Goal: Task Accomplishment & Management: Manage account settings

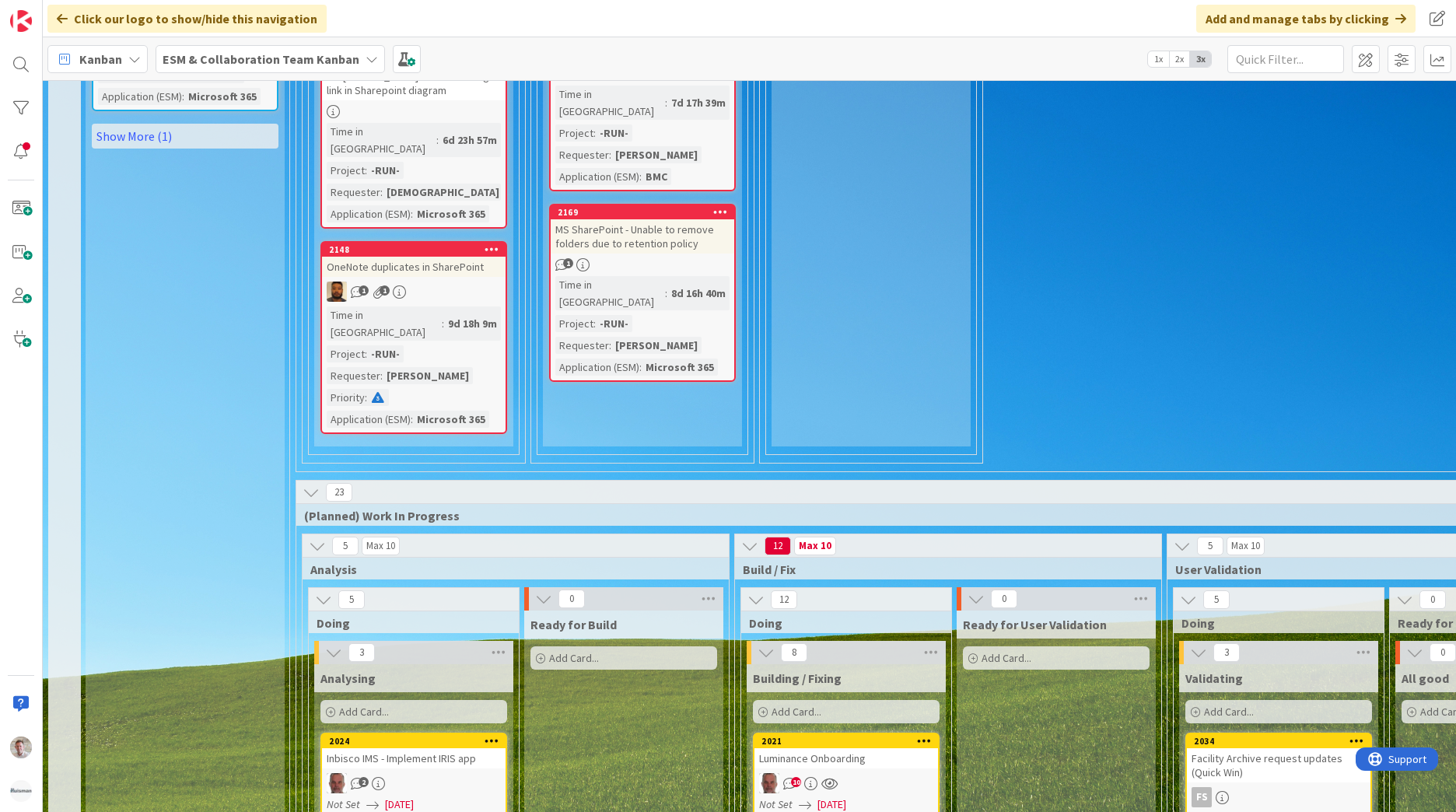
scroll to position [2100, 0]
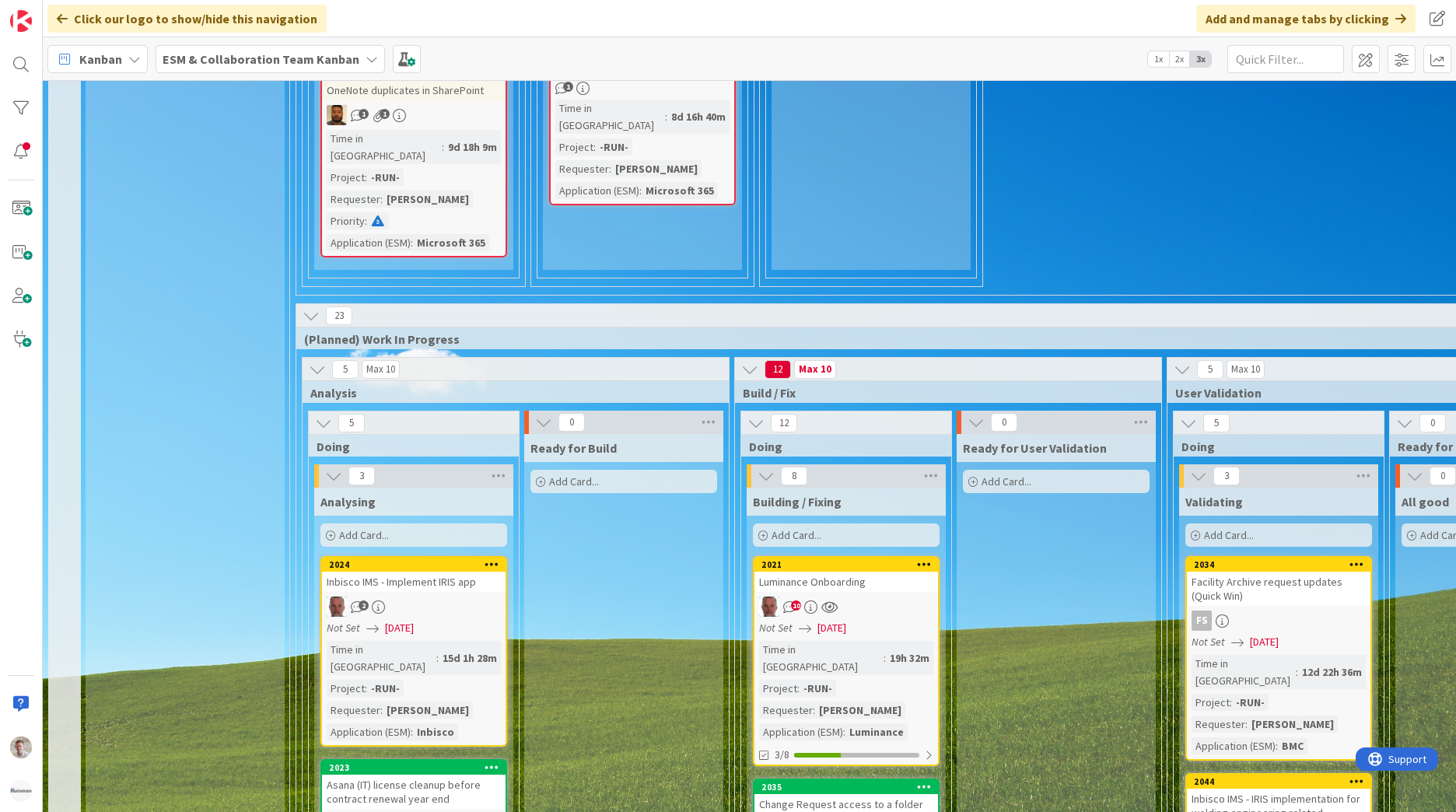
click at [277, 48] on div "ESM & Collaboration Team Kanban" at bounding box center [270, 59] width 229 height 28
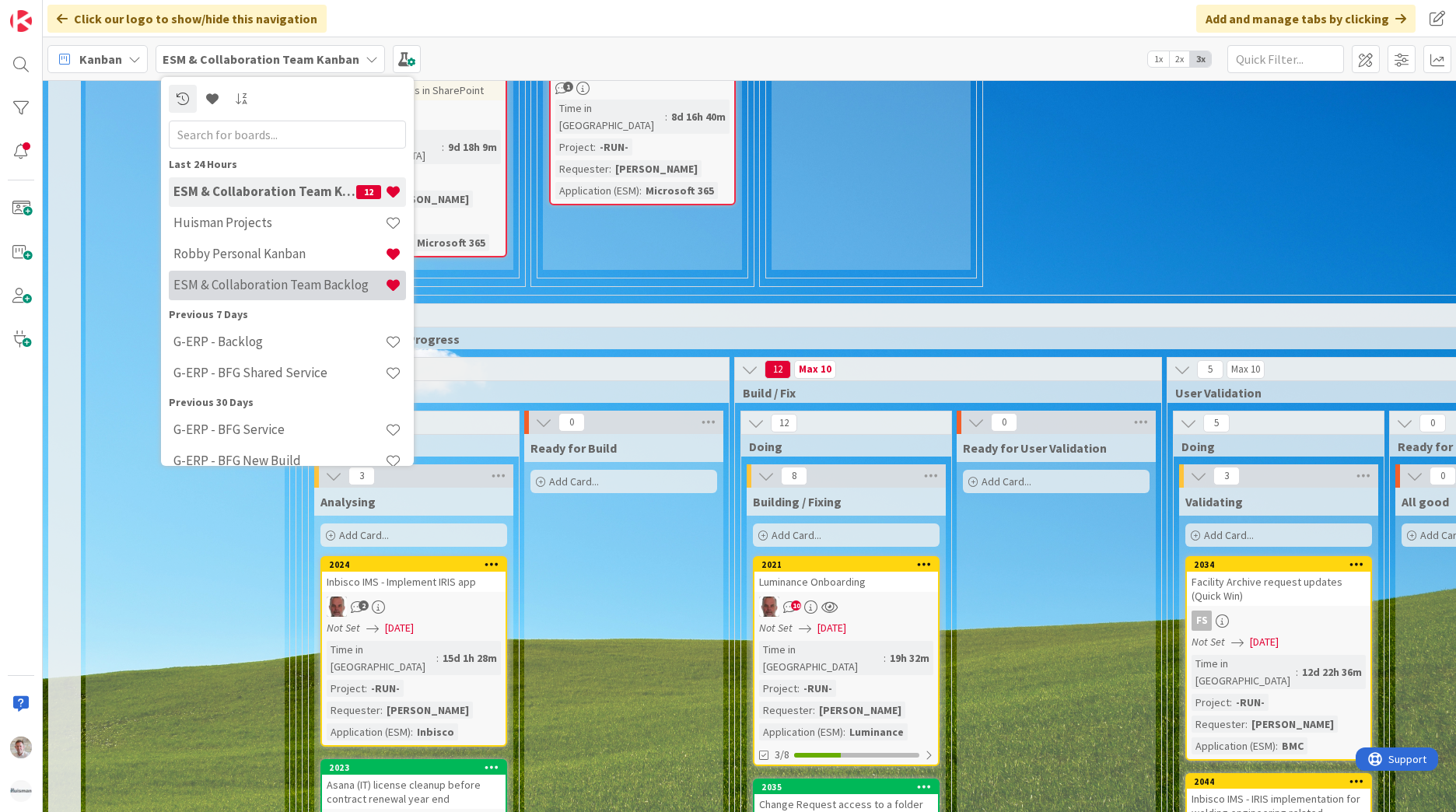
click at [282, 286] on h4 "ESM & Collaboration Team Backlog" at bounding box center [278, 284] width 212 height 15
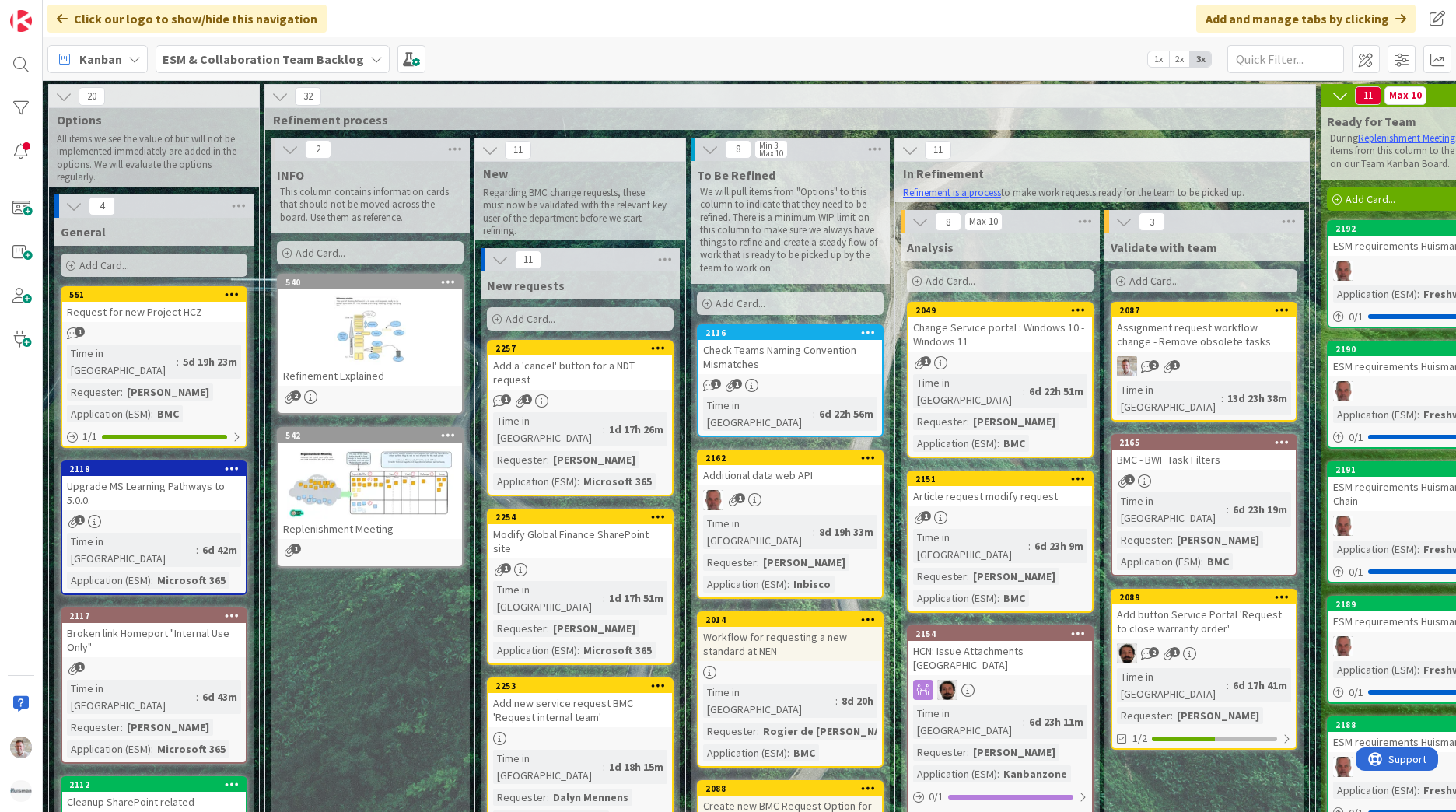
click at [74, 202] on icon at bounding box center [74, 206] width 17 height 17
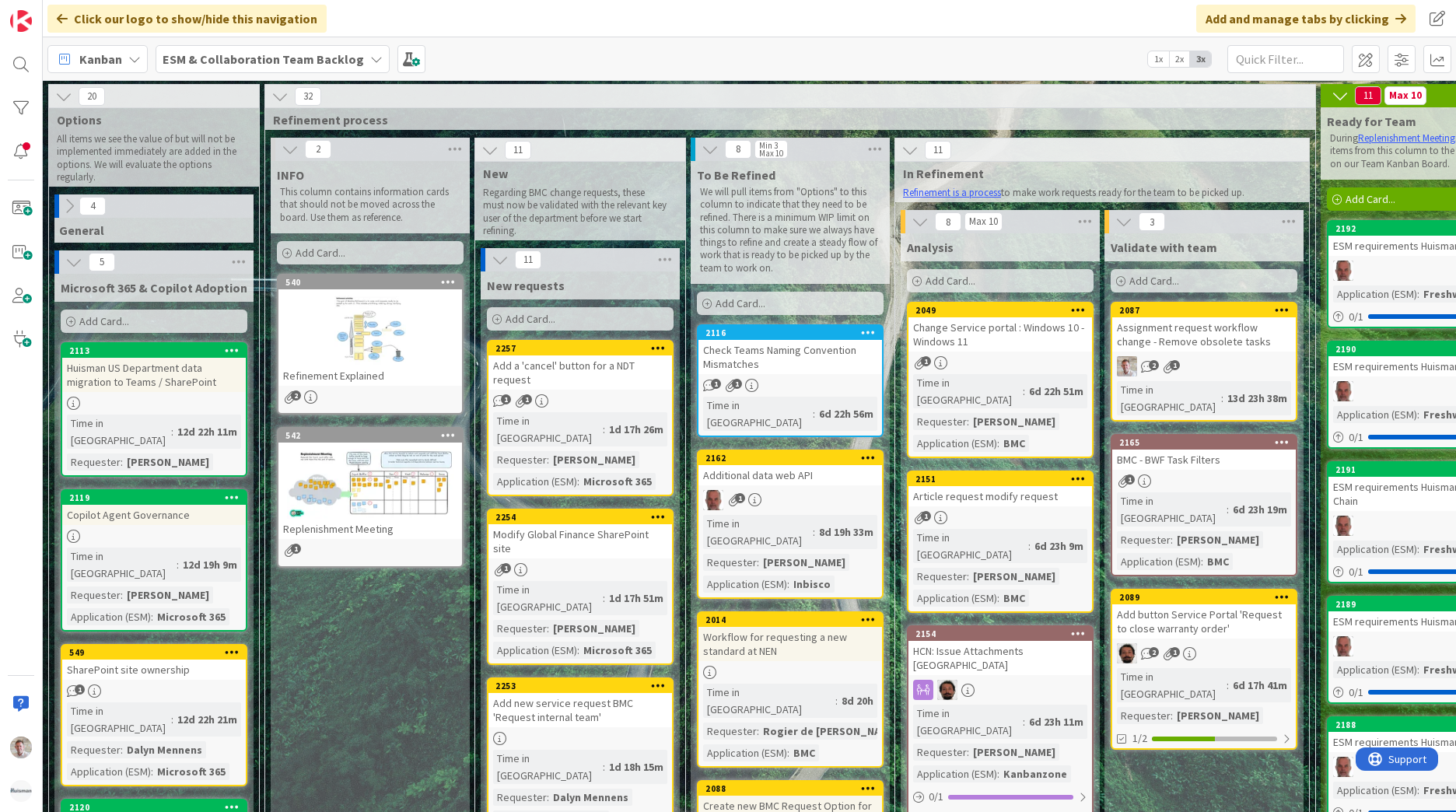
click at [73, 262] on icon at bounding box center [74, 262] width 17 height 17
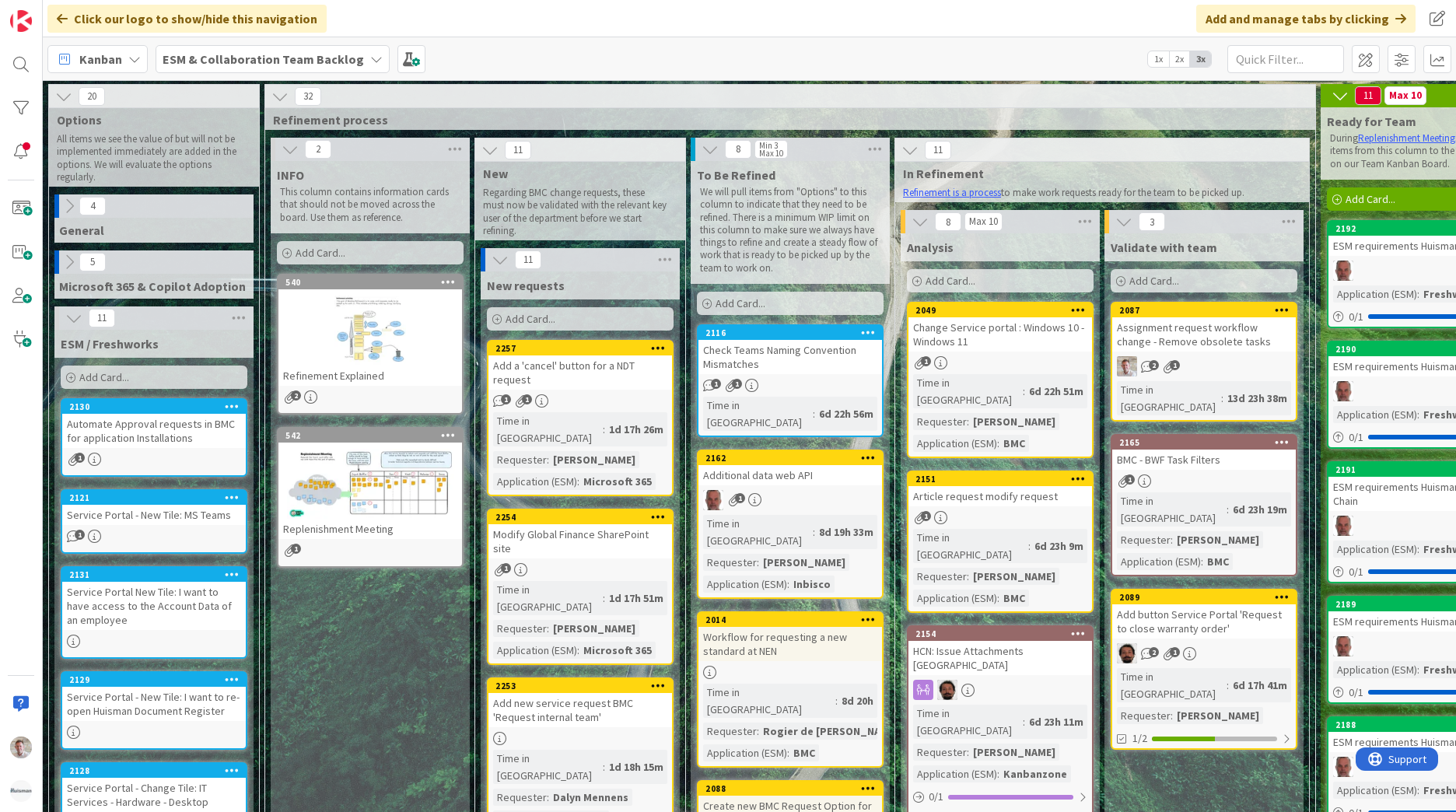
click at [76, 321] on icon at bounding box center [74, 318] width 17 height 17
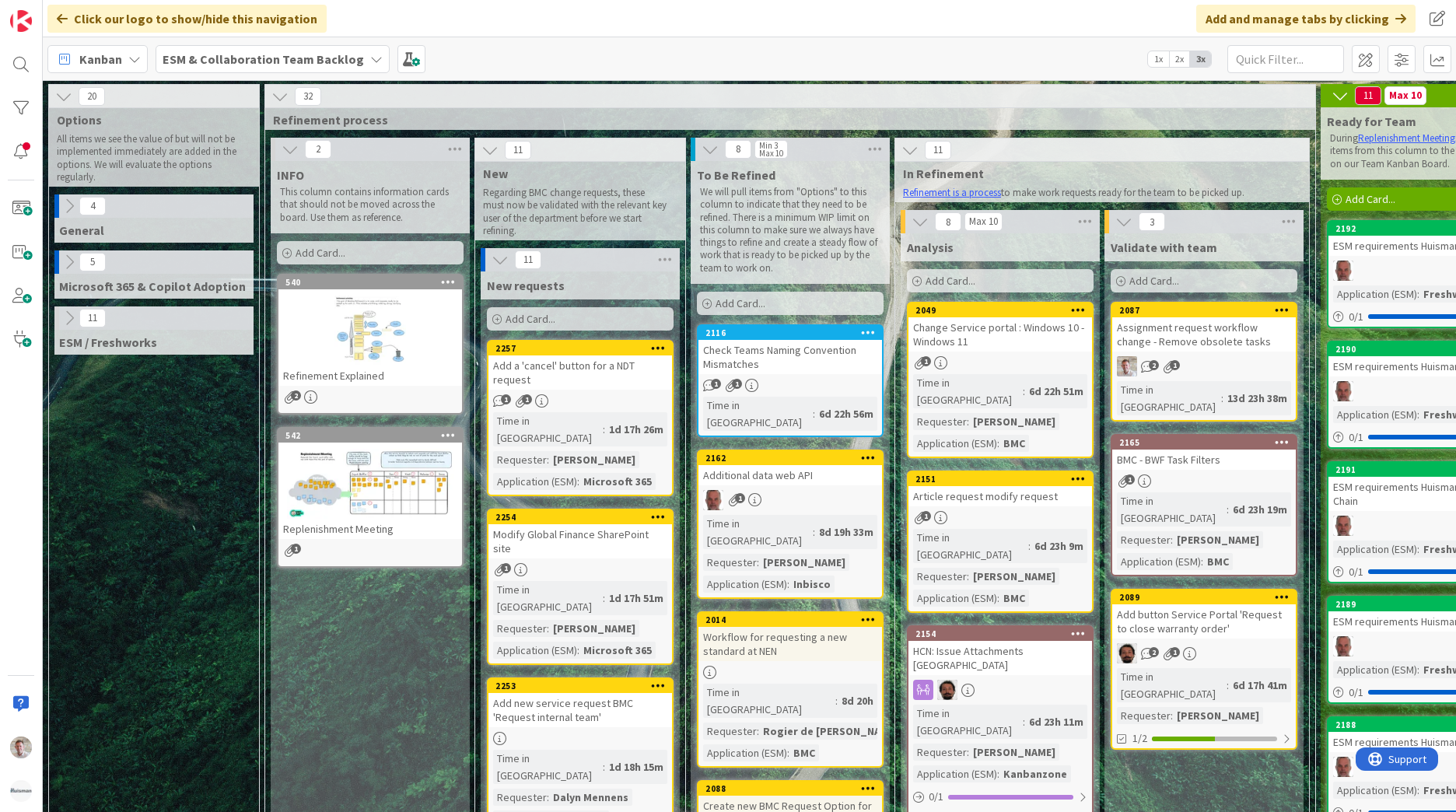
click at [1180, 338] on div "Assignment request workflow change - Remove obsolete tasks" at bounding box center [1204, 334] width 184 height 34
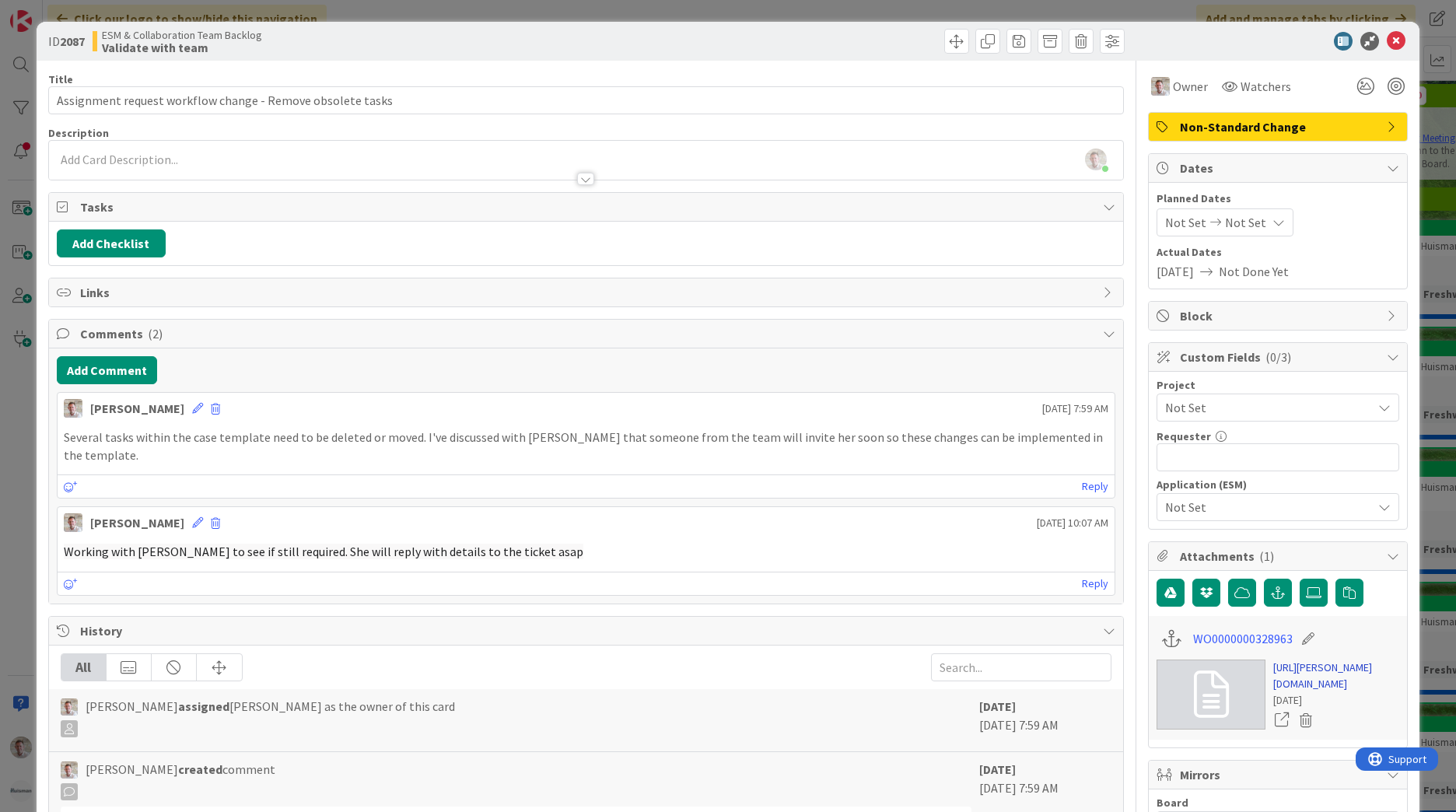
click at [1309, 692] on link "[URL][PERSON_NAME][DOMAIN_NAME]" at bounding box center [1336, 676] width 126 height 33
click at [950, 38] on span at bounding box center [956, 42] width 25 height 25
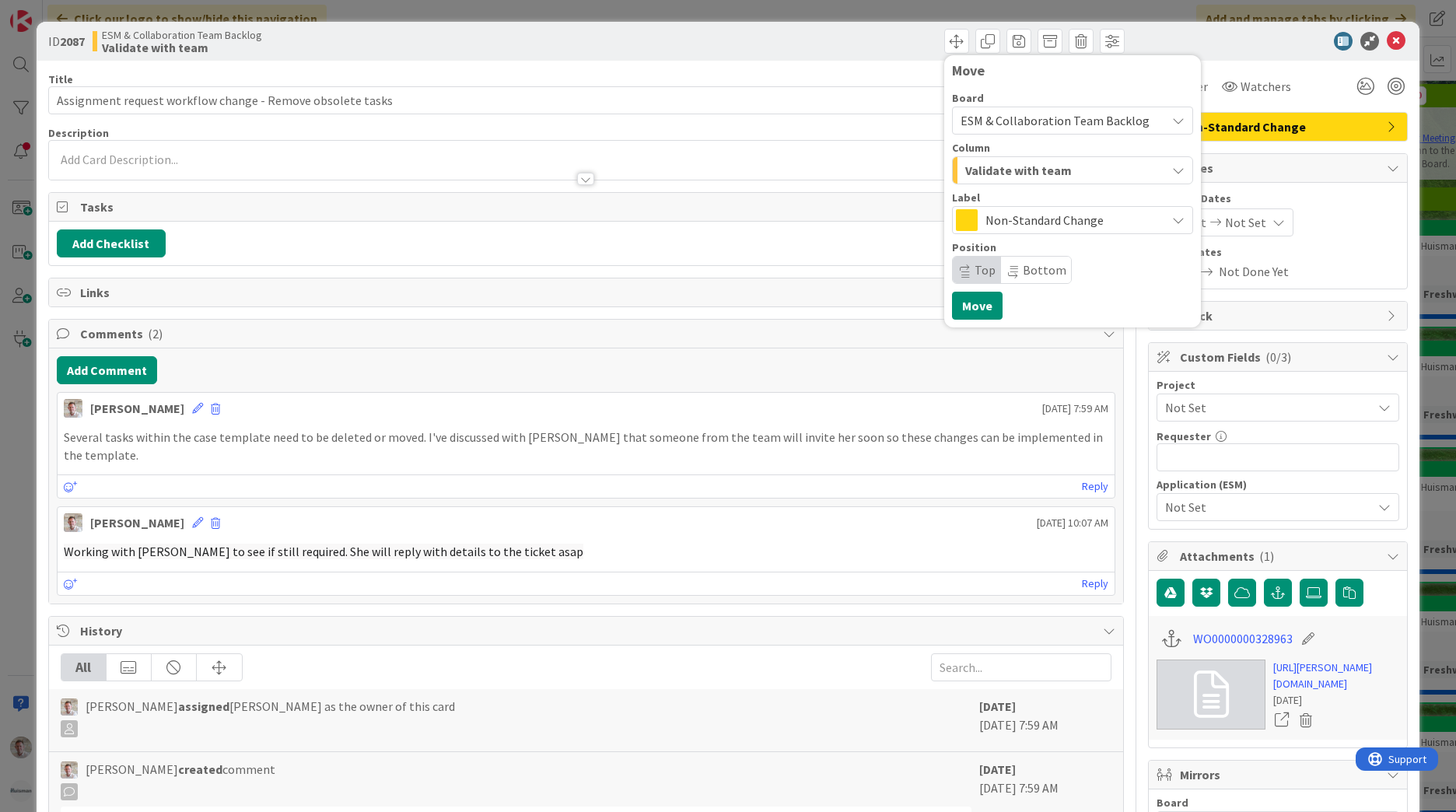
click at [1033, 168] on span "Validate with team" at bounding box center [1018, 170] width 106 height 20
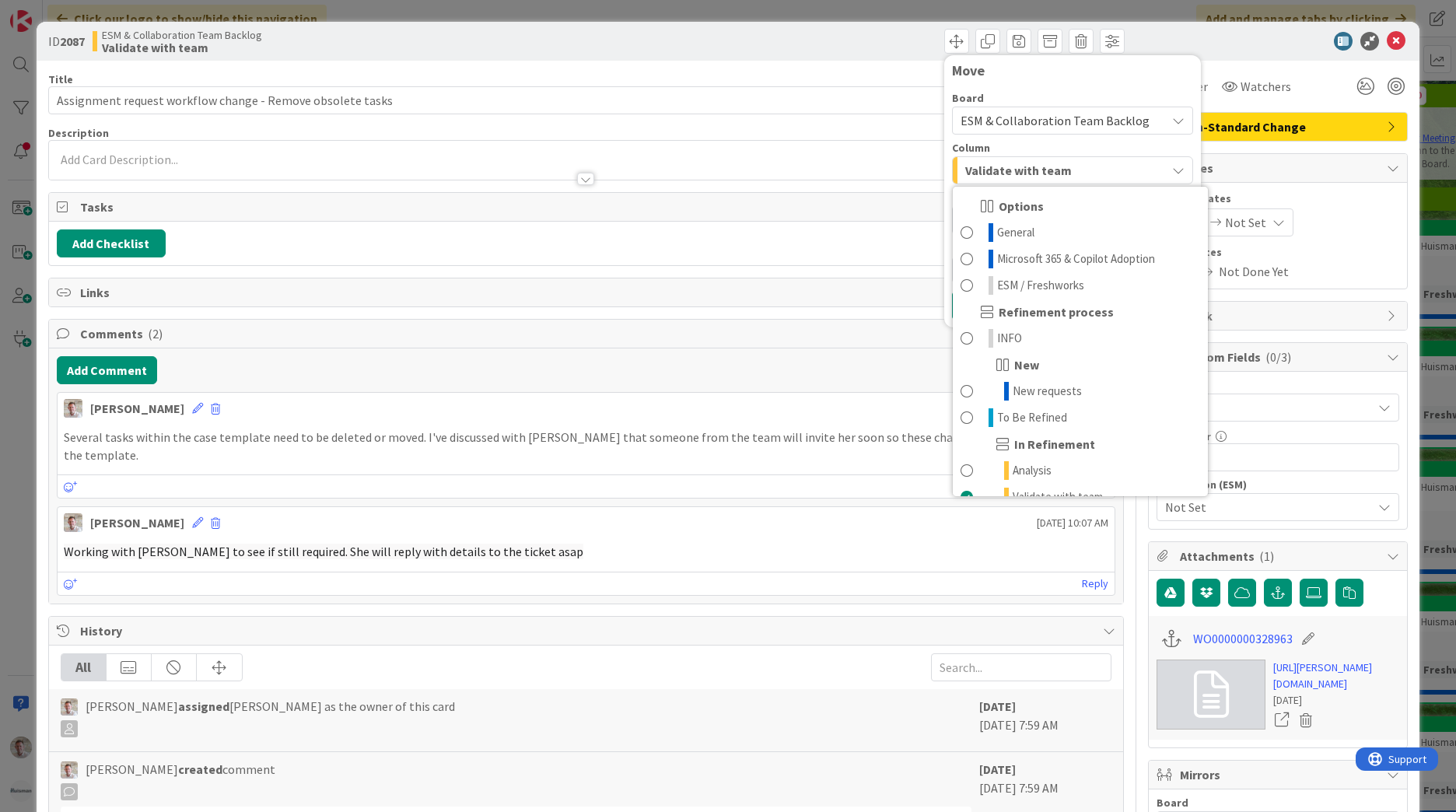
scroll to position [46, 0]
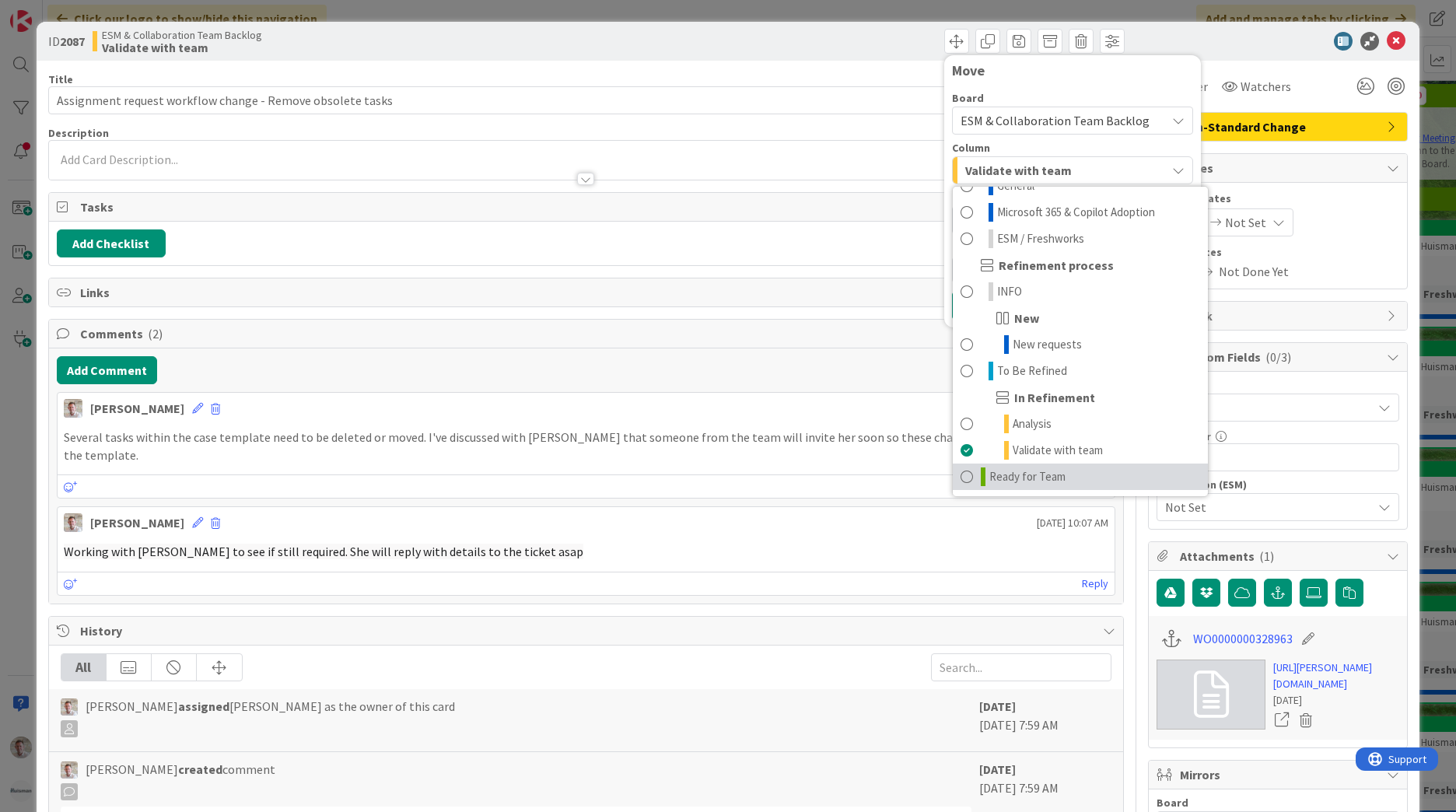
click at [960, 480] on span at bounding box center [966, 476] width 13 height 18
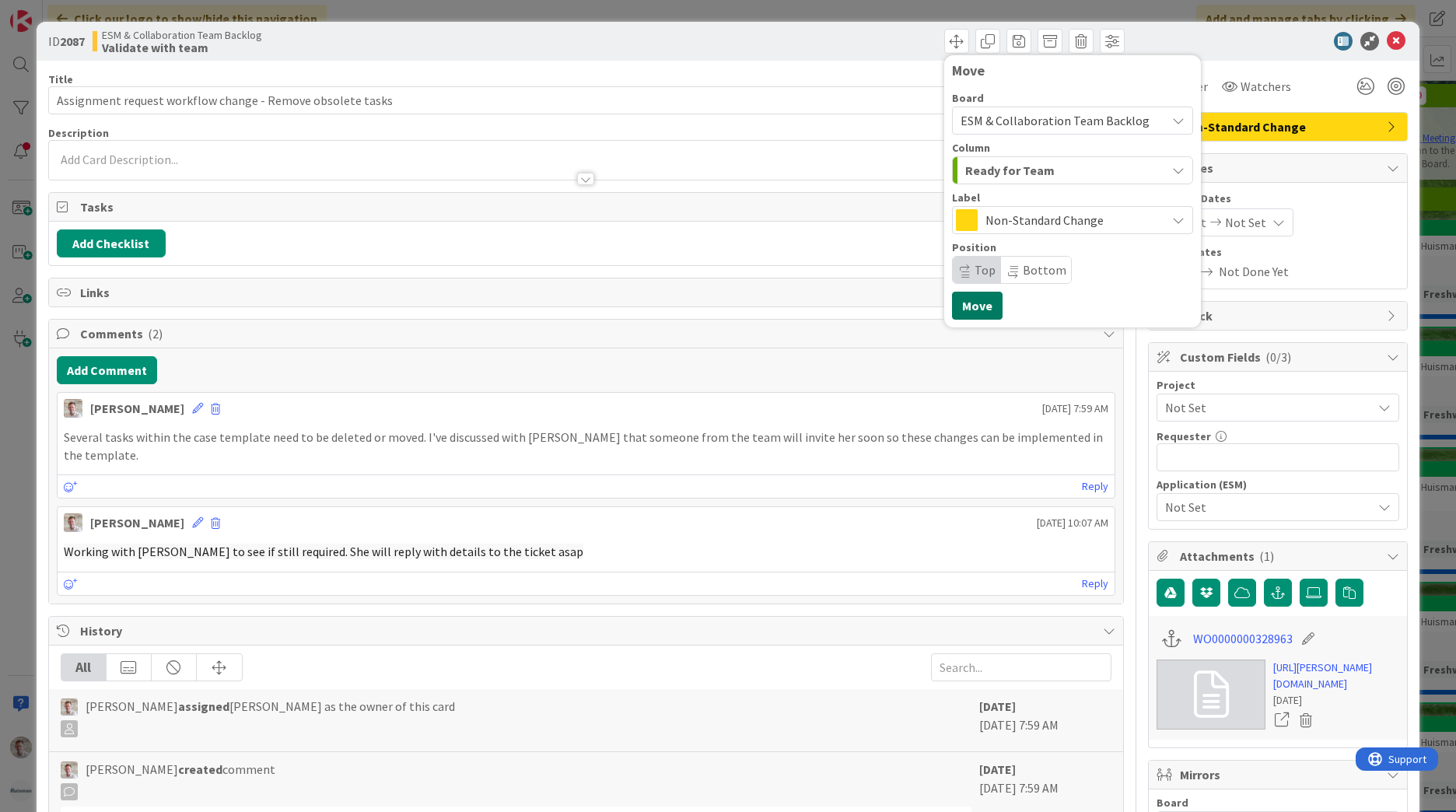
click at [977, 300] on button "Move" at bounding box center [976, 305] width 50 height 28
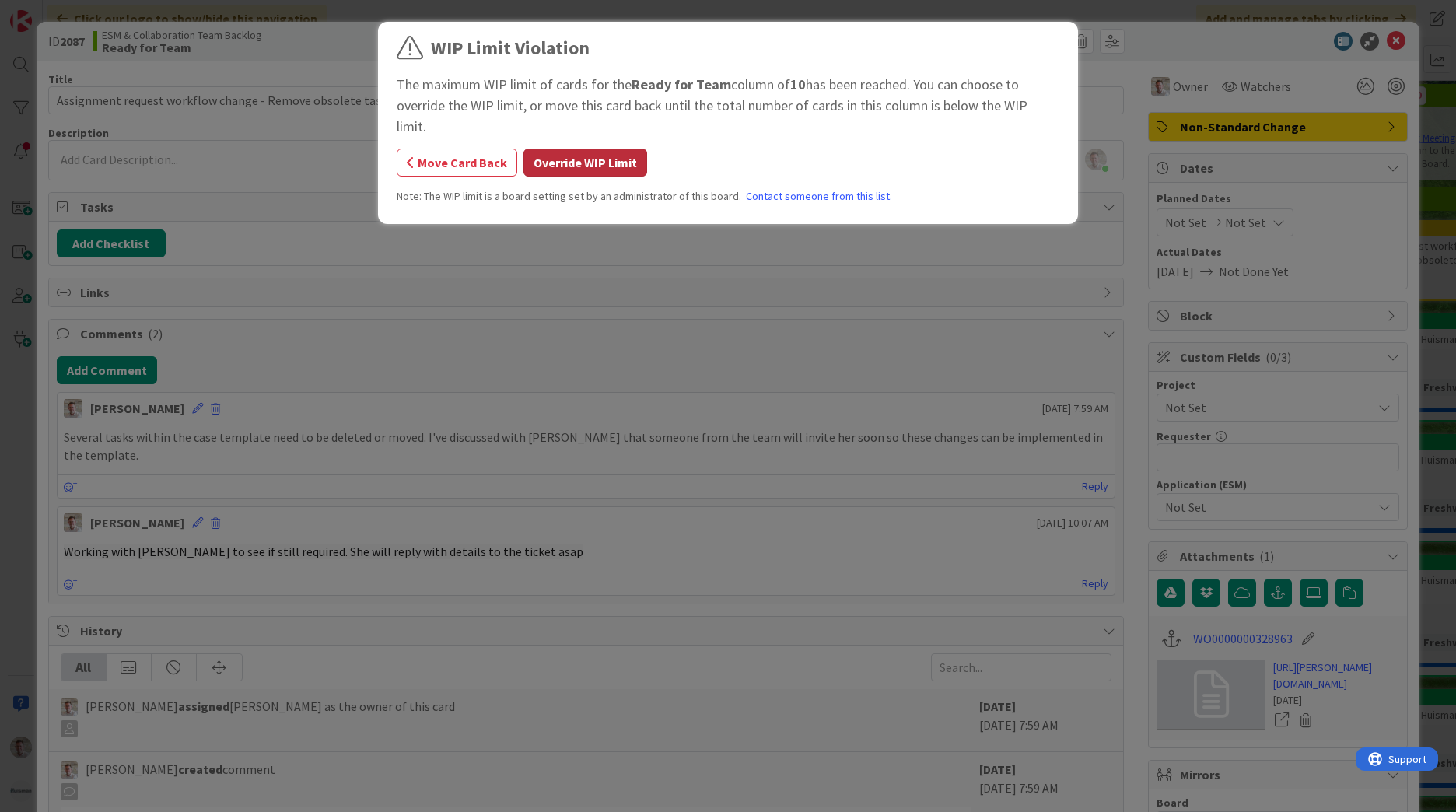
click at [567, 149] on button "Override WIP Limit" at bounding box center [585, 162] width 124 height 28
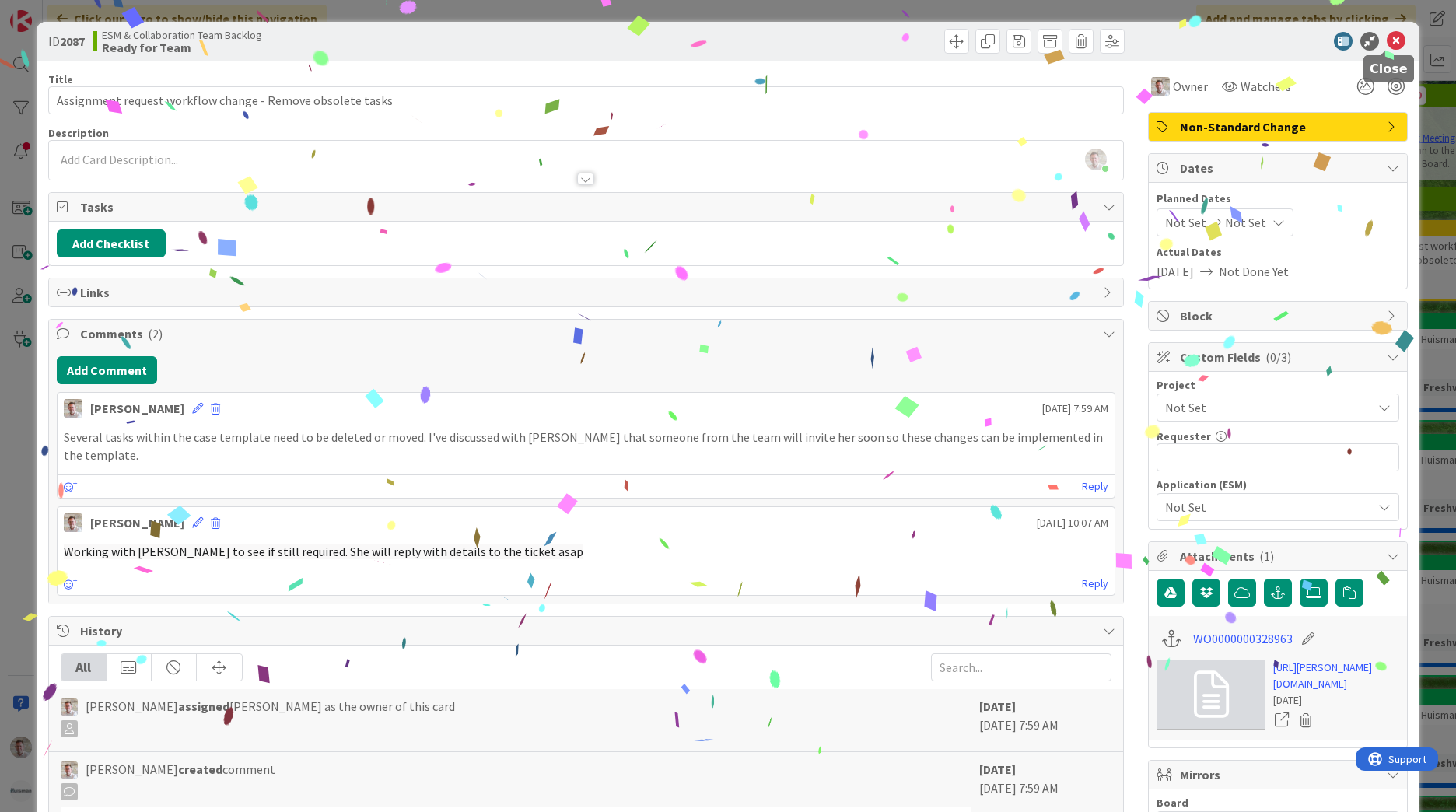
click at [1386, 42] on icon at bounding box center [1395, 41] width 18 height 18
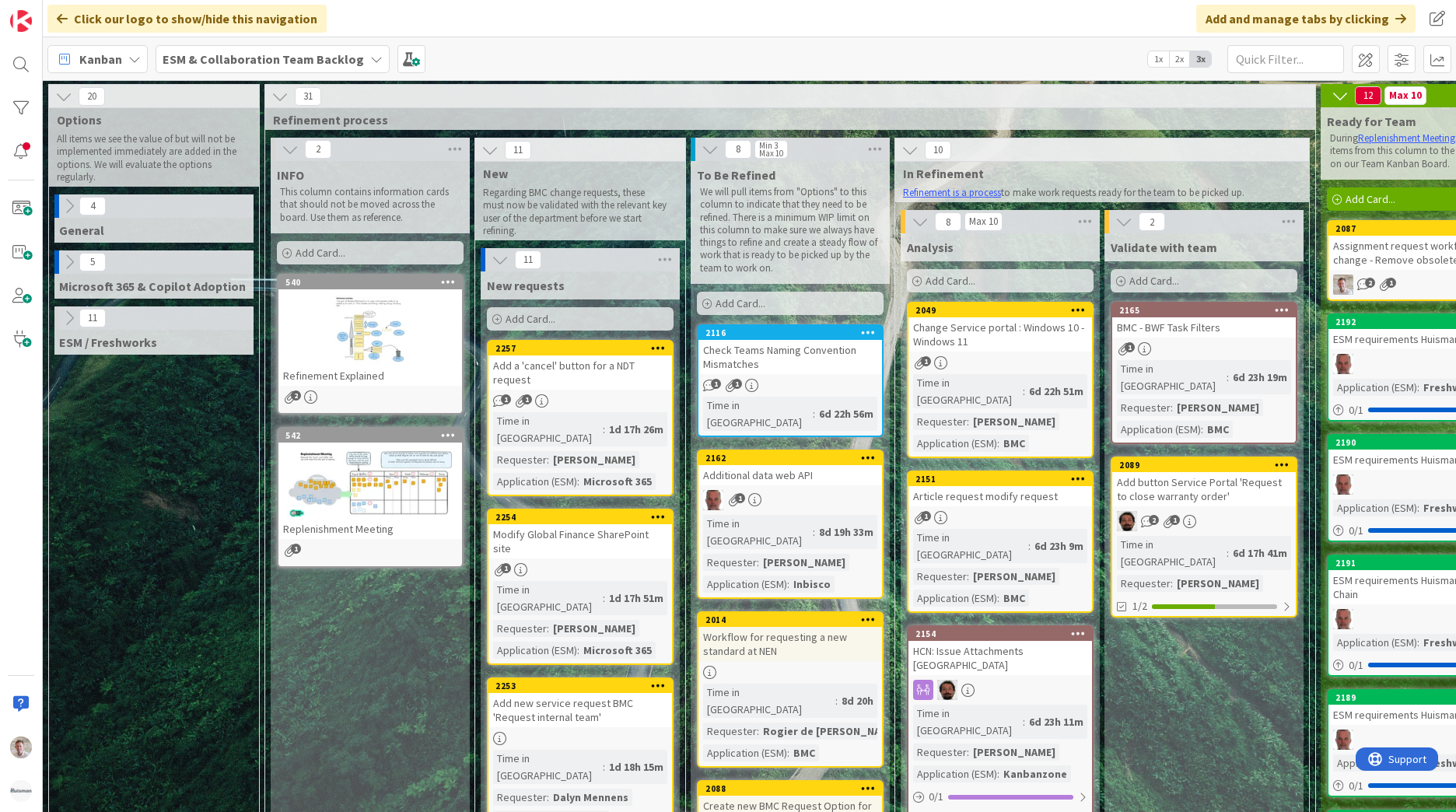
scroll to position [0, 163]
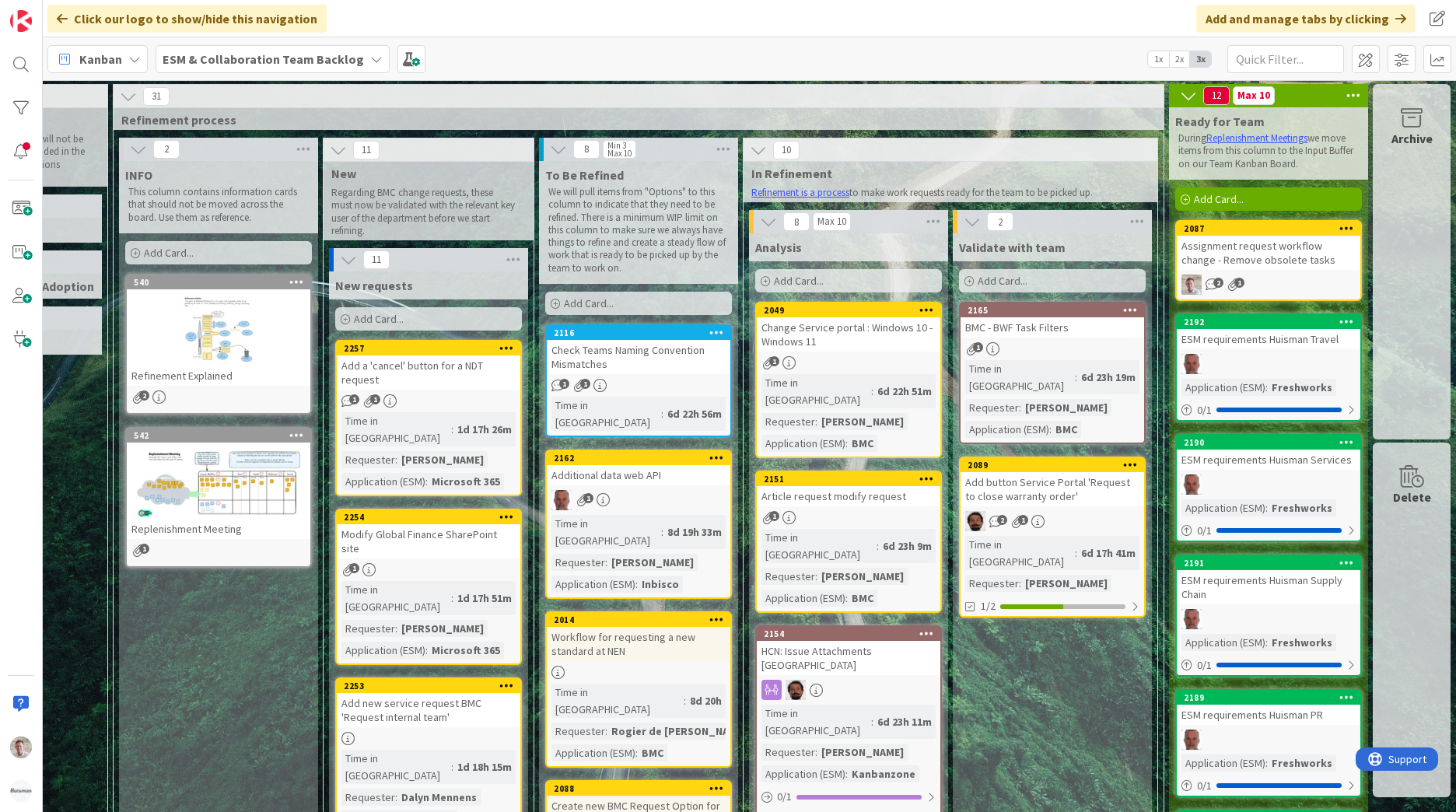
click at [1039, 326] on div "BMC - BWF Task Filters" at bounding box center [1052, 327] width 184 height 20
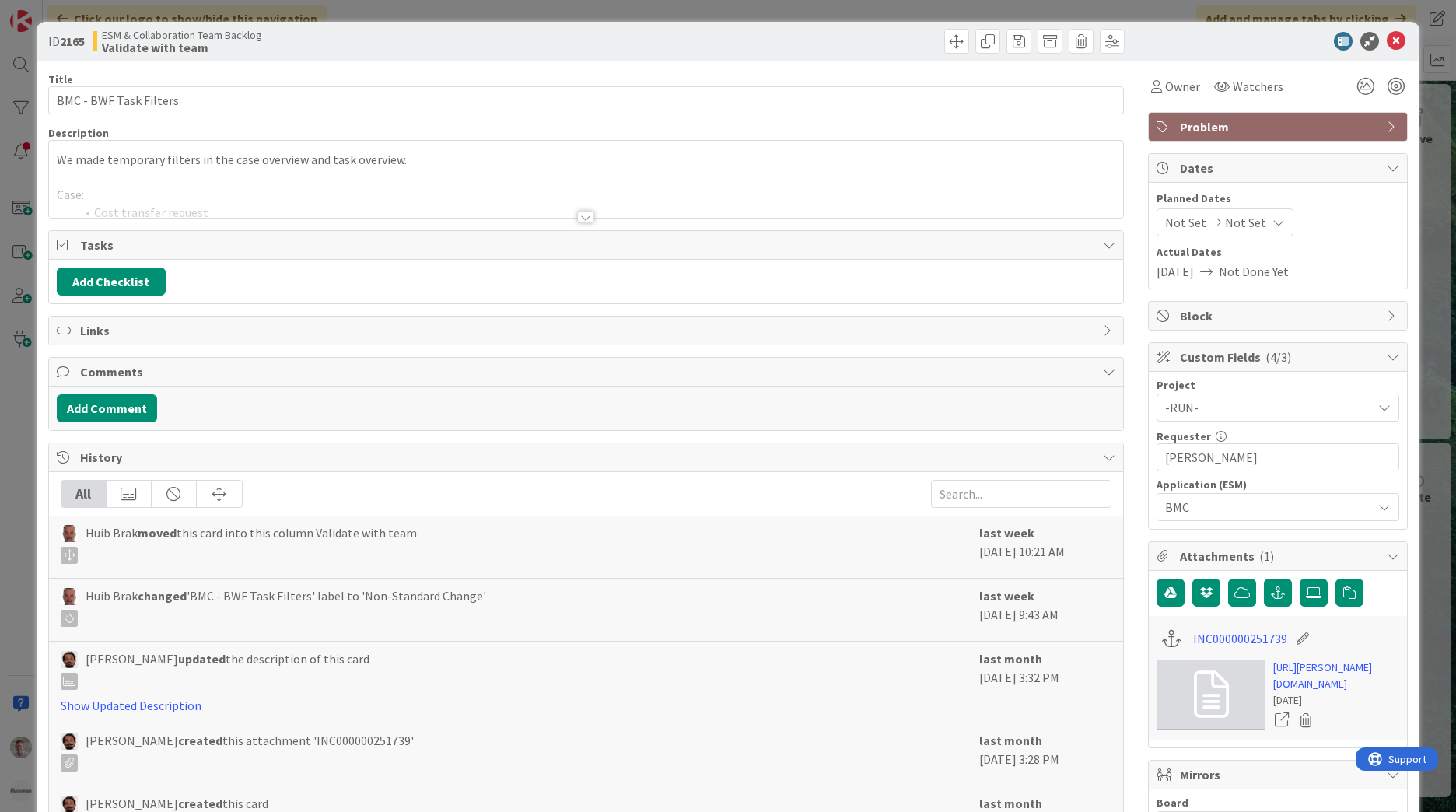
click at [580, 217] on div at bounding box center [586, 217] width 17 height 13
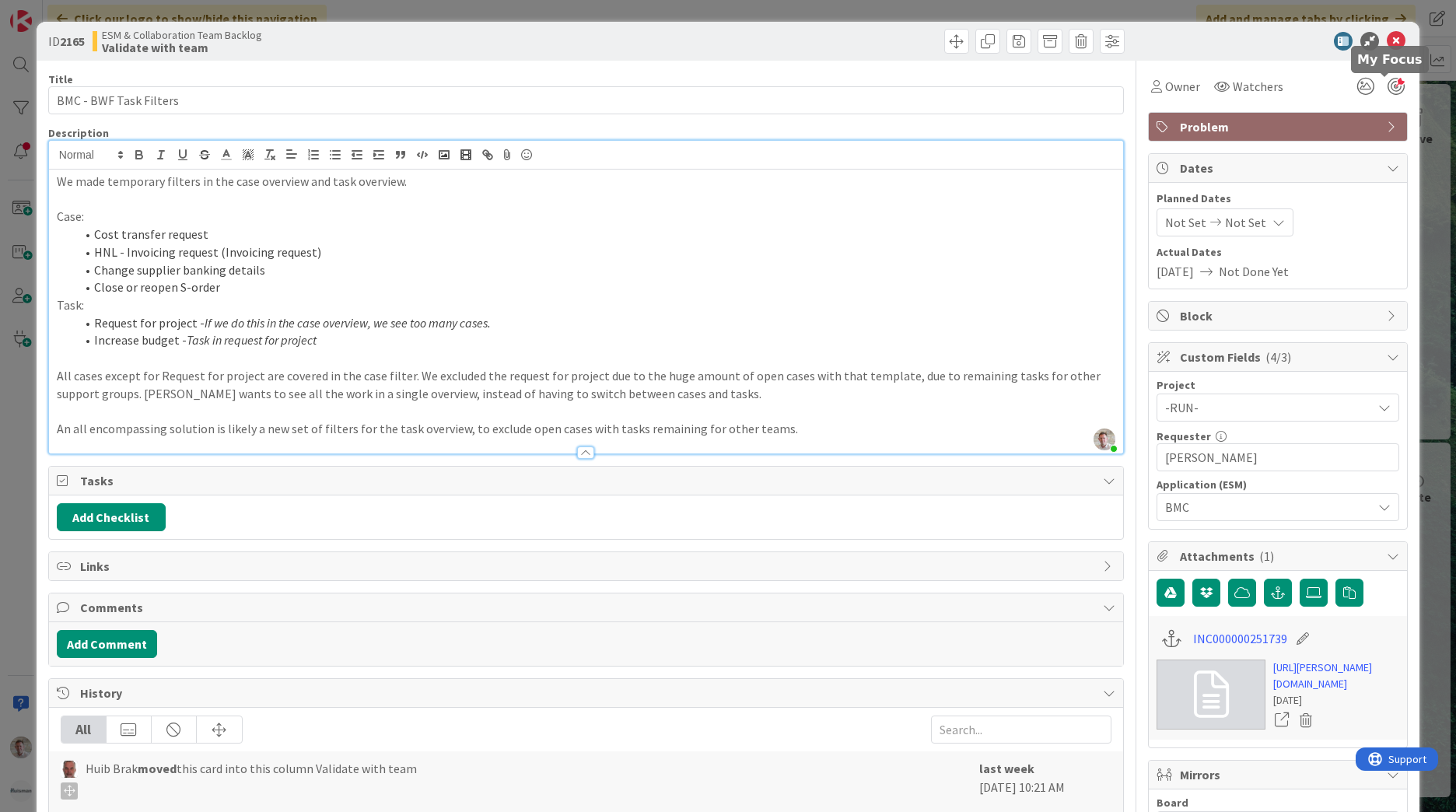
click at [1387, 88] on div at bounding box center [1396, 86] width 17 height 17
click at [1386, 41] on icon at bounding box center [1395, 41] width 18 height 18
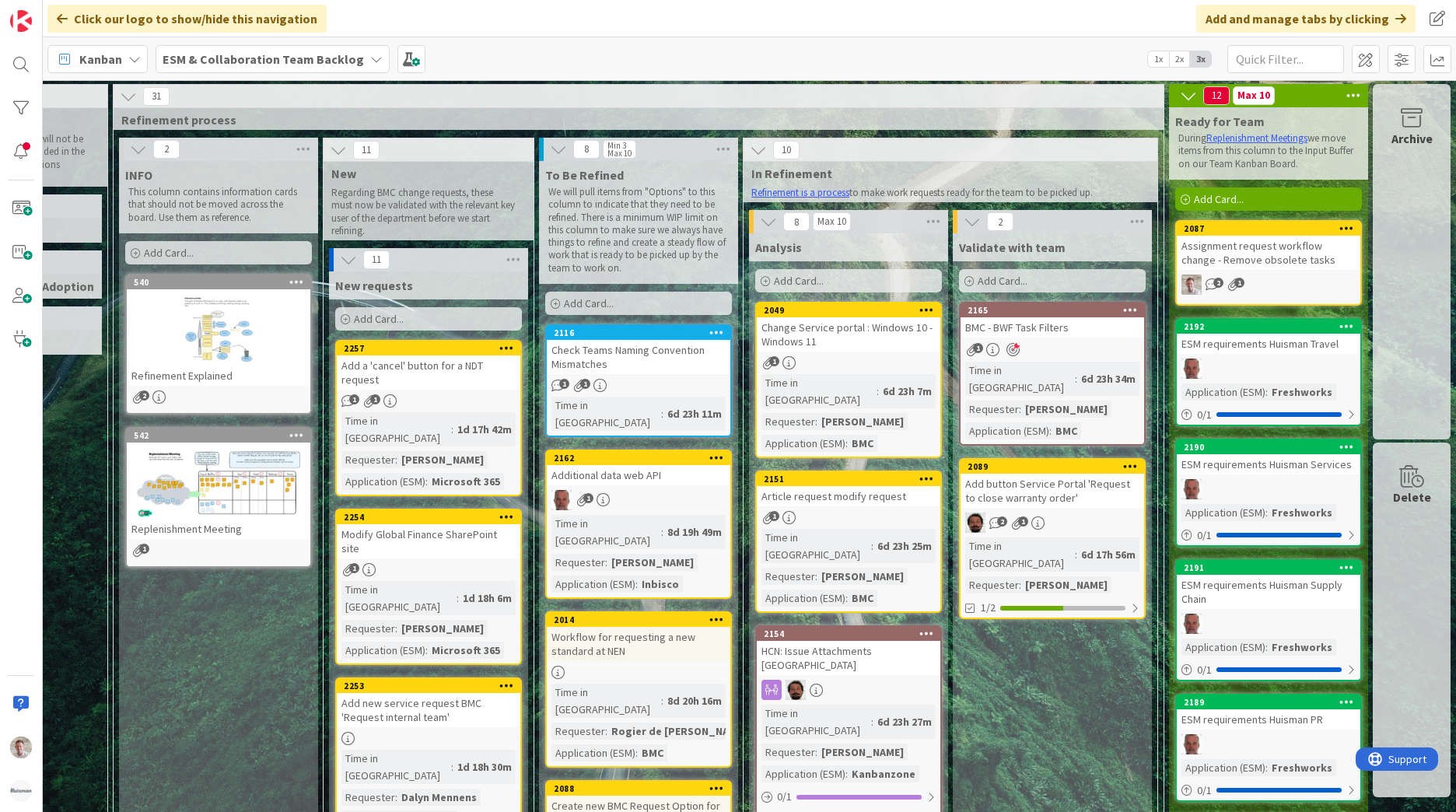
click at [1040, 479] on div "Add button Service Portal 'Request to close warranty order'" at bounding box center [1052, 490] width 184 height 34
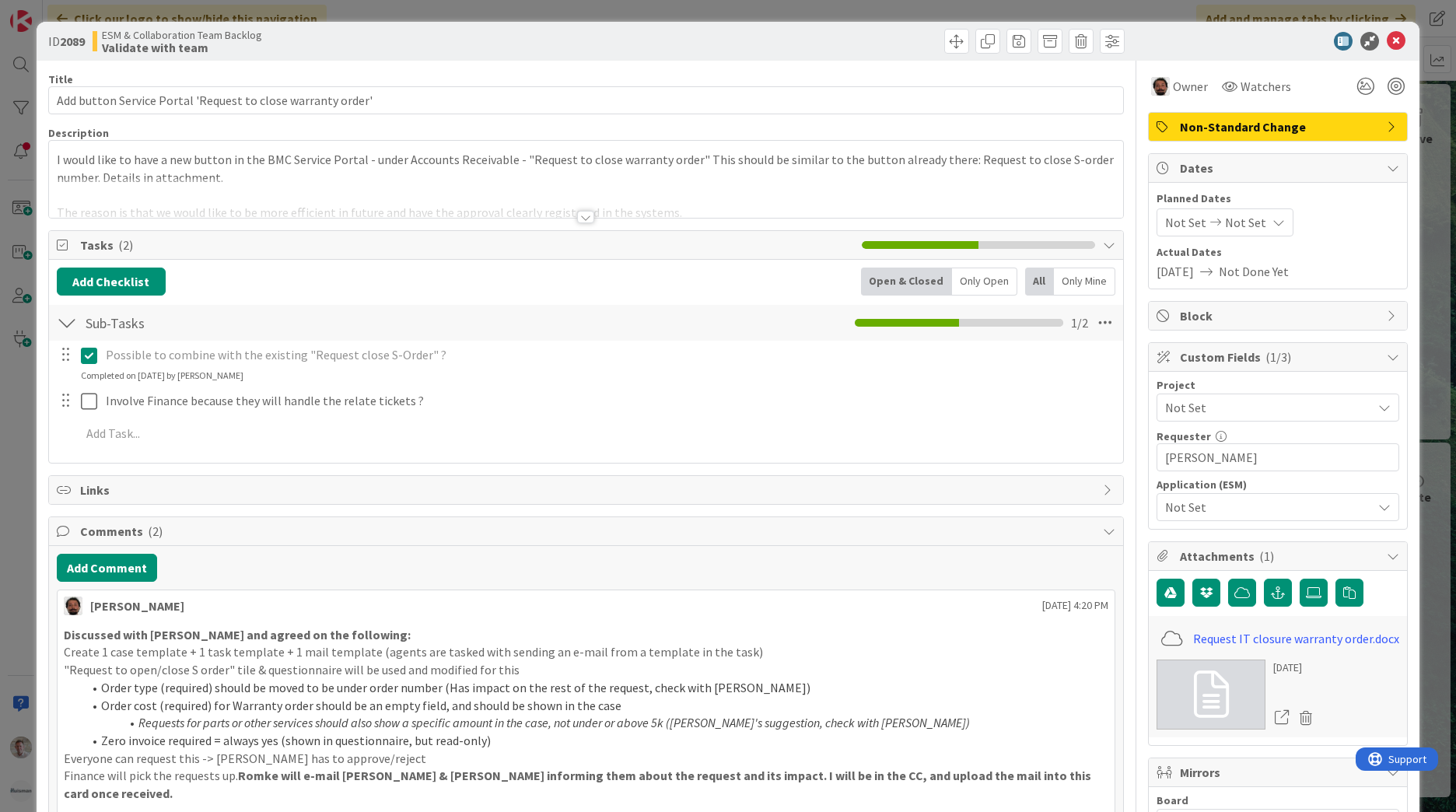
click at [578, 212] on div at bounding box center [586, 217] width 17 height 13
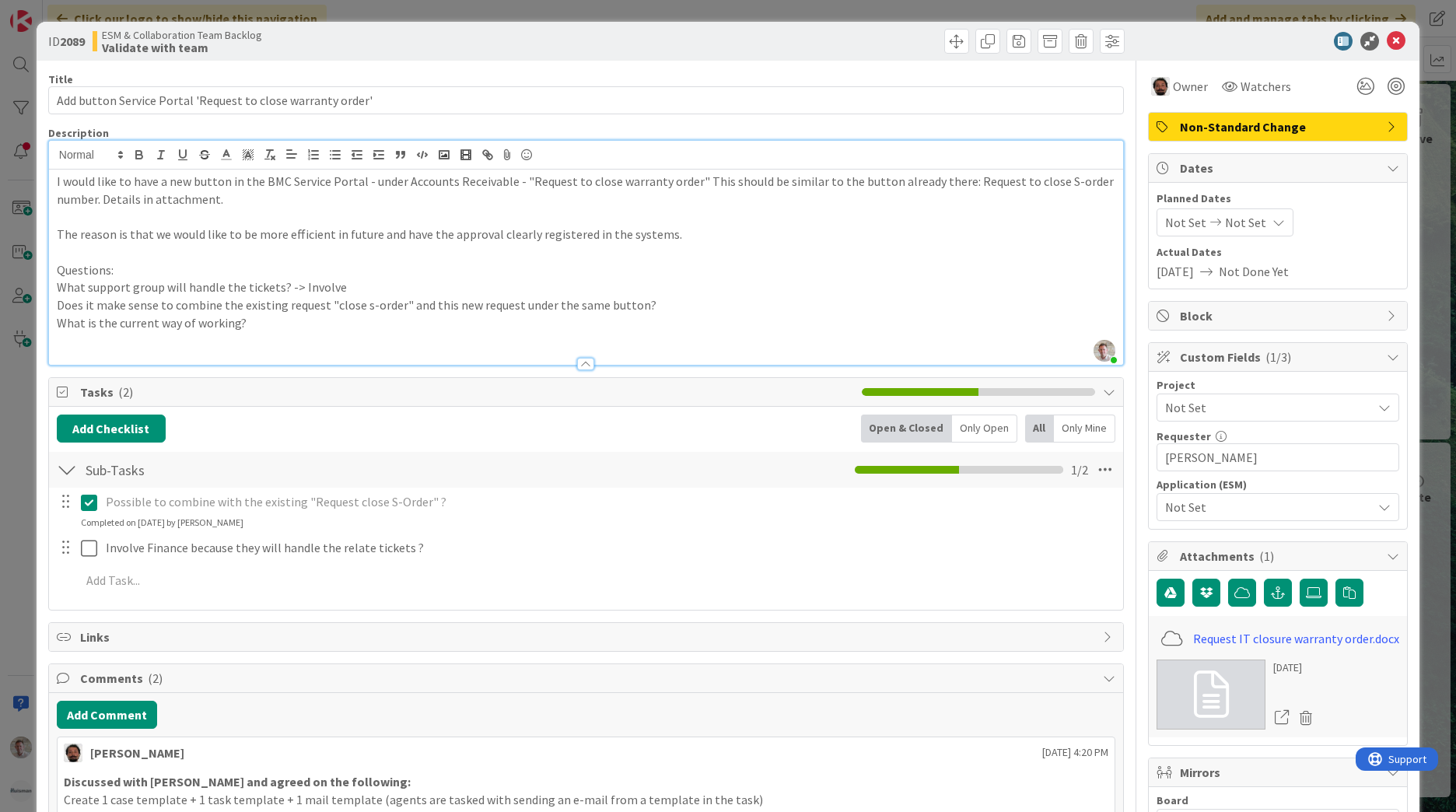
click at [1394, 42] on div at bounding box center [1269, 41] width 276 height 18
click at [1388, 44] on icon at bounding box center [1395, 41] width 18 height 18
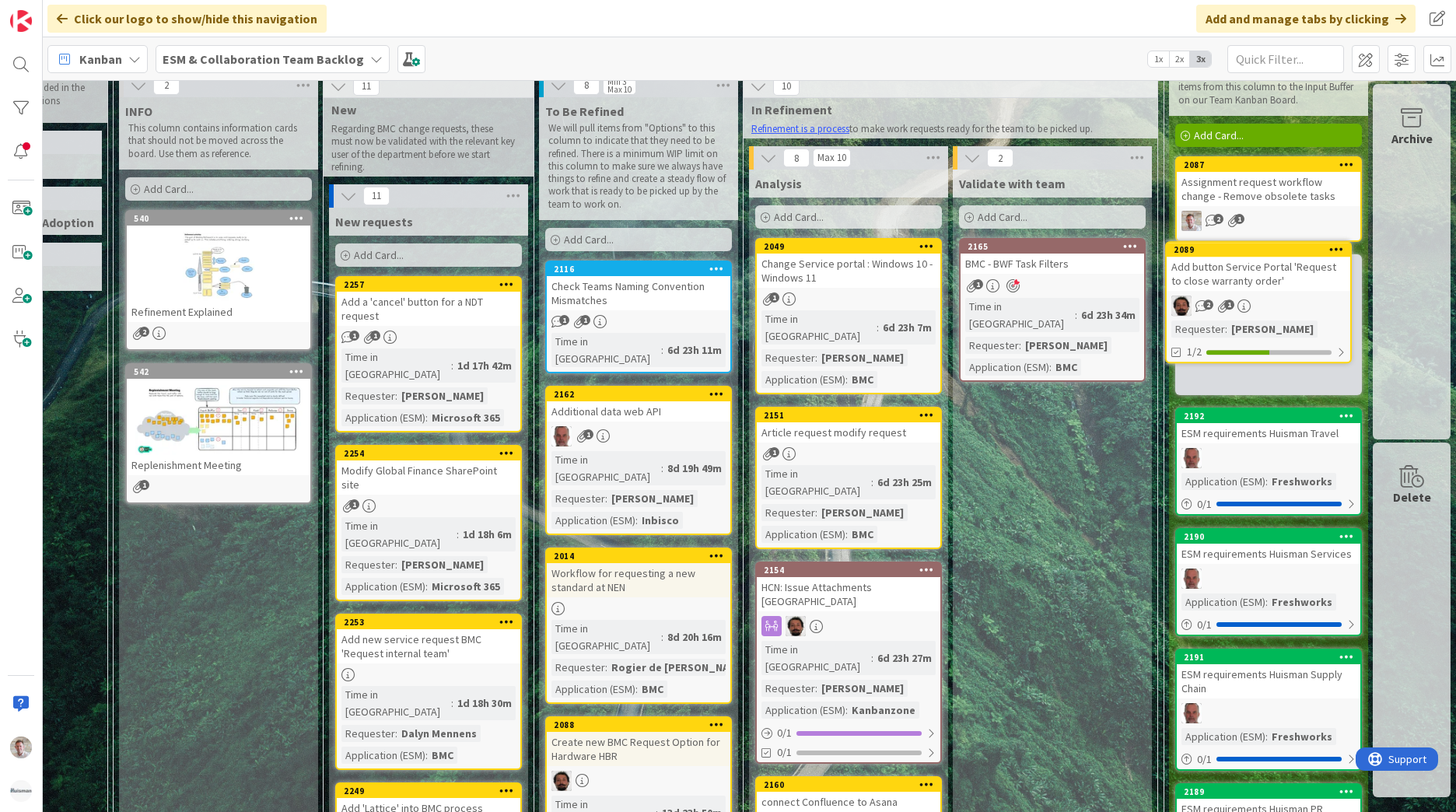
scroll to position [57, 163]
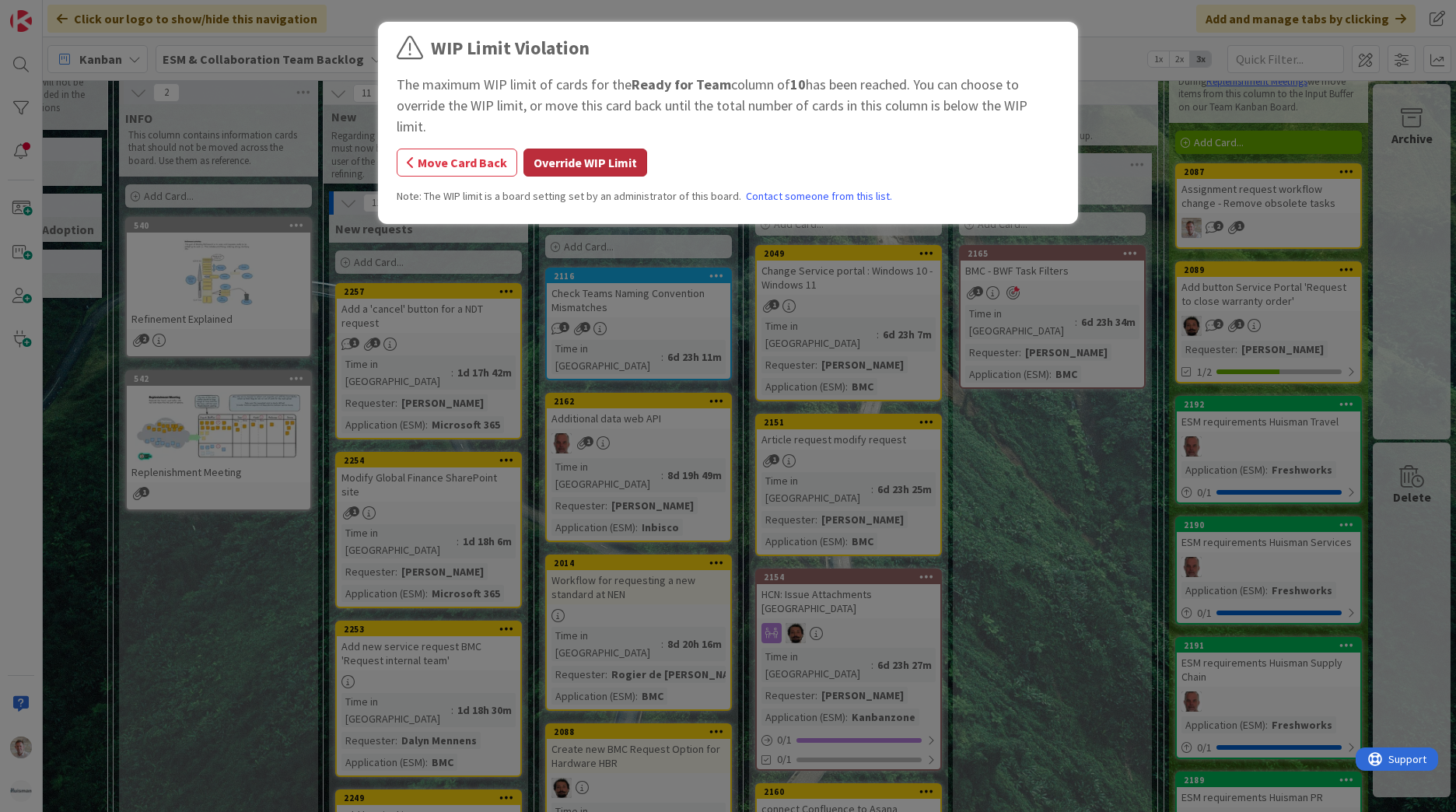
click at [589, 153] on button "Override WIP Limit" at bounding box center [585, 162] width 124 height 28
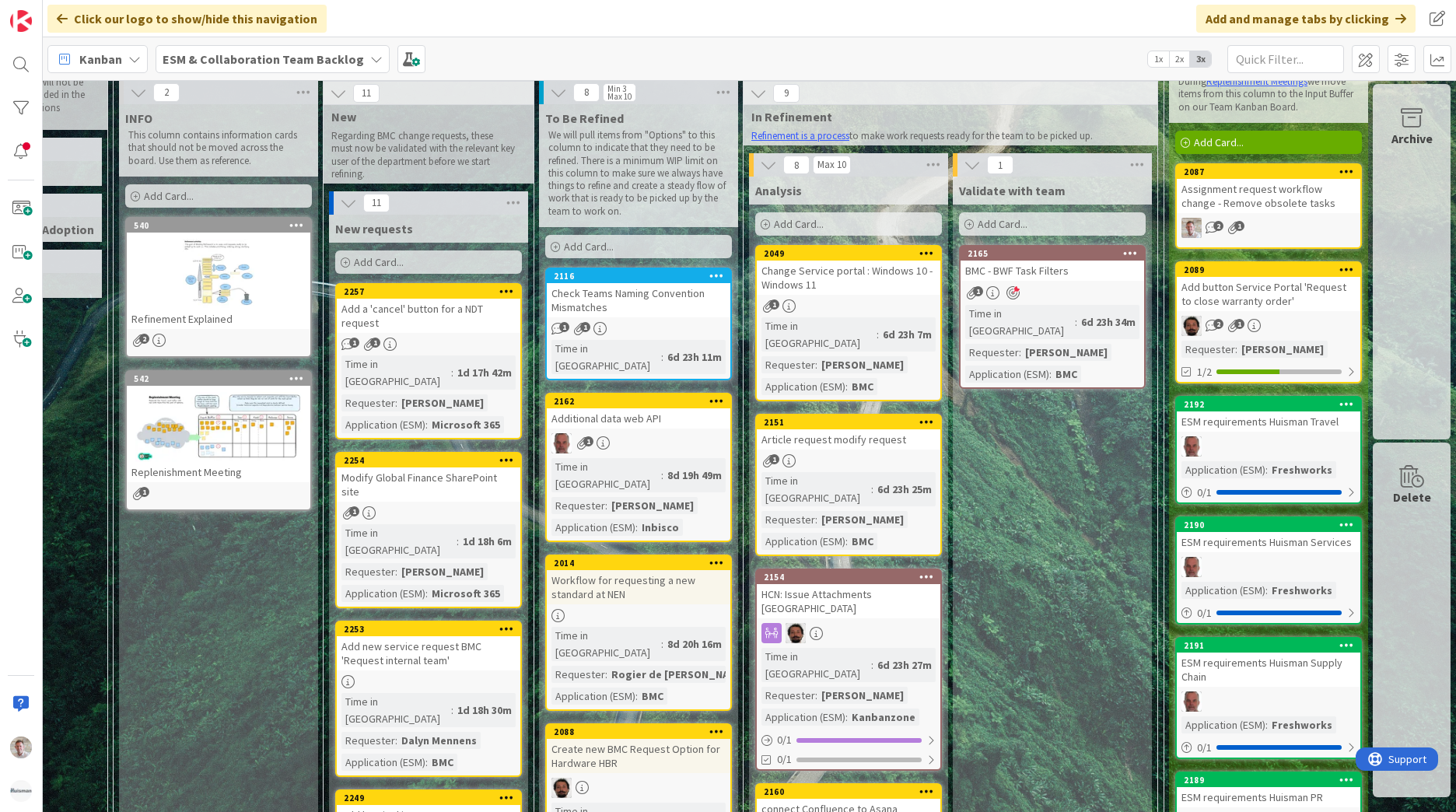
click at [865, 279] on div "Change Service portal : Windows 10 - Windows 11" at bounding box center [849, 276] width 184 height 34
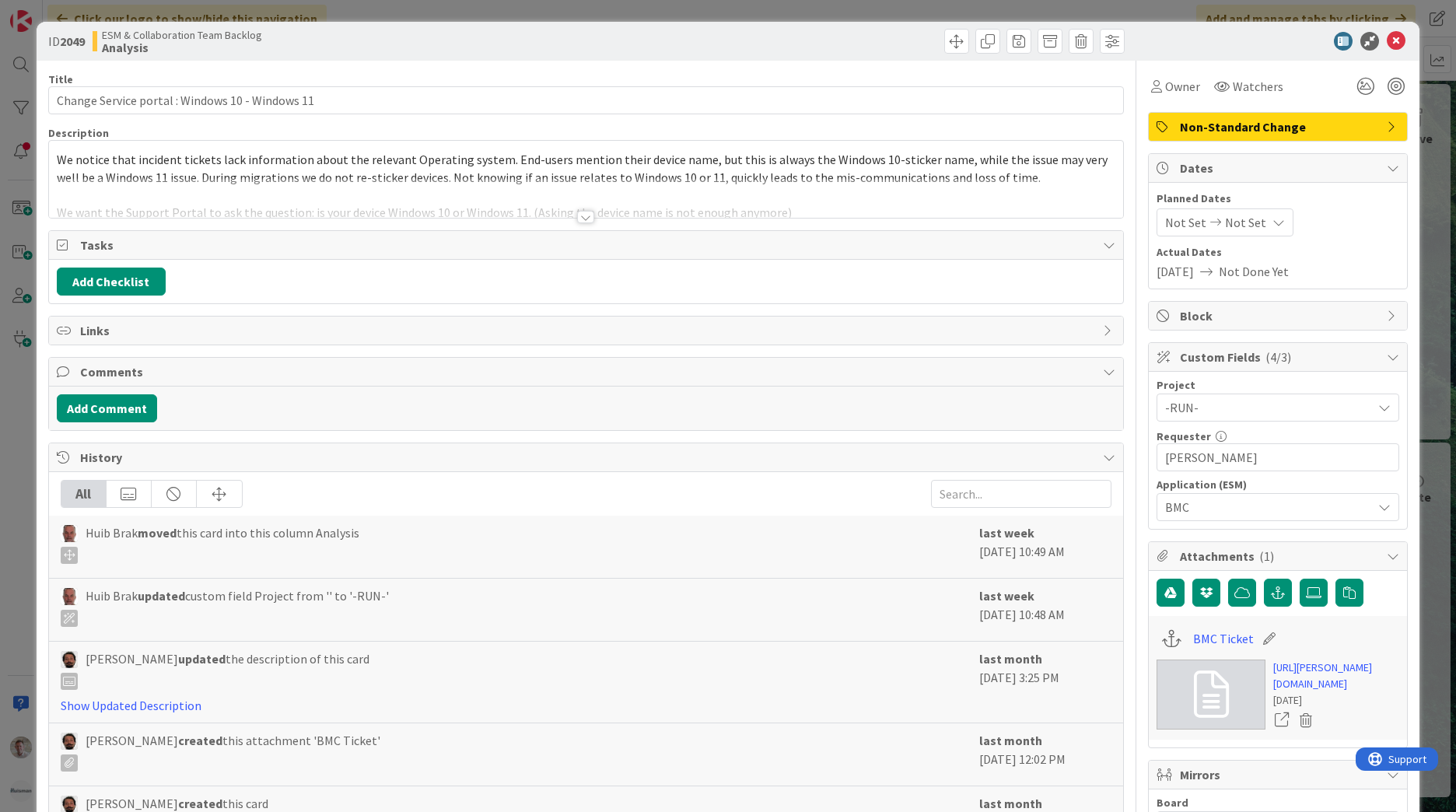
click at [577, 217] on div at bounding box center [586, 217] width 17 height 13
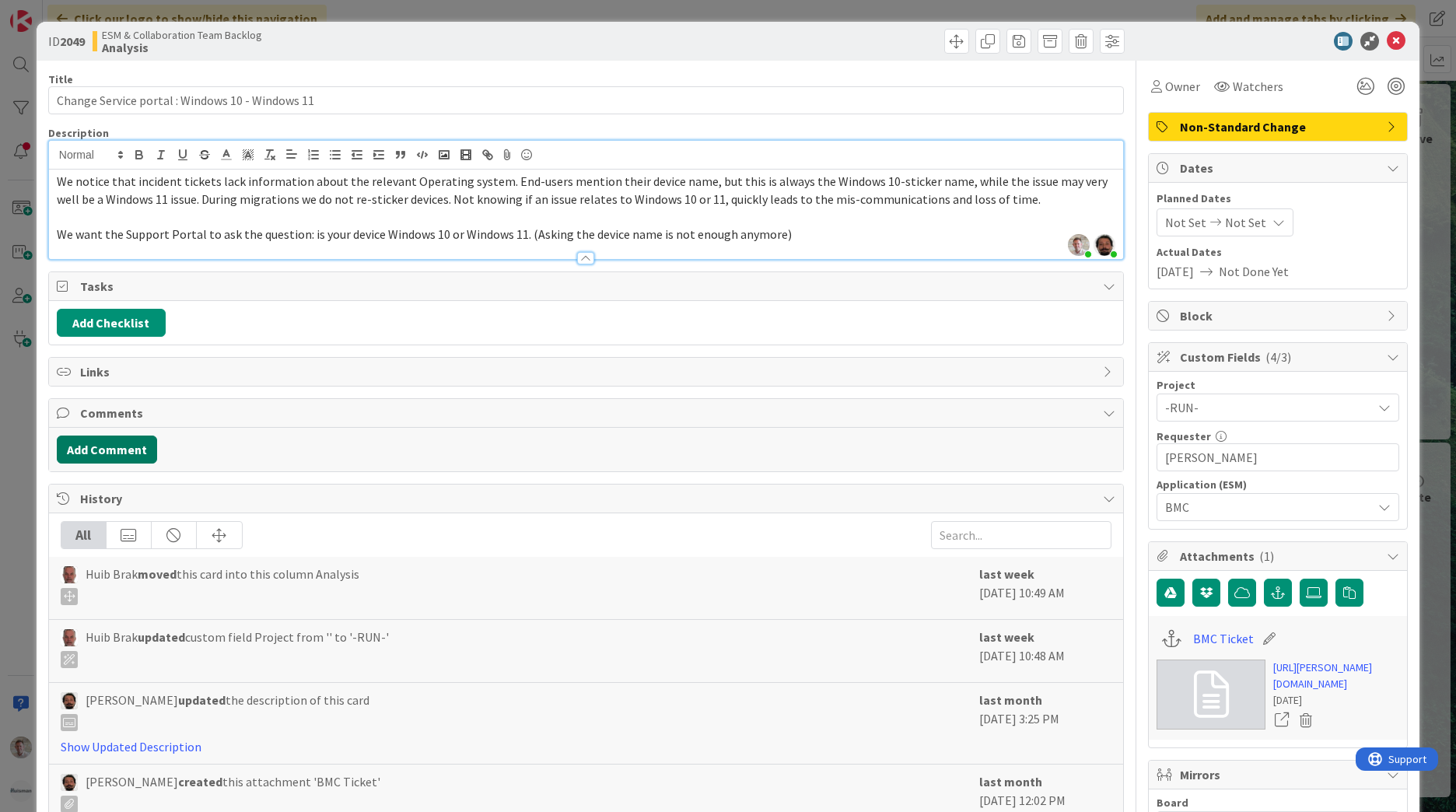
click at [124, 447] on button "Add Comment" at bounding box center [107, 449] width 101 height 28
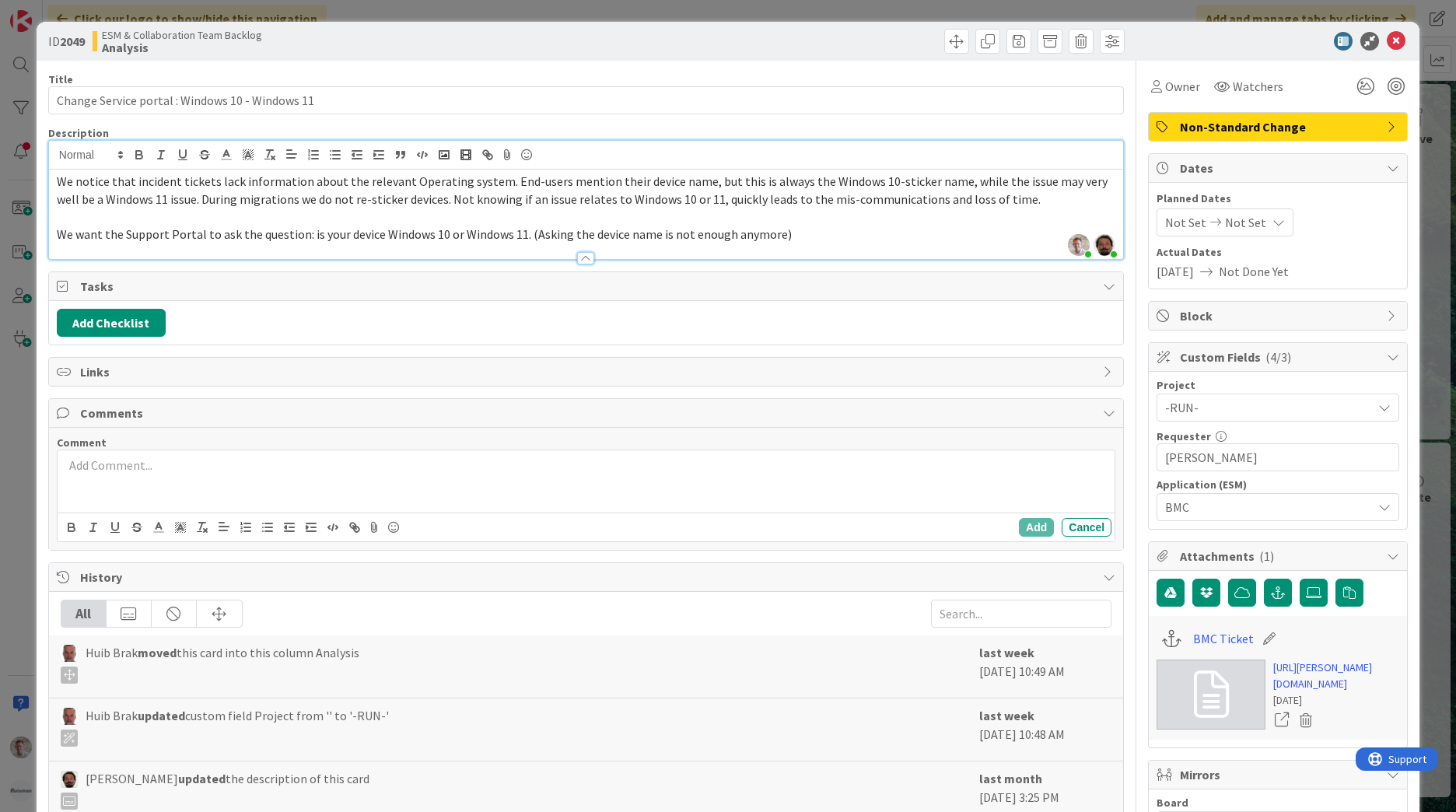
drag, startPoint x: 127, startPoint y: 478, endPoint x: 147, endPoint y: 482, distance: 20.4
click at [131, 481] on div at bounding box center [586, 481] width 1057 height 62
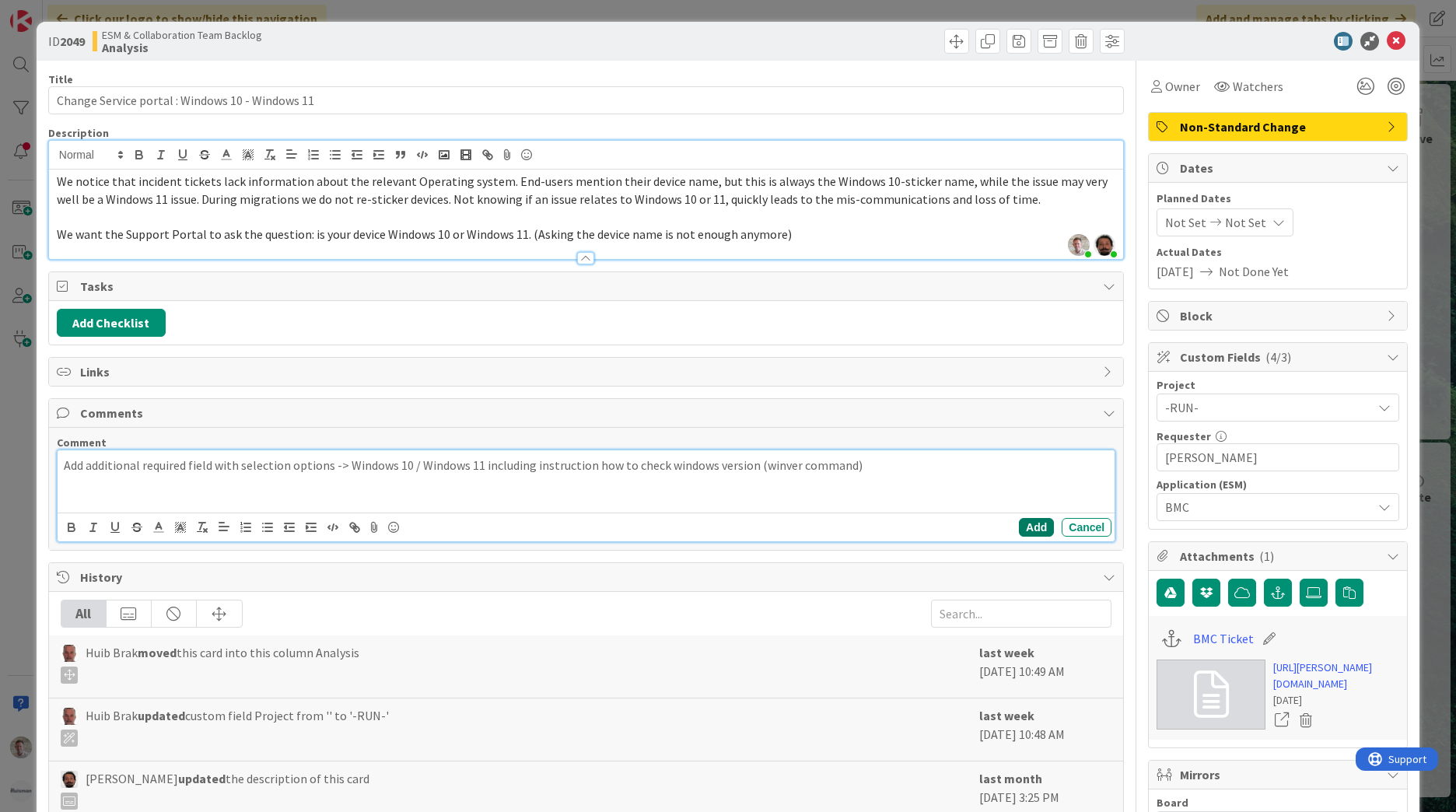
drag, startPoint x: 1023, startPoint y: 526, endPoint x: 1011, endPoint y: 504, distance: 25.1
click at [1022, 526] on button "Add" at bounding box center [1036, 527] width 35 height 18
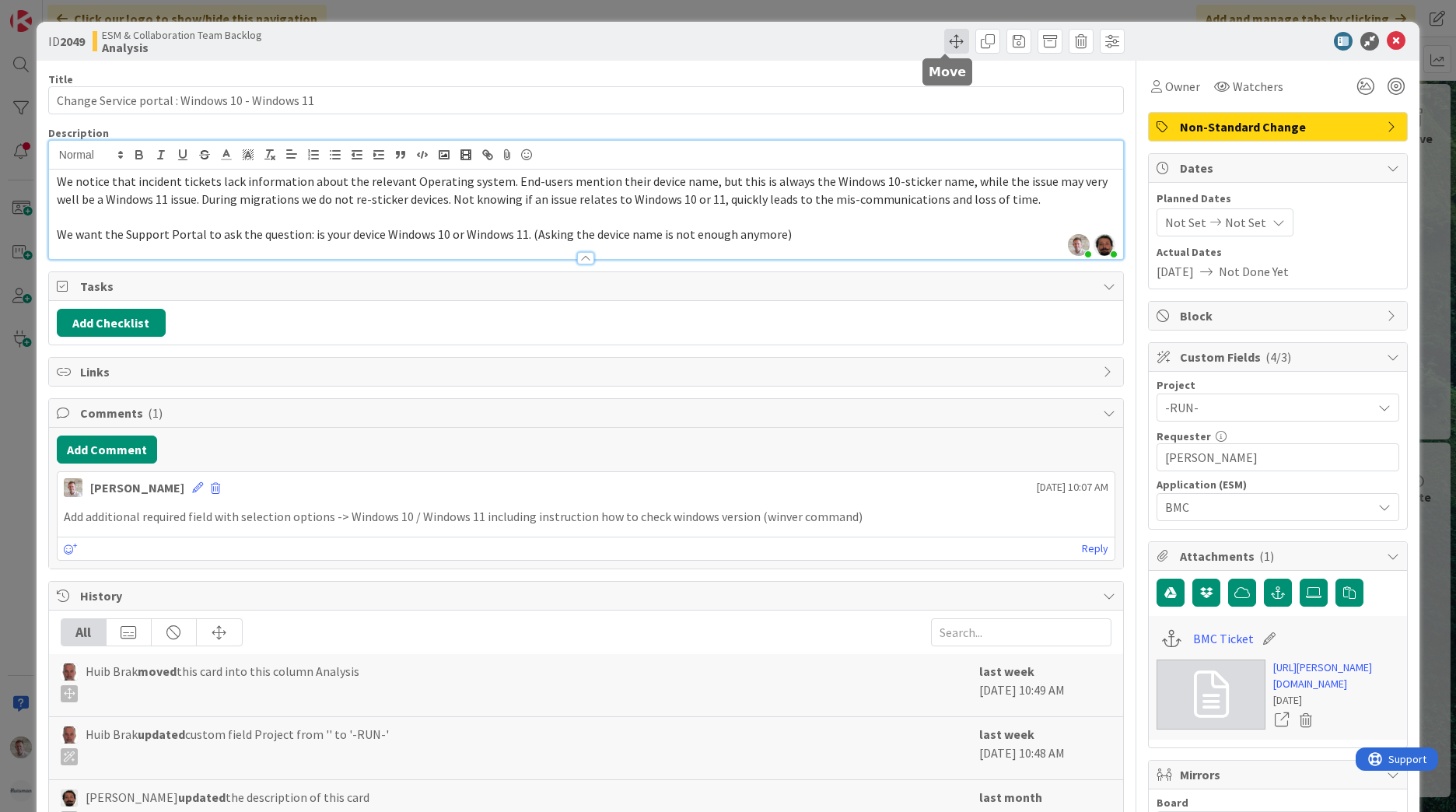
click at [944, 36] on span at bounding box center [956, 42] width 25 height 25
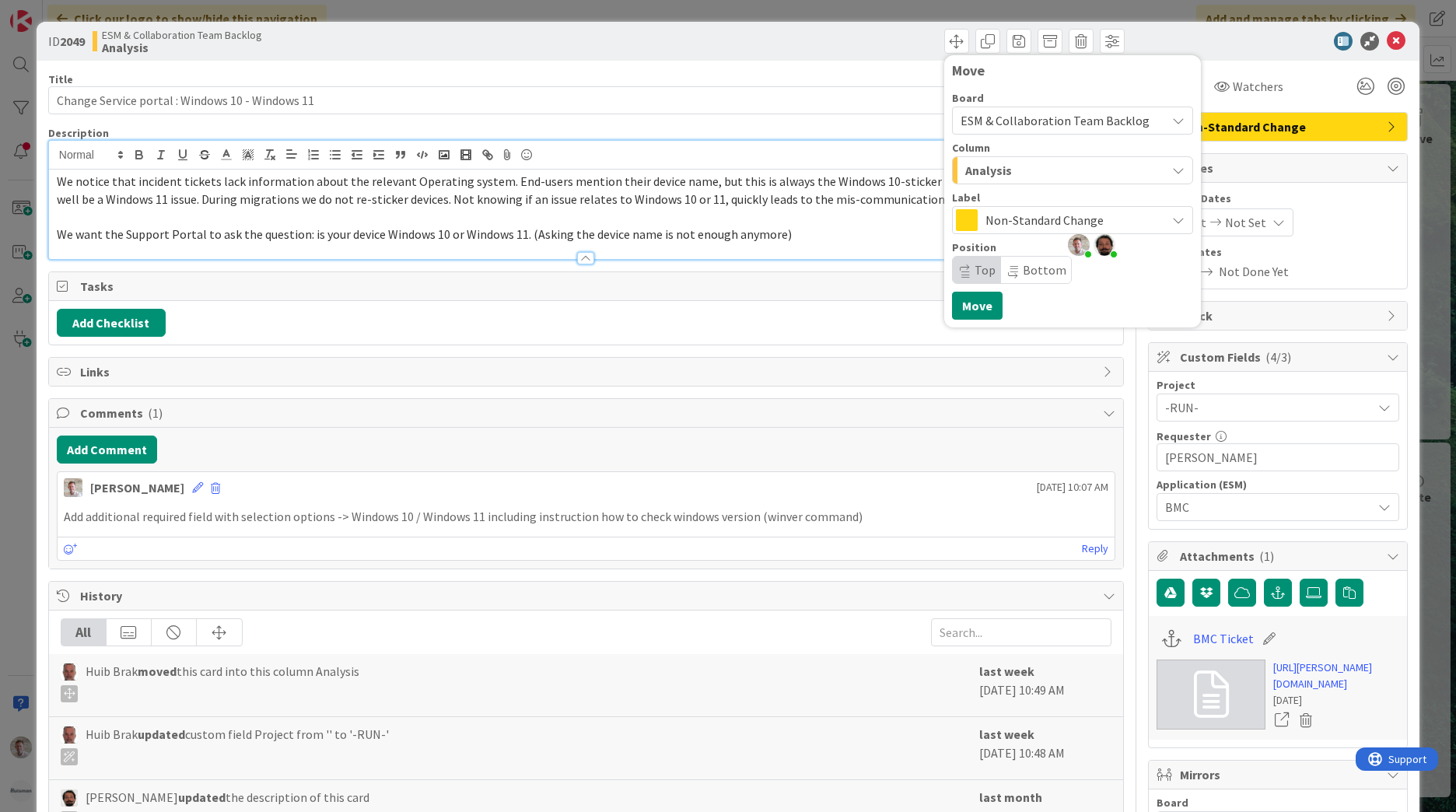
click at [987, 170] on span "Analysis" at bounding box center [988, 170] width 46 height 20
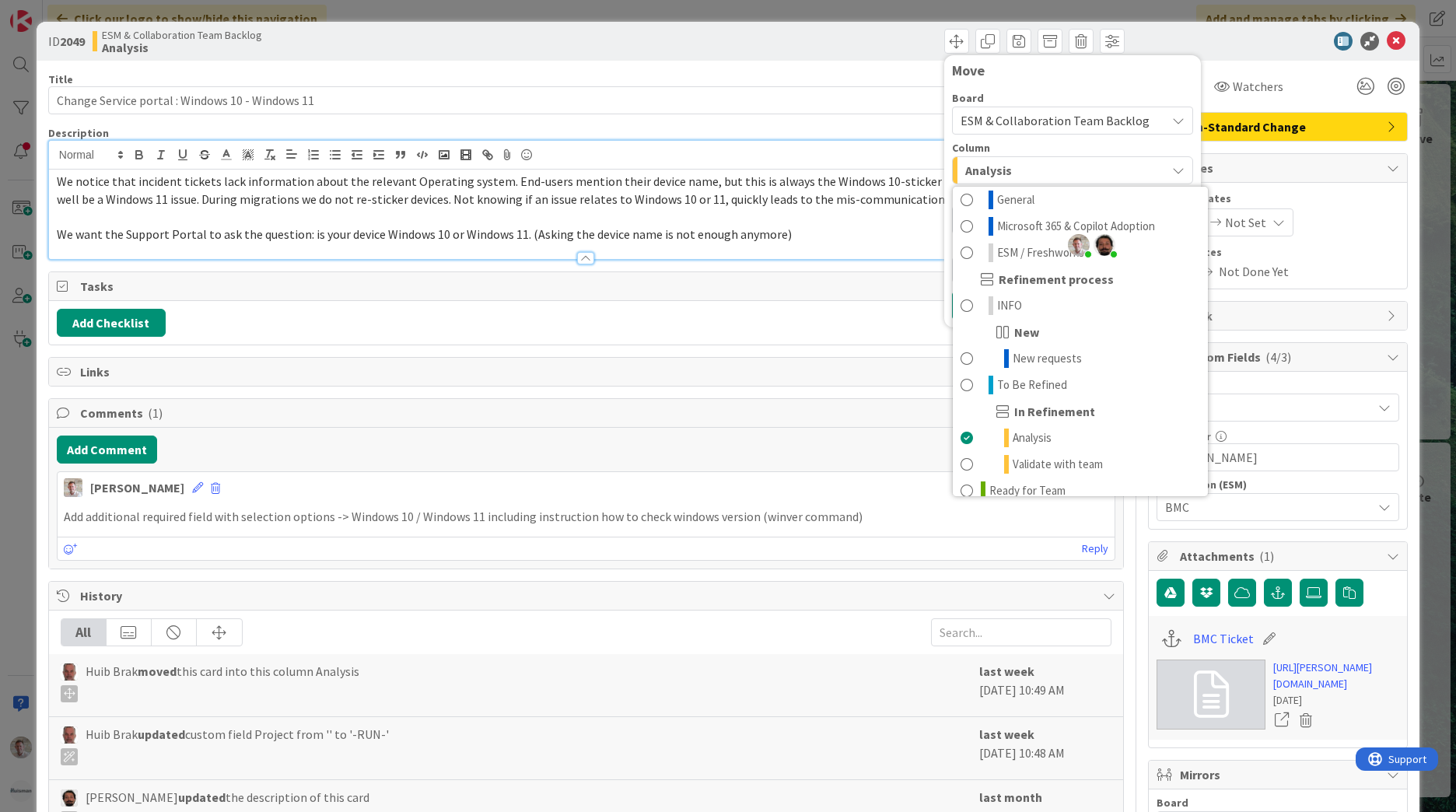
scroll to position [46, 0]
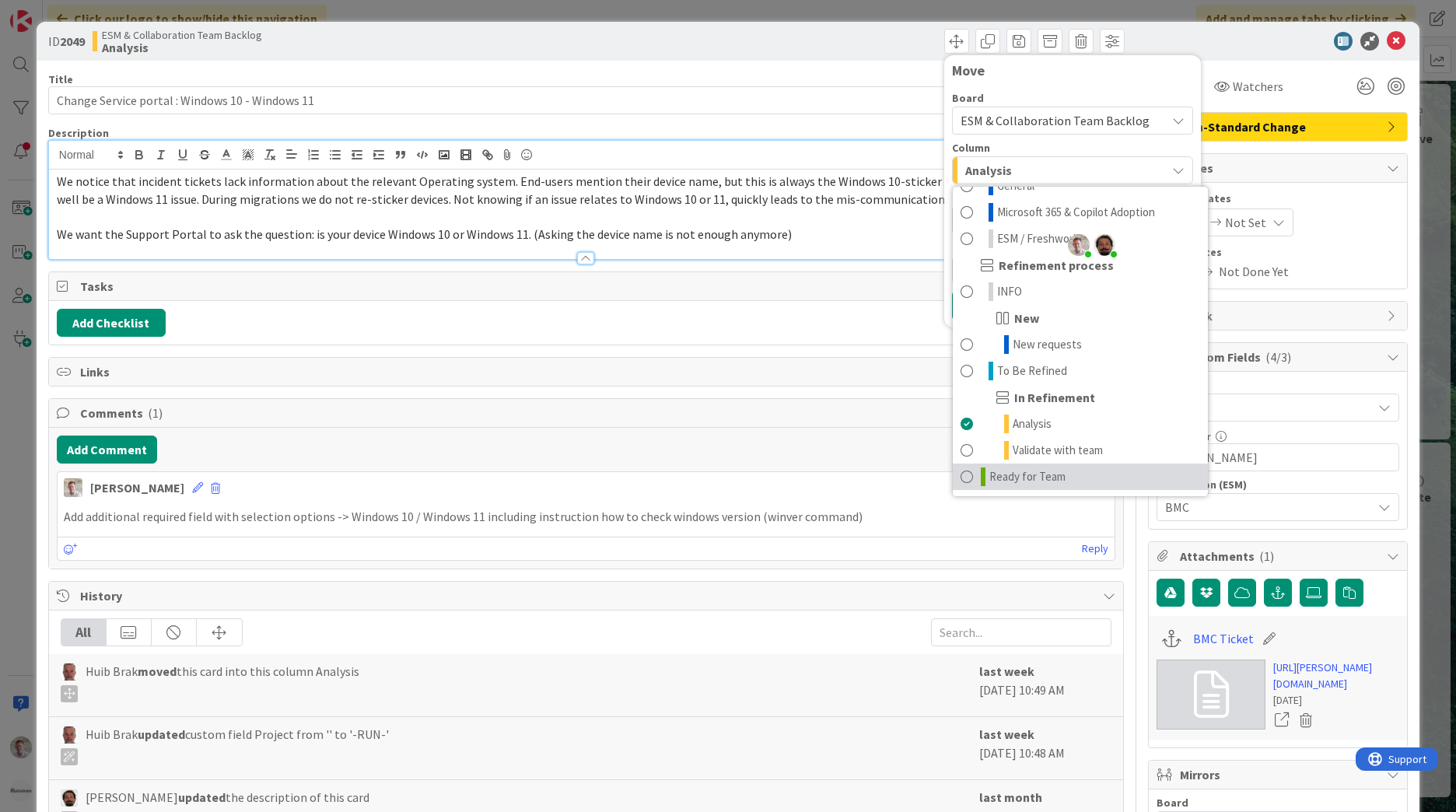
click at [1025, 478] on span "Ready for Team" at bounding box center [1027, 476] width 76 height 18
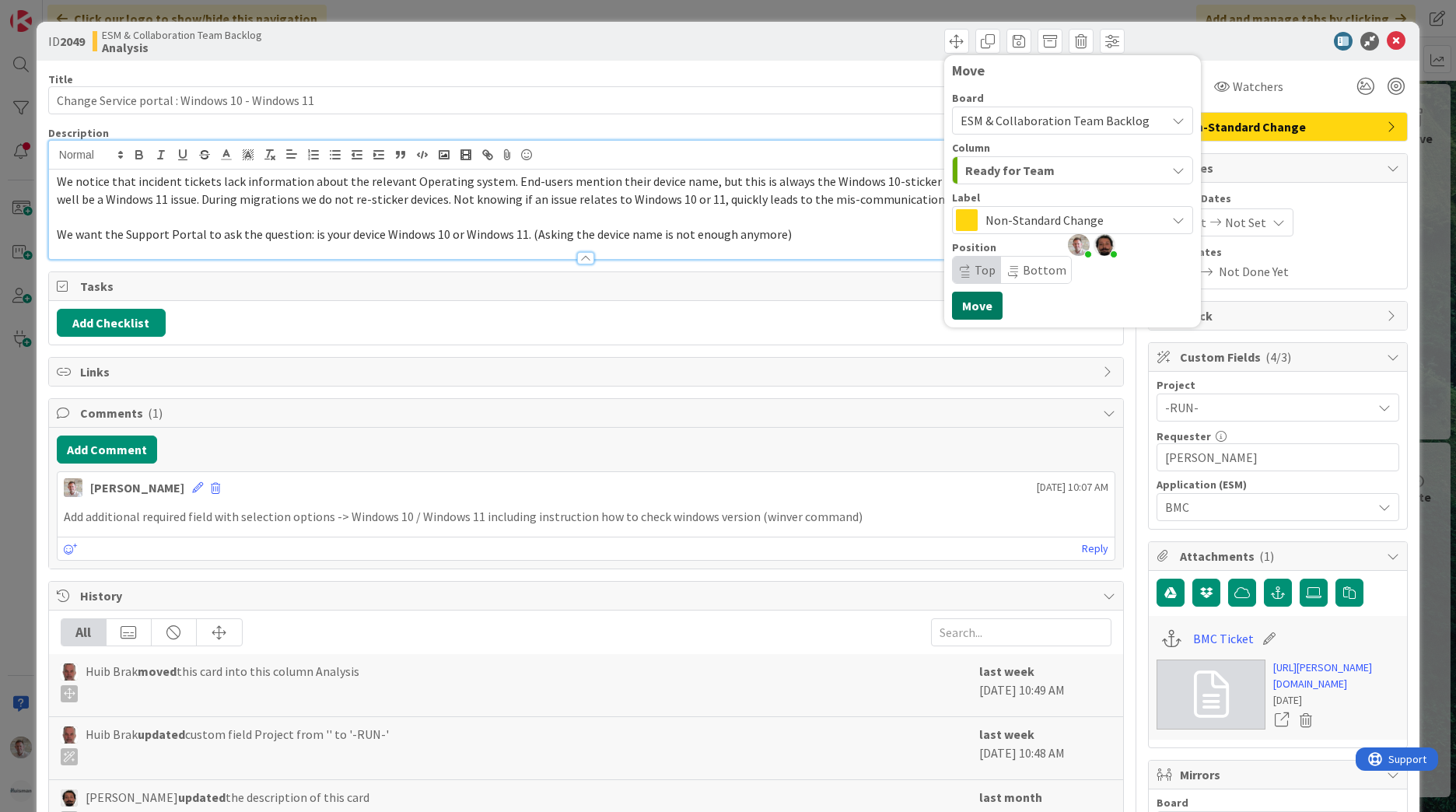
click at [979, 310] on button "Move" at bounding box center [976, 305] width 50 height 28
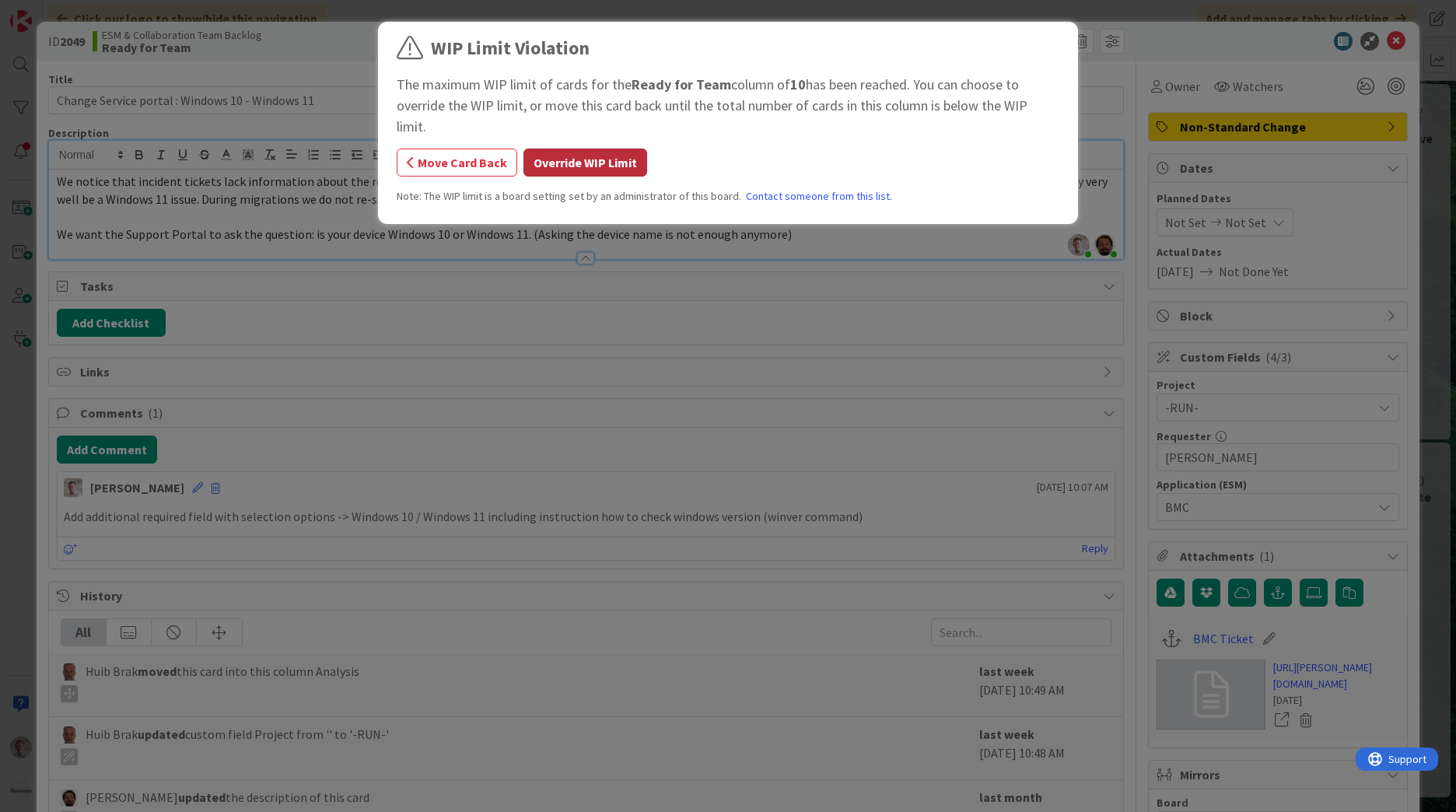
click at [558, 149] on button "Override WIP Limit" at bounding box center [585, 162] width 124 height 28
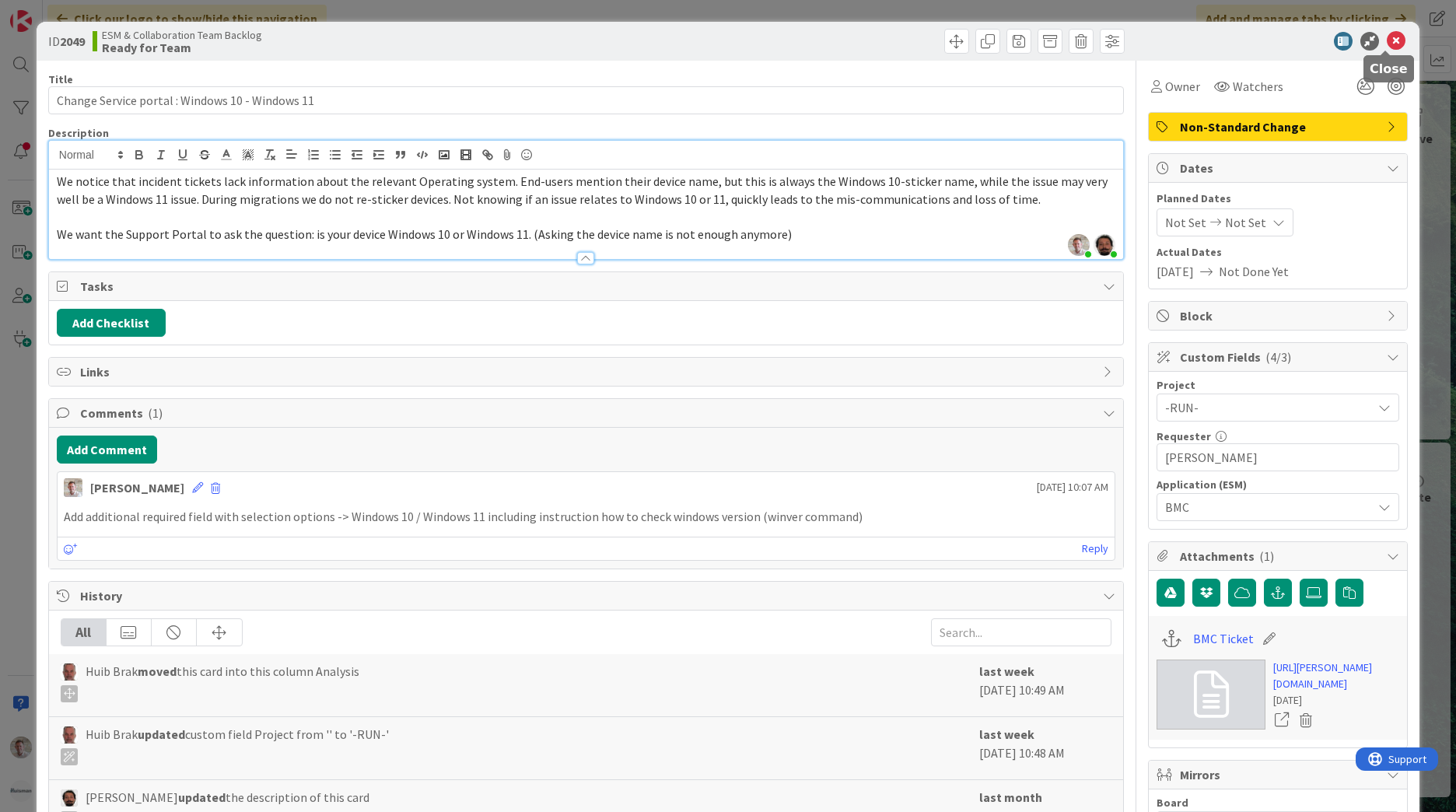
click at [1386, 39] on icon at bounding box center [1395, 41] width 18 height 18
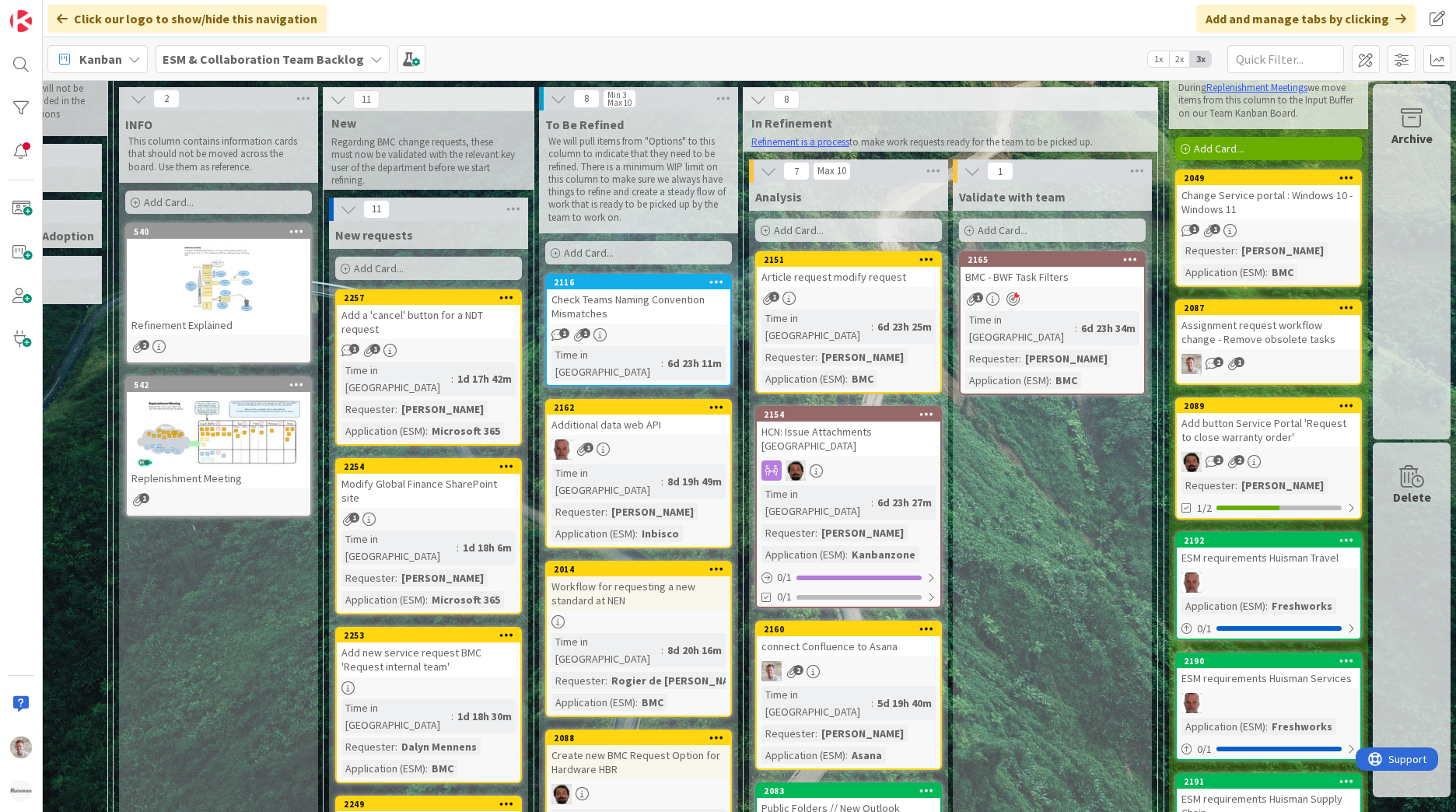
scroll to position [77, 163]
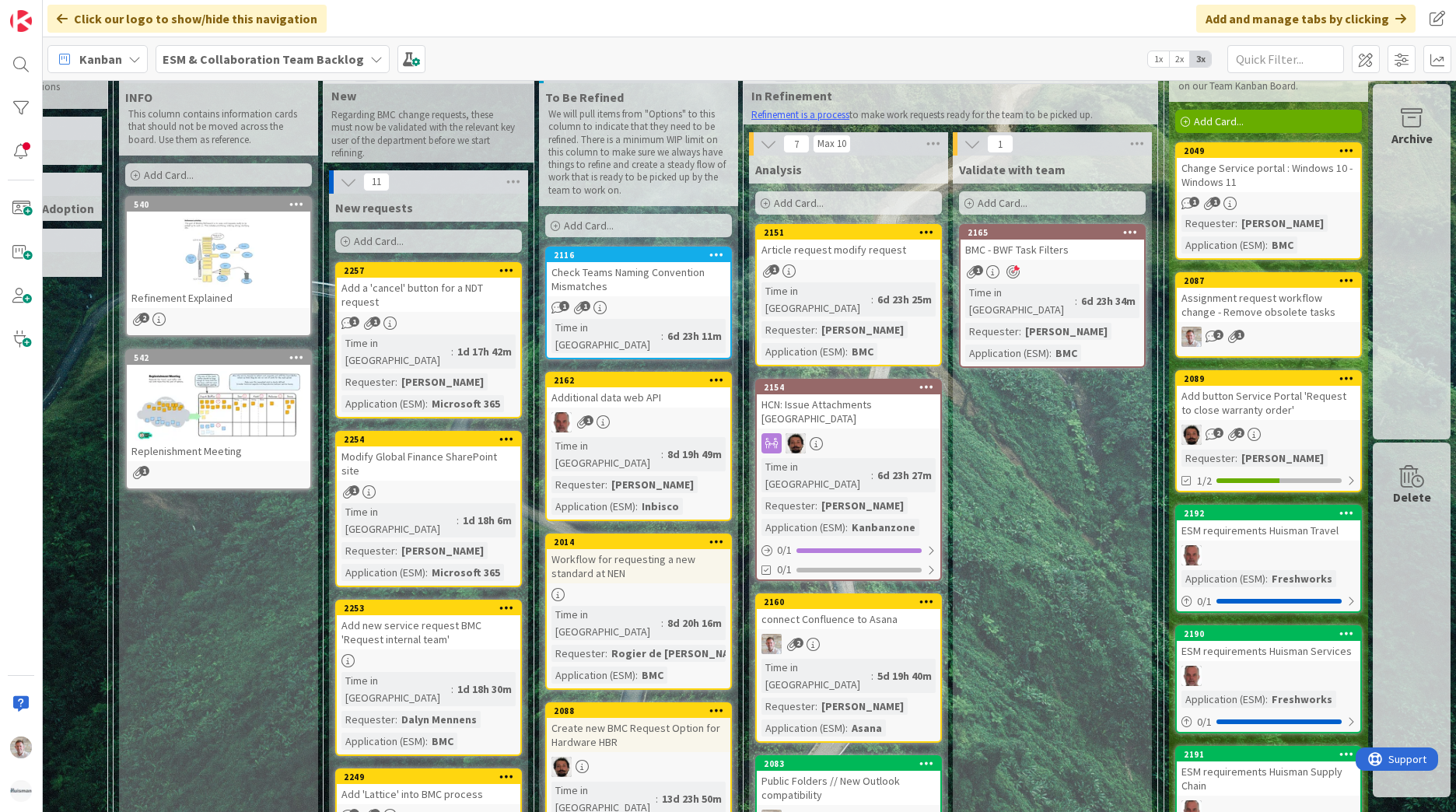
click at [832, 248] on div "Article request modify request" at bounding box center [849, 249] width 184 height 20
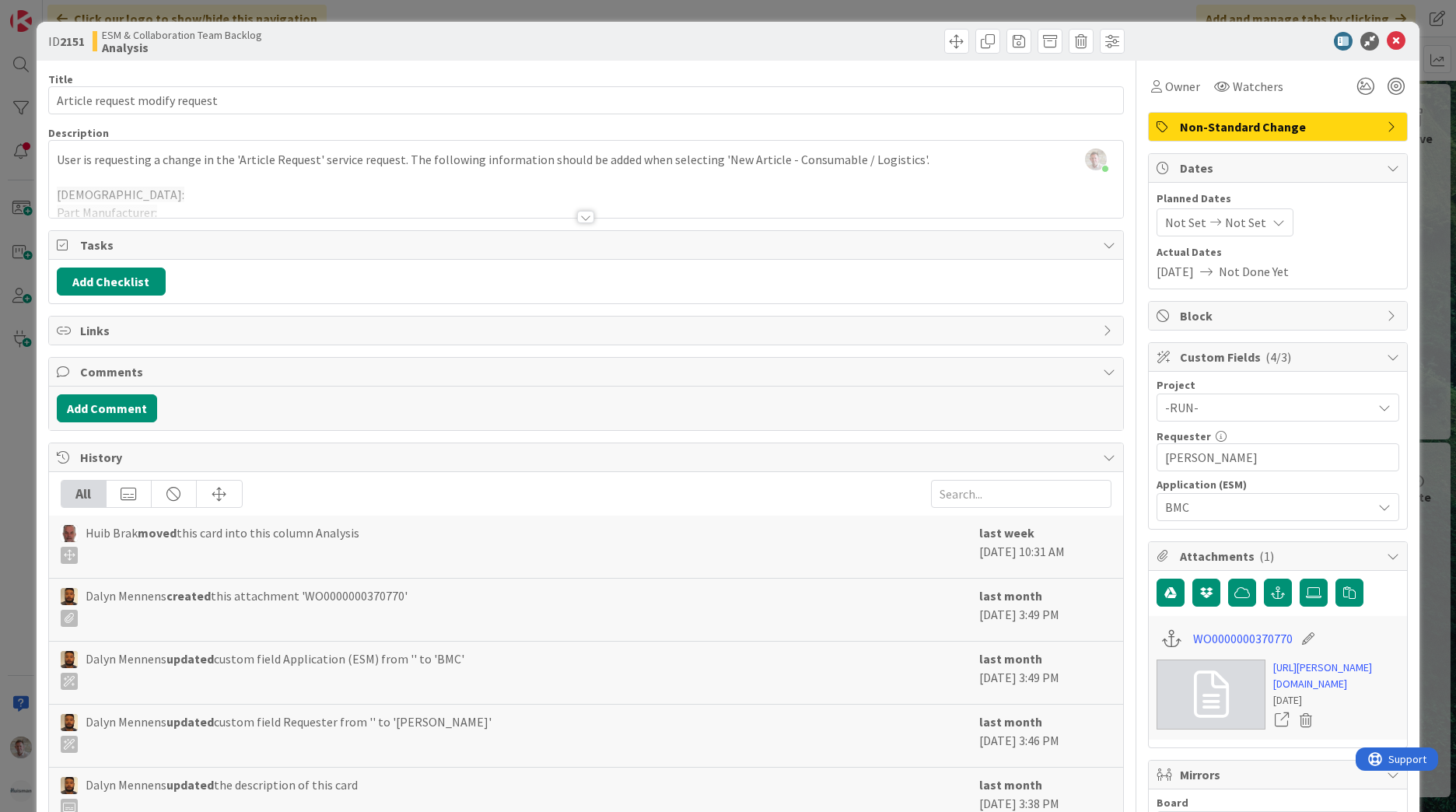
click at [554, 218] on div "Title 30 / 128 Article request modify request Description [PERSON_NAME] just jo…" at bounding box center [586, 638] width 1075 height 1155
click at [570, 213] on div at bounding box center [586, 210] width 1075 height 17
click at [577, 213] on div at bounding box center [586, 217] width 17 height 13
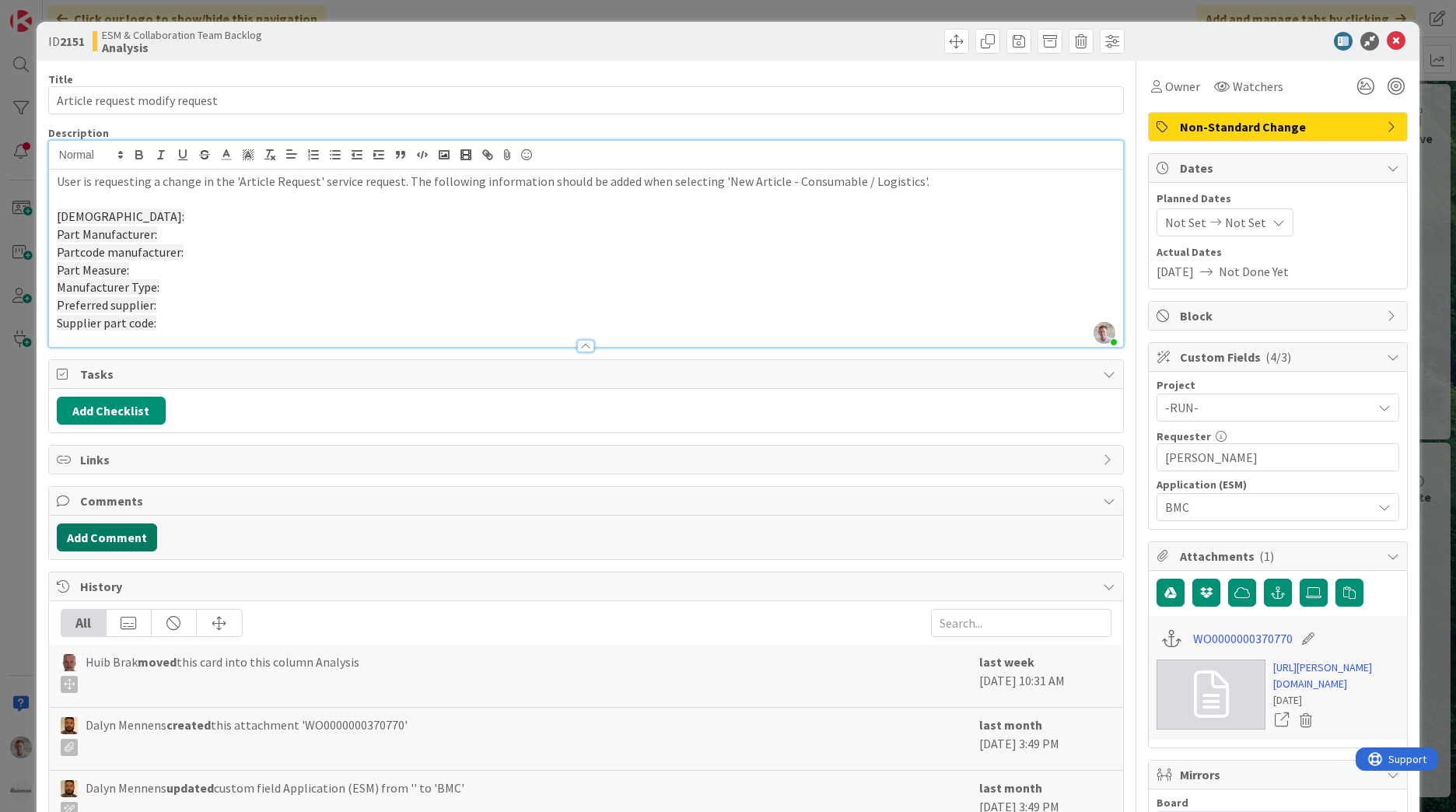
click at [117, 546] on button "Add Comment" at bounding box center [107, 536] width 101 height 28
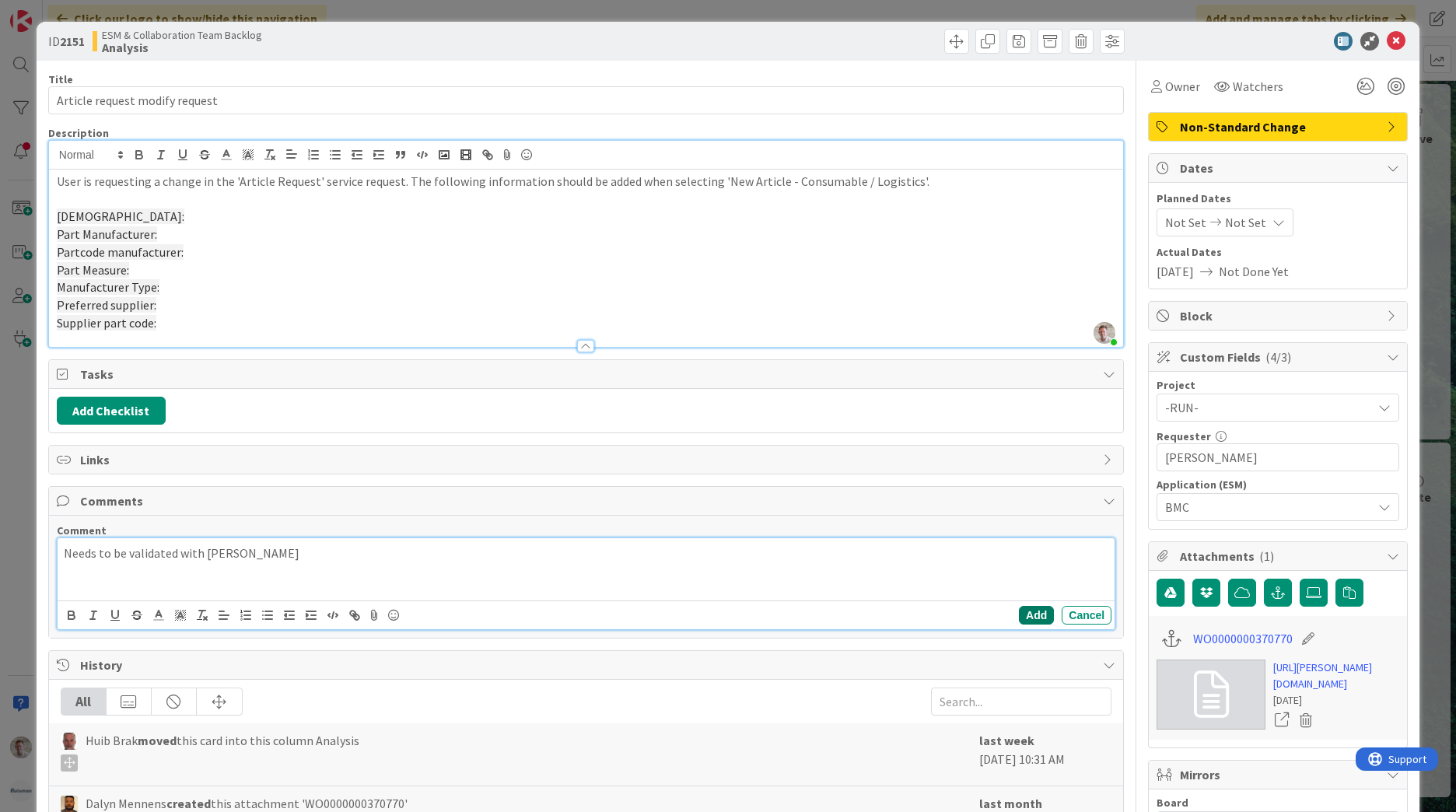
click at [1022, 616] on button "Add" at bounding box center [1036, 615] width 35 height 18
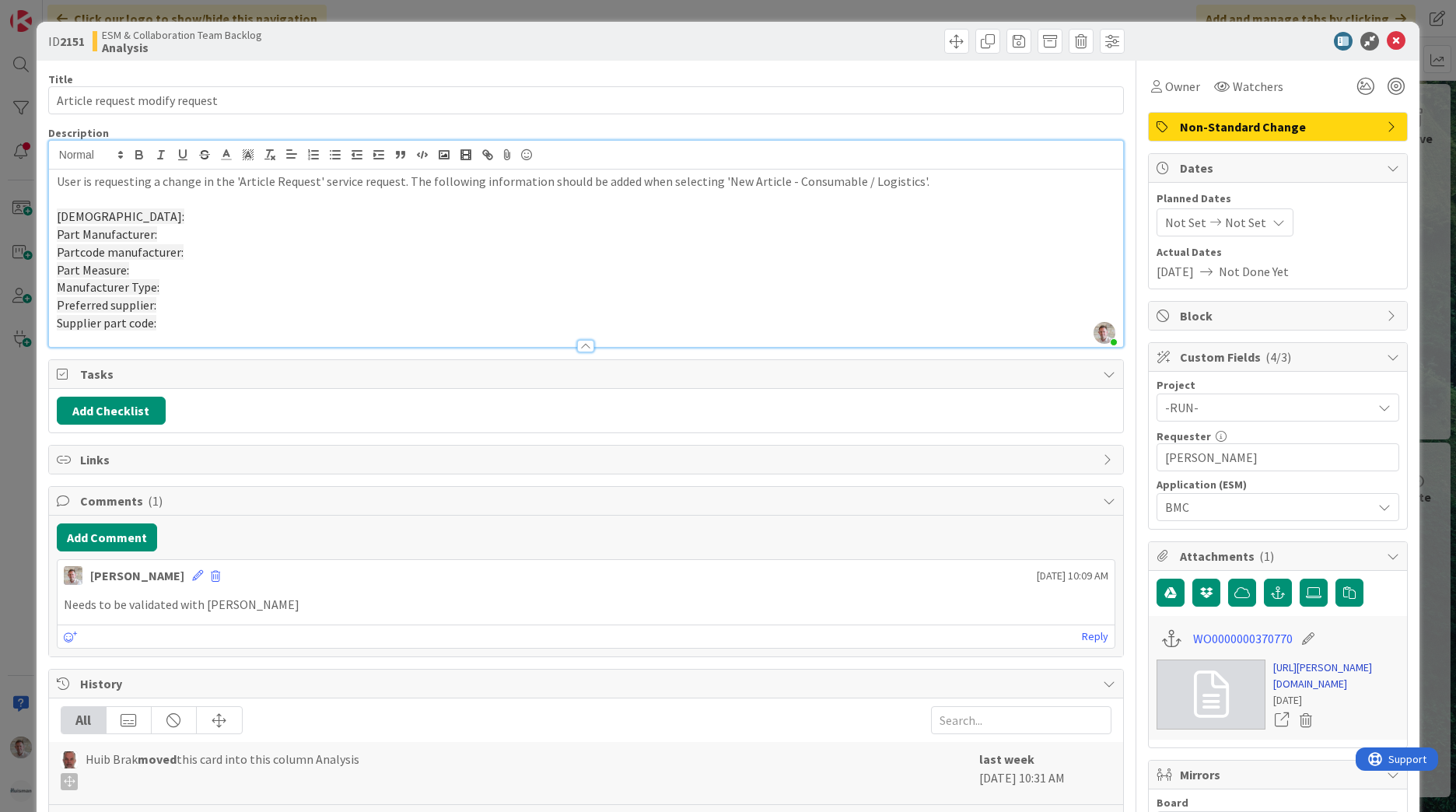
click at [1346, 689] on link "[URL][PERSON_NAME][DOMAIN_NAME]" at bounding box center [1336, 676] width 126 height 33
click at [1150, 85] on icon at bounding box center [1155, 86] width 11 height 13
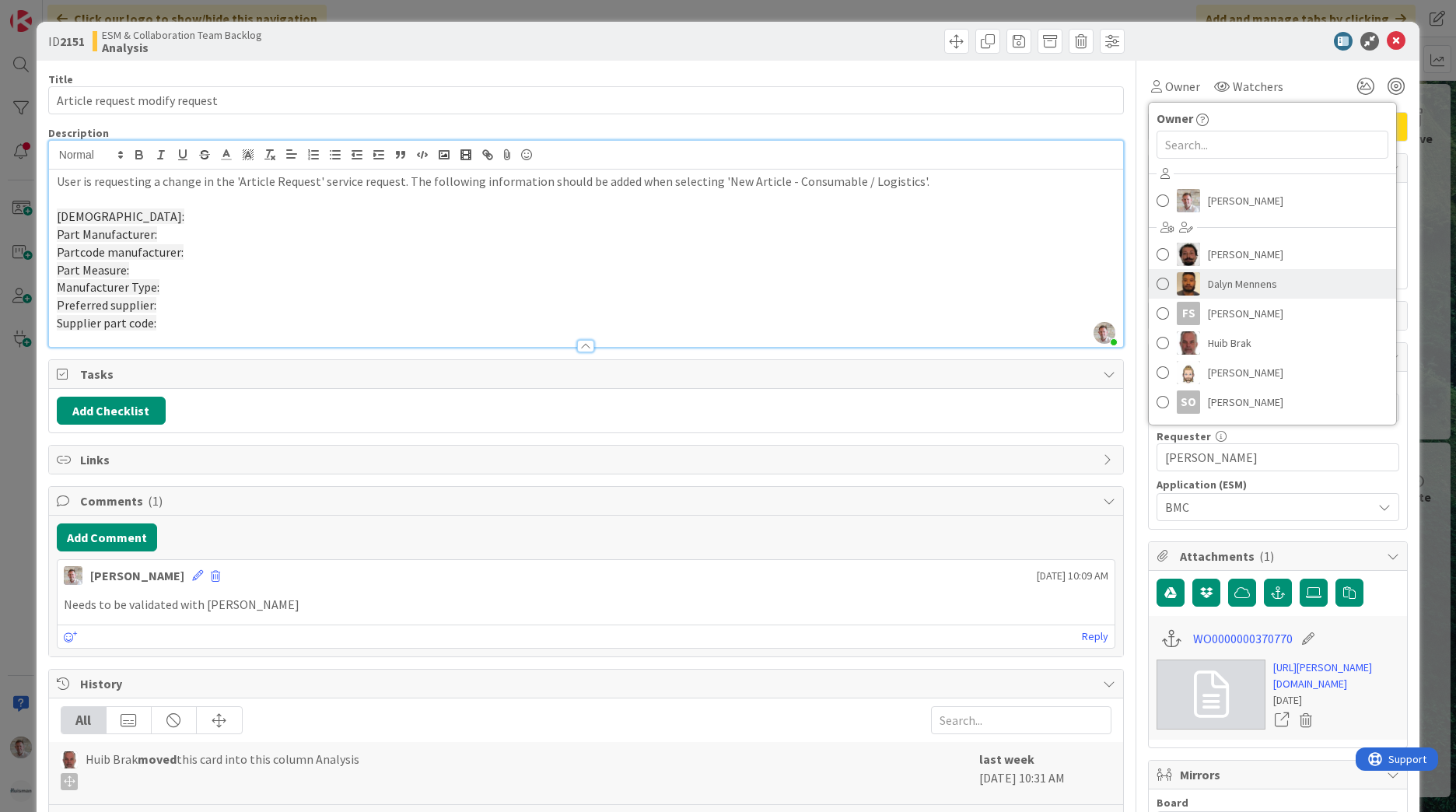
click at [1208, 283] on span "Dalyn Mennens" at bounding box center [1242, 284] width 70 height 23
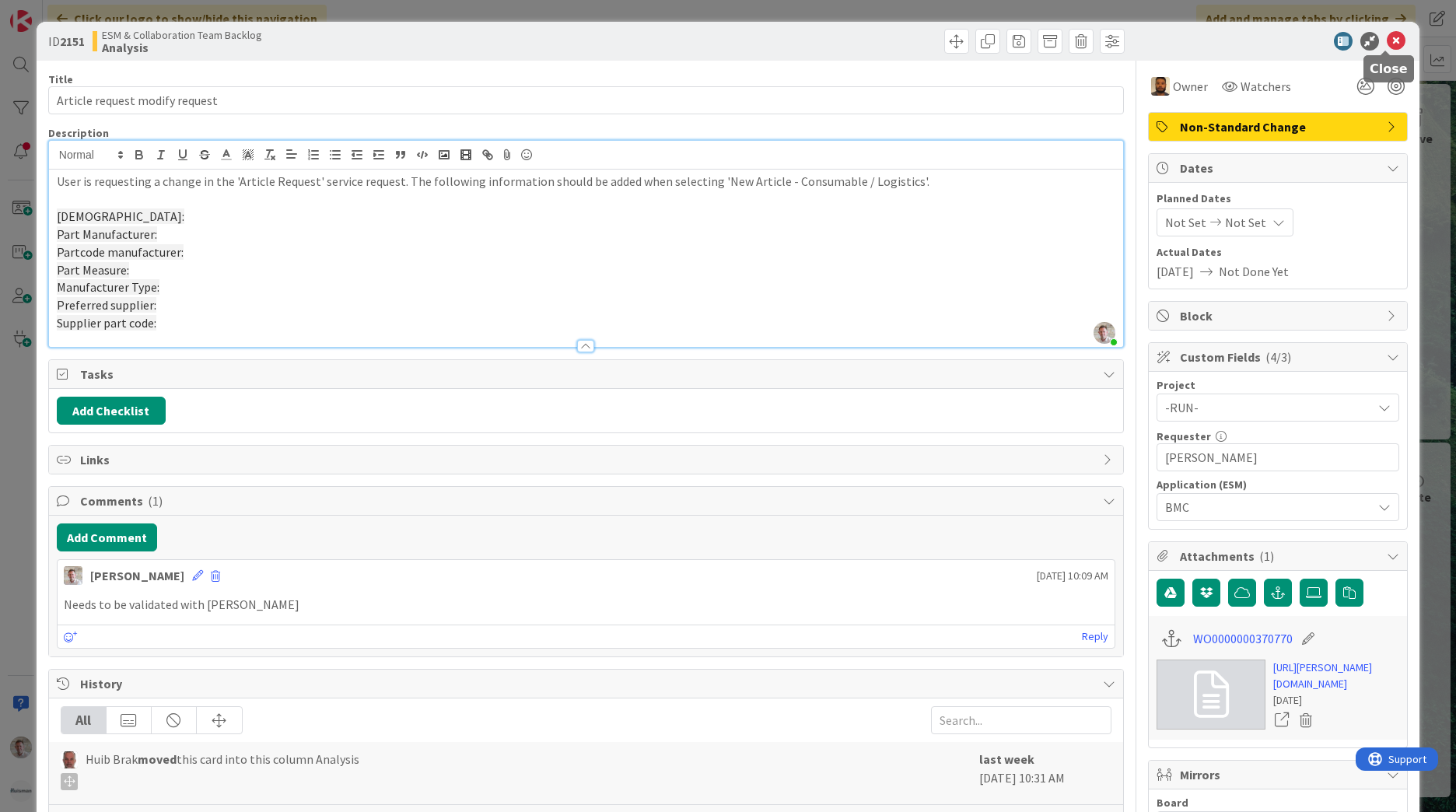
click at [1386, 39] on icon at bounding box center [1395, 41] width 18 height 18
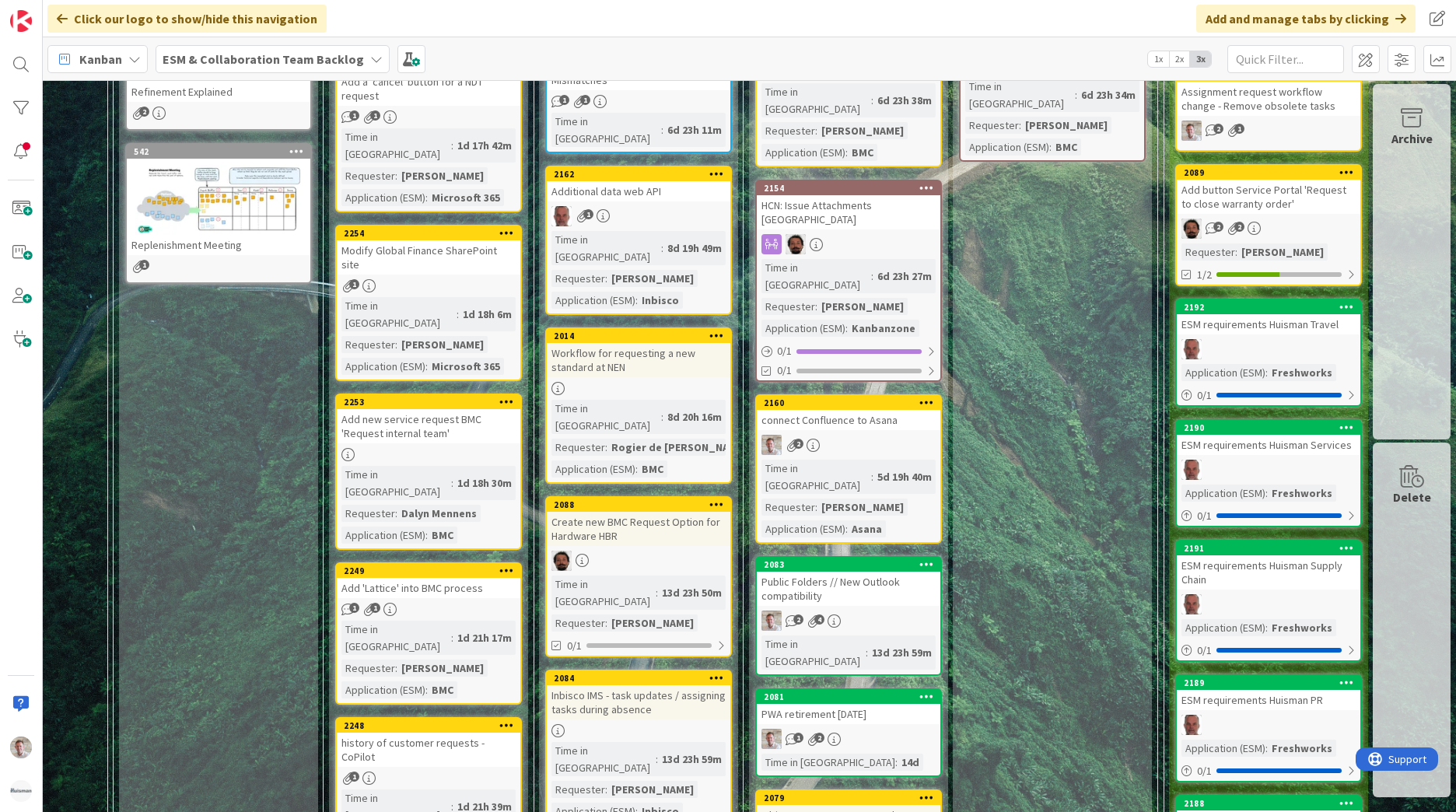
scroll to position [311, 163]
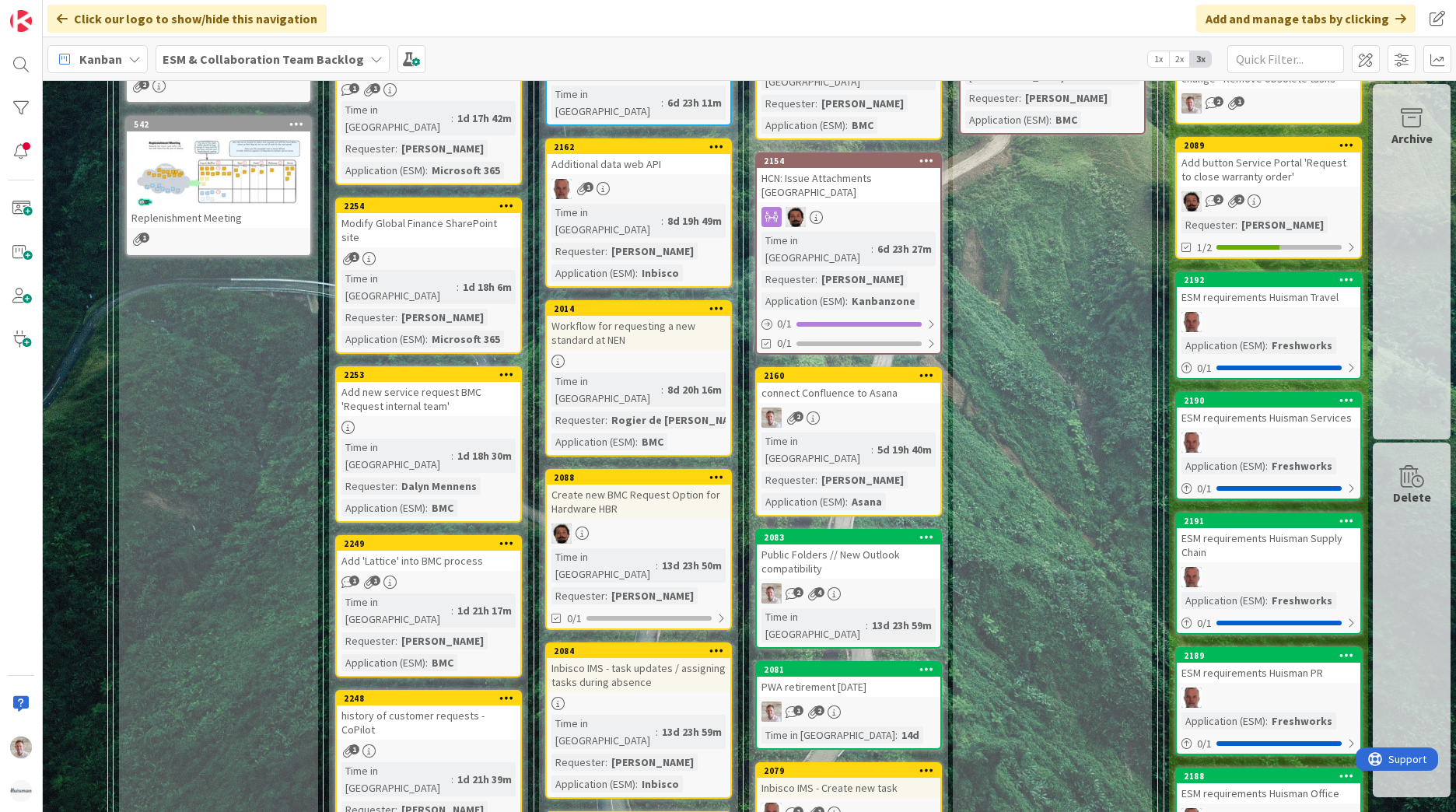
click at [858, 367] on div "2160 connect Confluence to Asana 2 Time in [GEOGRAPHIC_DATA] : 5d 19h 40m Reque…" at bounding box center [848, 442] width 187 height 149
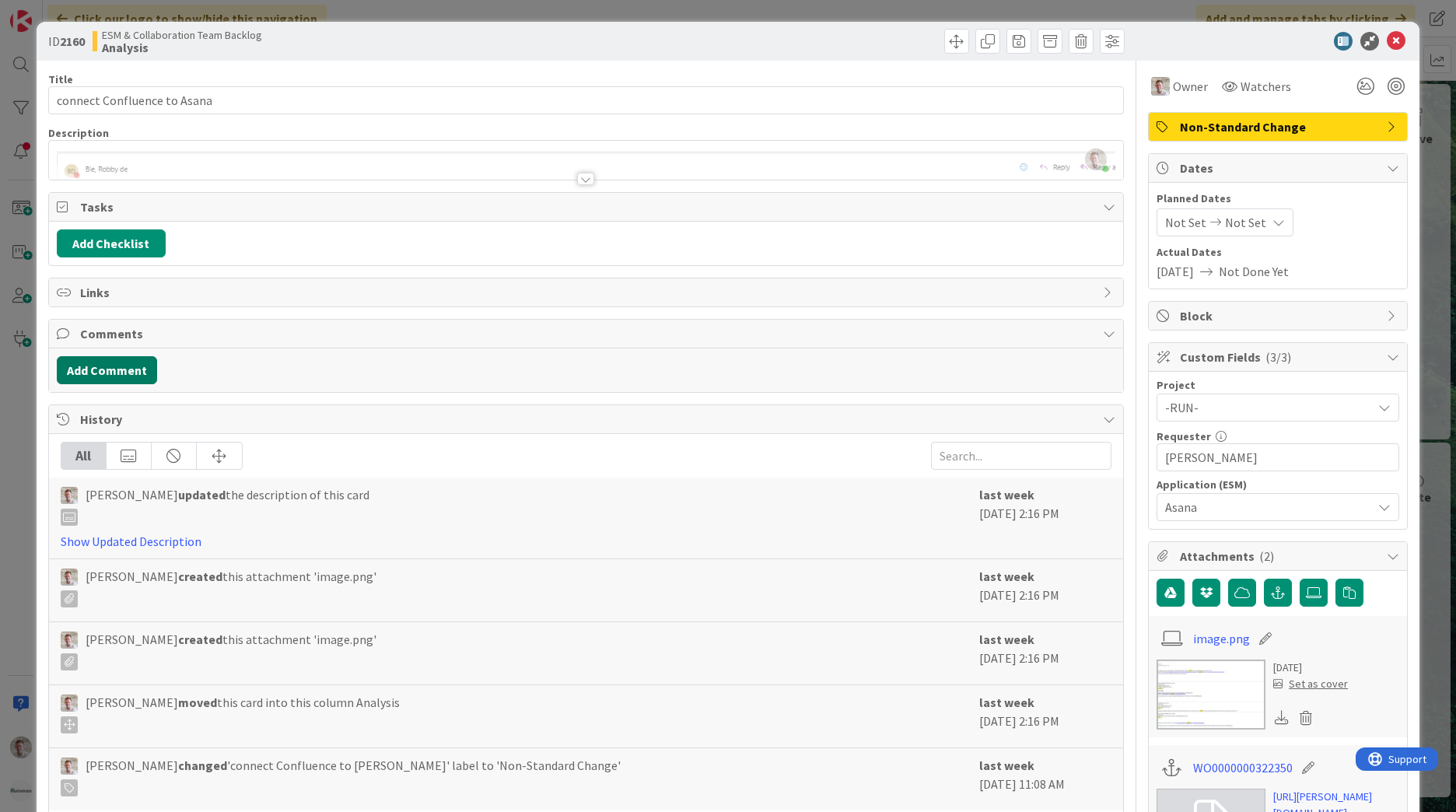
click at [116, 371] on button "Add Comment" at bounding box center [107, 369] width 101 height 28
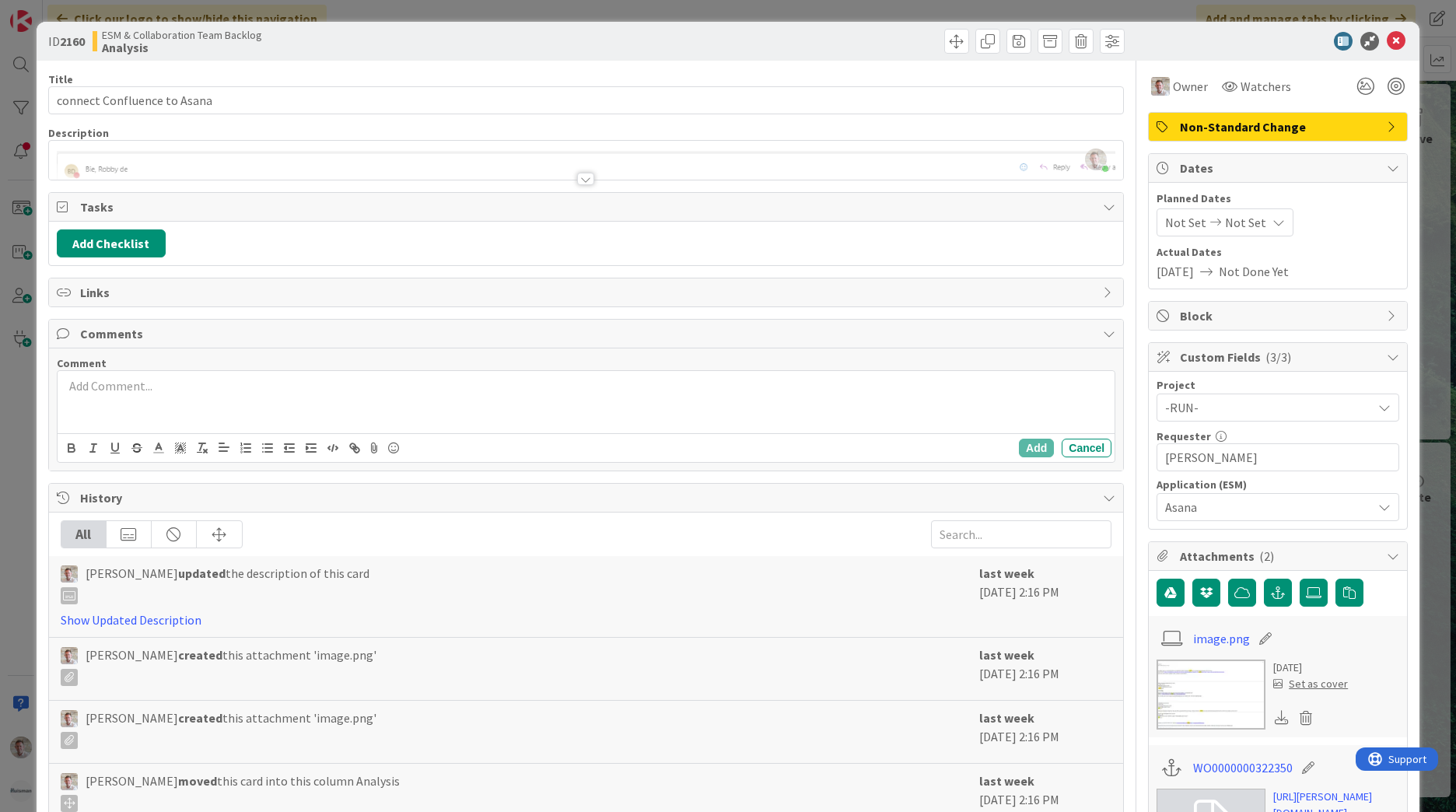
click at [113, 383] on p at bounding box center [586, 386] width 1044 height 17
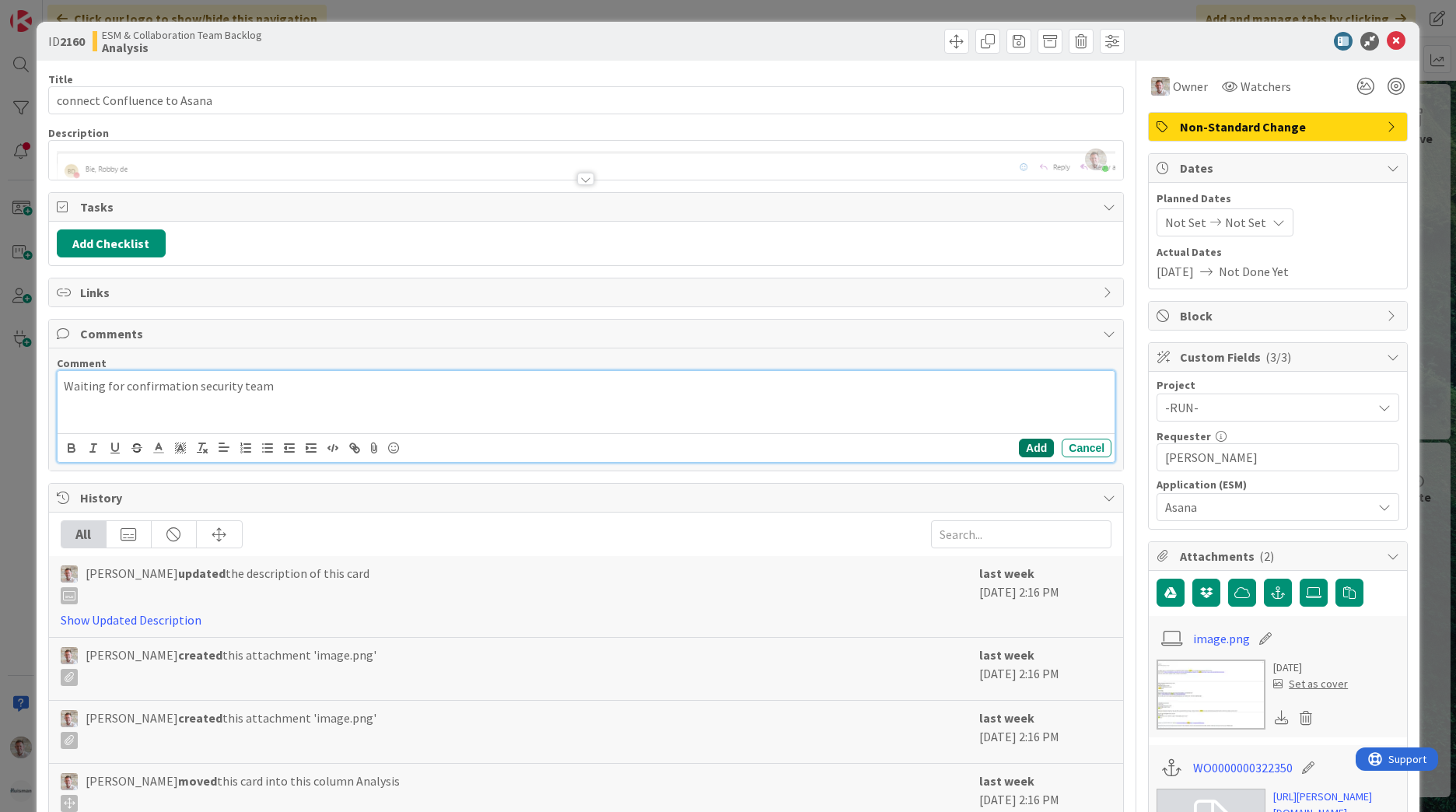
click at [1029, 446] on button "Add" at bounding box center [1036, 448] width 35 height 18
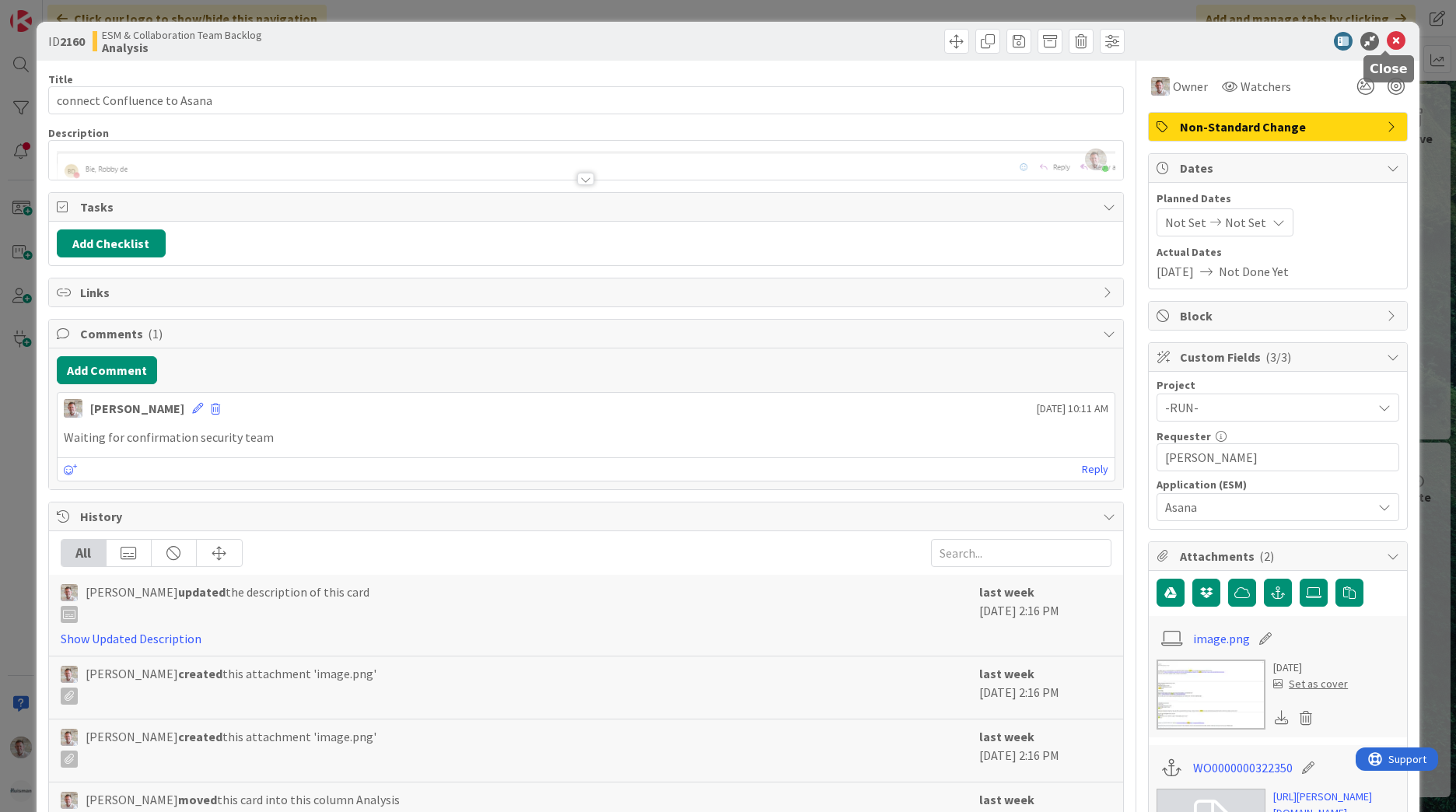
click at [1386, 44] on icon at bounding box center [1395, 41] width 18 height 18
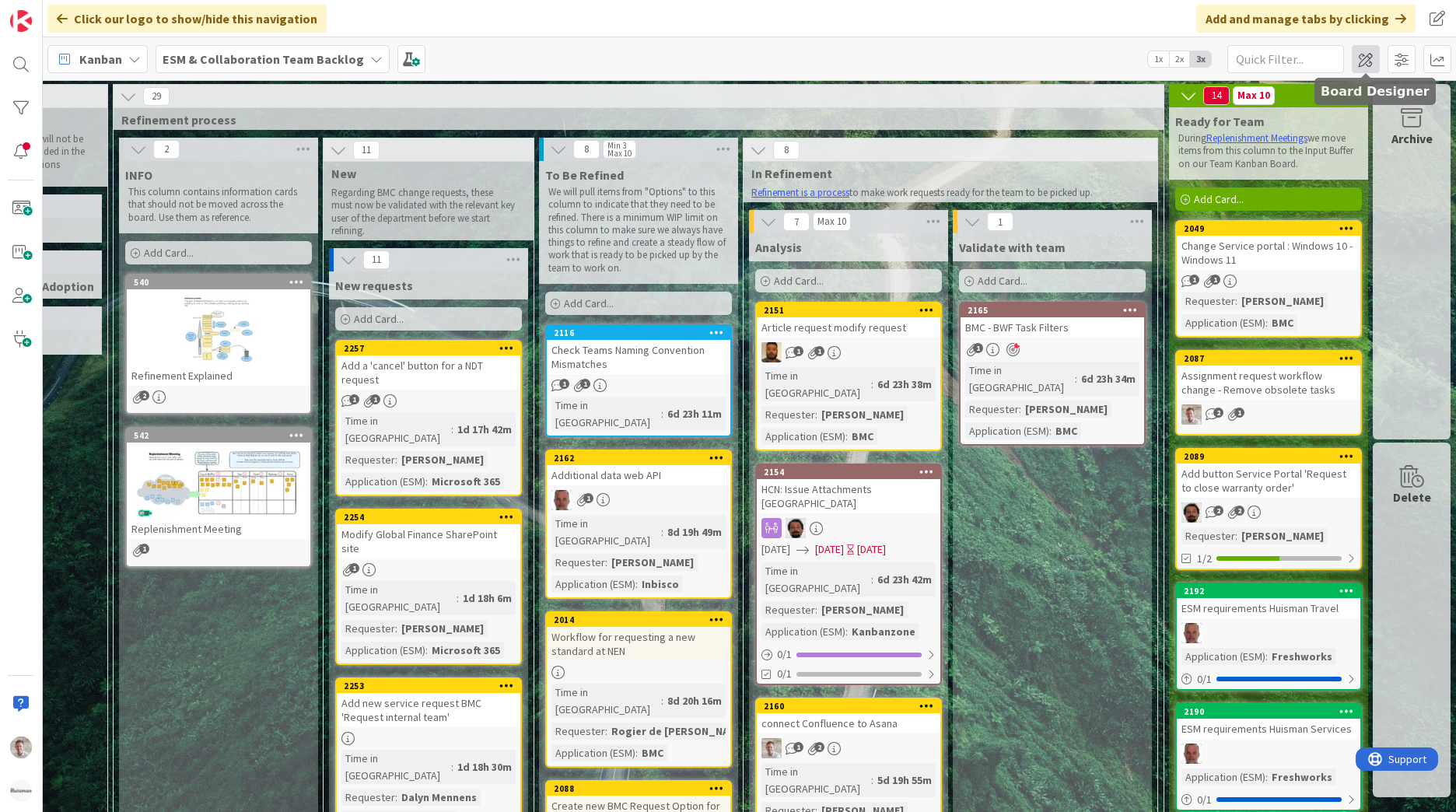
click at [1366, 58] on span at bounding box center [1365, 59] width 28 height 28
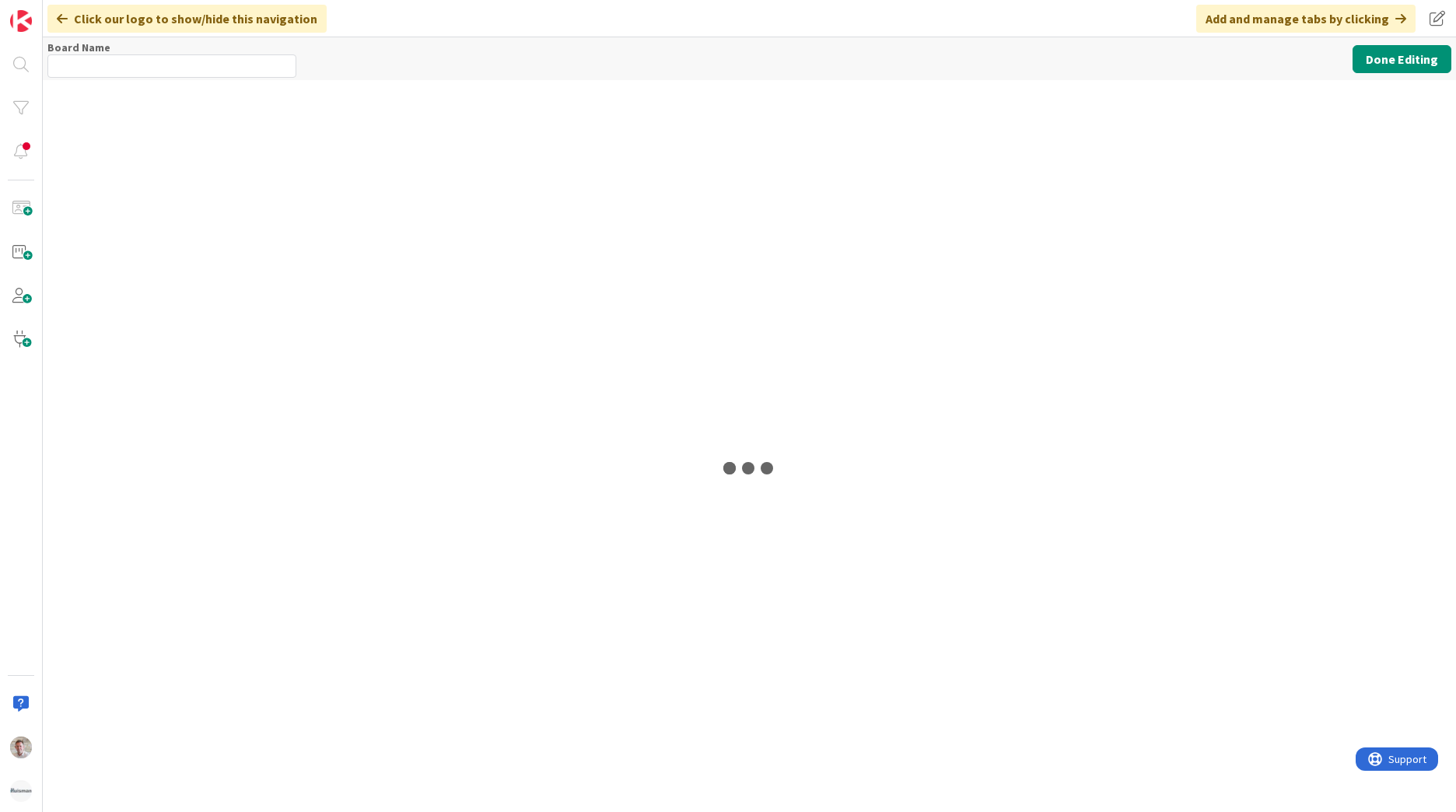
type input "ESM & Collaboration Team Backlog"
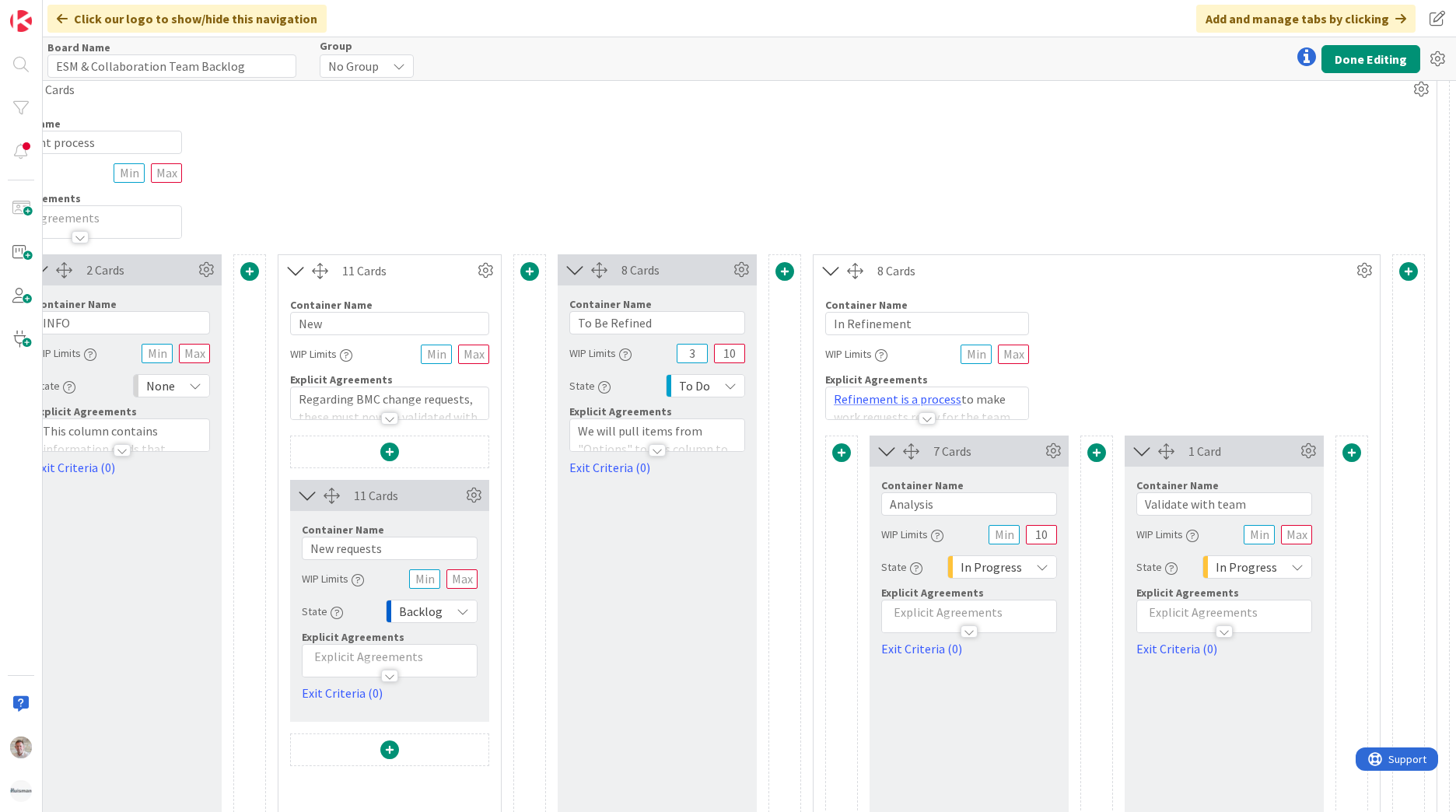
scroll to position [94, 409]
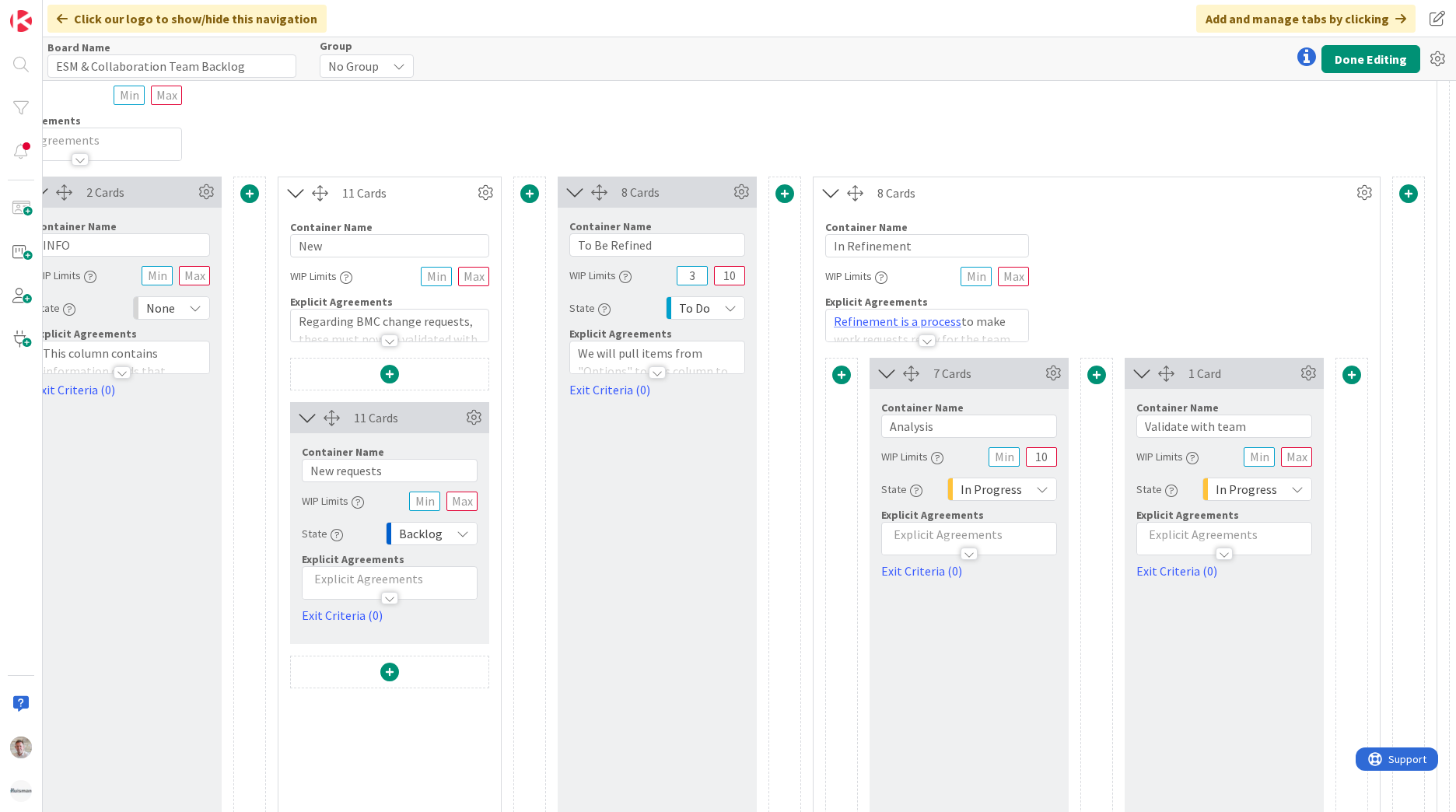
click at [836, 374] on span at bounding box center [841, 374] width 18 height 18
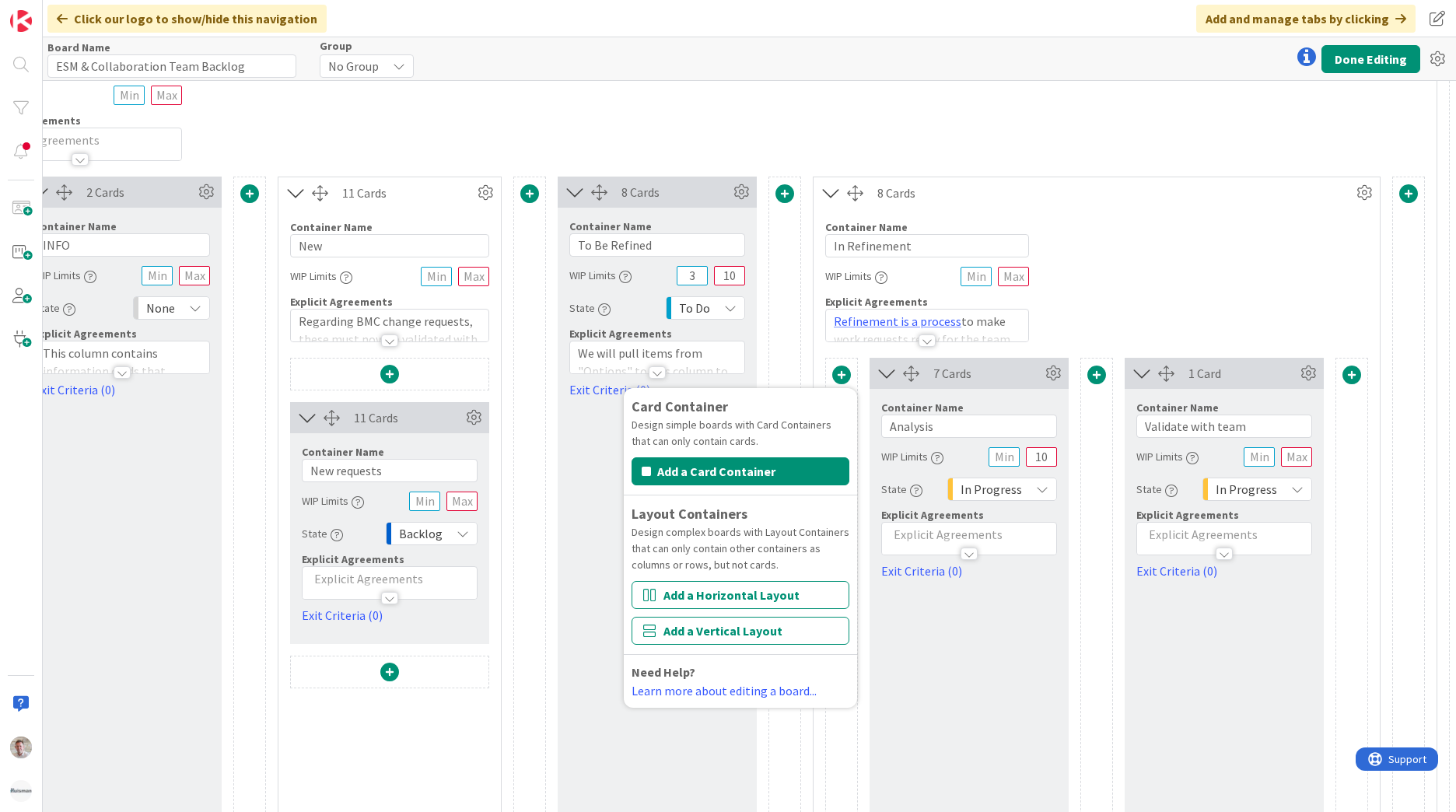
click at [888, 369] on icon at bounding box center [887, 373] width 26 height 20
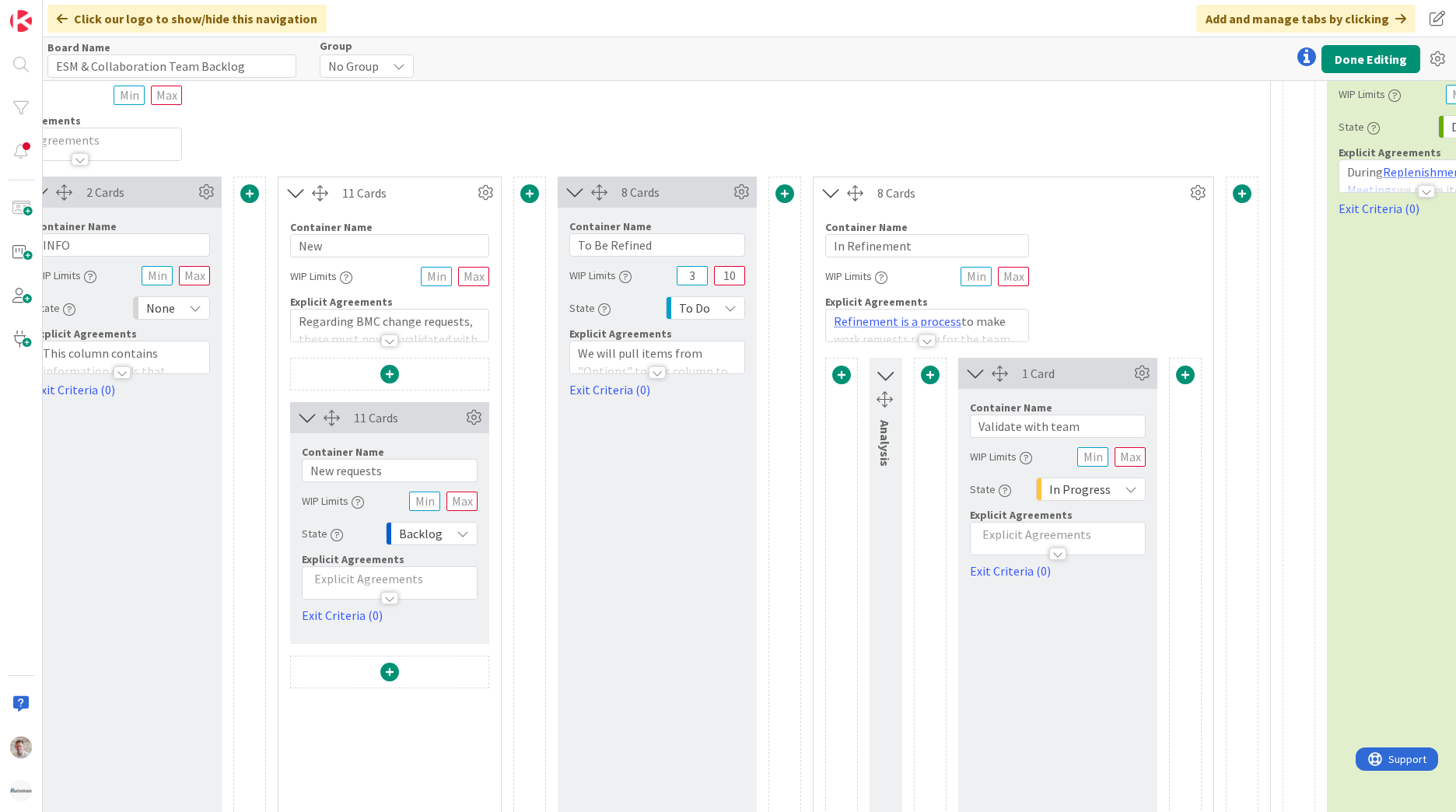
click at [890, 369] on icon at bounding box center [885, 375] width 20 height 26
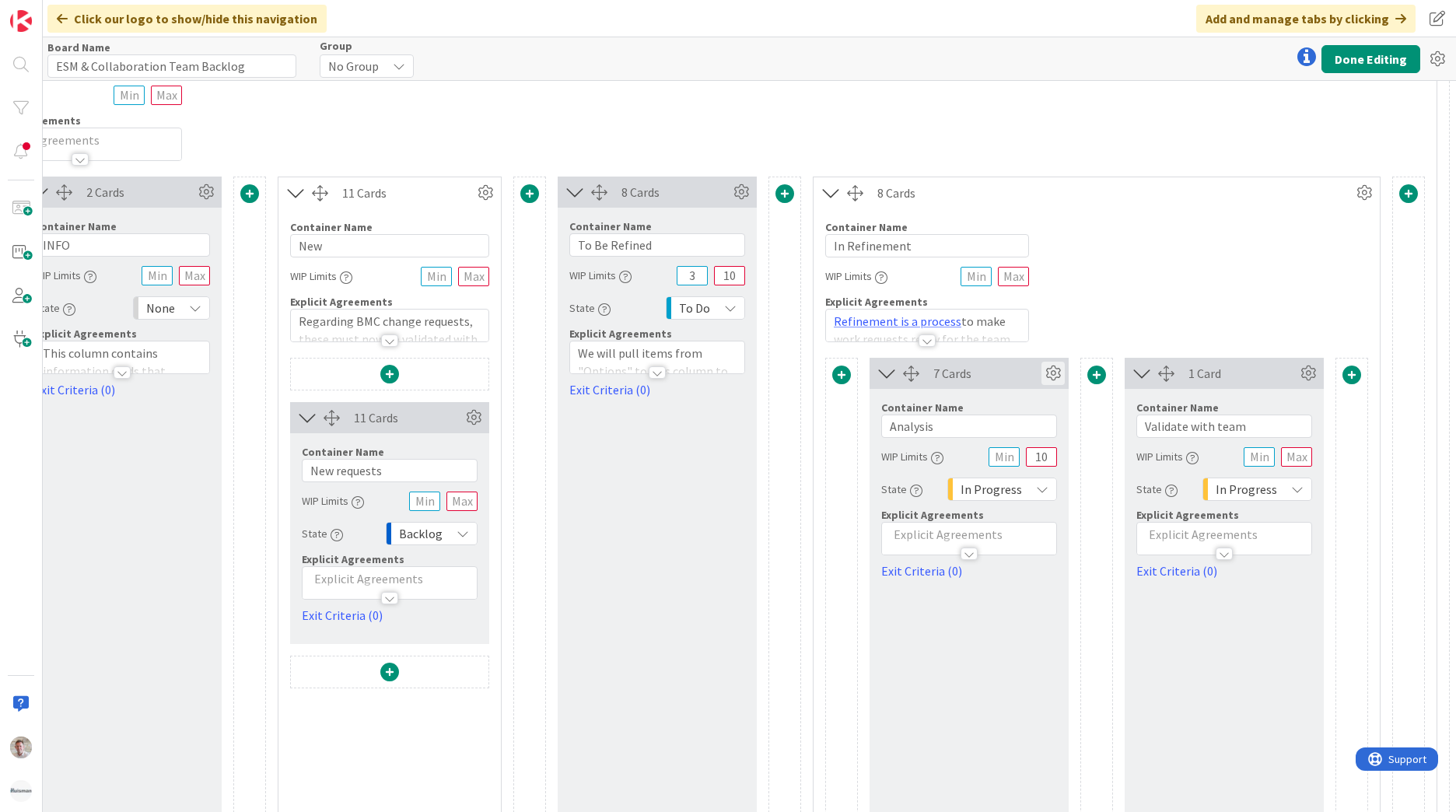
click at [1058, 372] on icon at bounding box center [1053, 373] width 23 height 23
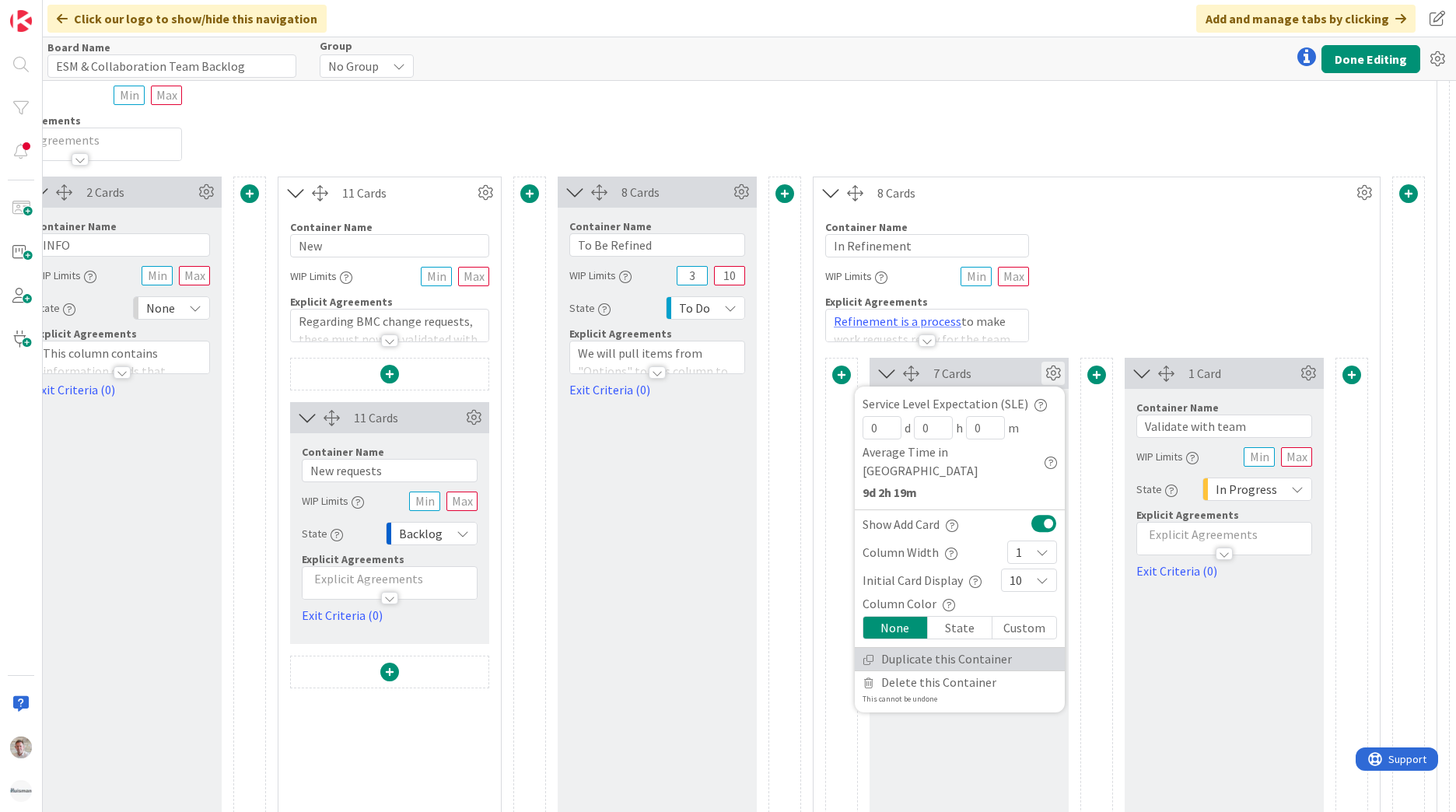
click at [946, 648] on link "Duplicate this Container" at bounding box center [959, 658] width 210 height 22
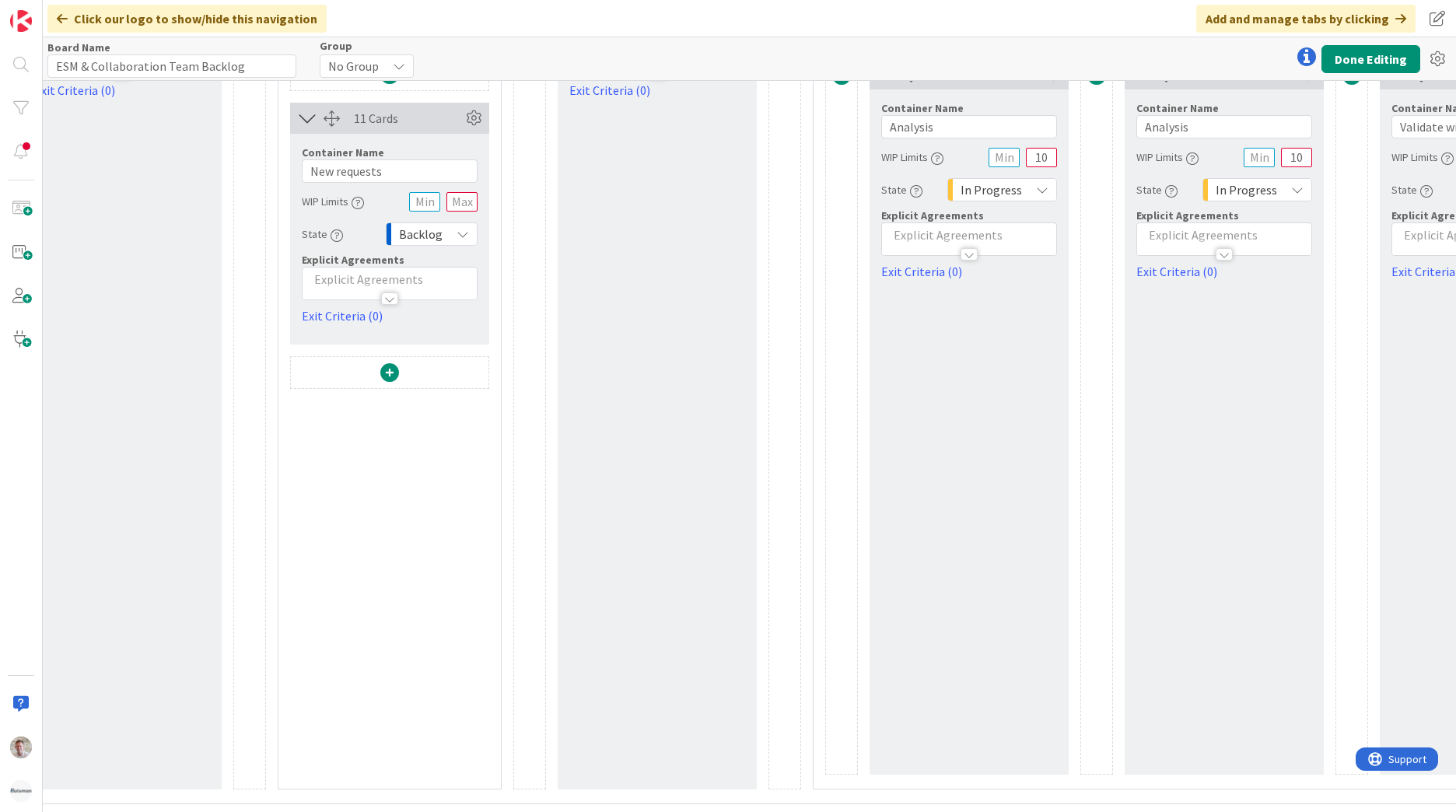
scroll to position [0, 409]
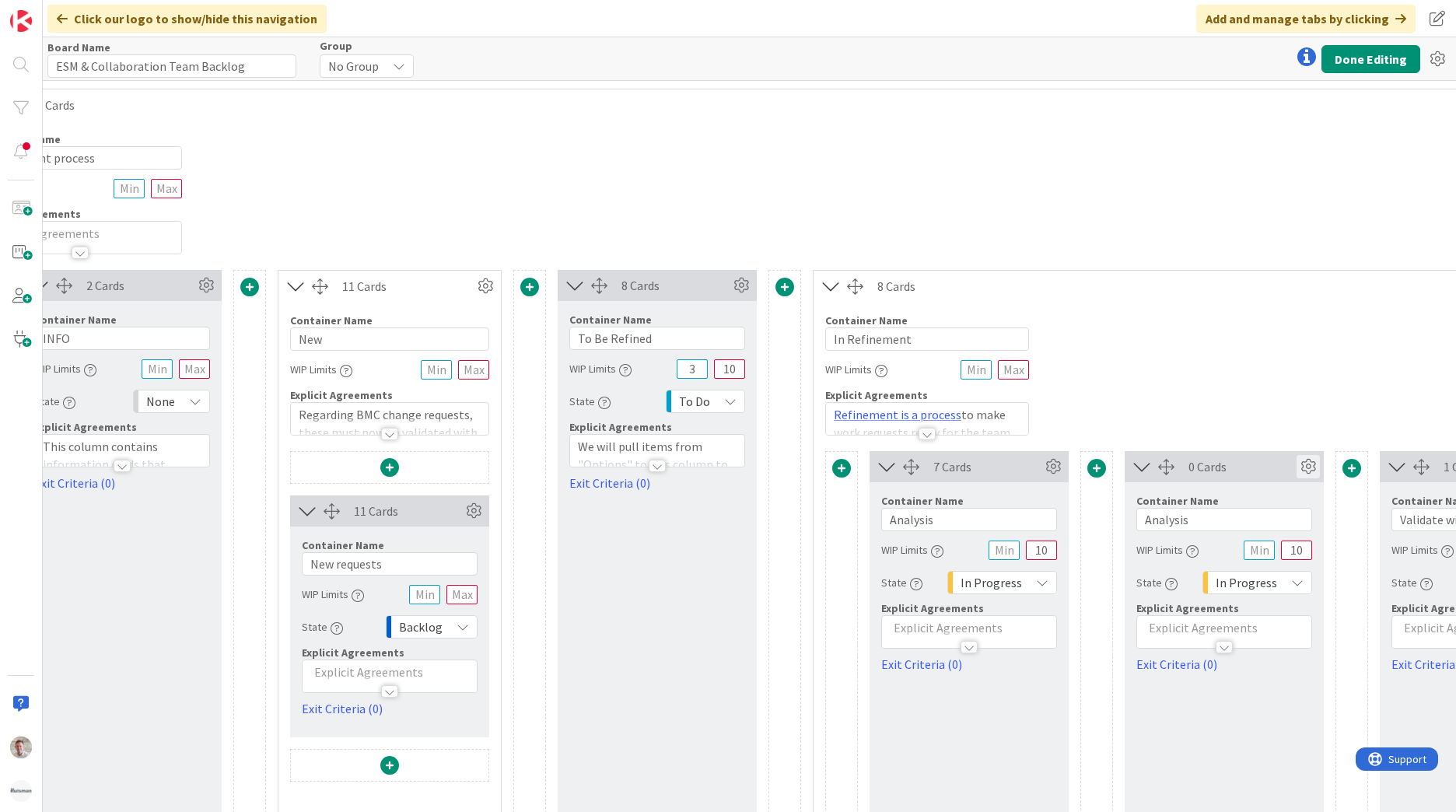
click at [1309, 475] on icon at bounding box center [1308, 467] width 23 height 23
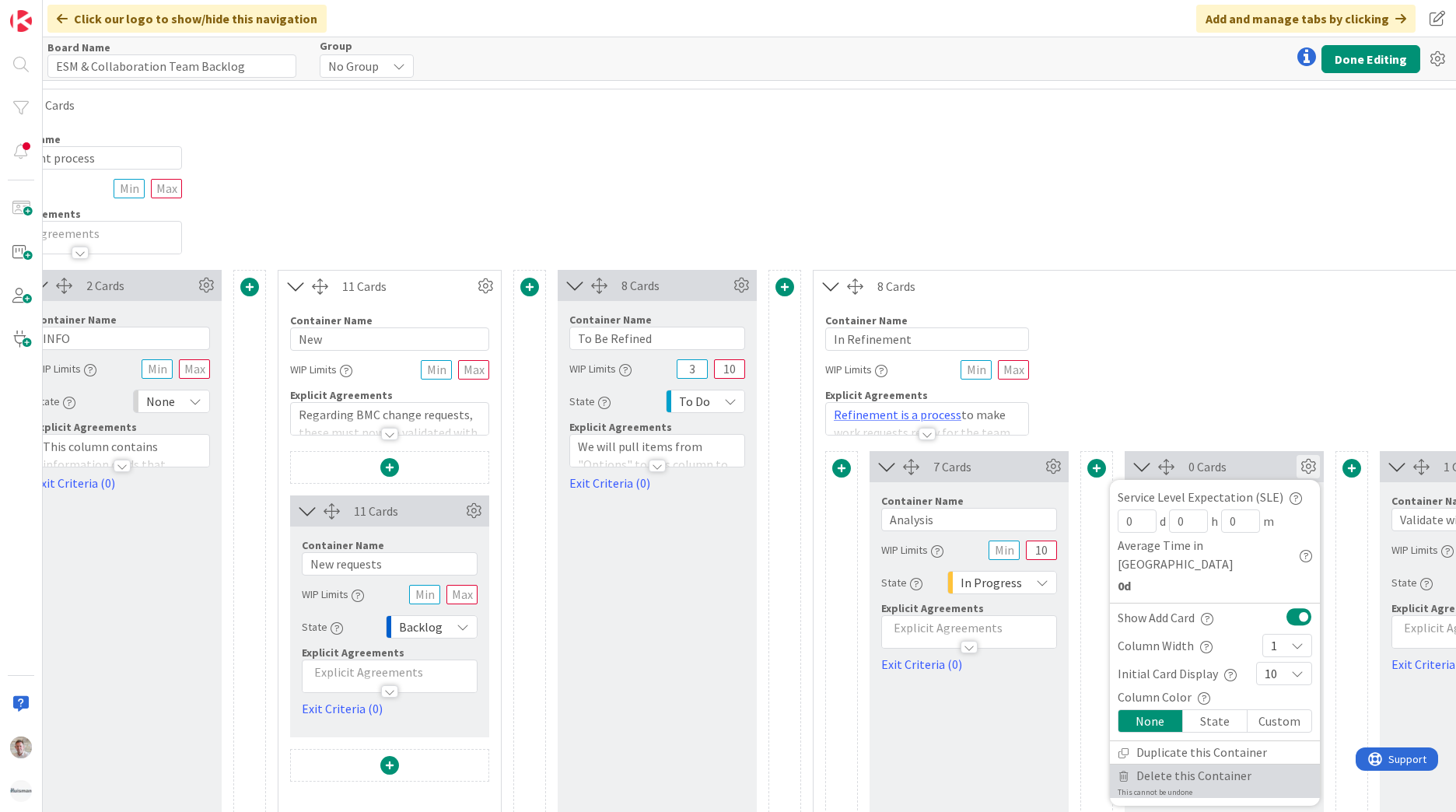
click at [1175, 765] on span "Delete this Container" at bounding box center [1193, 775] width 115 height 22
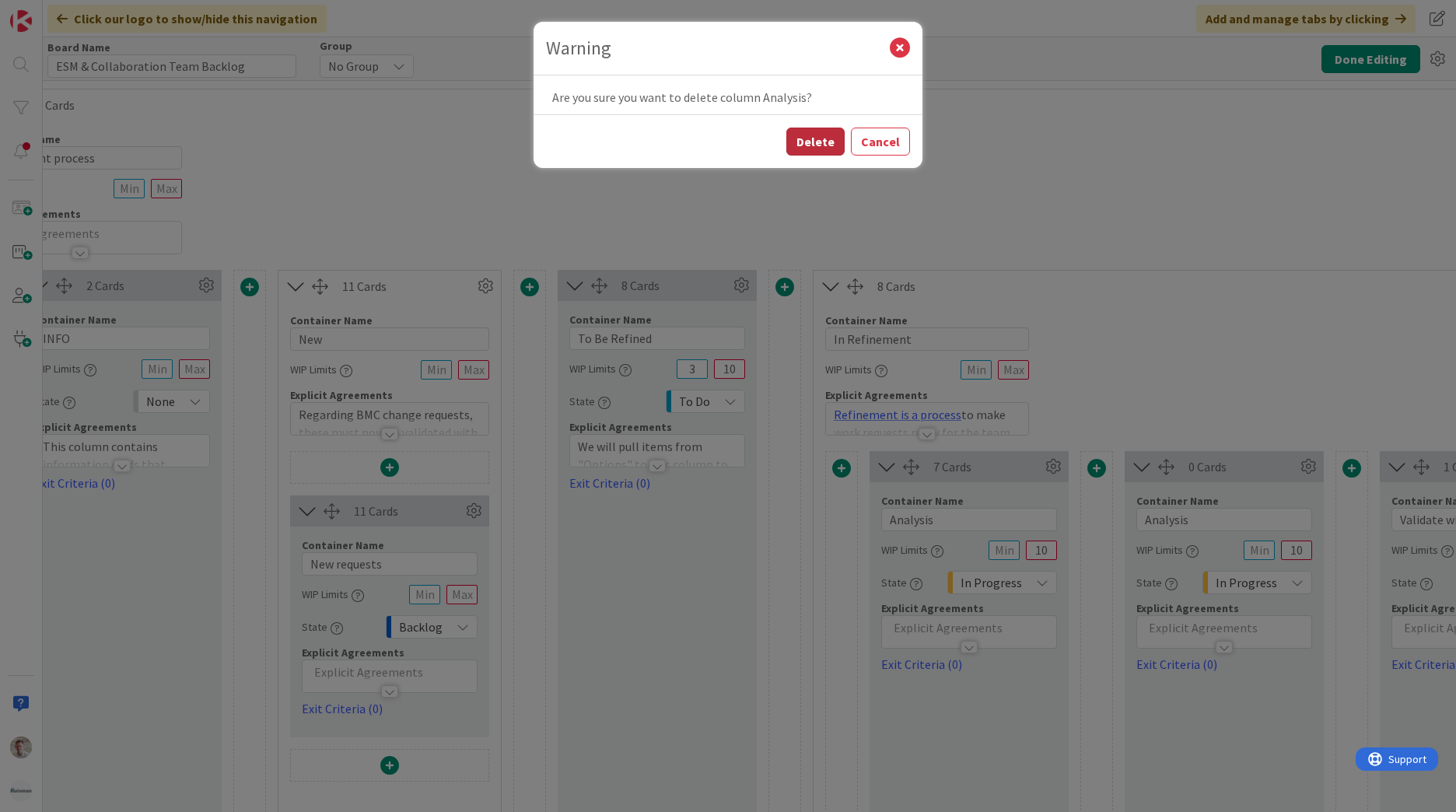
click at [832, 145] on button "Delete" at bounding box center [815, 141] width 58 height 28
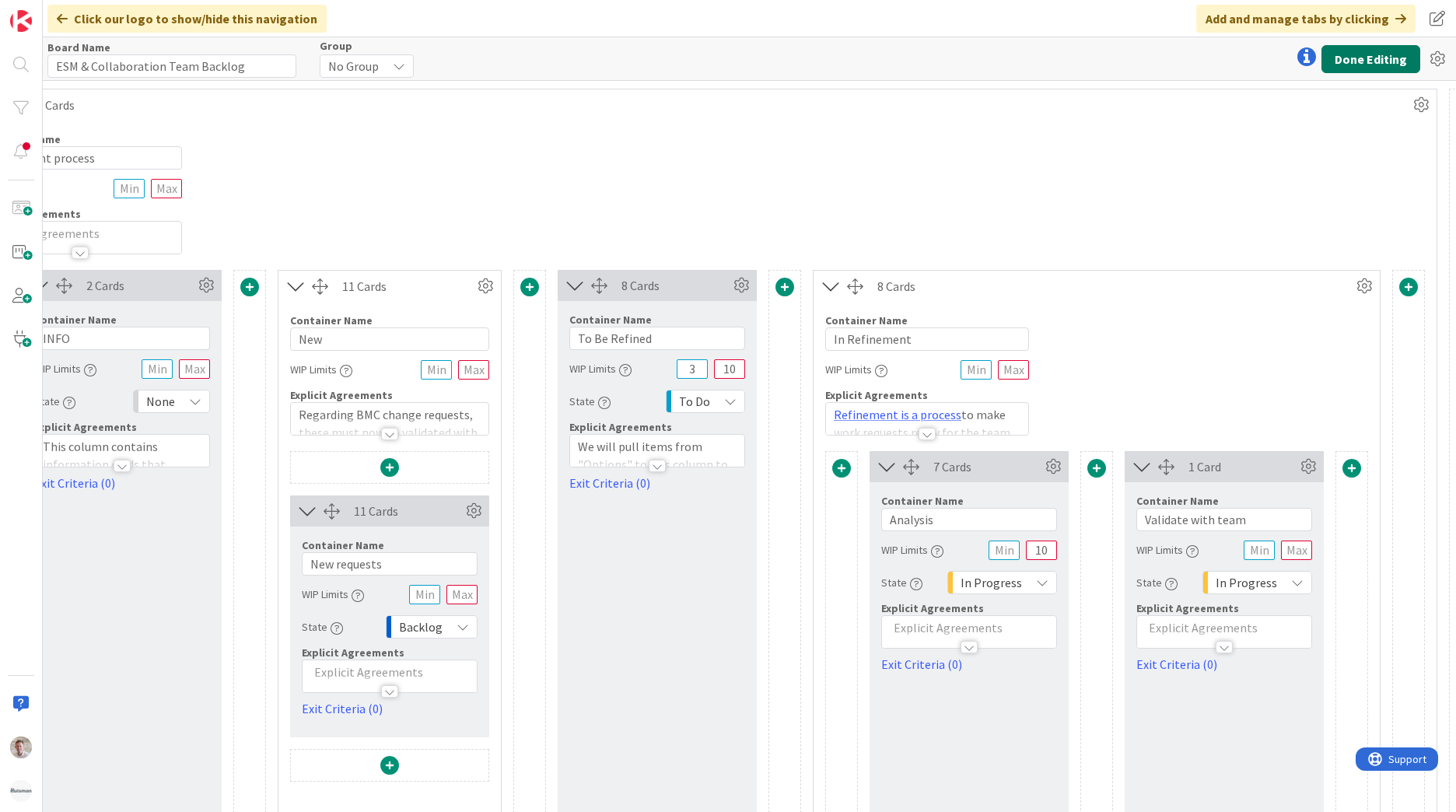
click at [1348, 60] on button "Done Editing" at bounding box center [1371, 59] width 99 height 28
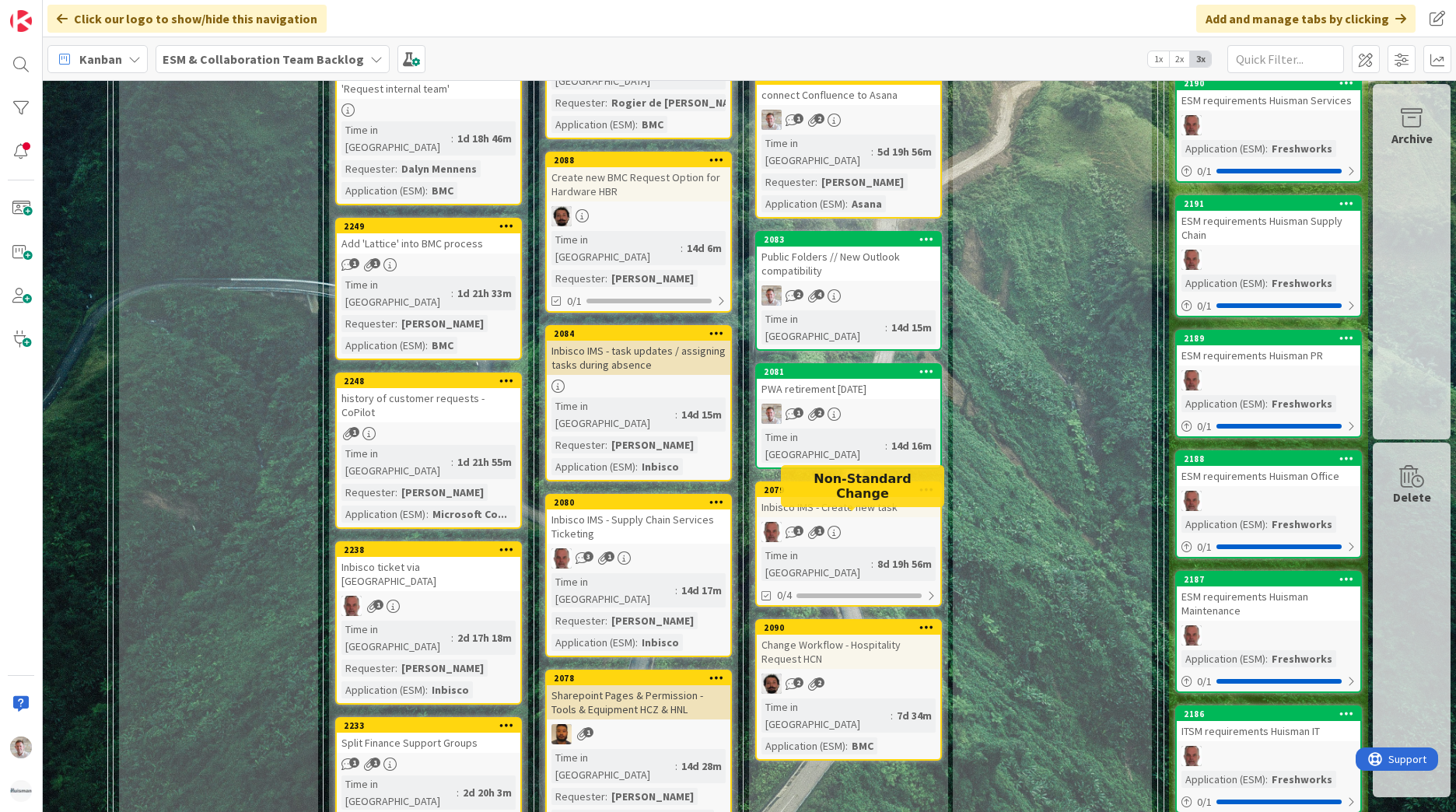
scroll to position [622, 152]
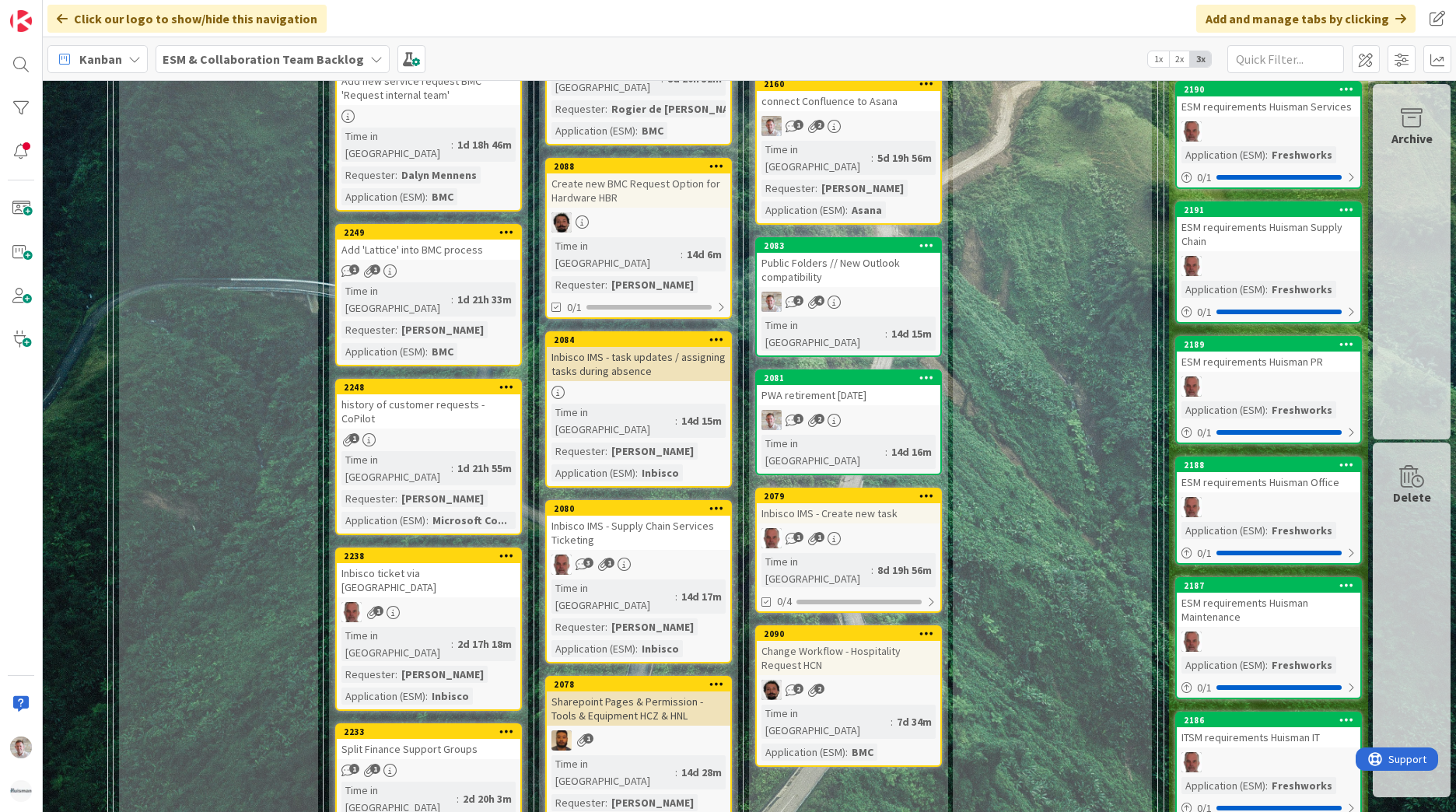
click at [879, 503] on div "Inbisco IMS - Create new task" at bounding box center [849, 512] width 184 height 20
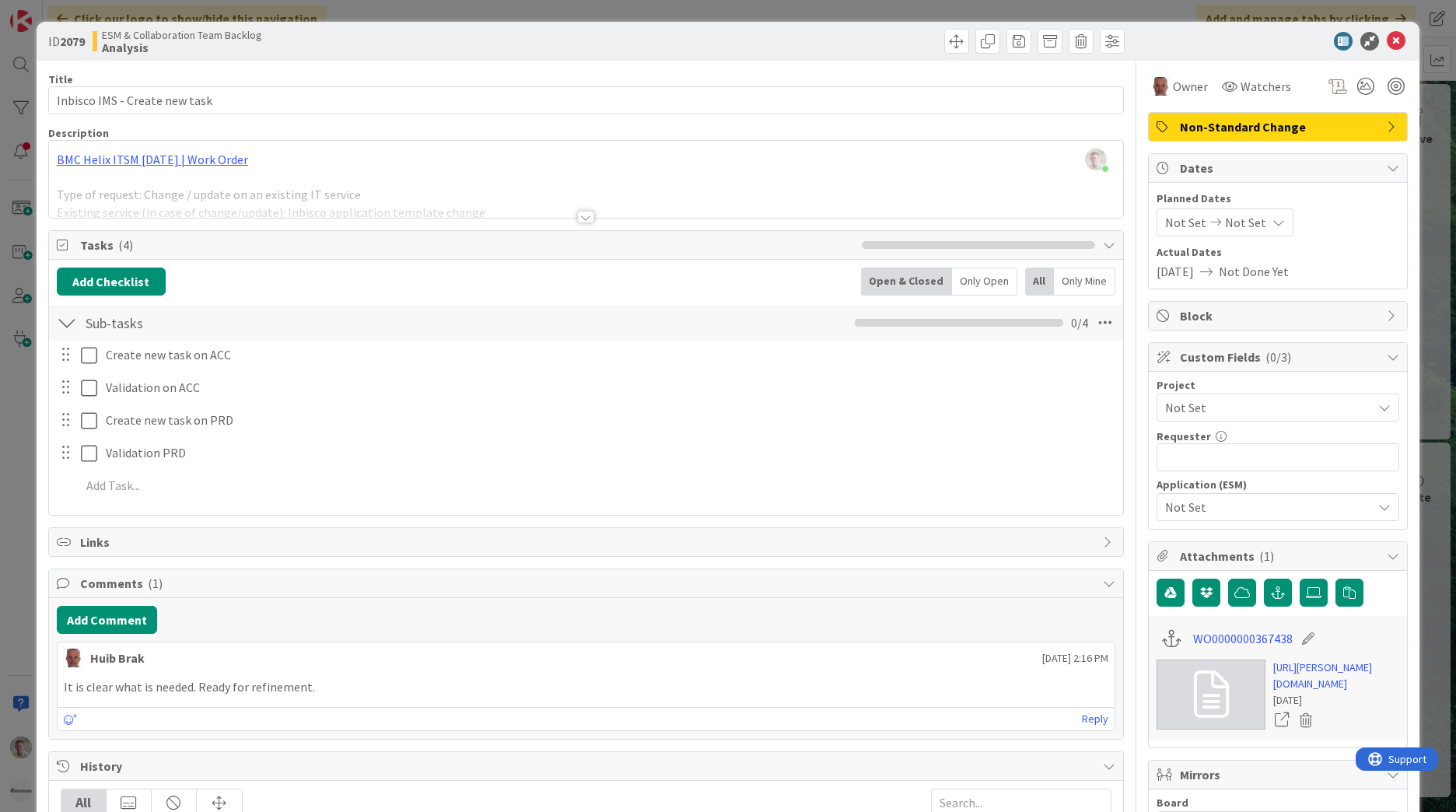
click at [580, 215] on div at bounding box center [586, 217] width 17 height 13
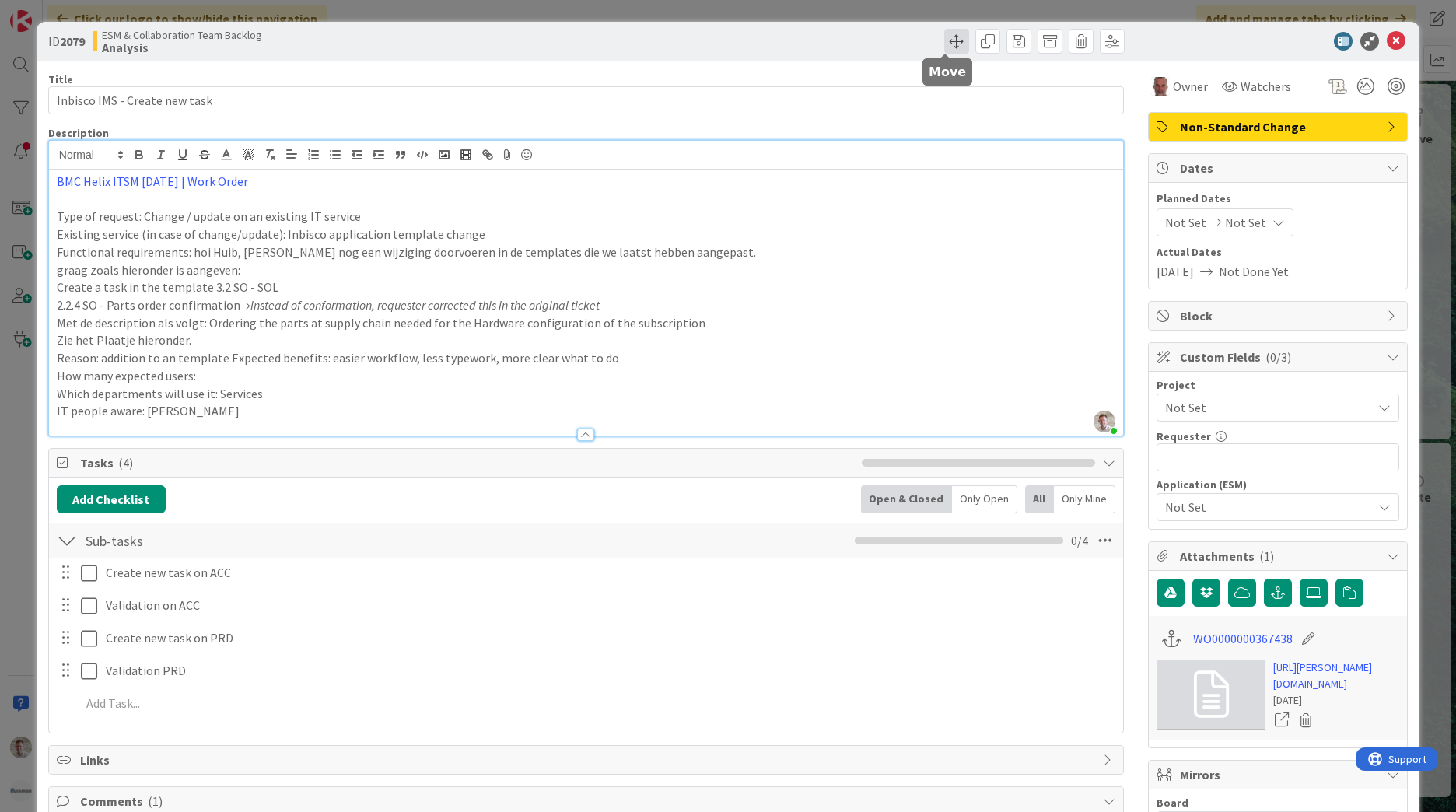
click at [944, 41] on span at bounding box center [956, 42] width 25 height 25
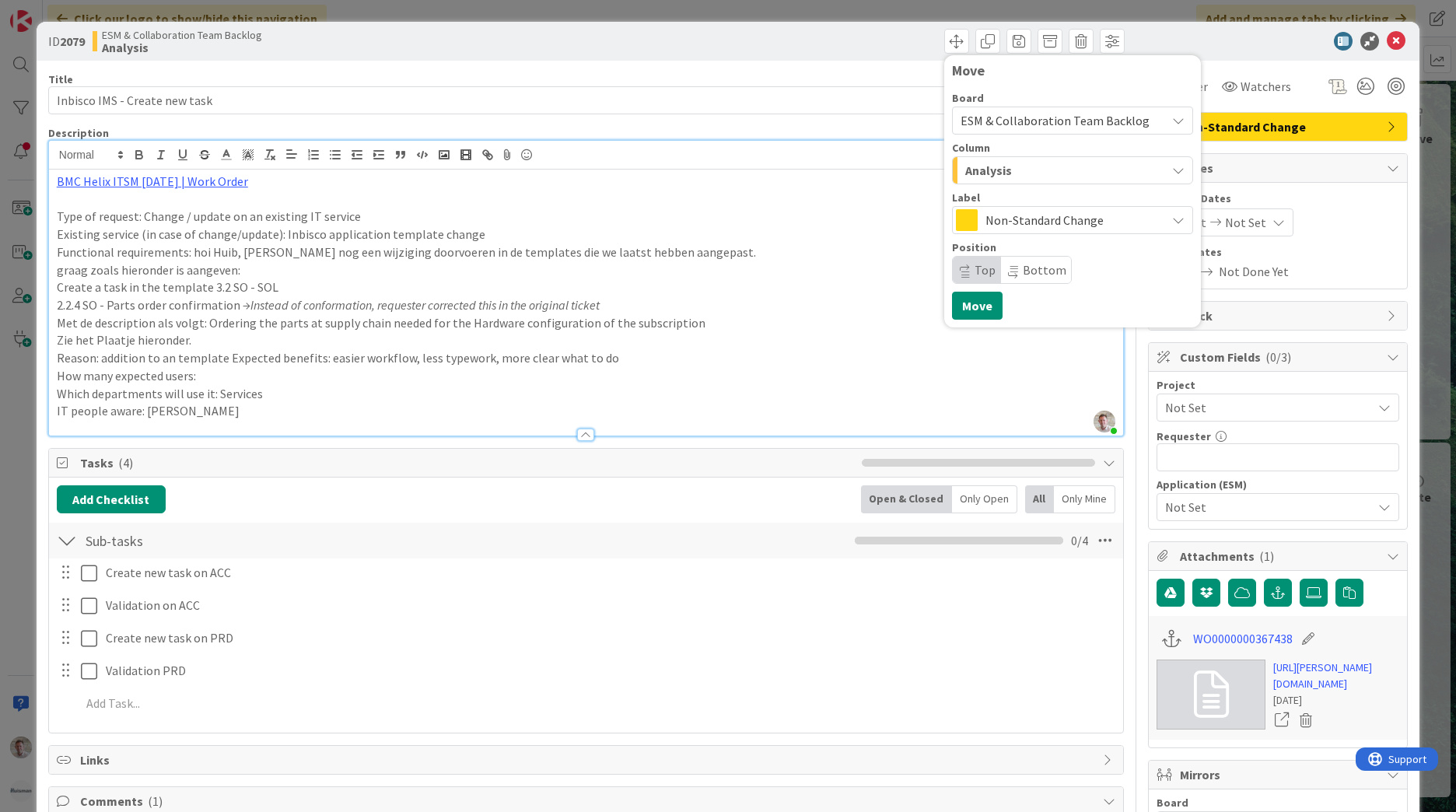
click at [996, 162] on span "Analysis" at bounding box center [988, 170] width 46 height 20
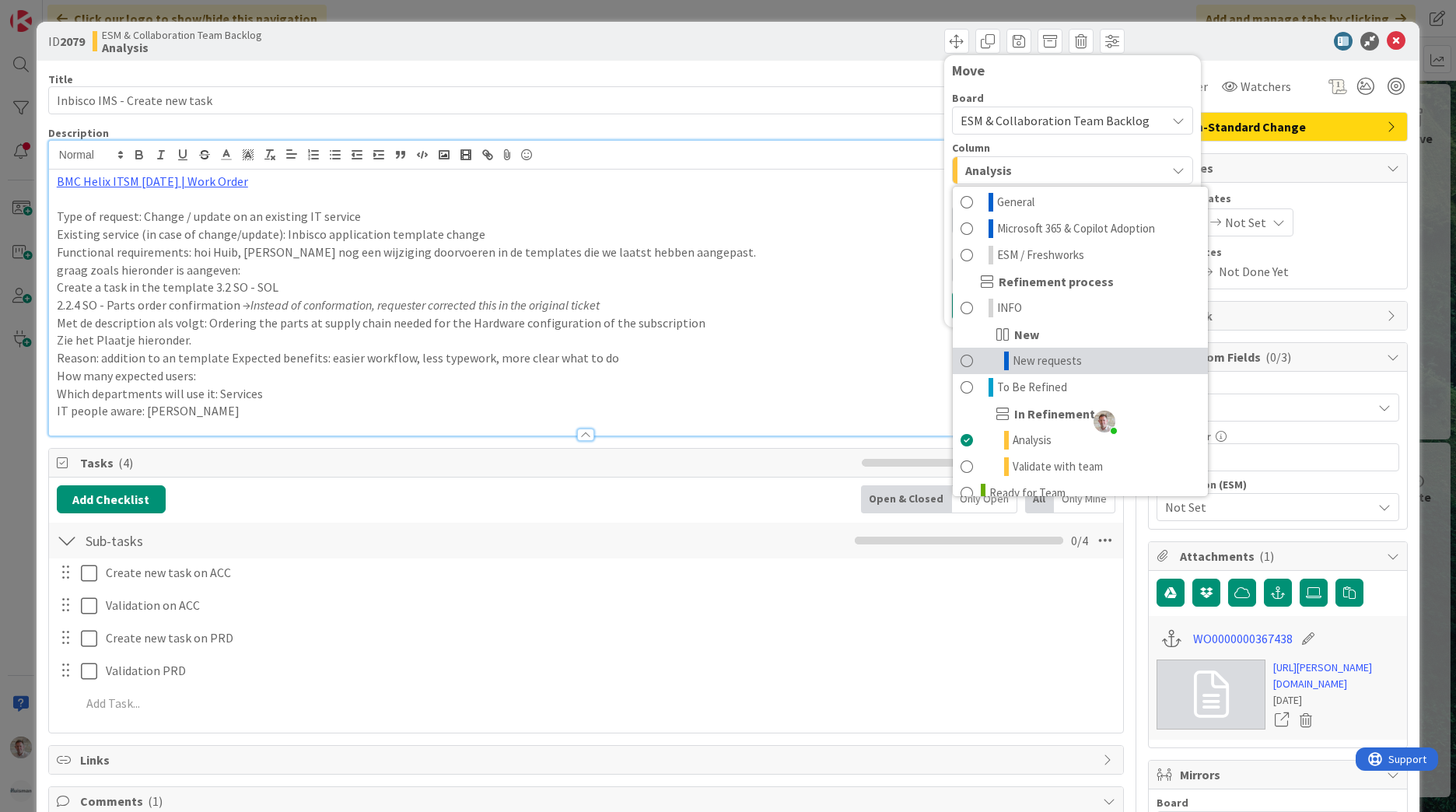
scroll to position [46, 0]
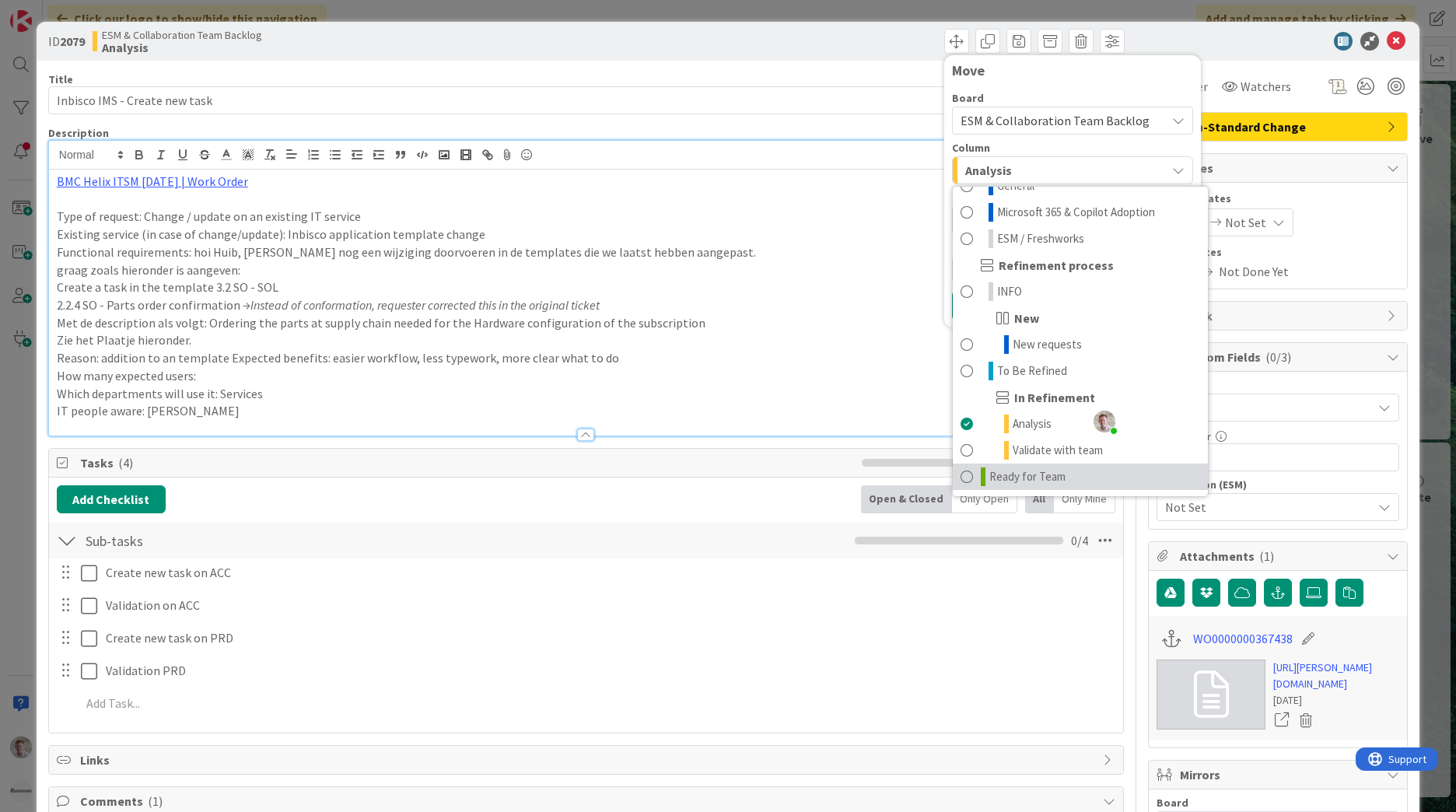
click at [1007, 475] on span "Ready for Team" at bounding box center [1027, 476] width 76 height 18
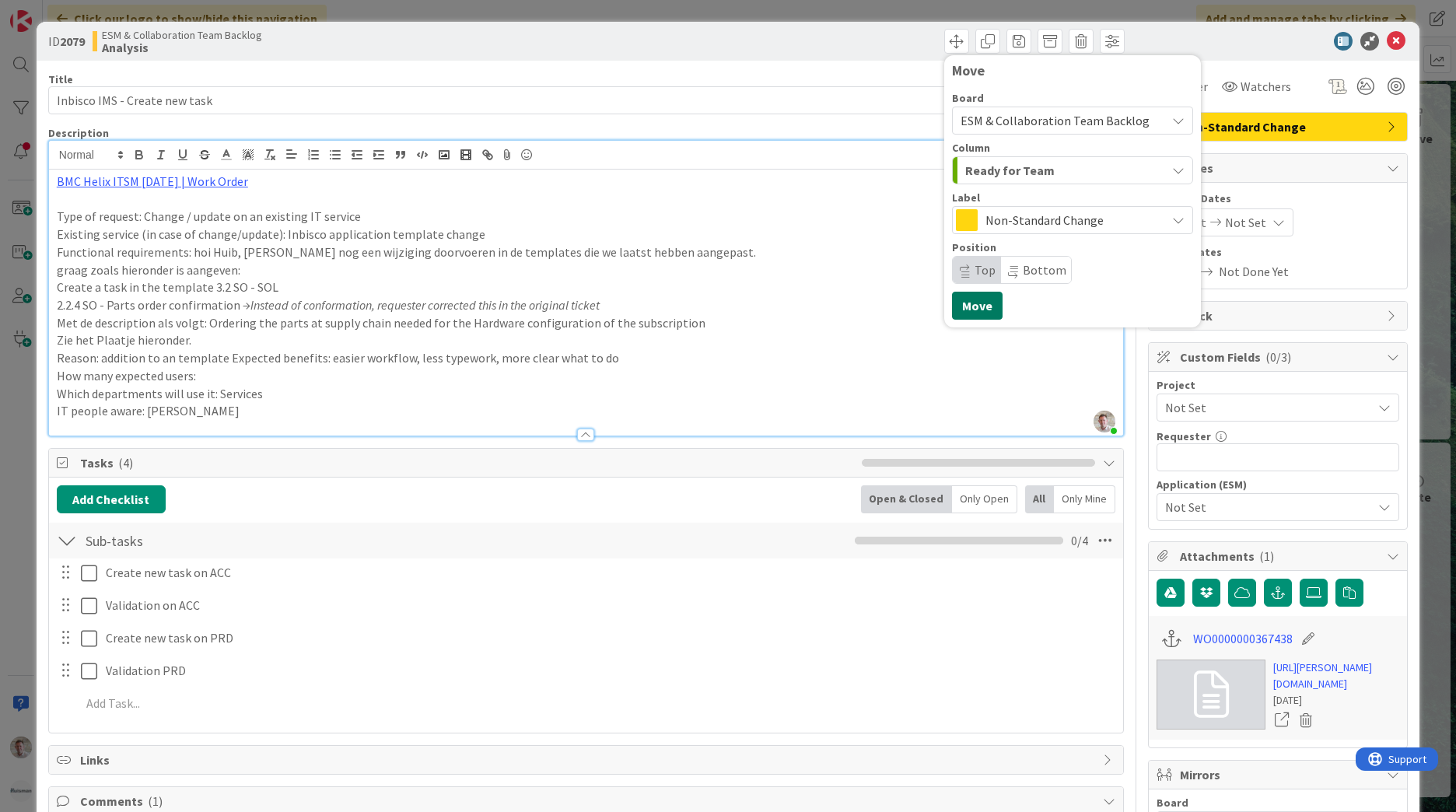
click at [970, 314] on button "Move" at bounding box center [976, 305] width 50 height 28
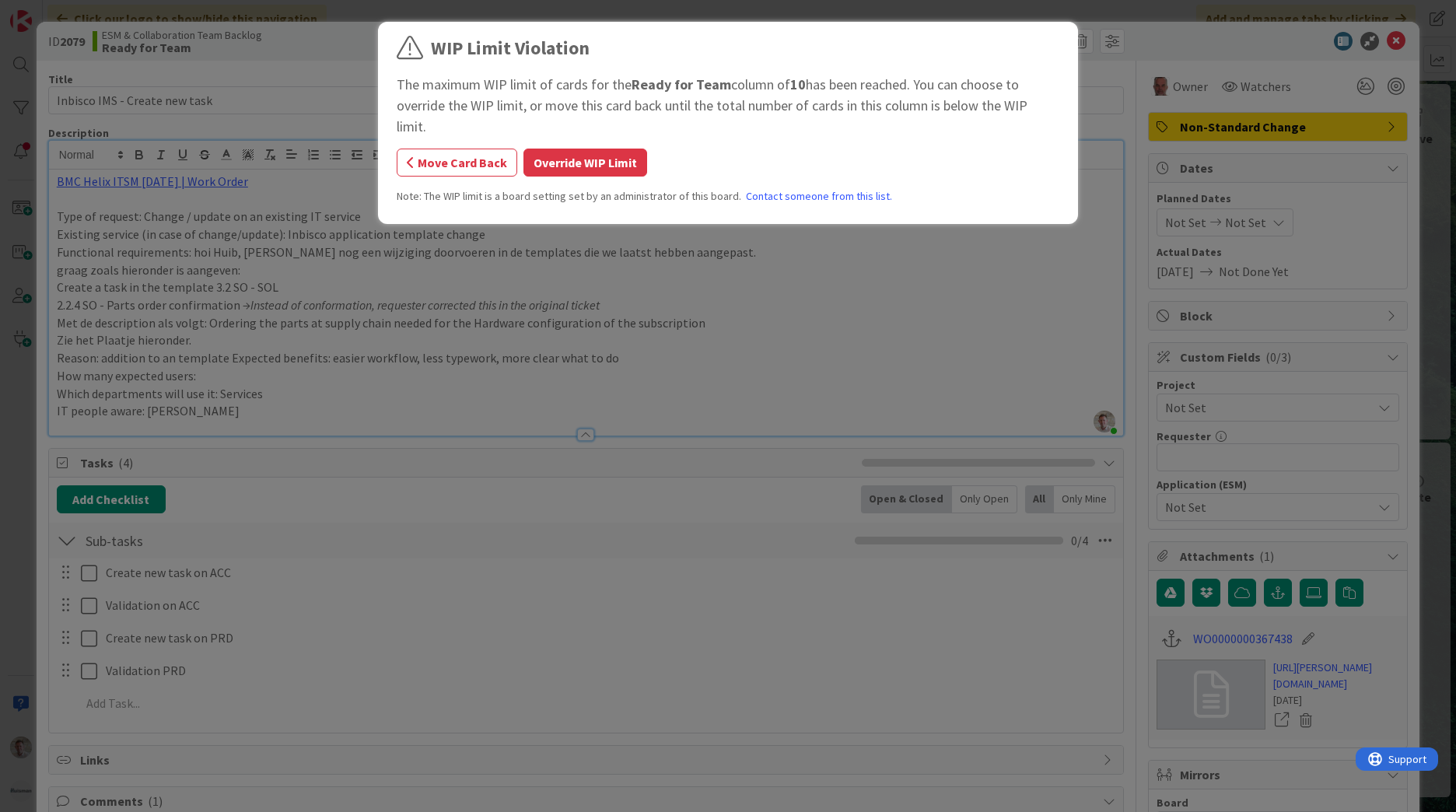
drag, startPoint x: 576, startPoint y: 136, endPoint x: 622, endPoint y: 130, distance: 46.4
click at [575, 149] on button "Override WIP Limit" at bounding box center [585, 162] width 124 height 28
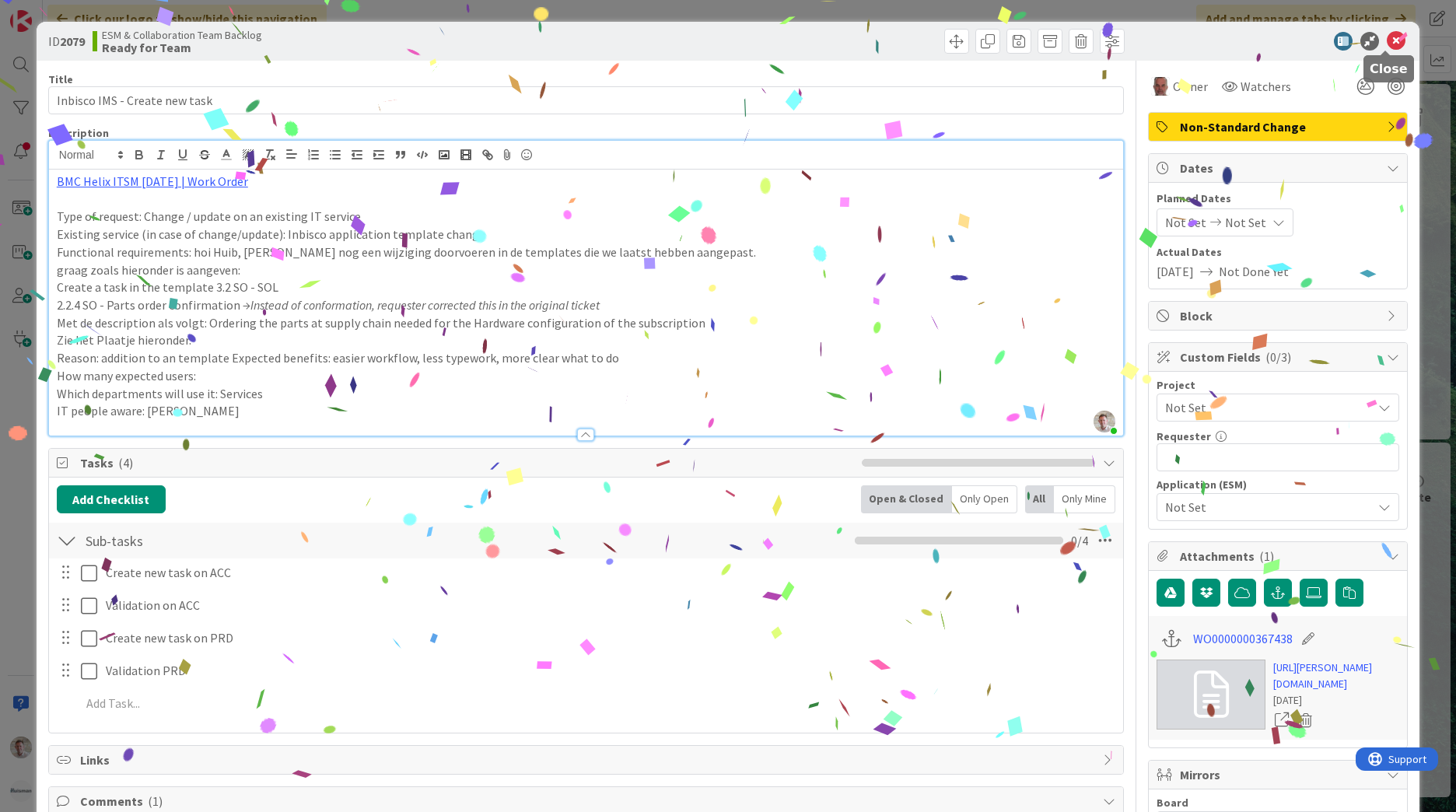
click at [1386, 42] on icon at bounding box center [1395, 41] width 18 height 18
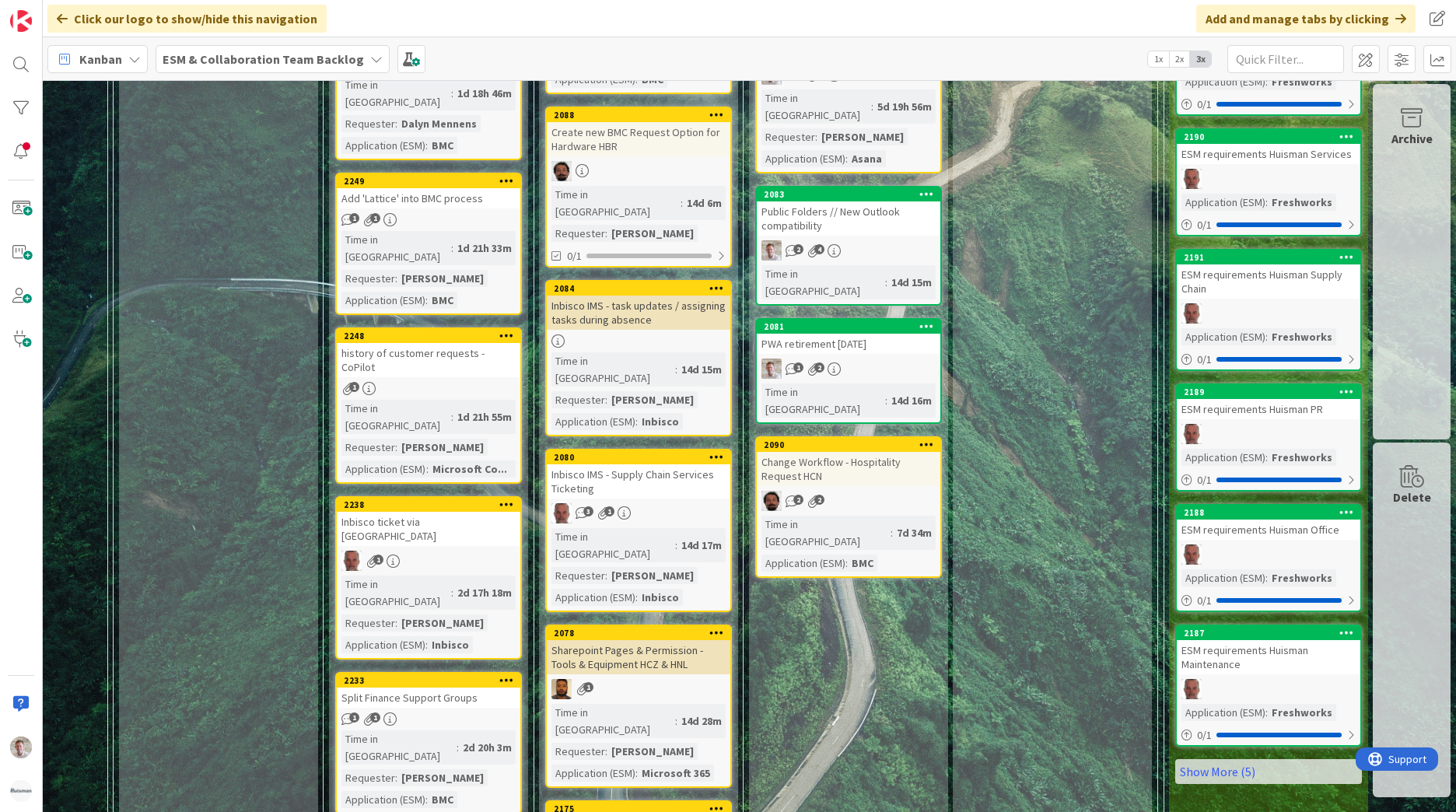
scroll to position [544, 152]
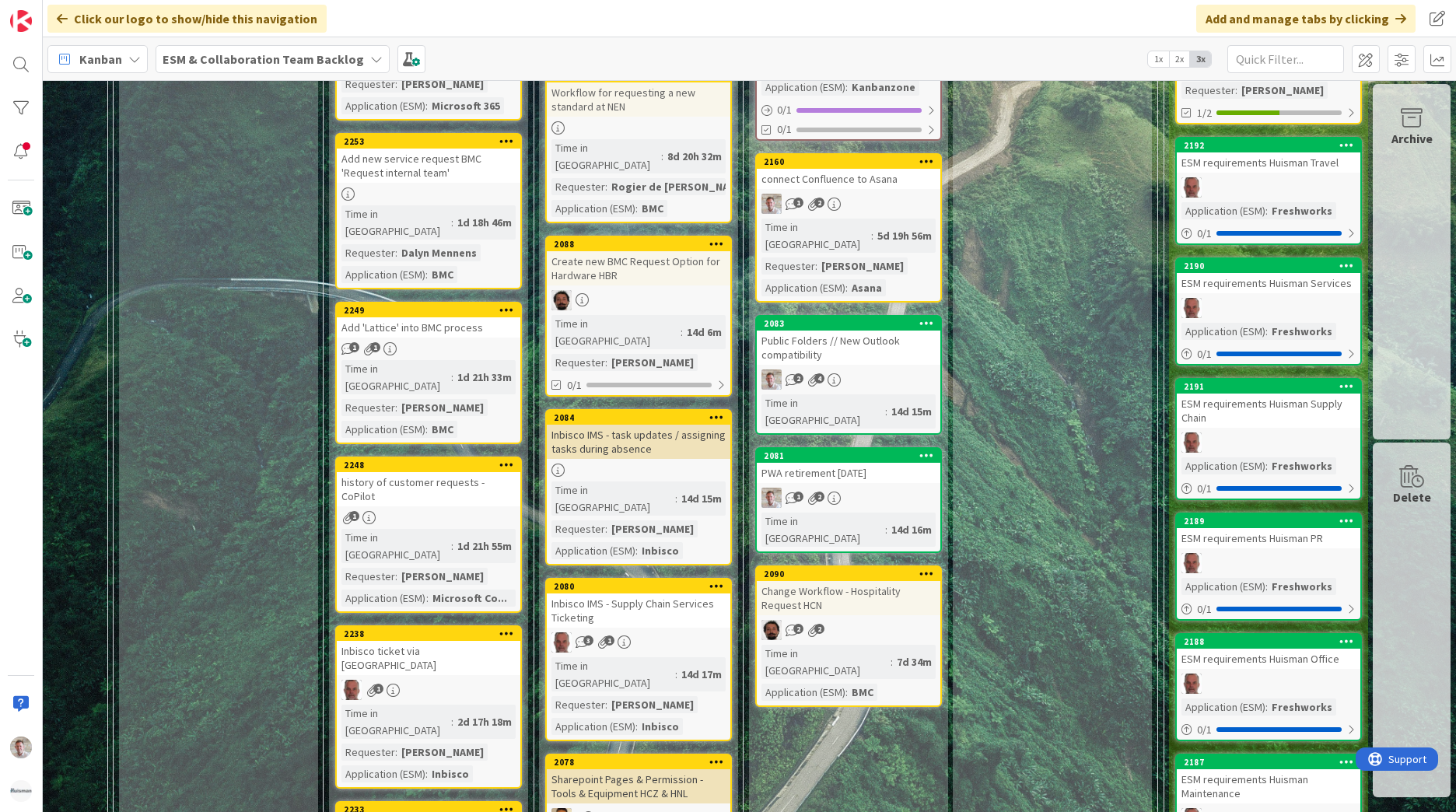
click at [877, 581] on div "Change Workflow - Hospitality Request HCN" at bounding box center [849, 597] width 184 height 34
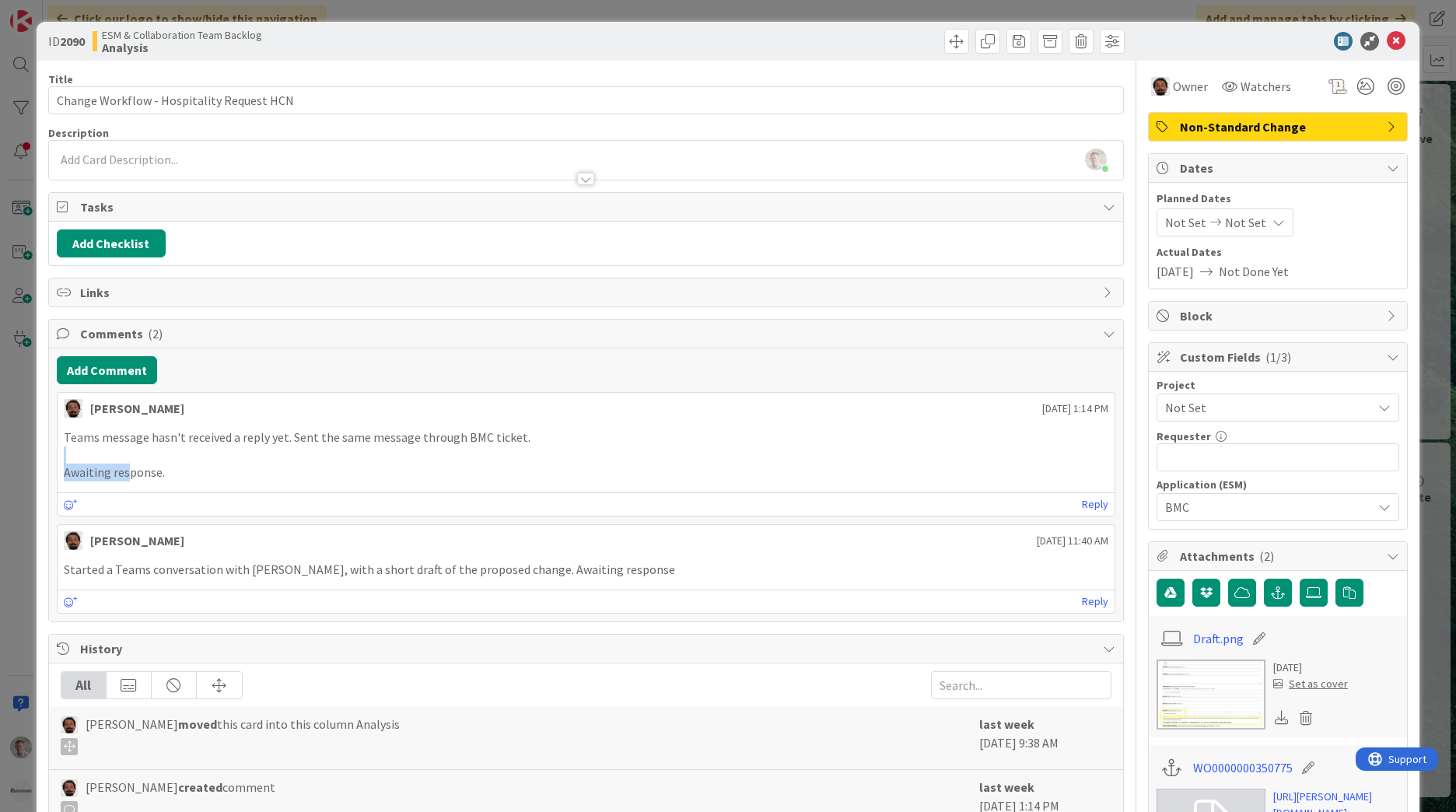
drag, startPoint x: 51, startPoint y: 460, endPoint x: 139, endPoint y: 466, distance: 88.2
click at [139, 466] on div "Add Comment [PERSON_NAME] [DATE] 1:14 PM Teams message hasn't received a reply …" at bounding box center [586, 484] width 1074 height 273
drag, startPoint x: 139, startPoint y: 466, endPoint x: 160, endPoint y: 465, distance: 21.0
click at [160, 465] on p "Awaiting response." at bounding box center [586, 472] width 1044 height 17
click at [1387, 45] on icon at bounding box center [1395, 41] width 18 height 18
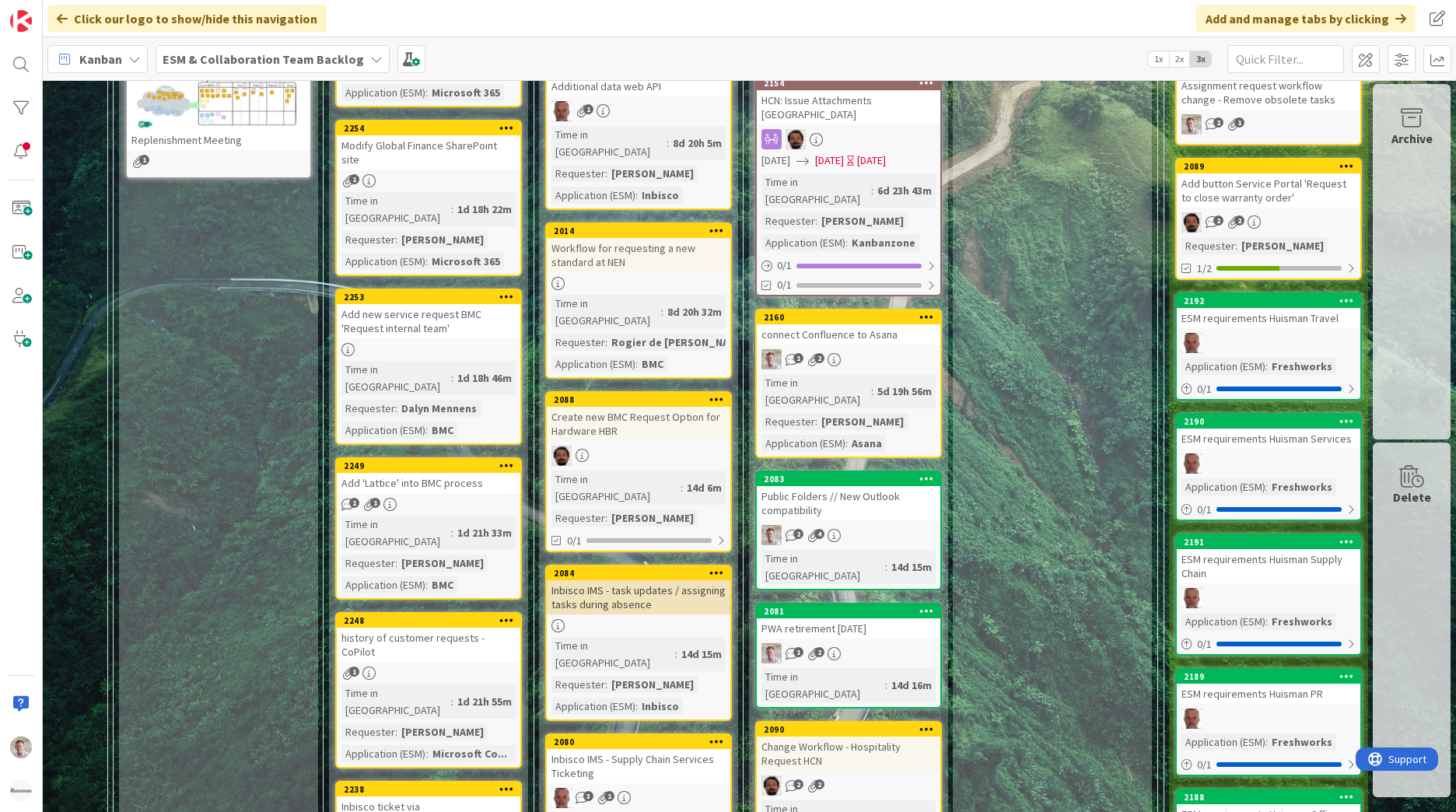
scroll to position [0, 152]
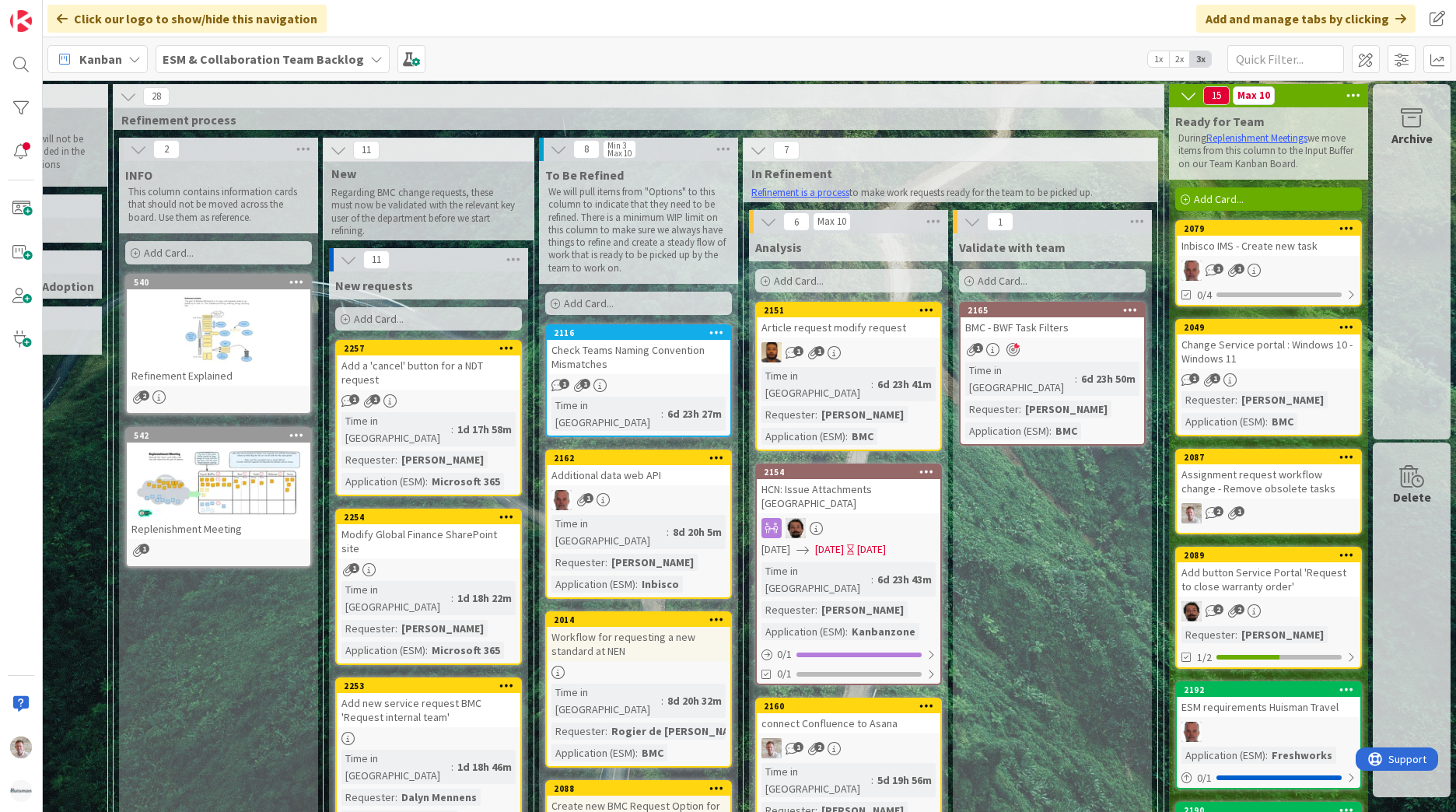
click at [661, 357] on div "Check Teams Naming Convention Mismatches" at bounding box center [638, 356] width 184 height 34
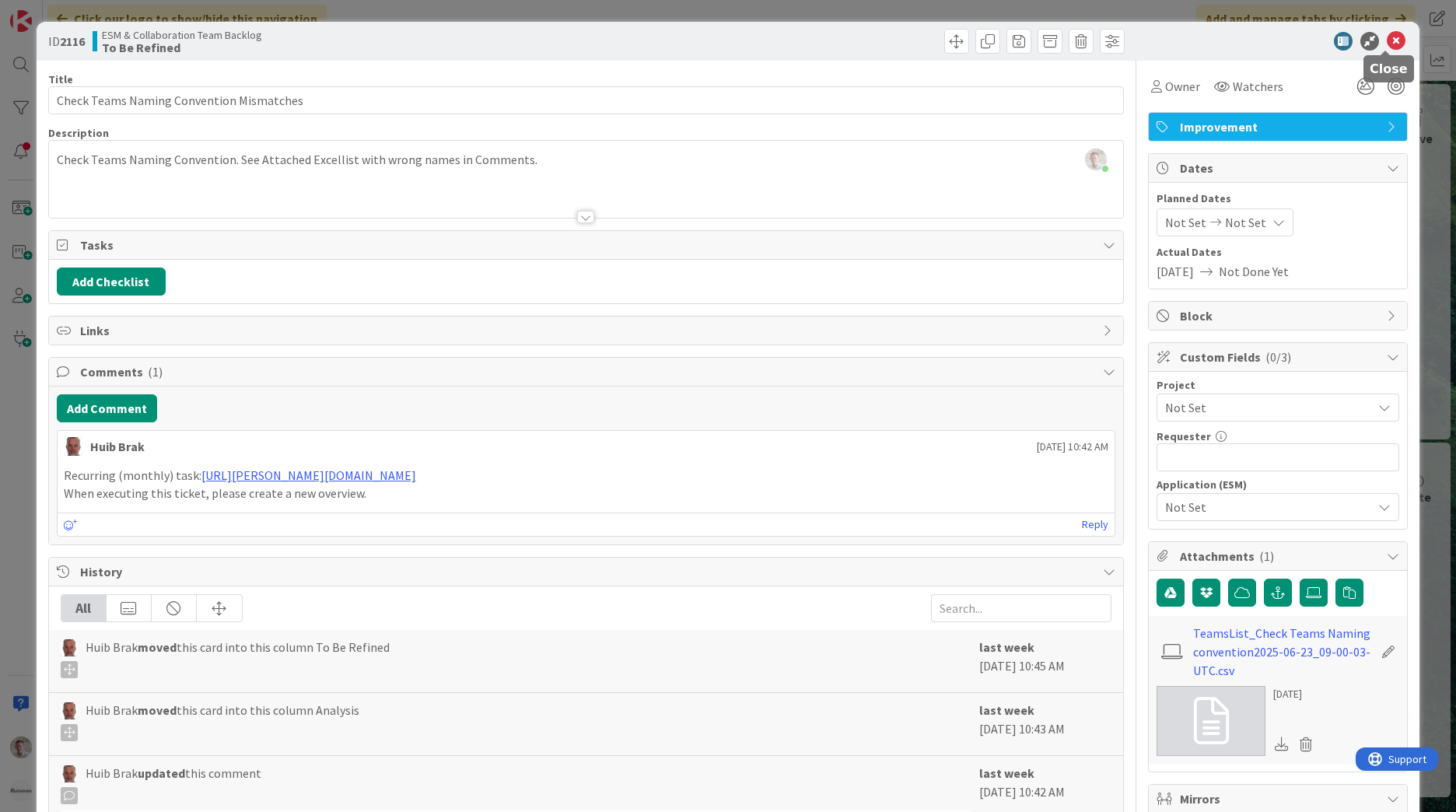
click at [1388, 48] on icon at bounding box center [1395, 41] width 18 height 18
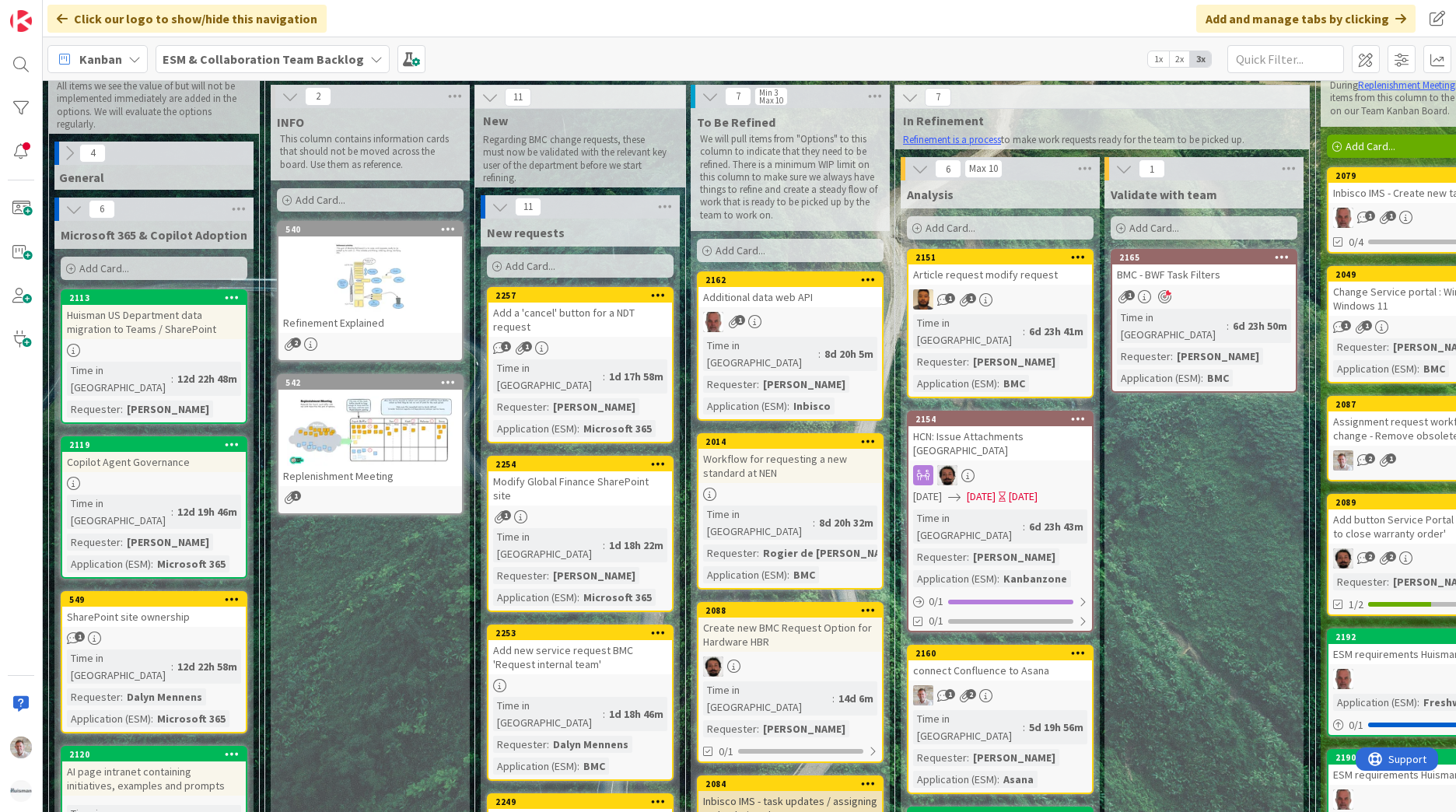
scroll to position [77, 0]
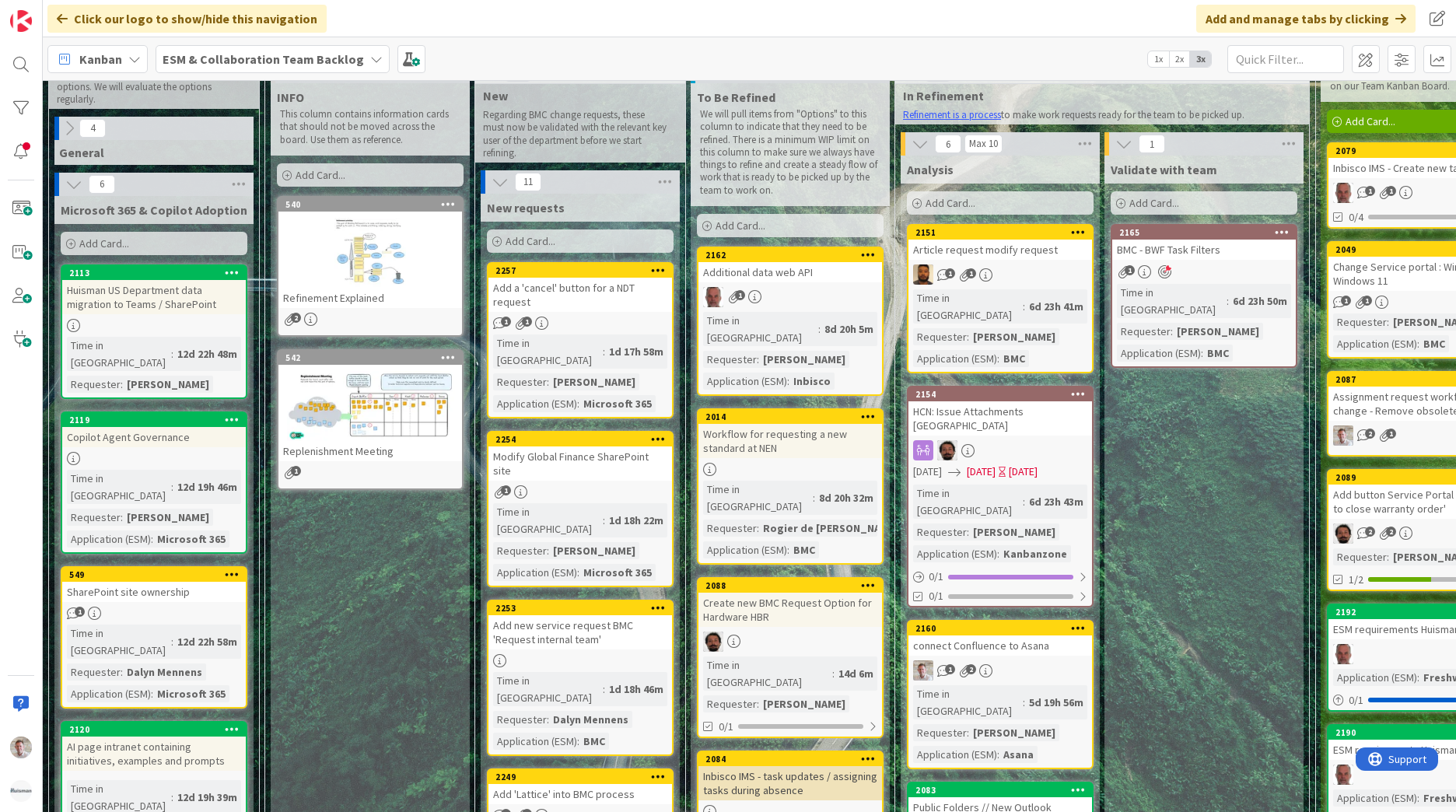
click at [810, 273] on div "Additional data web API" at bounding box center [790, 272] width 184 height 20
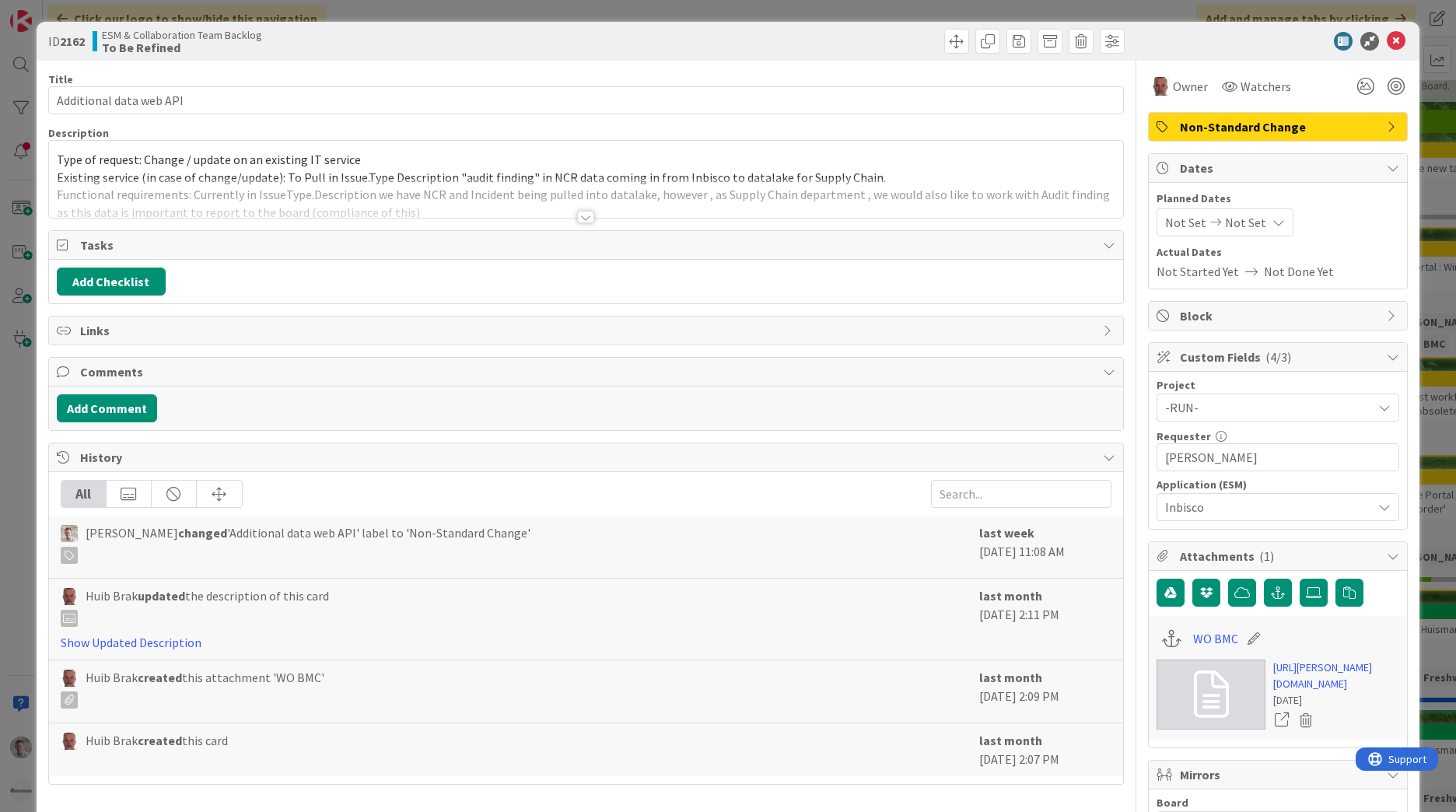
click at [588, 217] on div at bounding box center [586, 217] width 17 height 13
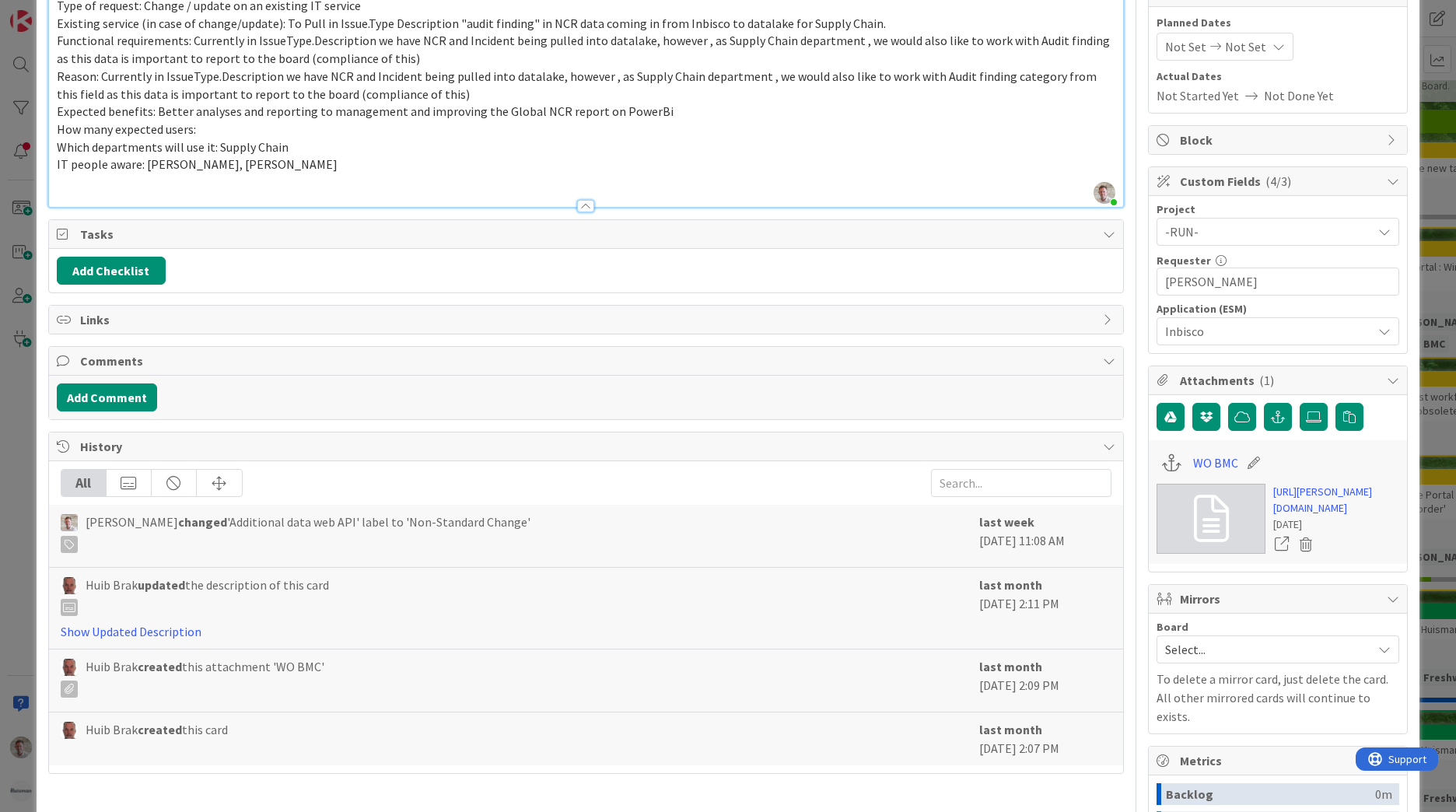
scroll to position [389, 0]
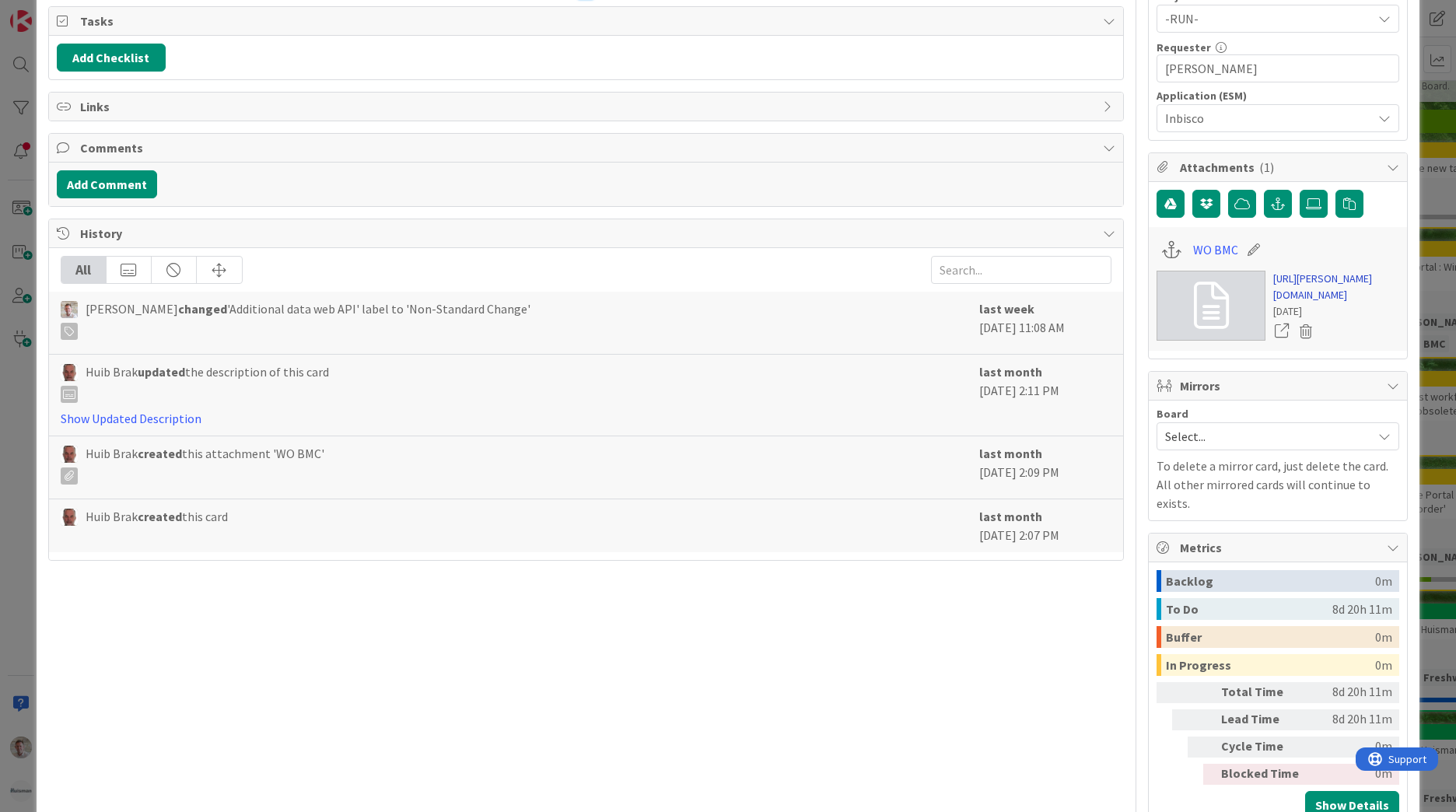
click at [1334, 304] on link "[URL][PERSON_NAME][DOMAIN_NAME]" at bounding box center [1336, 287] width 126 height 33
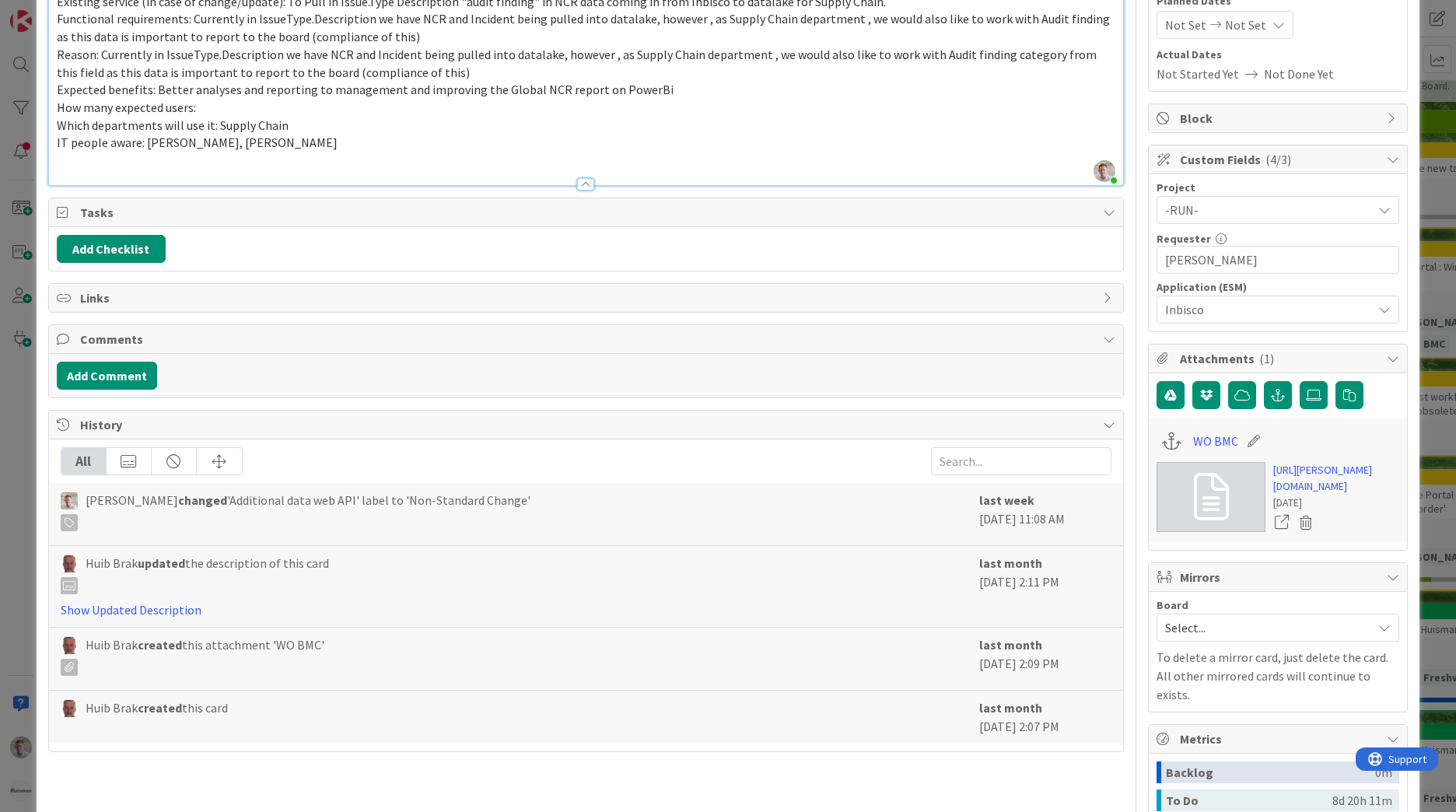
scroll to position [0, 0]
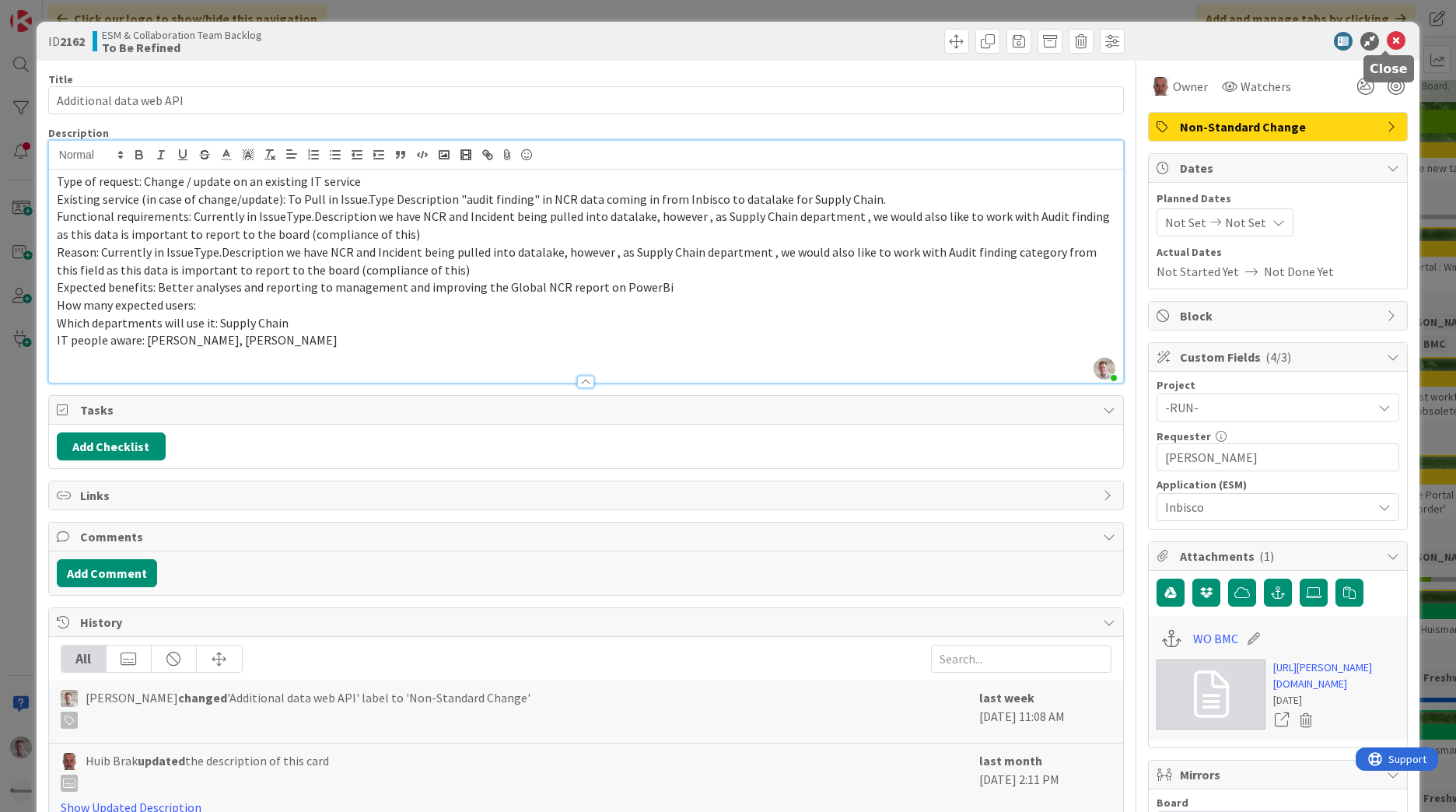
drag, startPoint x: 1377, startPoint y: 49, endPoint x: 1380, endPoint y: 41, distance: 8.5
click at [1386, 47] on icon at bounding box center [1395, 41] width 18 height 18
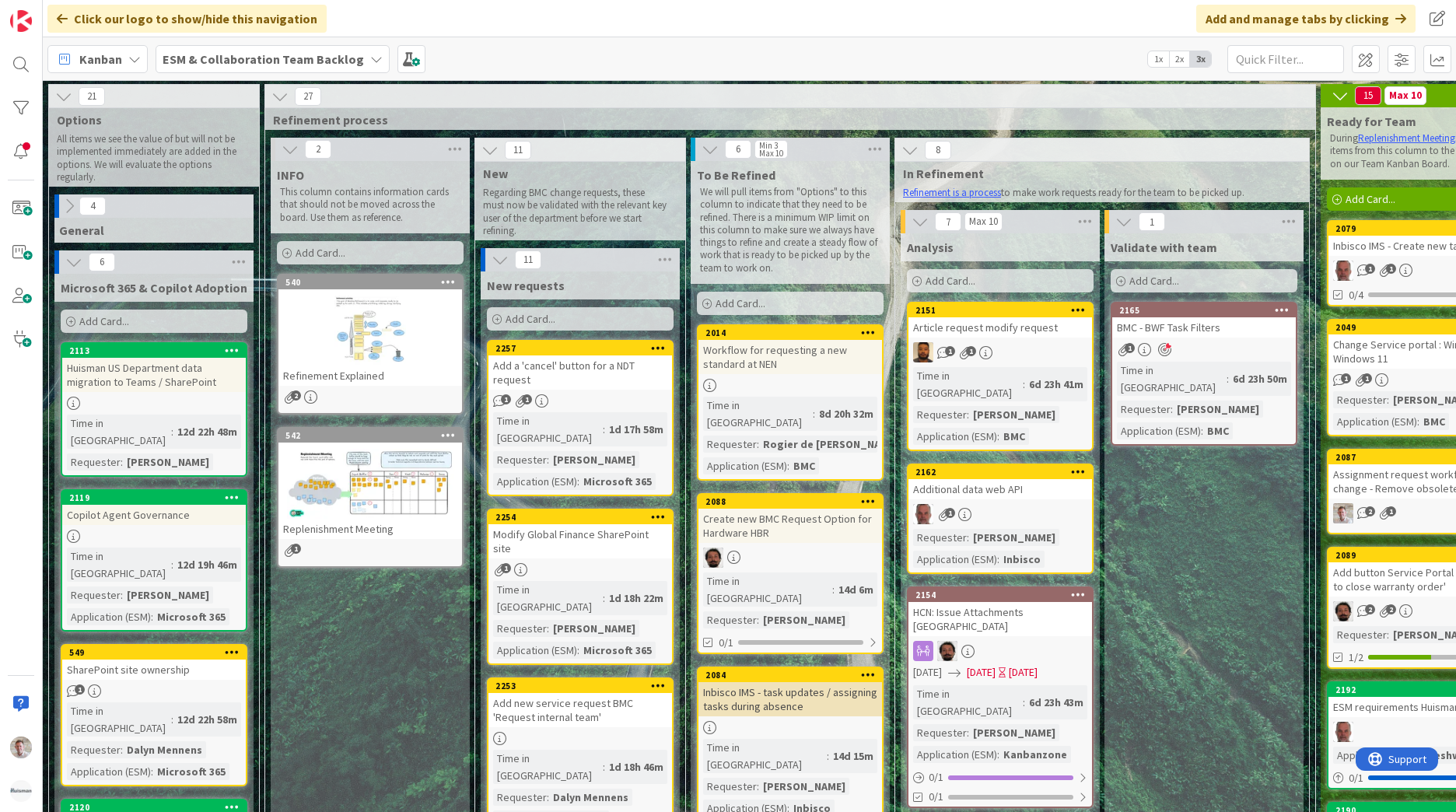
click at [800, 361] on div "Workflow for requesting a new standard at NEN" at bounding box center [790, 356] width 184 height 34
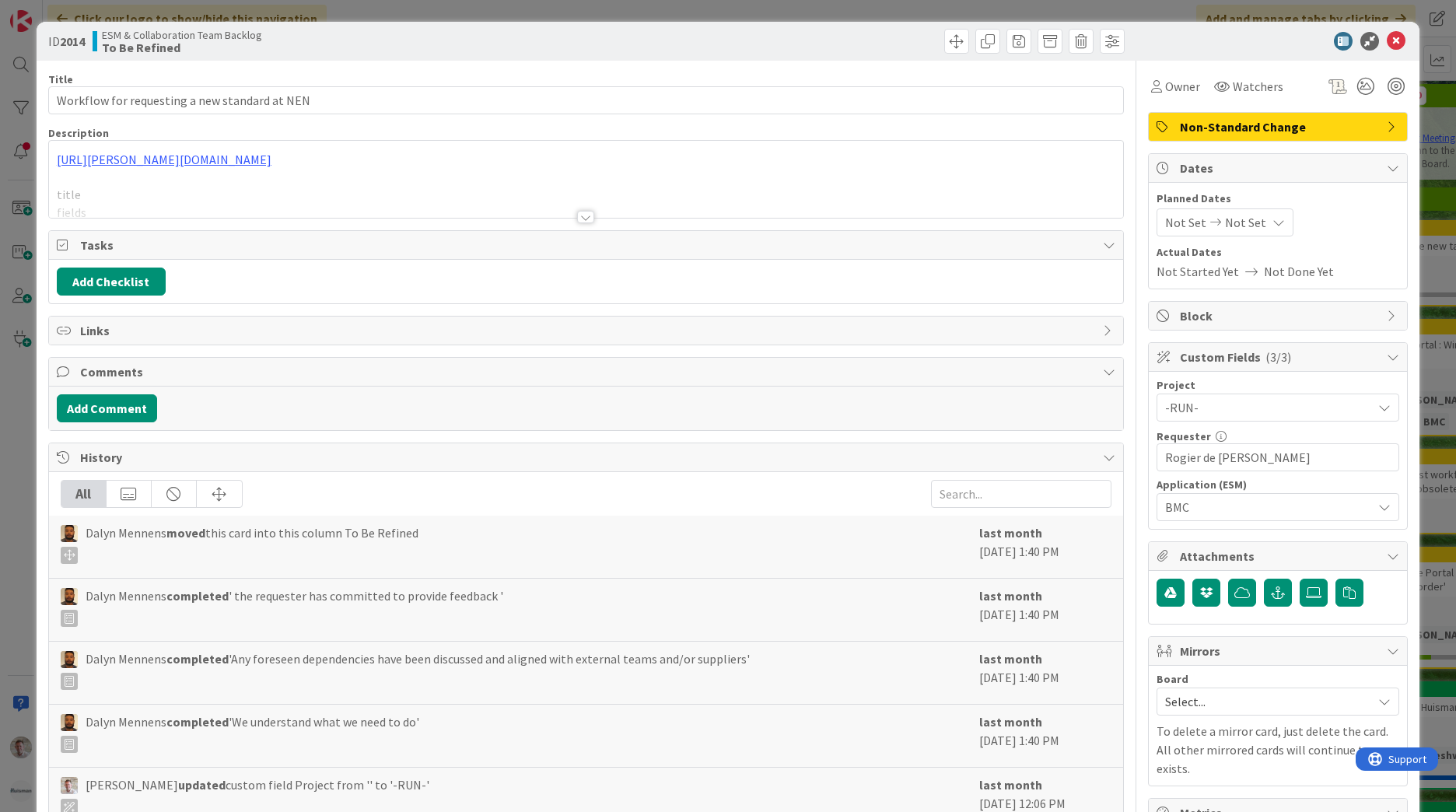
click at [578, 213] on div at bounding box center [586, 217] width 17 height 13
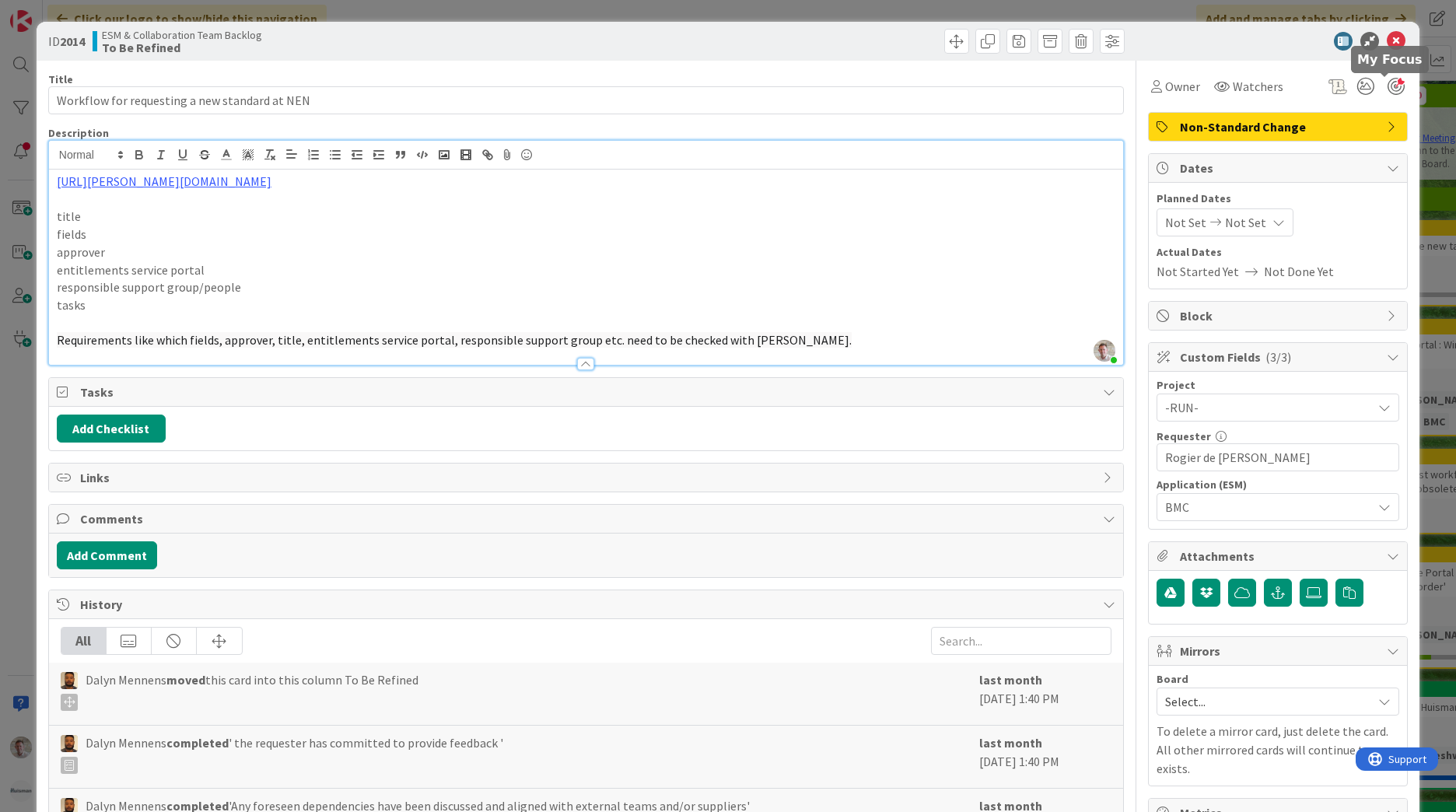
click at [1387, 84] on div at bounding box center [1396, 86] width 17 height 17
click at [1393, 44] on icon at bounding box center [1395, 41] width 18 height 18
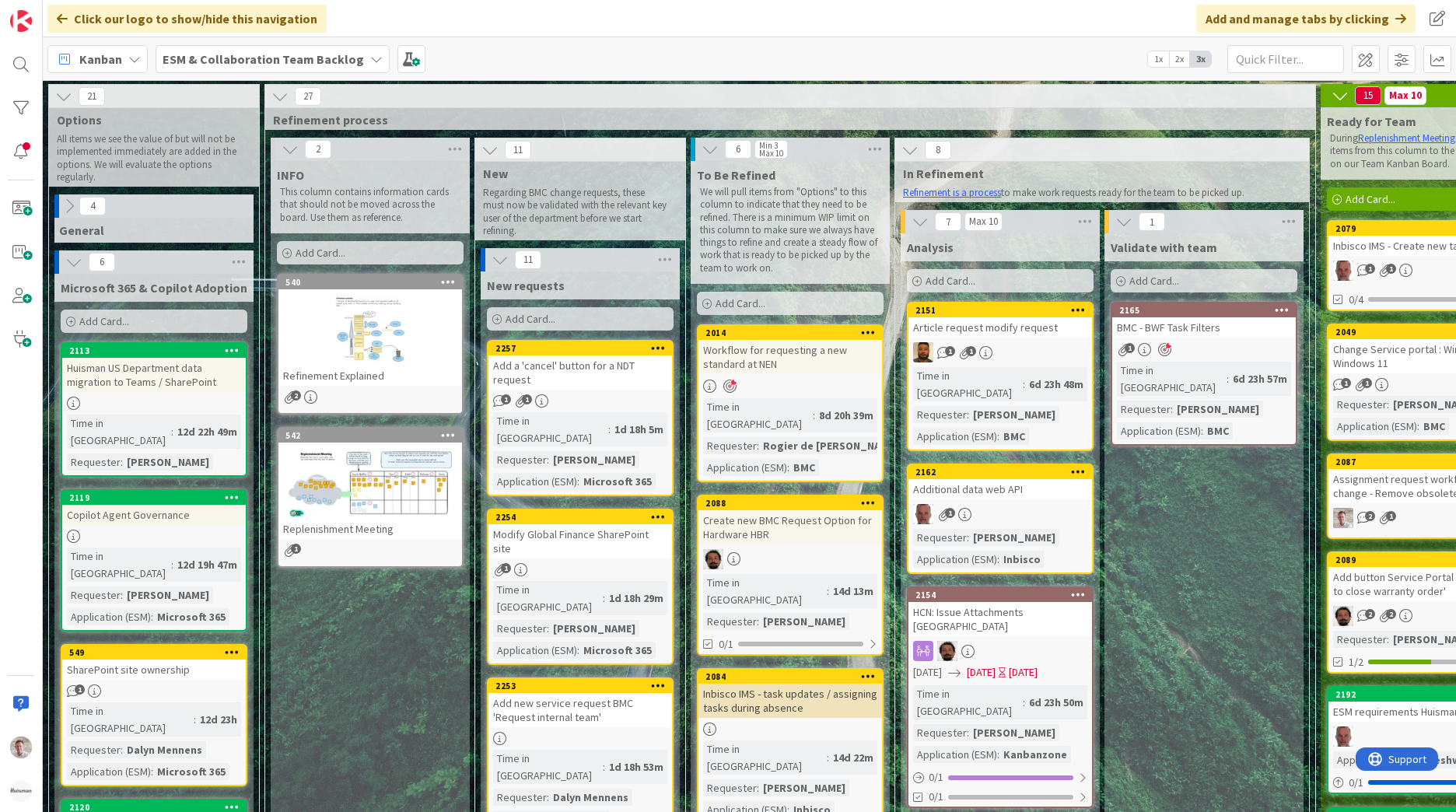
scroll to position [77, 0]
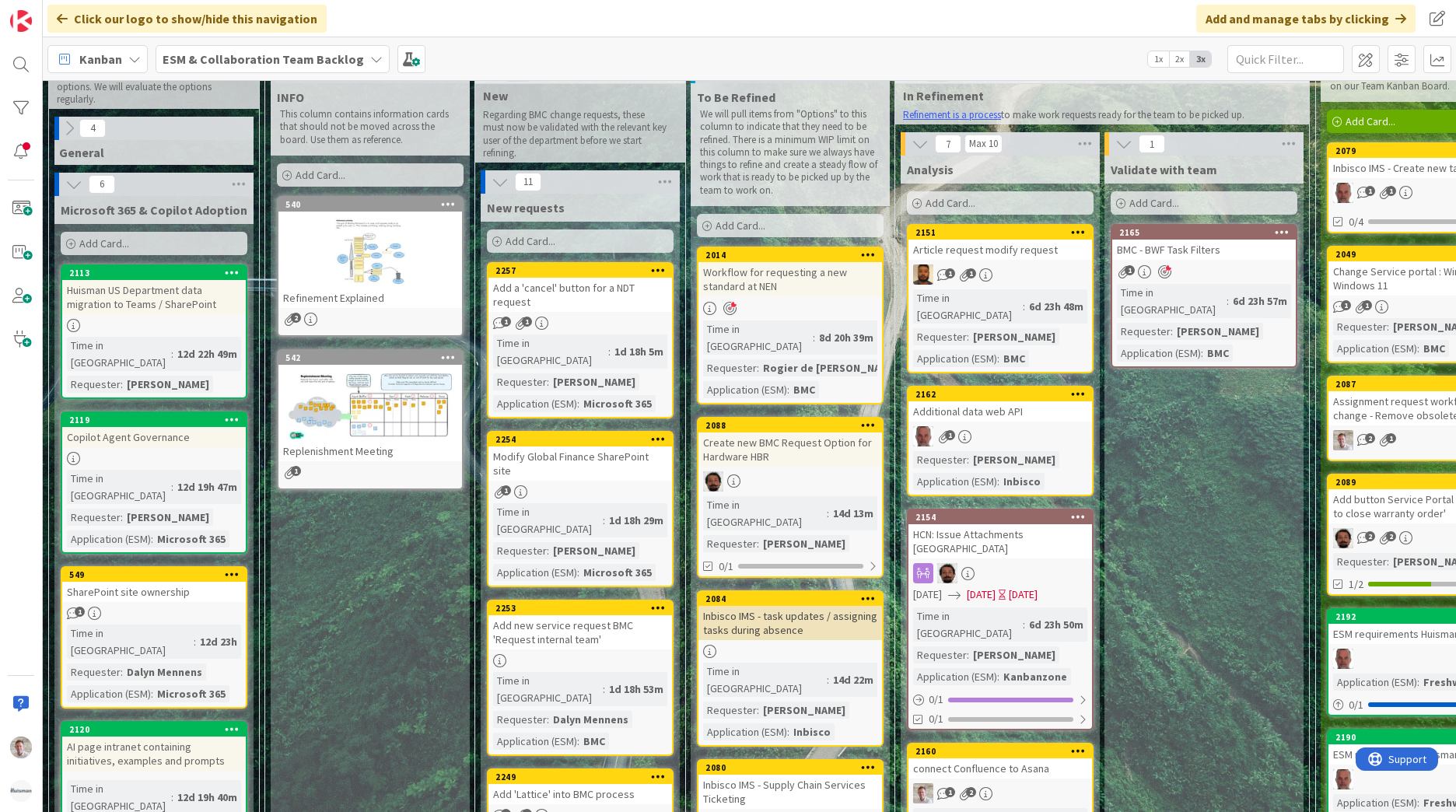
click at [781, 440] on div "Create new BMC Request Option for Hardware HBR" at bounding box center [790, 449] width 184 height 34
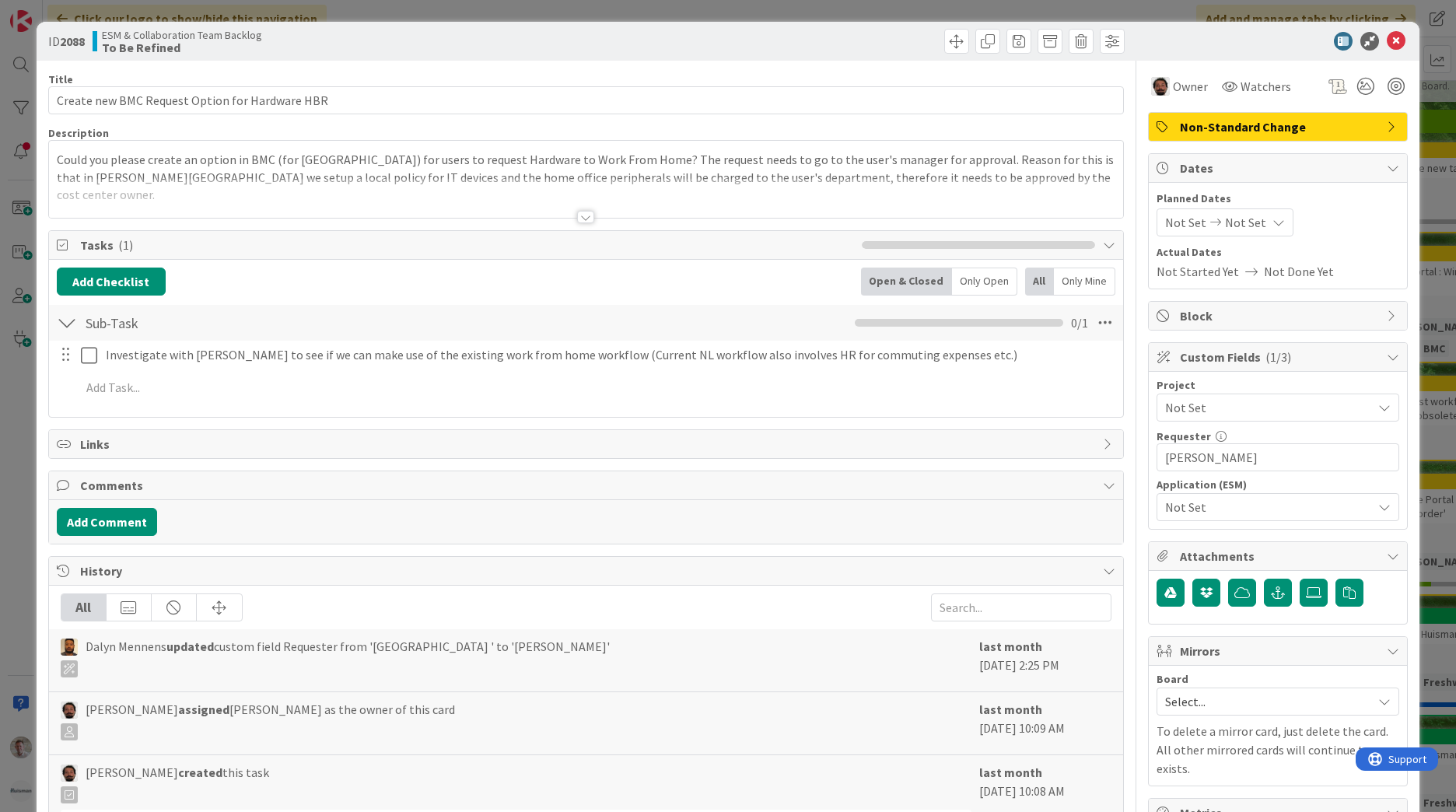
click at [574, 210] on div at bounding box center [586, 197] width 1074 height 40
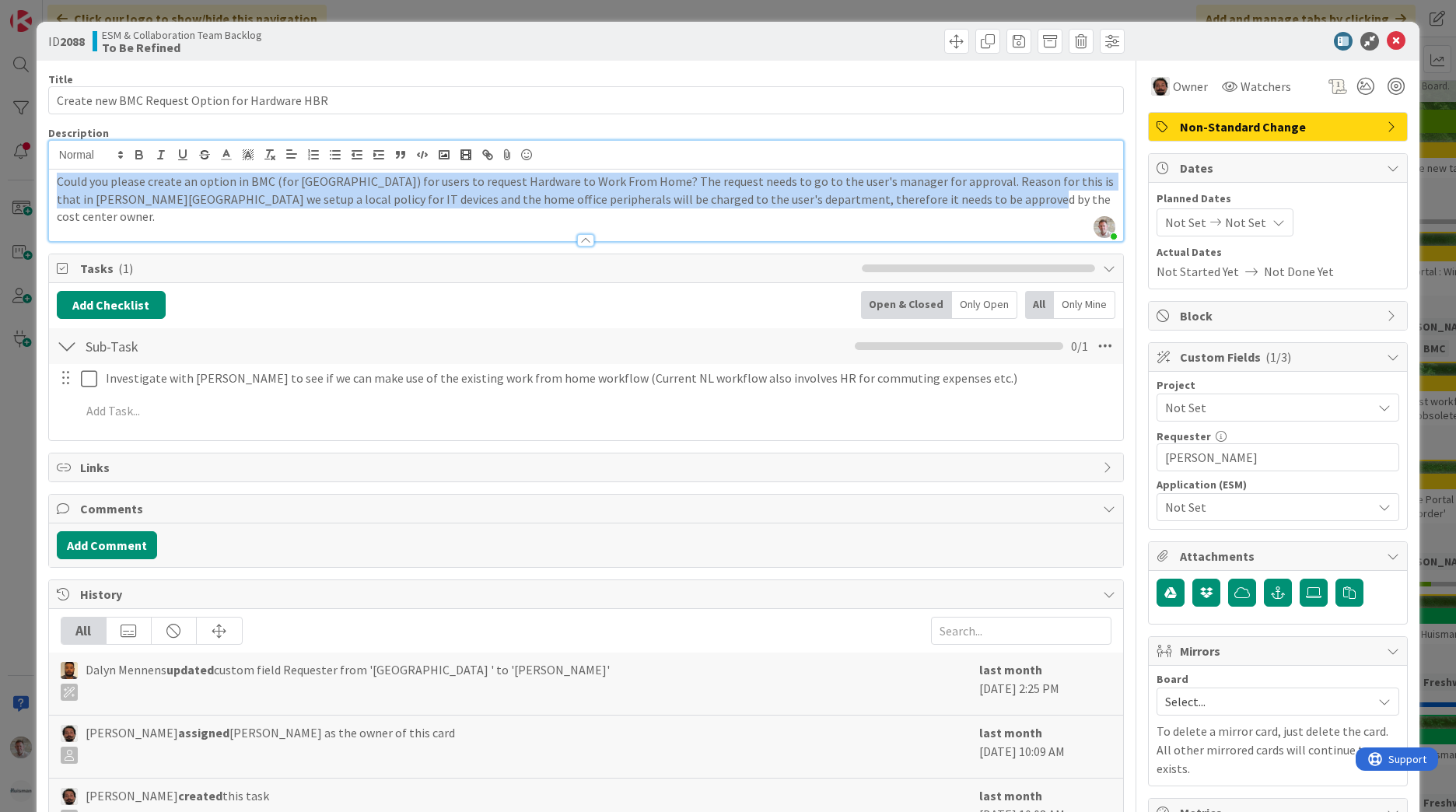
drag, startPoint x: 974, startPoint y: 199, endPoint x: 33, endPoint y: 185, distance: 941.1
click at [32, 185] on div "ID 2088 ESM & Collaboration Team Backlog To Be Refined Title 46 / 128 Create ne…" at bounding box center [728, 406] width 1456 height 812
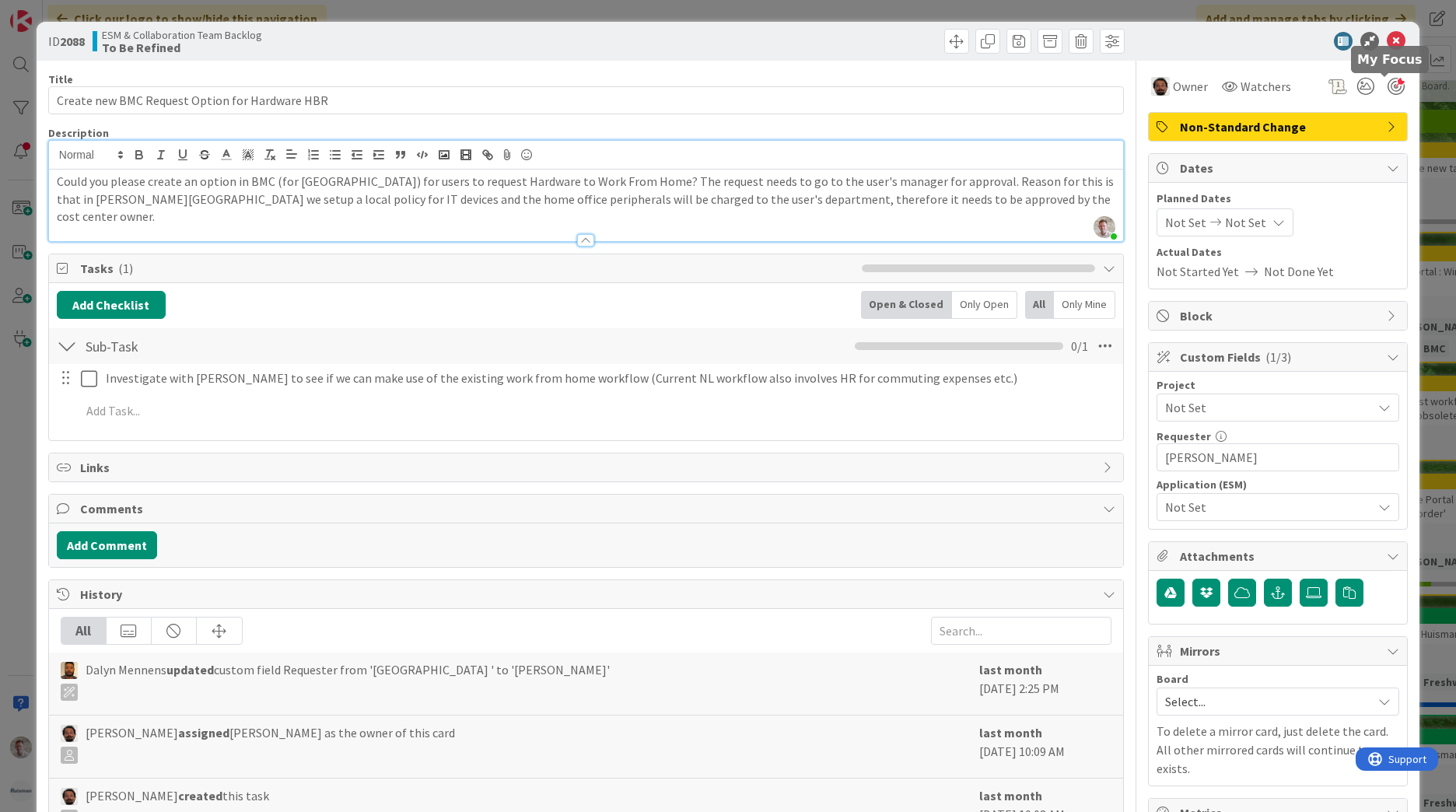
click at [1387, 88] on div at bounding box center [1396, 86] width 17 height 17
click at [1377, 53] on div "ID 2088 ESM & Collaboration Team Backlog To Be Refined" at bounding box center [728, 42] width 1383 height 39
click at [1386, 44] on icon at bounding box center [1395, 41] width 18 height 18
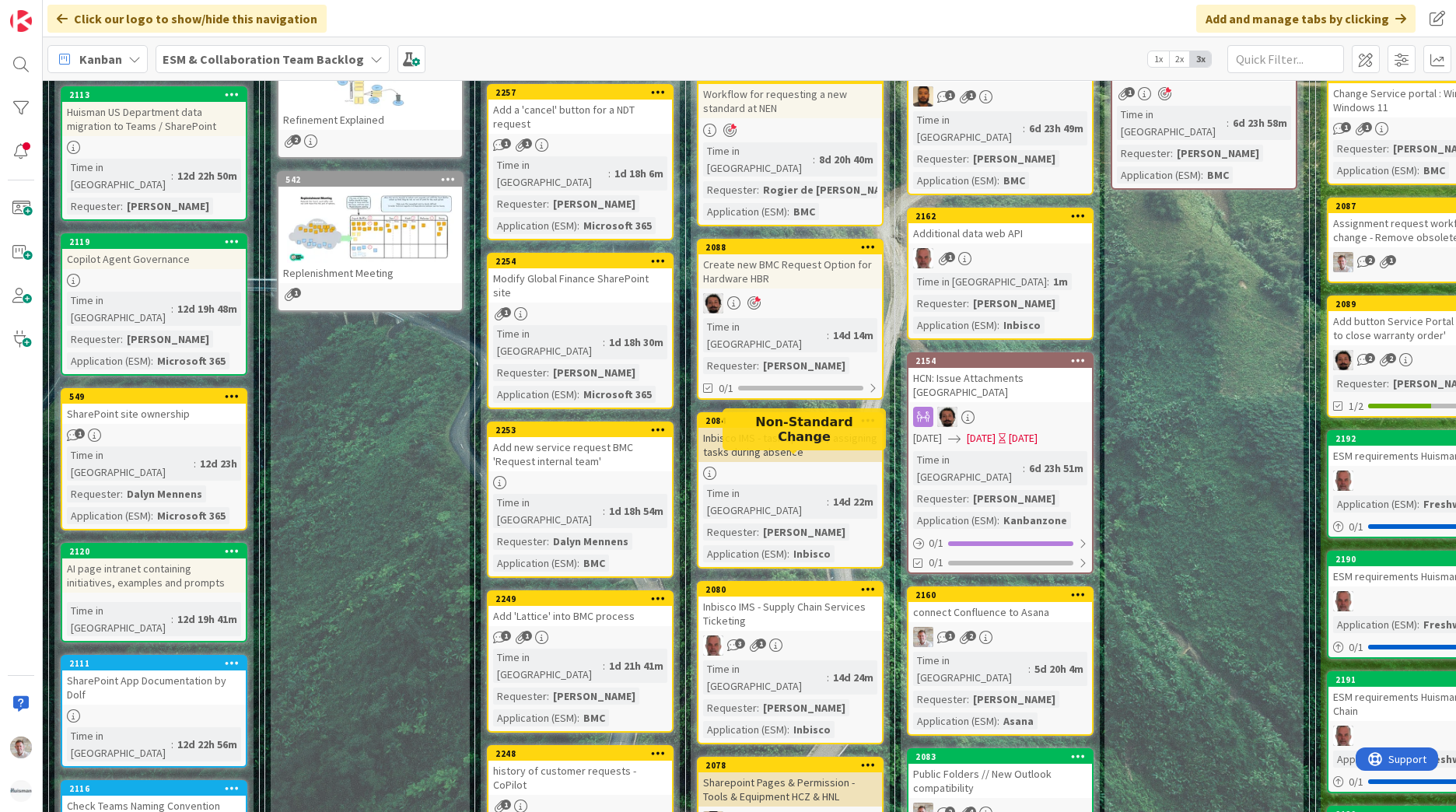
scroll to position [311, 0]
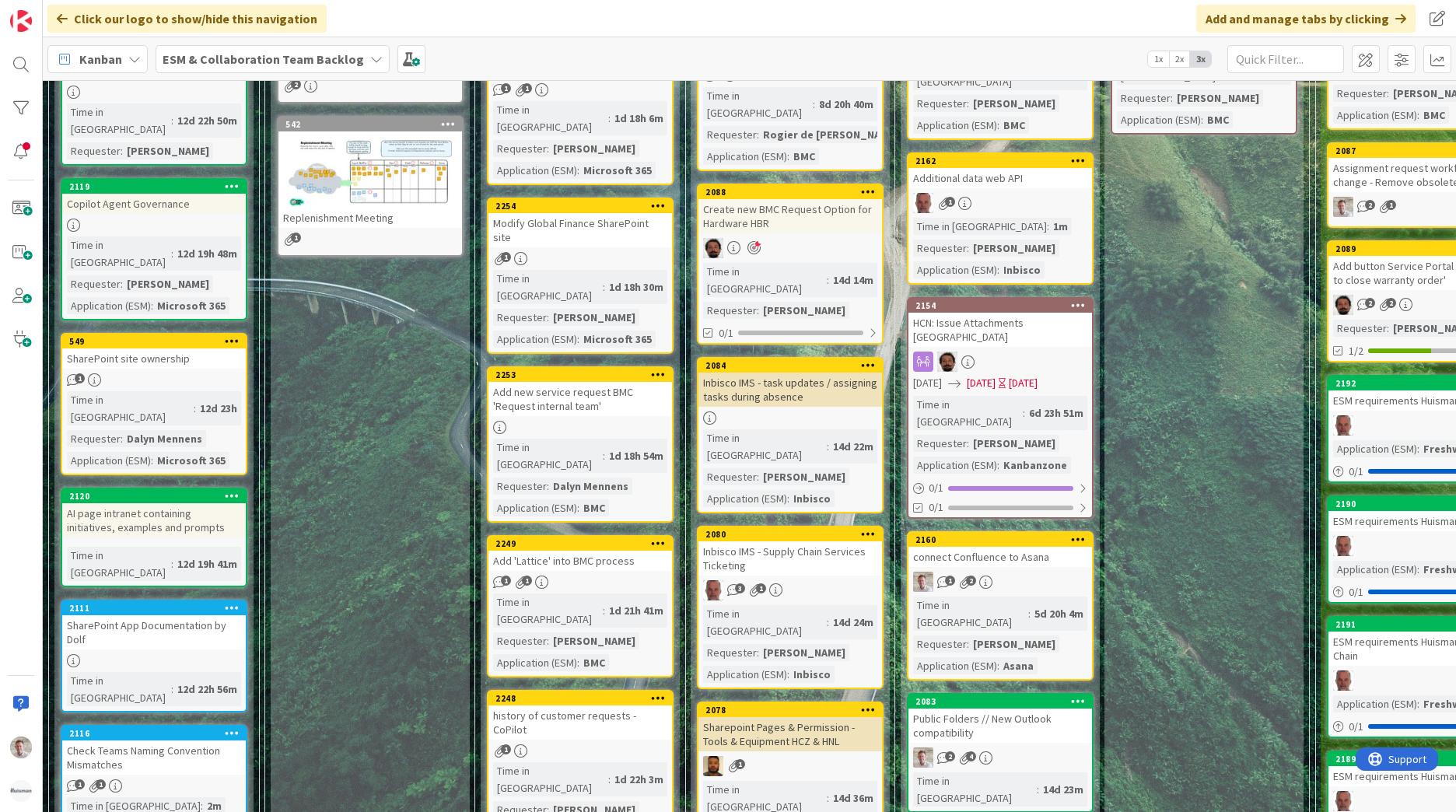
click at [863, 429] on div "Time in Column : 14d 22m Requester : [PERSON_NAME] Application (ESM) : Inbisco" at bounding box center [790, 468] width 174 height 77
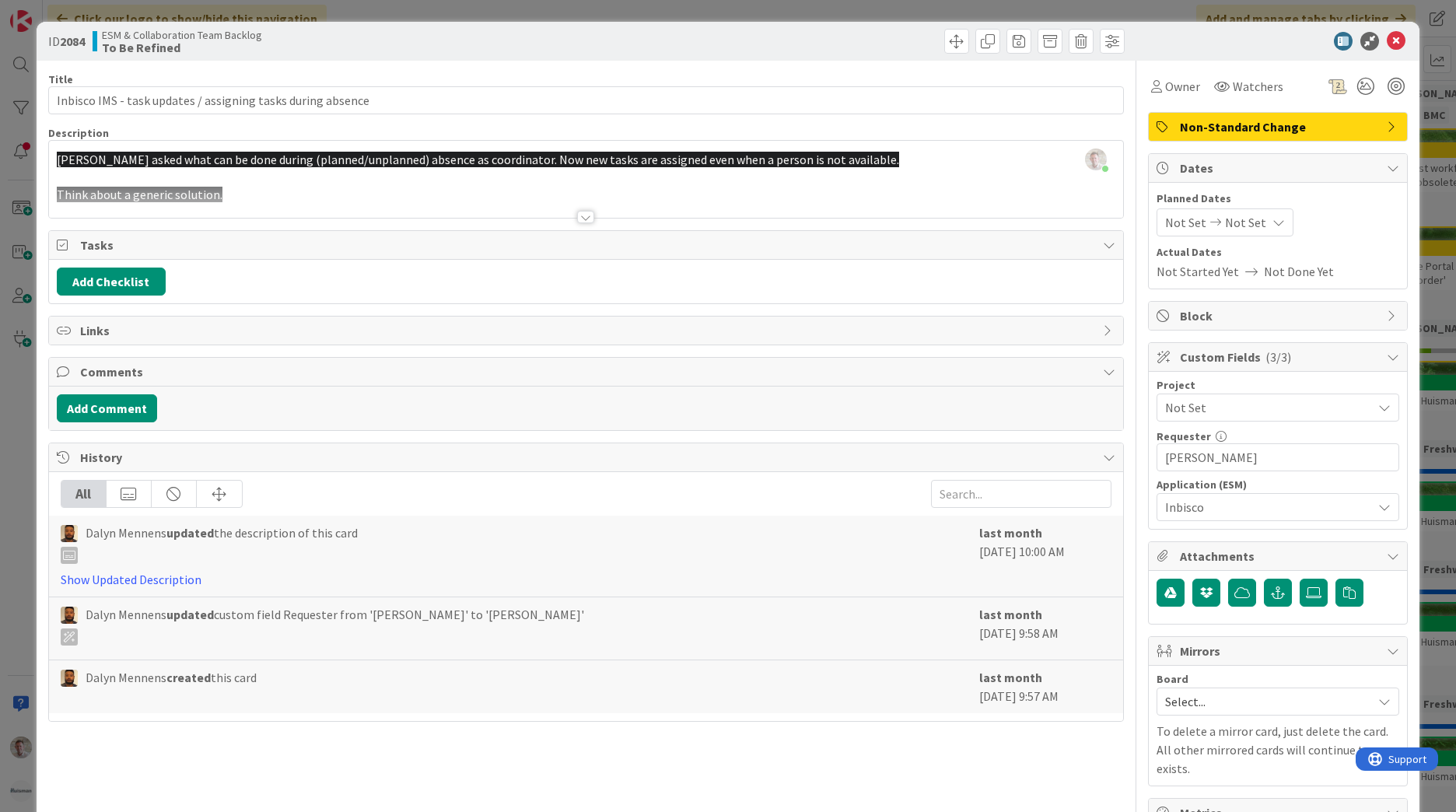
click at [579, 220] on div at bounding box center [586, 217] width 17 height 13
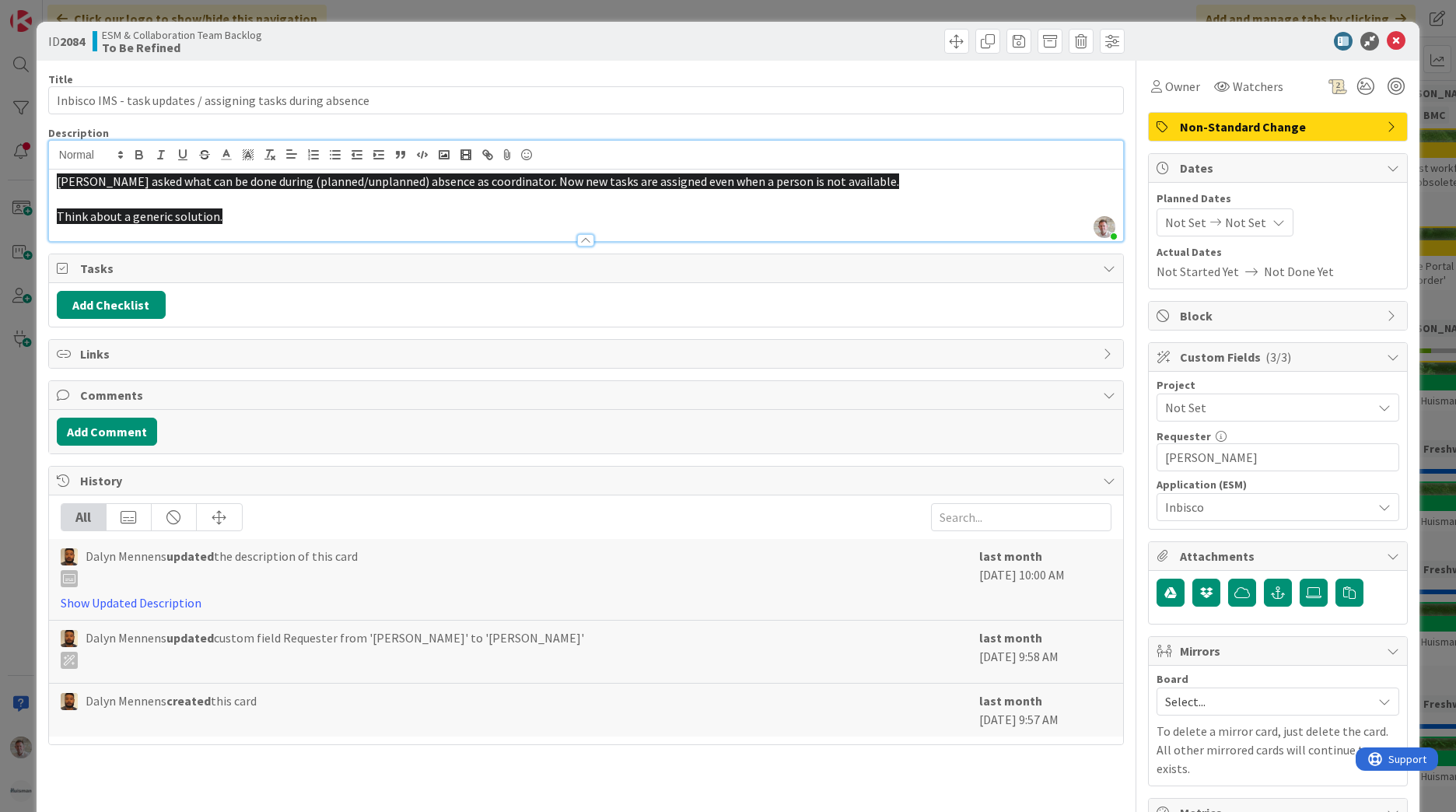
click at [236, 205] on p at bounding box center [586, 199] width 1059 height 17
click at [1386, 39] on icon at bounding box center [1395, 41] width 18 height 18
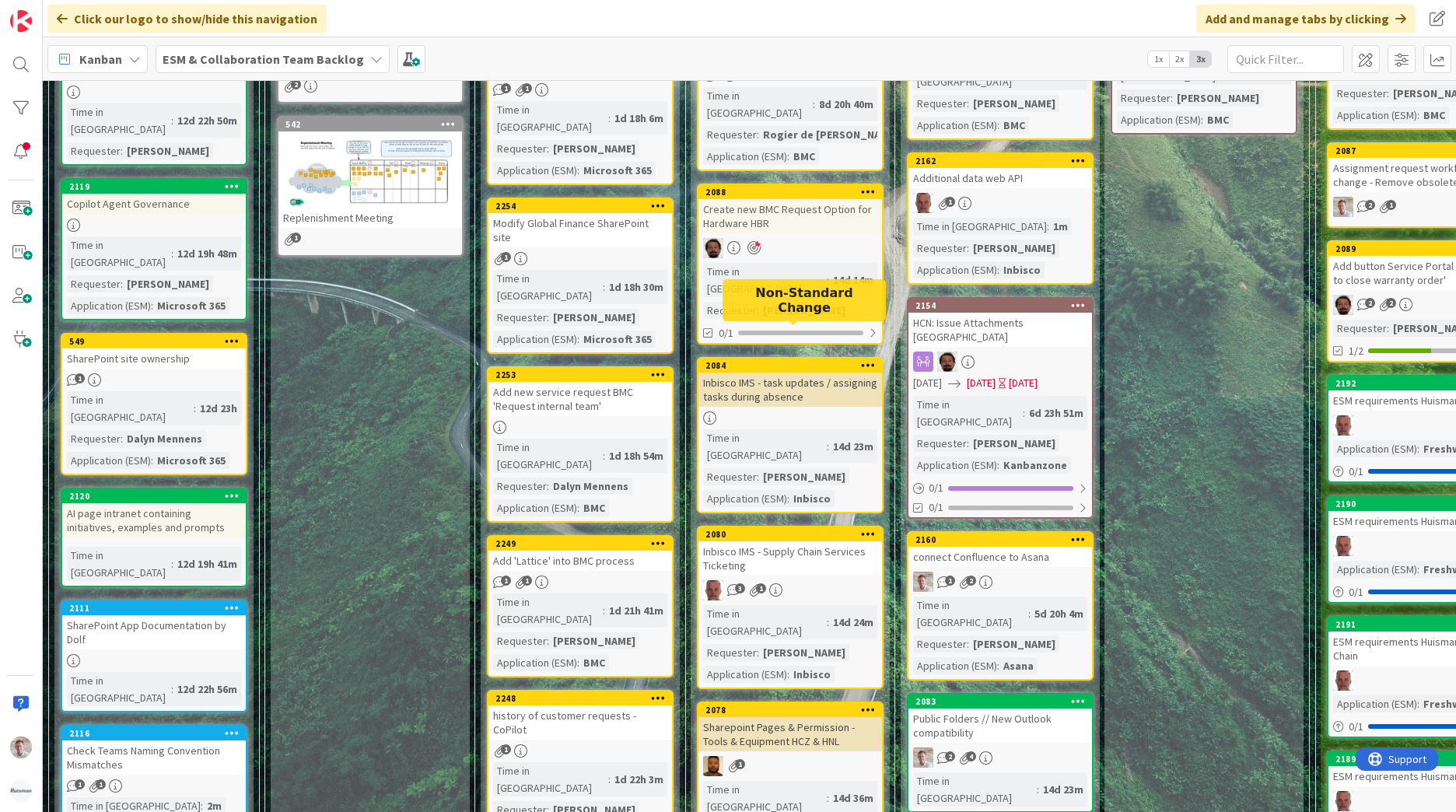
click at [817, 360] on div "2084" at bounding box center [794, 364] width 177 height 11
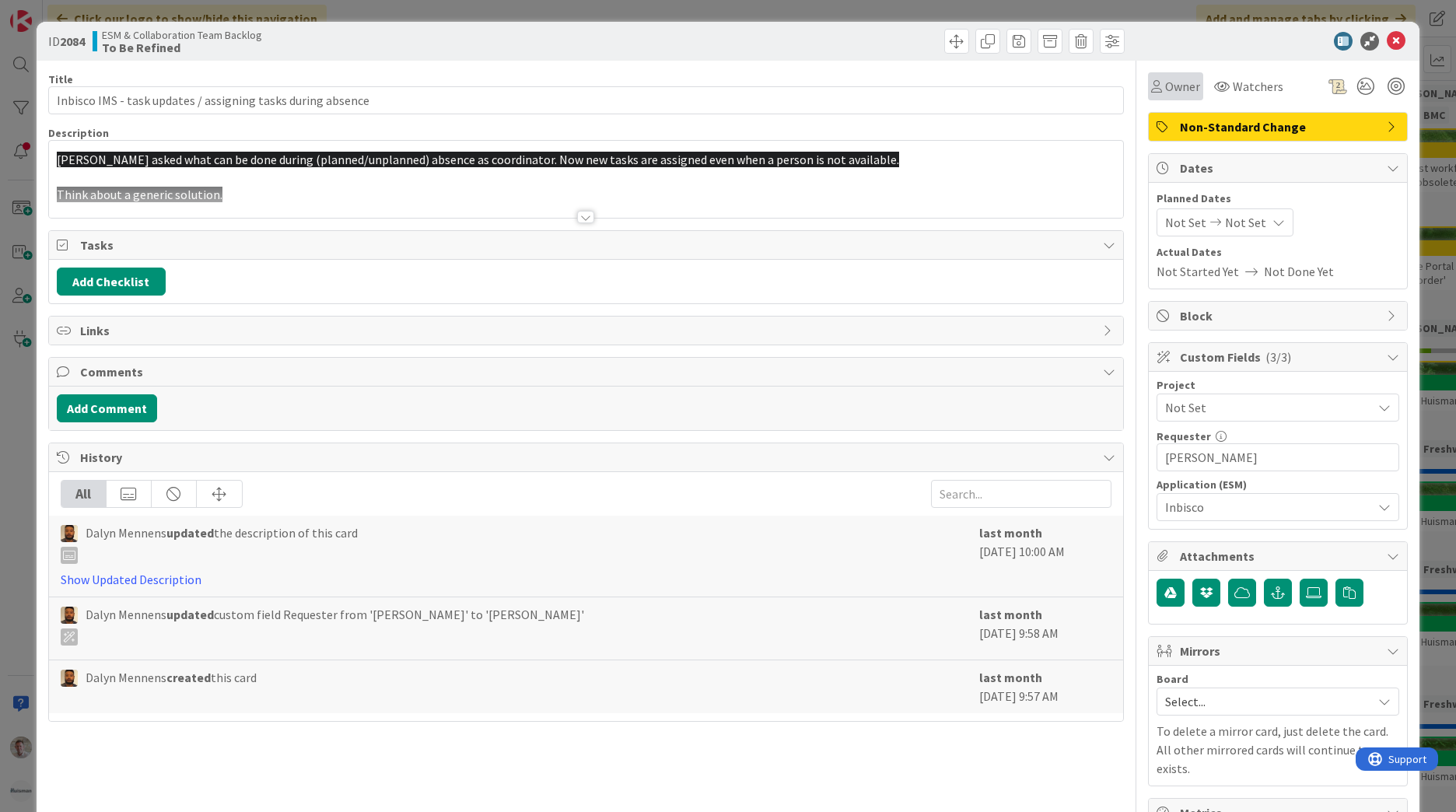
click at [1170, 87] on span "Owner" at bounding box center [1182, 86] width 35 height 18
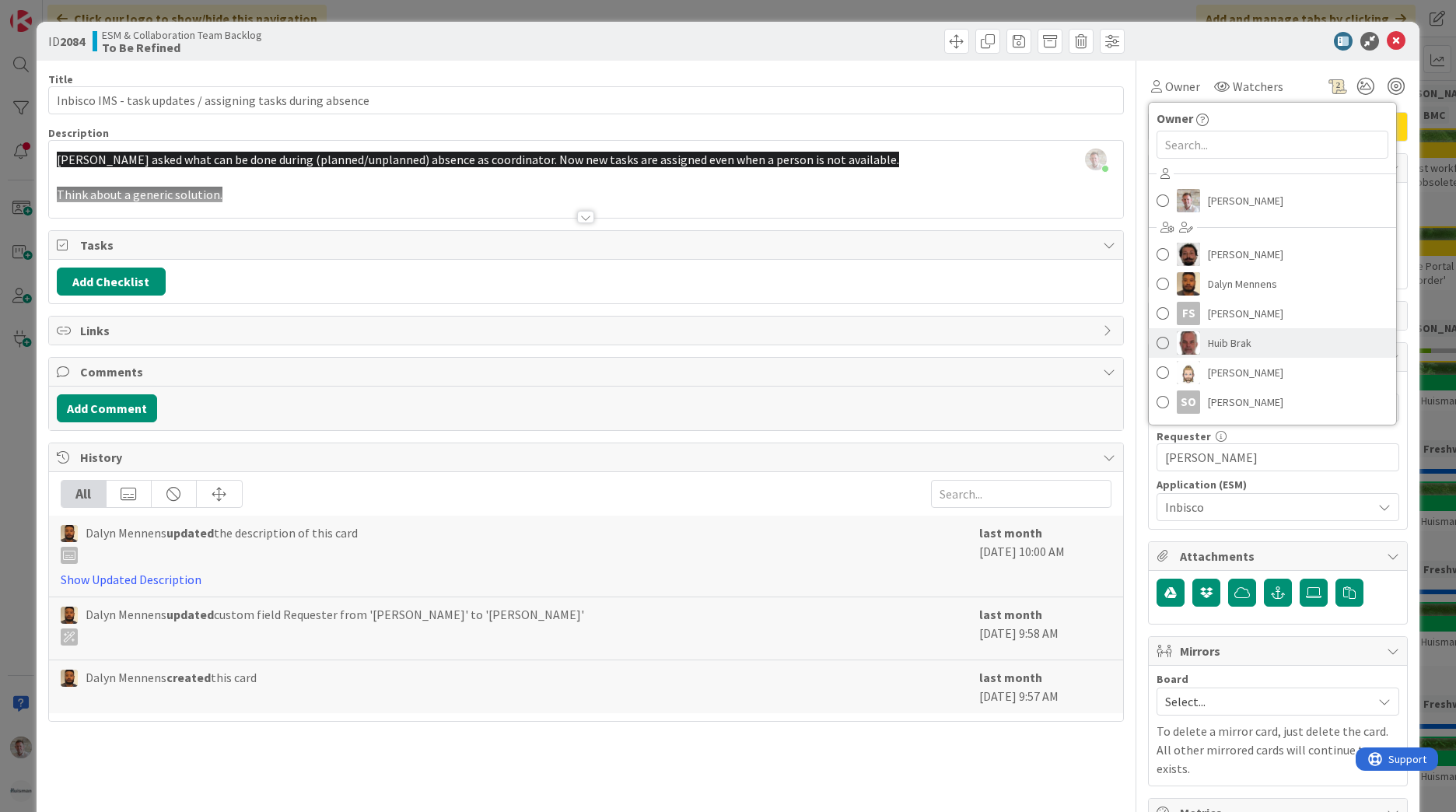
click at [1219, 340] on span "Huib Brak" at bounding box center [1229, 343] width 44 height 23
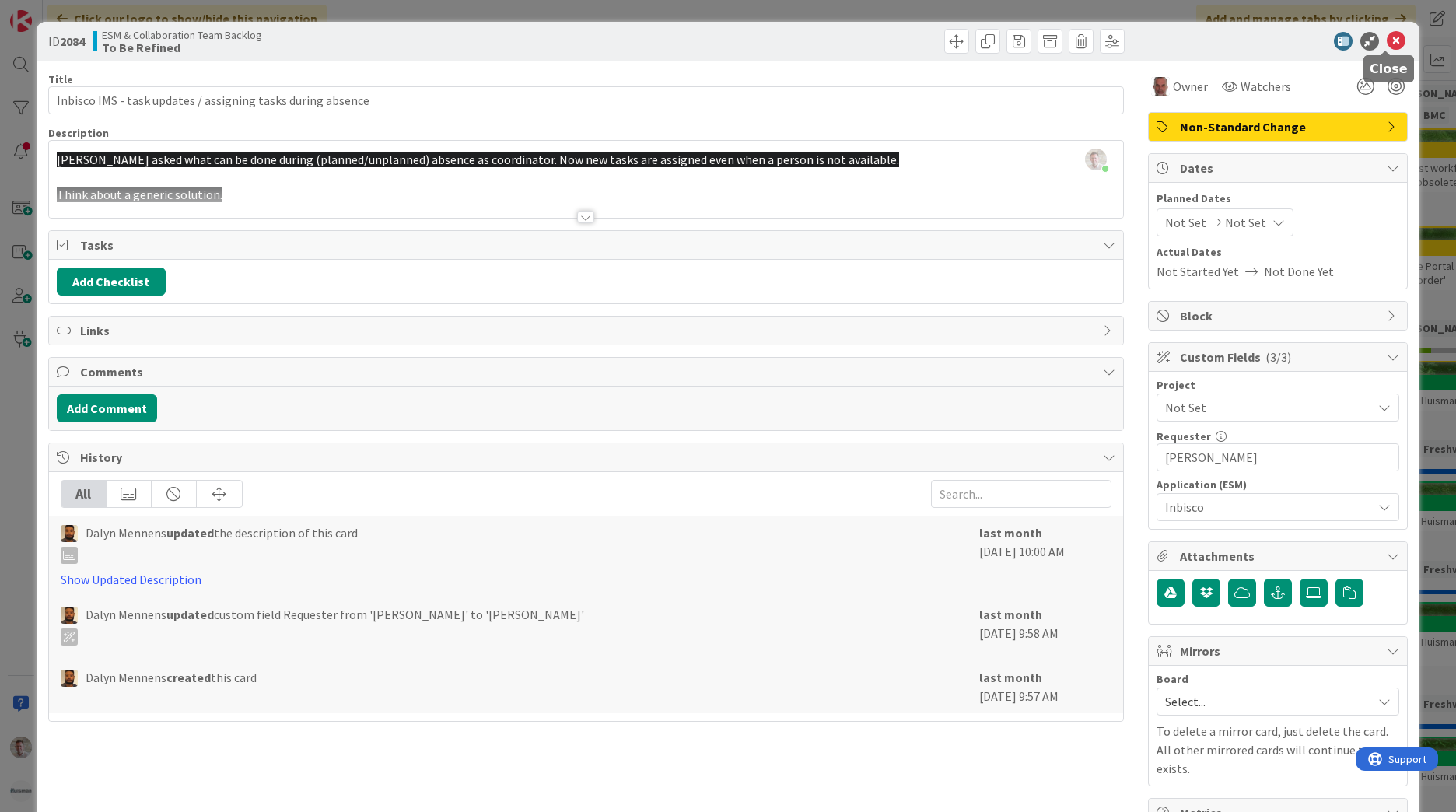
click at [1386, 44] on icon at bounding box center [1395, 41] width 18 height 18
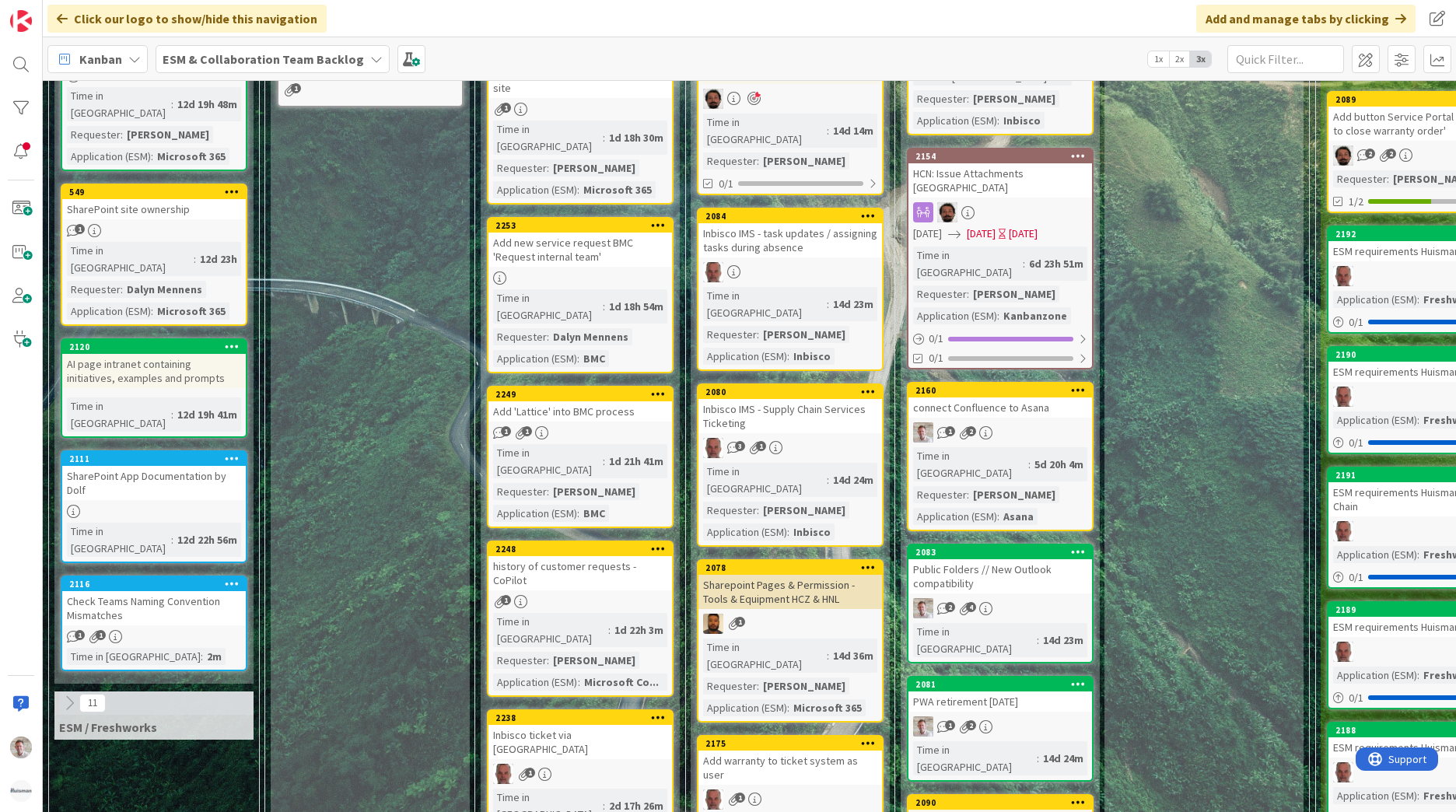
scroll to position [467, 0]
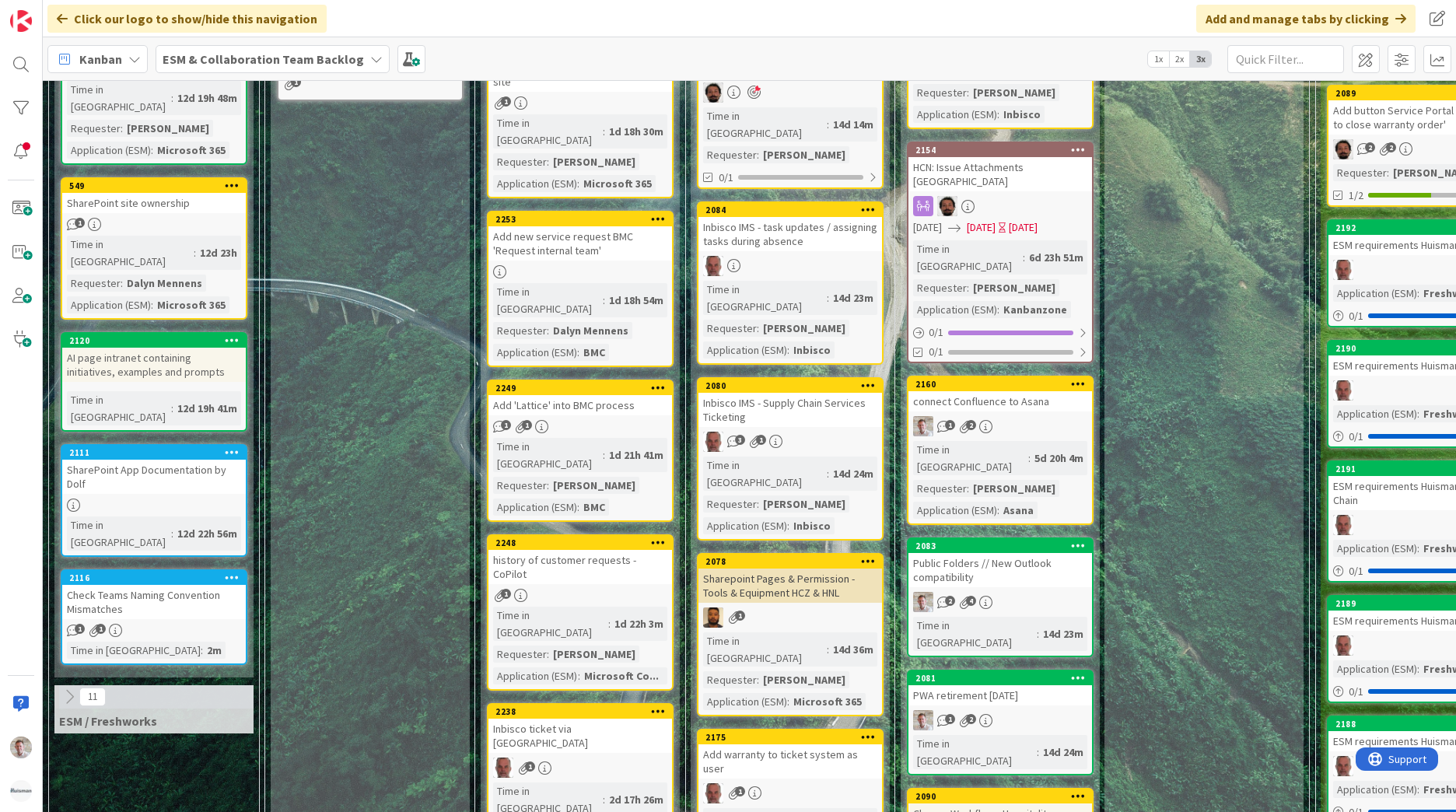
click at [814, 392] on div "Inbisco IMS - Supply Chain Services Ticketing" at bounding box center [790, 409] width 184 height 34
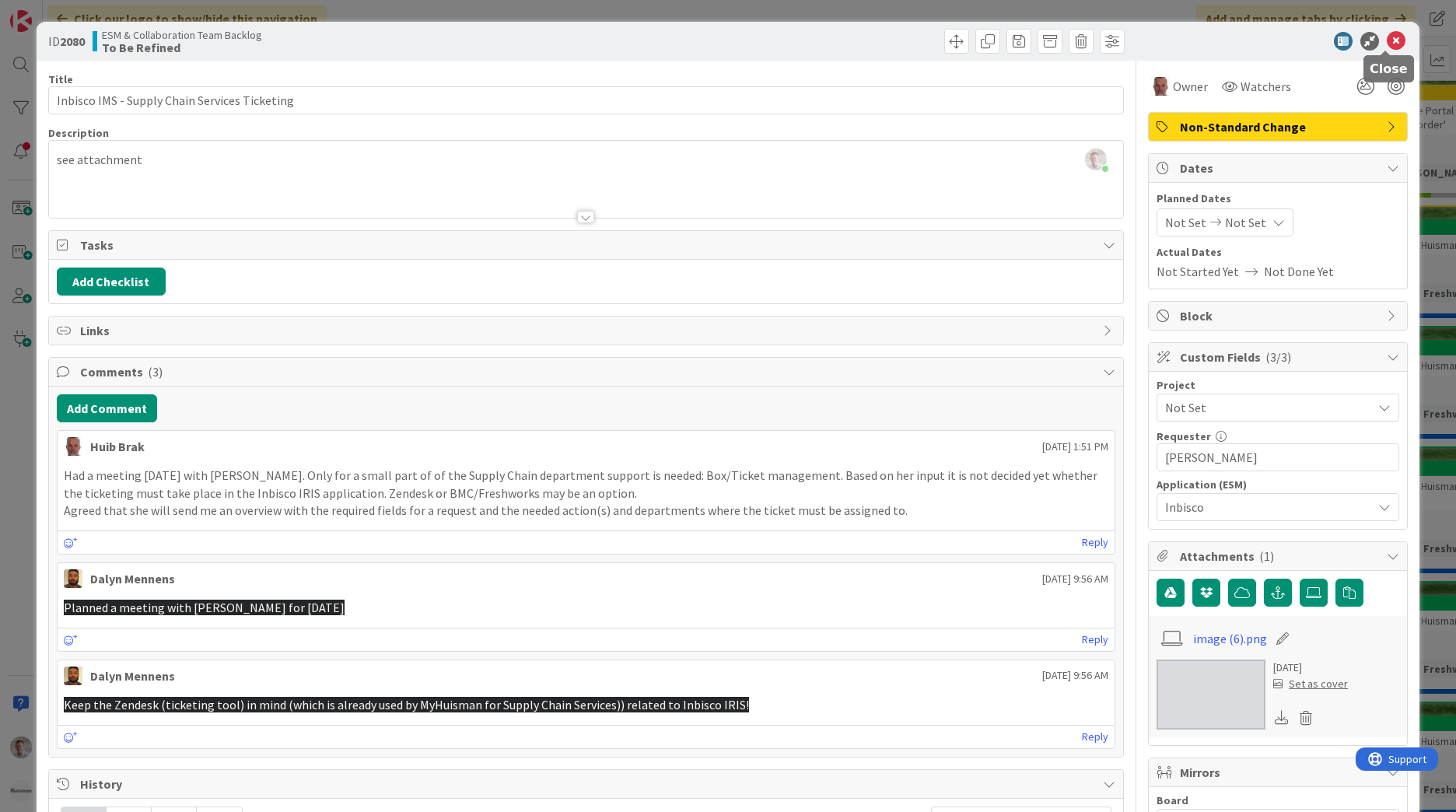
click at [1388, 36] on icon at bounding box center [1395, 41] width 18 height 18
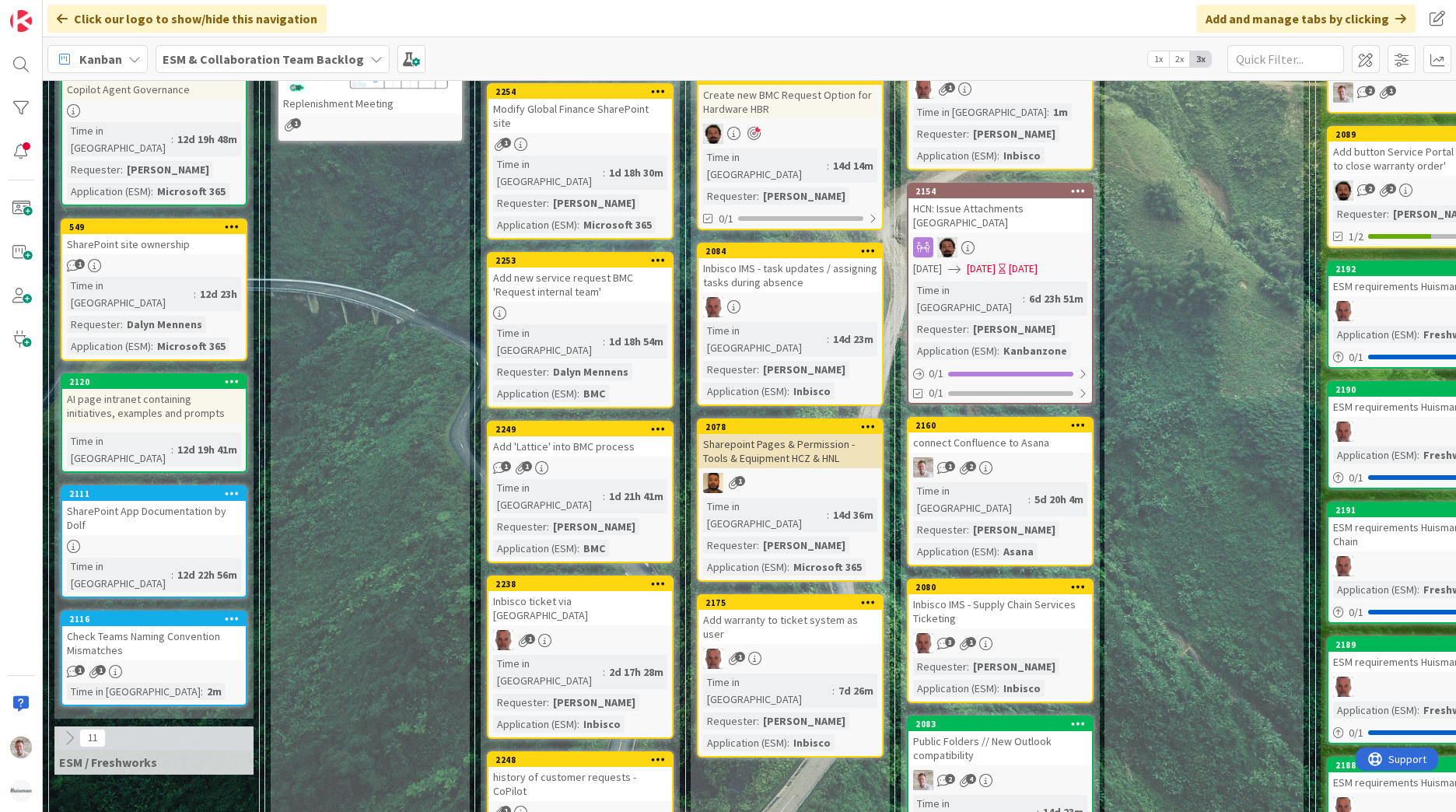
scroll to position [389, 0]
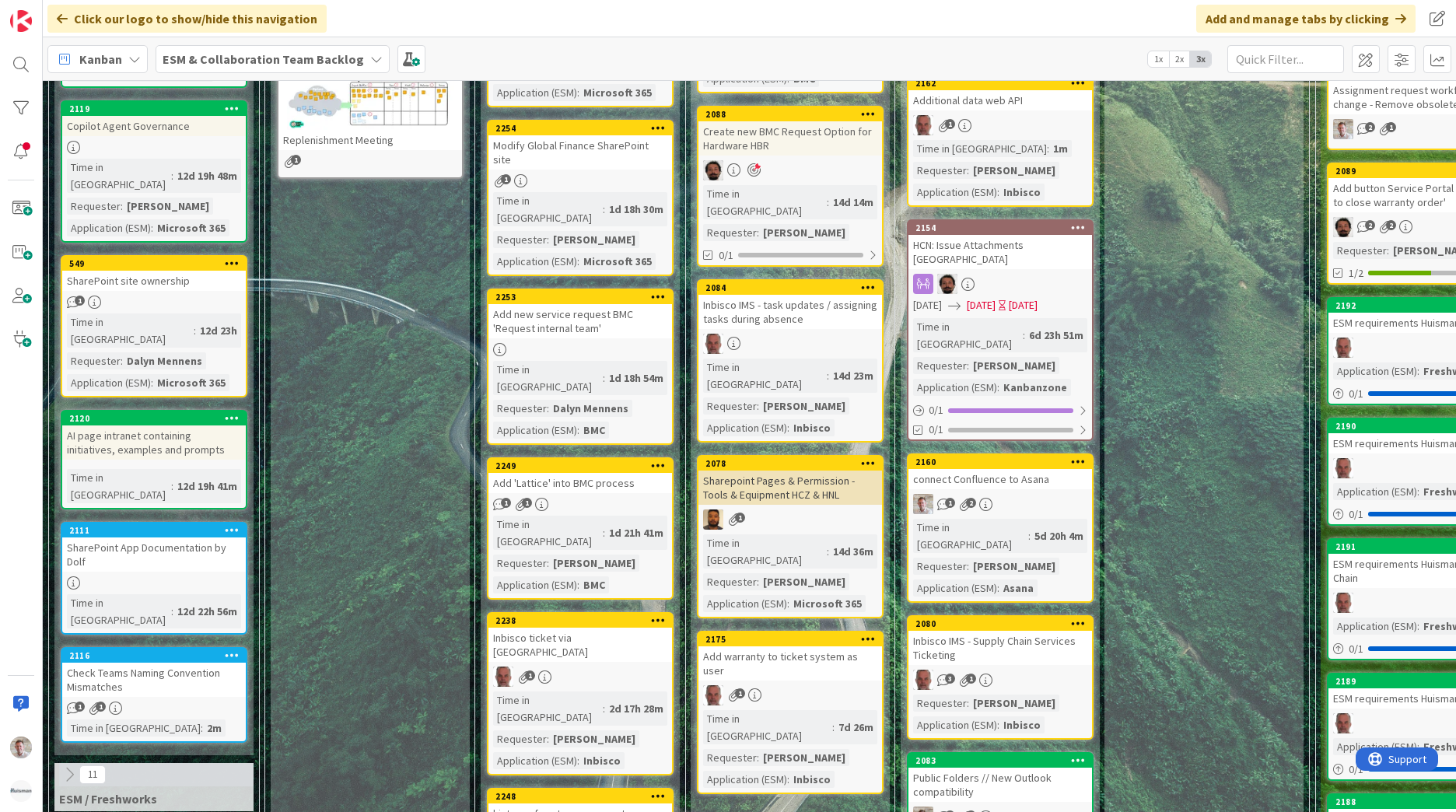
click at [772, 471] on div "Sharepoint Pages & Permission - Tools & Equipment HCZ & HNL" at bounding box center [790, 487] width 184 height 34
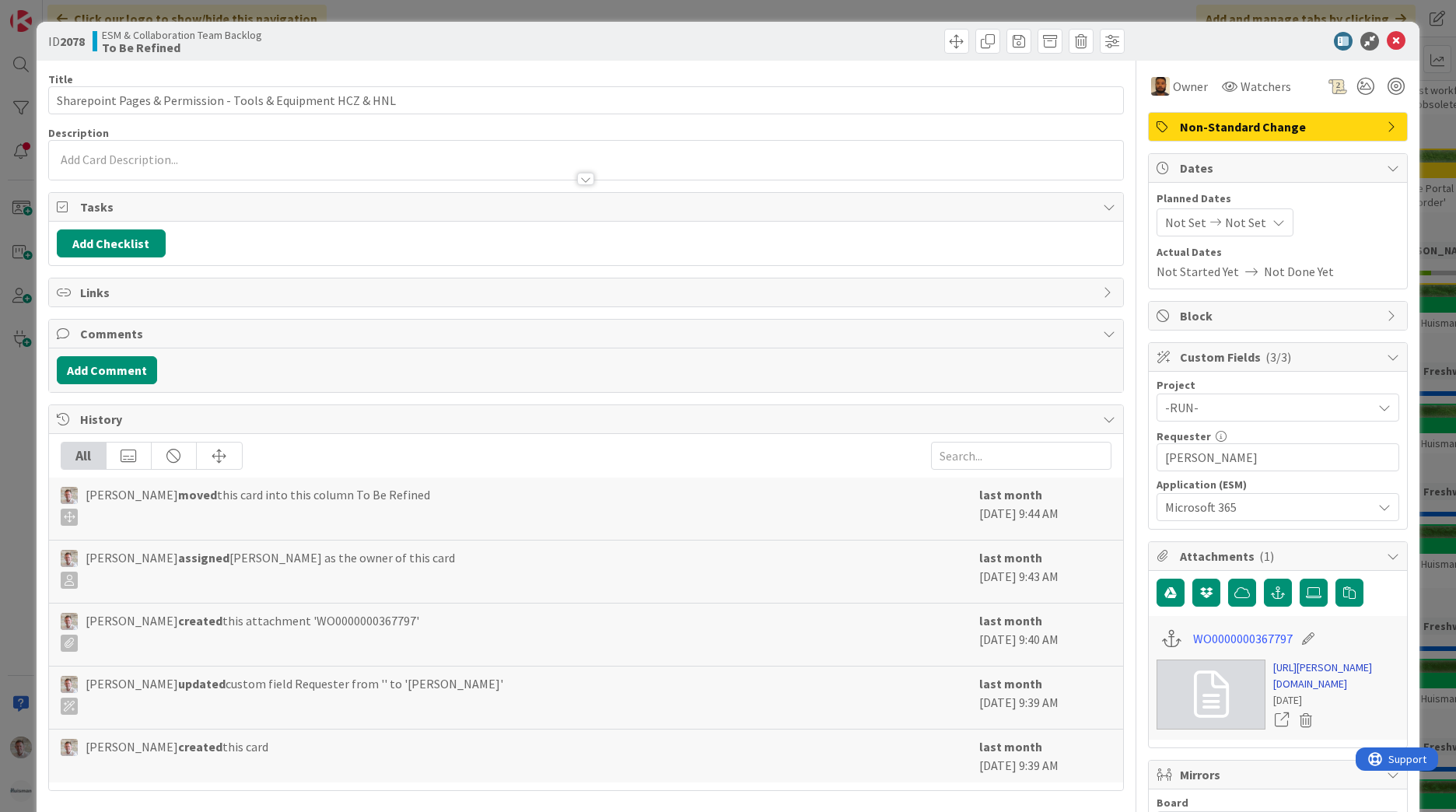
click at [1299, 679] on link "[URL][PERSON_NAME][DOMAIN_NAME]" at bounding box center [1336, 676] width 126 height 33
click at [1386, 46] on icon at bounding box center [1395, 41] width 18 height 18
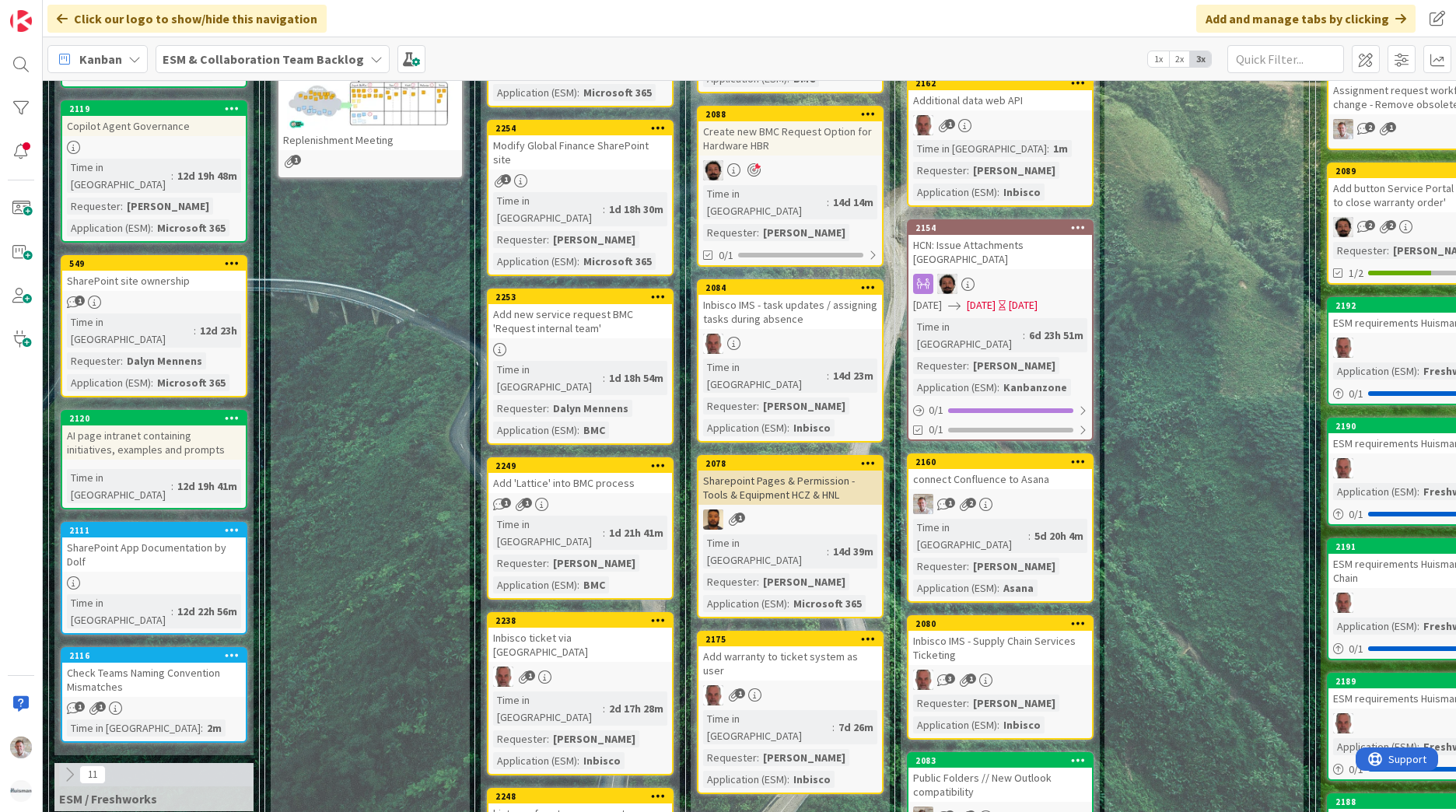
scroll to position [467, 0]
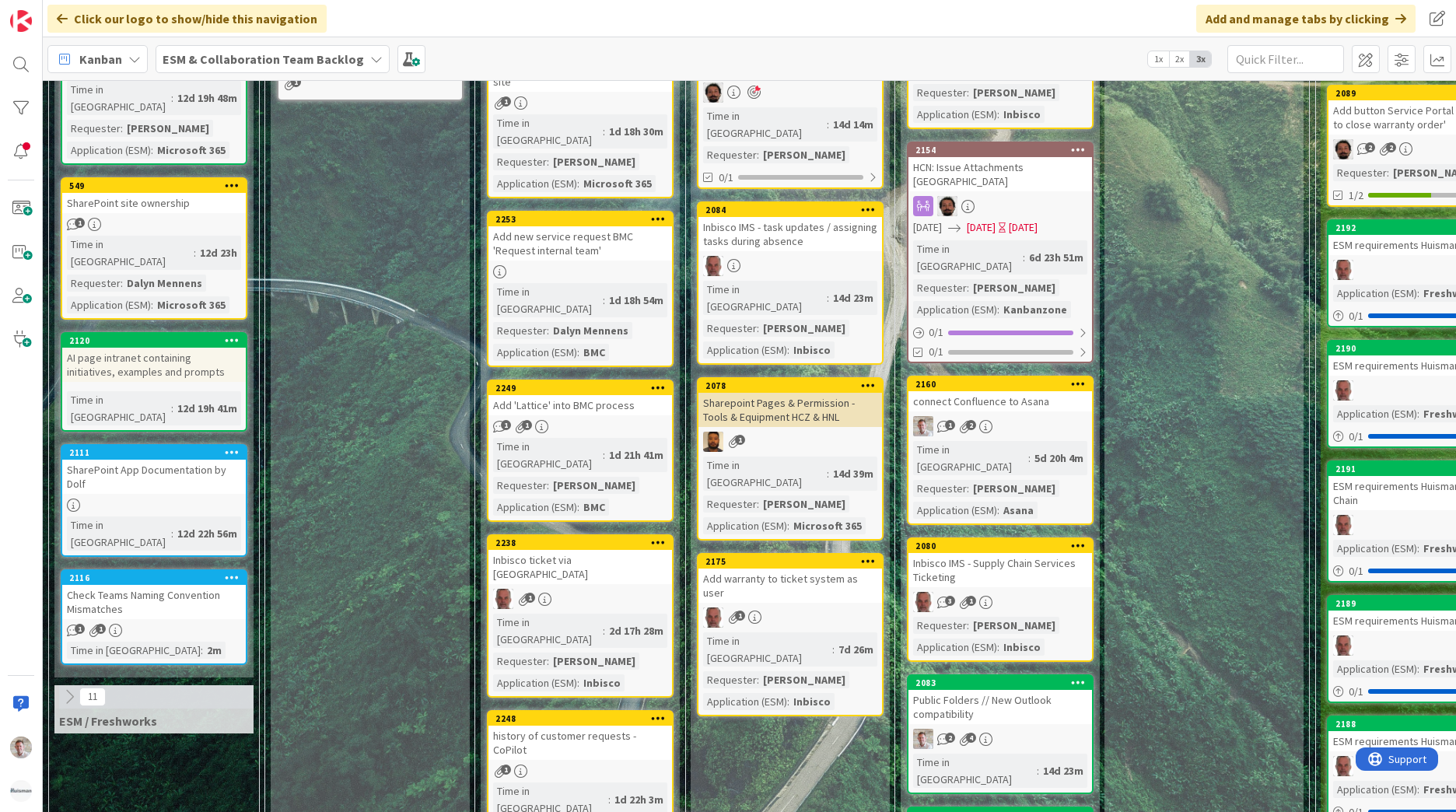
click at [832, 607] on div "1" at bounding box center [790, 617] width 184 height 20
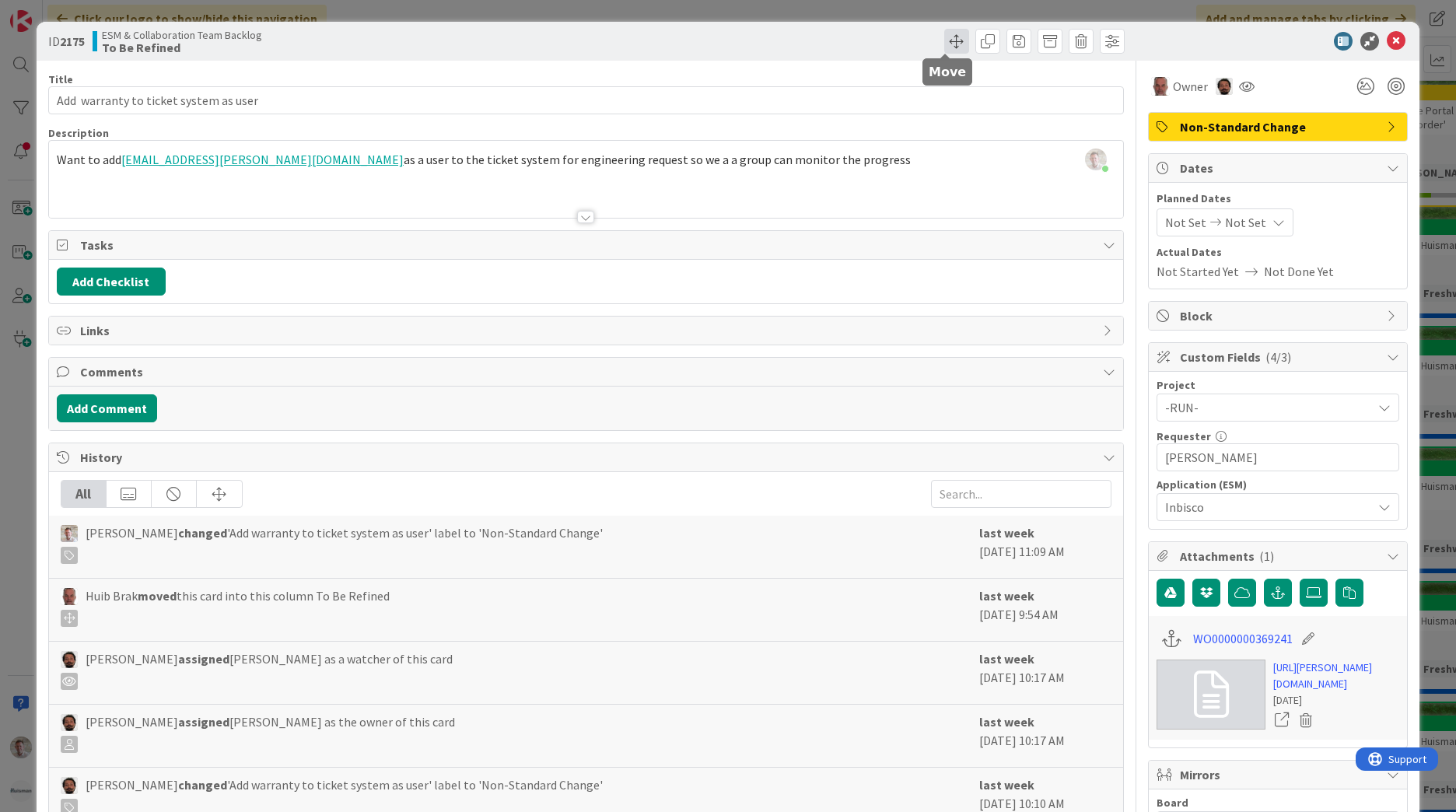
click at [944, 38] on span at bounding box center [956, 42] width 25 height 25
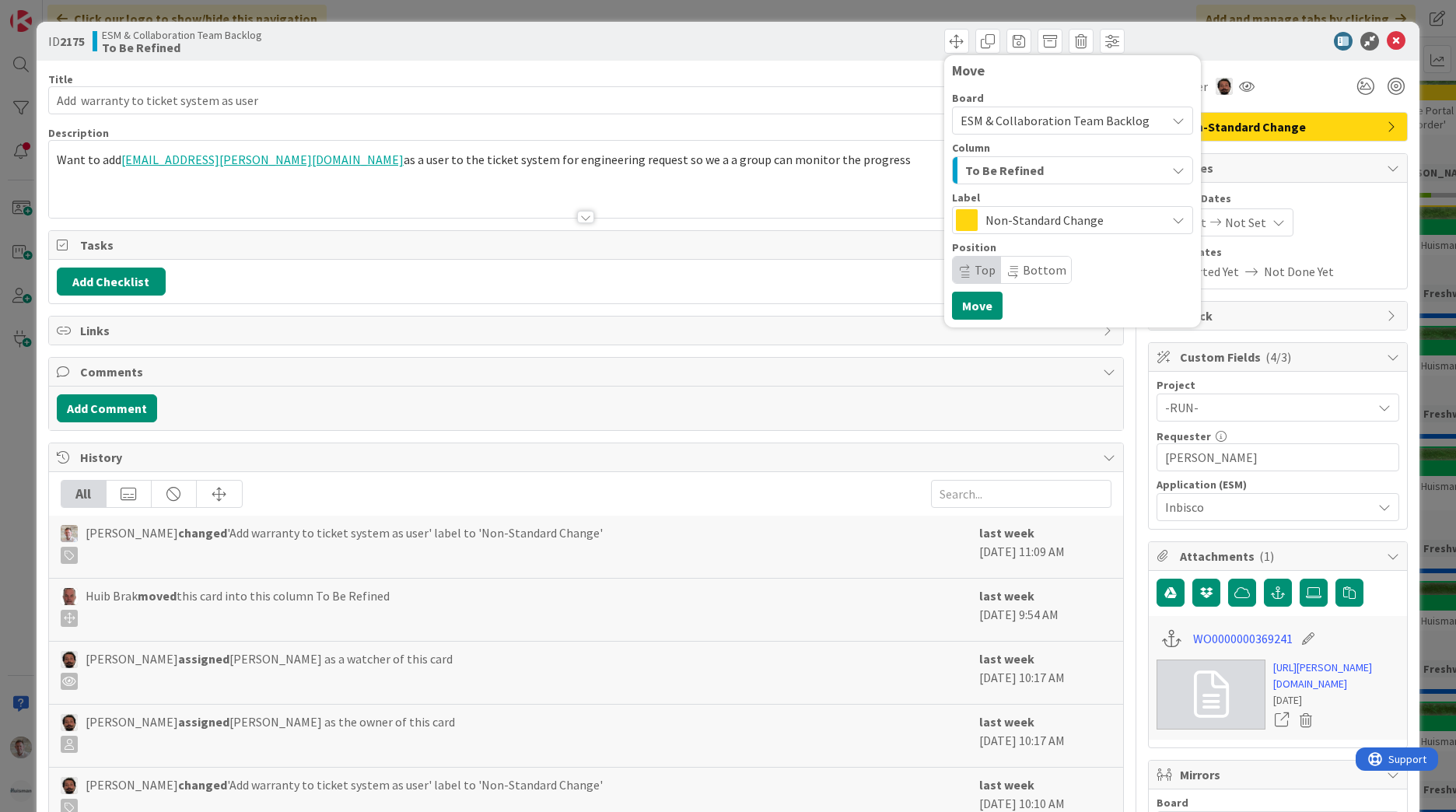
click at [998, 213] on span "Non-Standard Change" at bounding box center [1071, 219] width 173 height 22
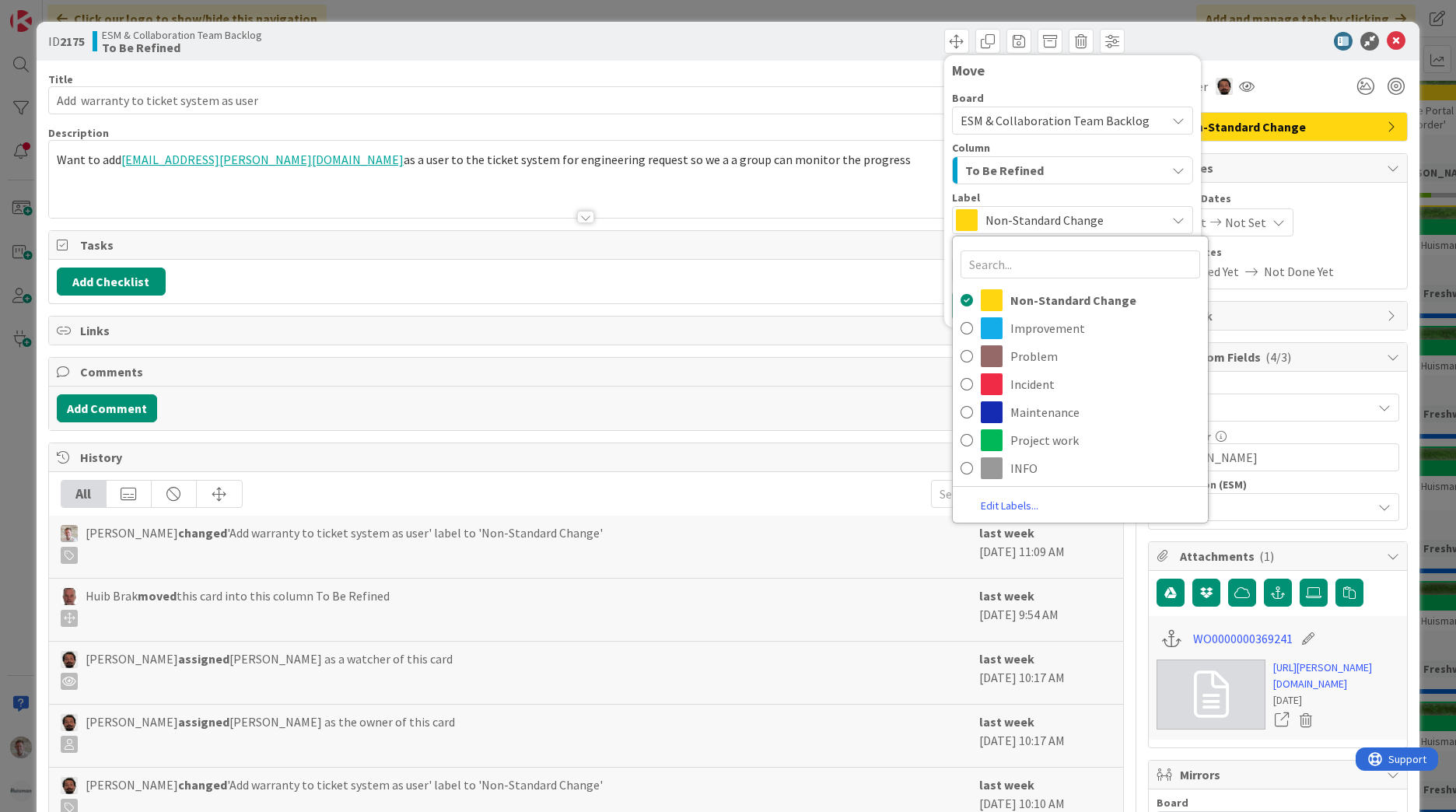
click at [997, 157] on button "To Be Refined" at bounding box center [1071, 170] width 241 height 28
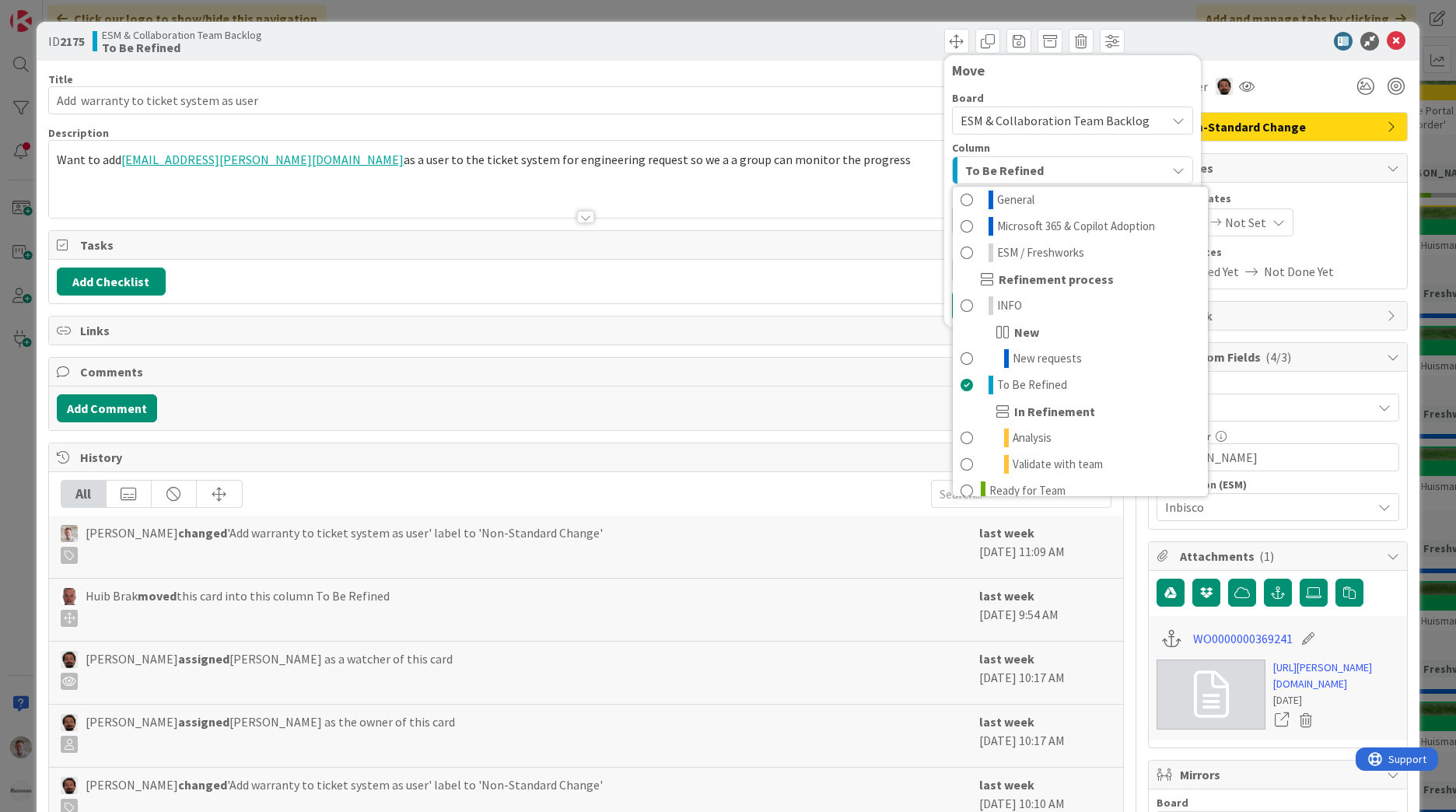
scroll to position [46, 0]
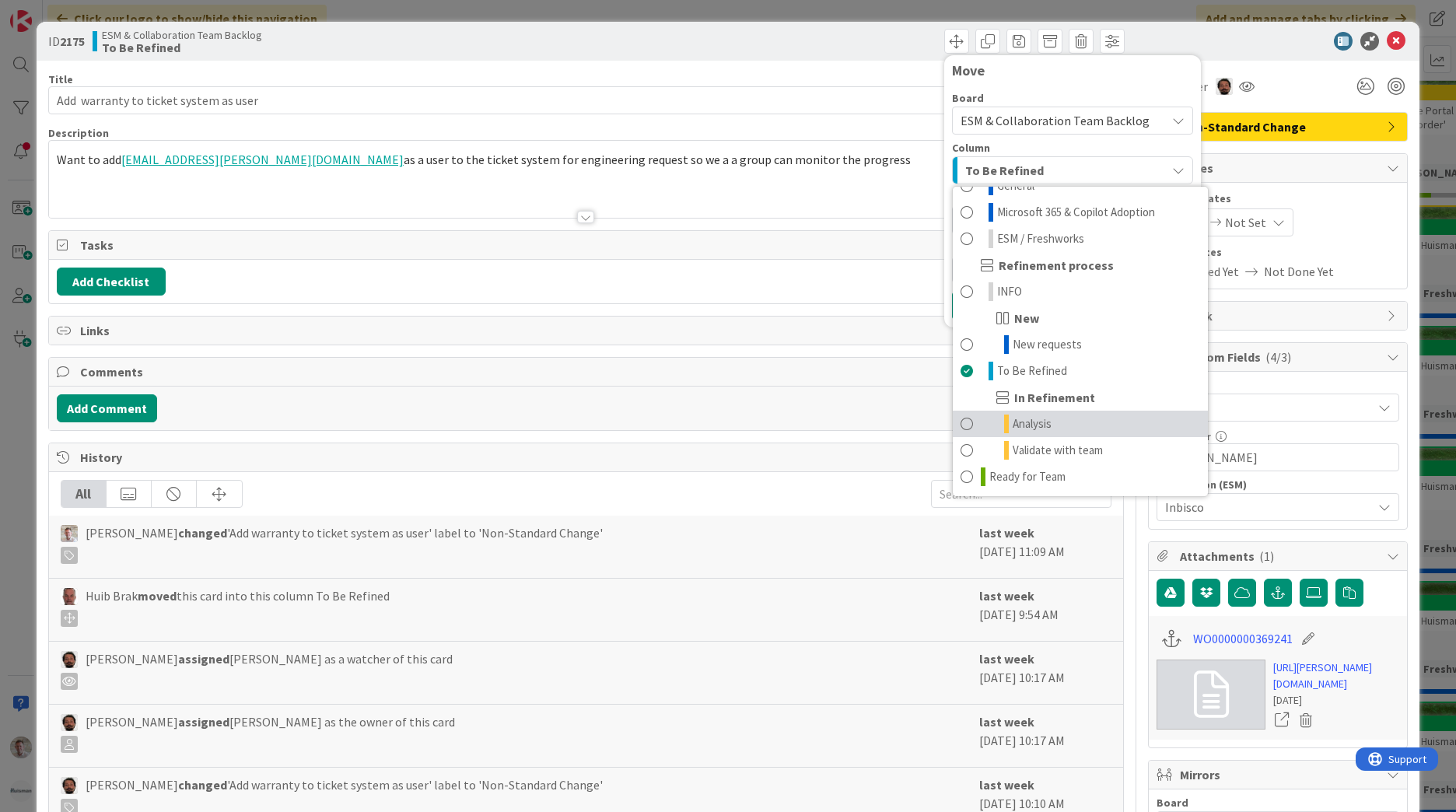
click at [1018, 426] on span "Analysis" at bounding box center [1032, 423] width 39 height 18
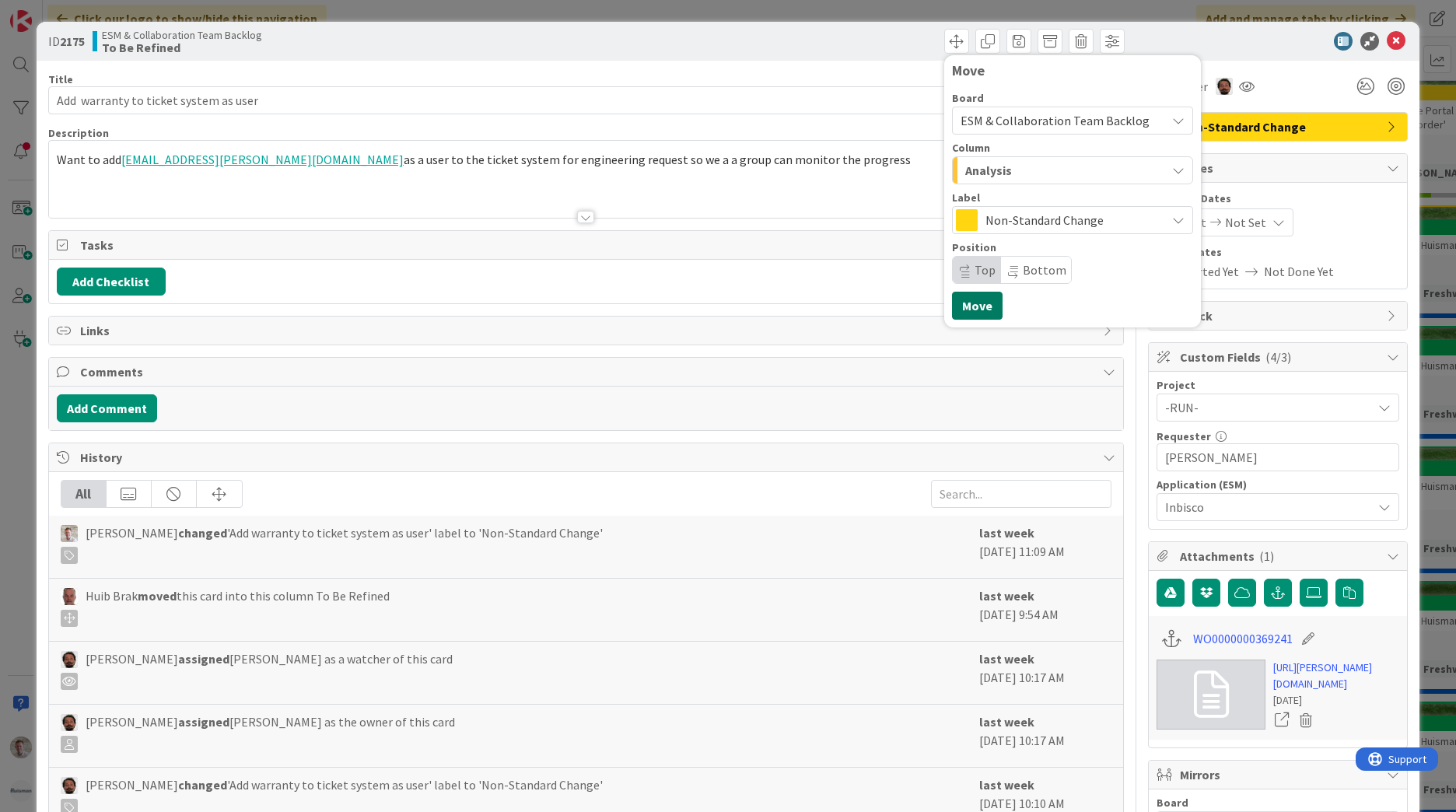
click at [976, 310] on button "Move" at bounding box center [976, 305] width 50 height 28
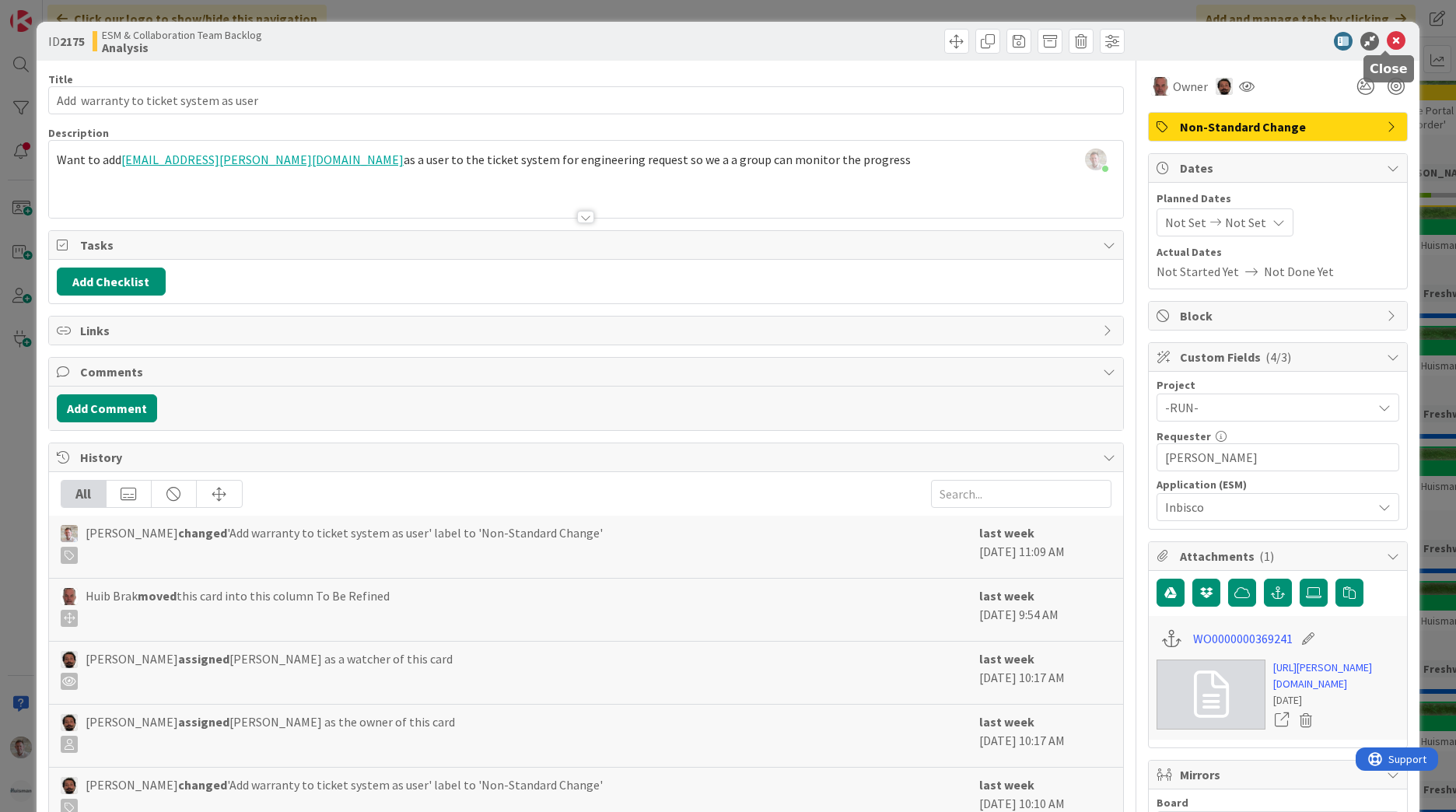
click at [1391, 43] on icon at bounding box center [1395, 41] width 18 height 18
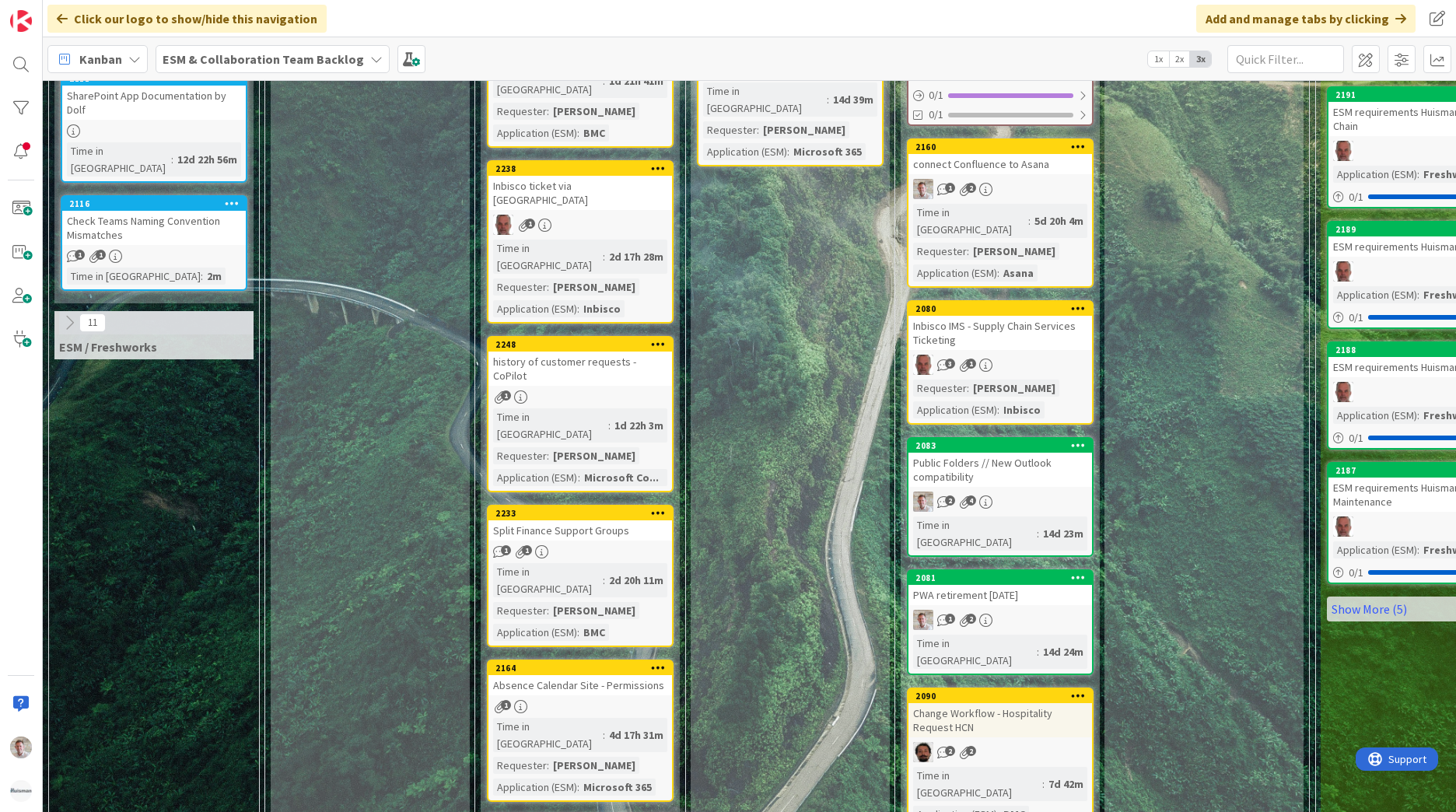
scroll to position [856, 0]
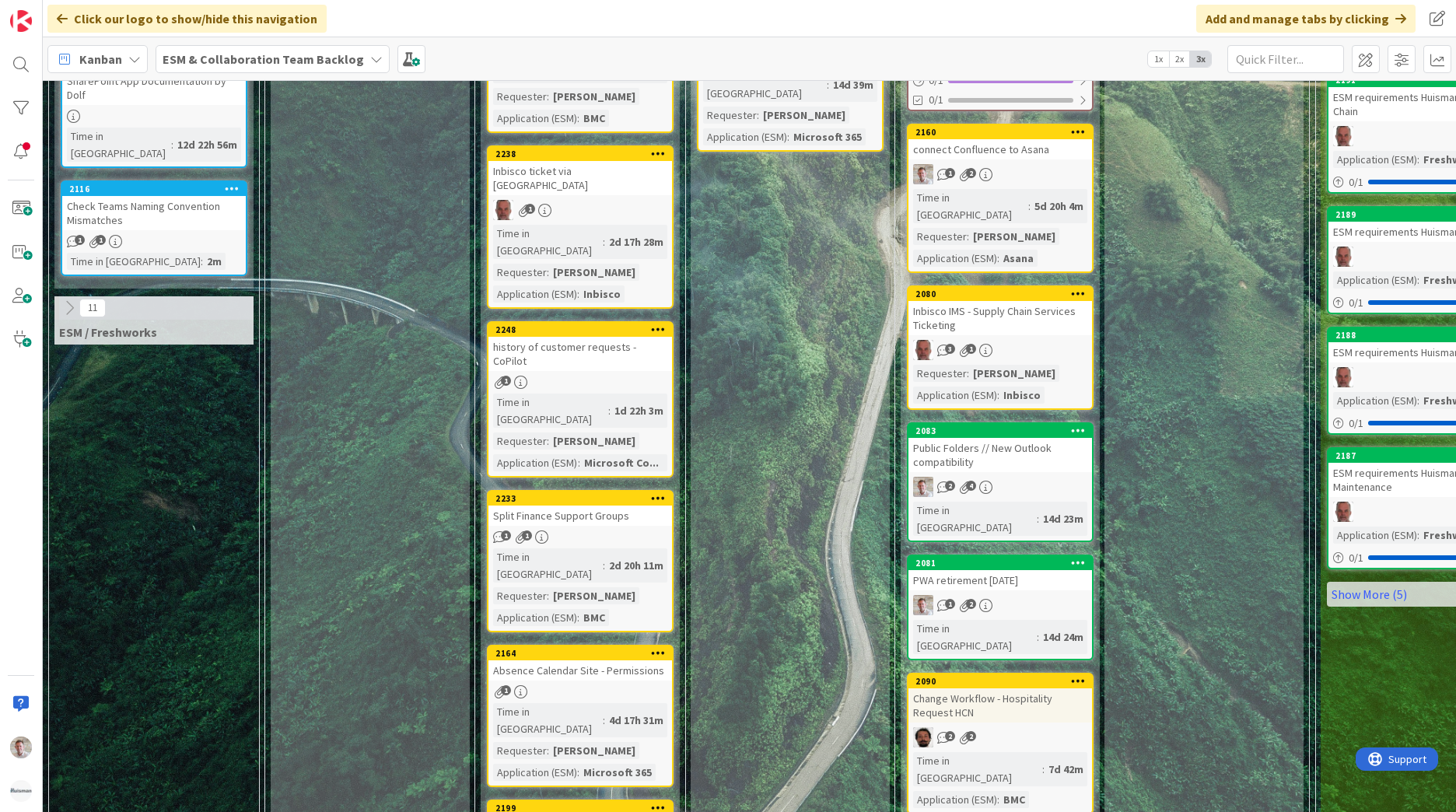
click at [1000, 688] on div "Change Workflow - Hospitality Request HCN" at bounding box center [1000, 705] width 184 height 34
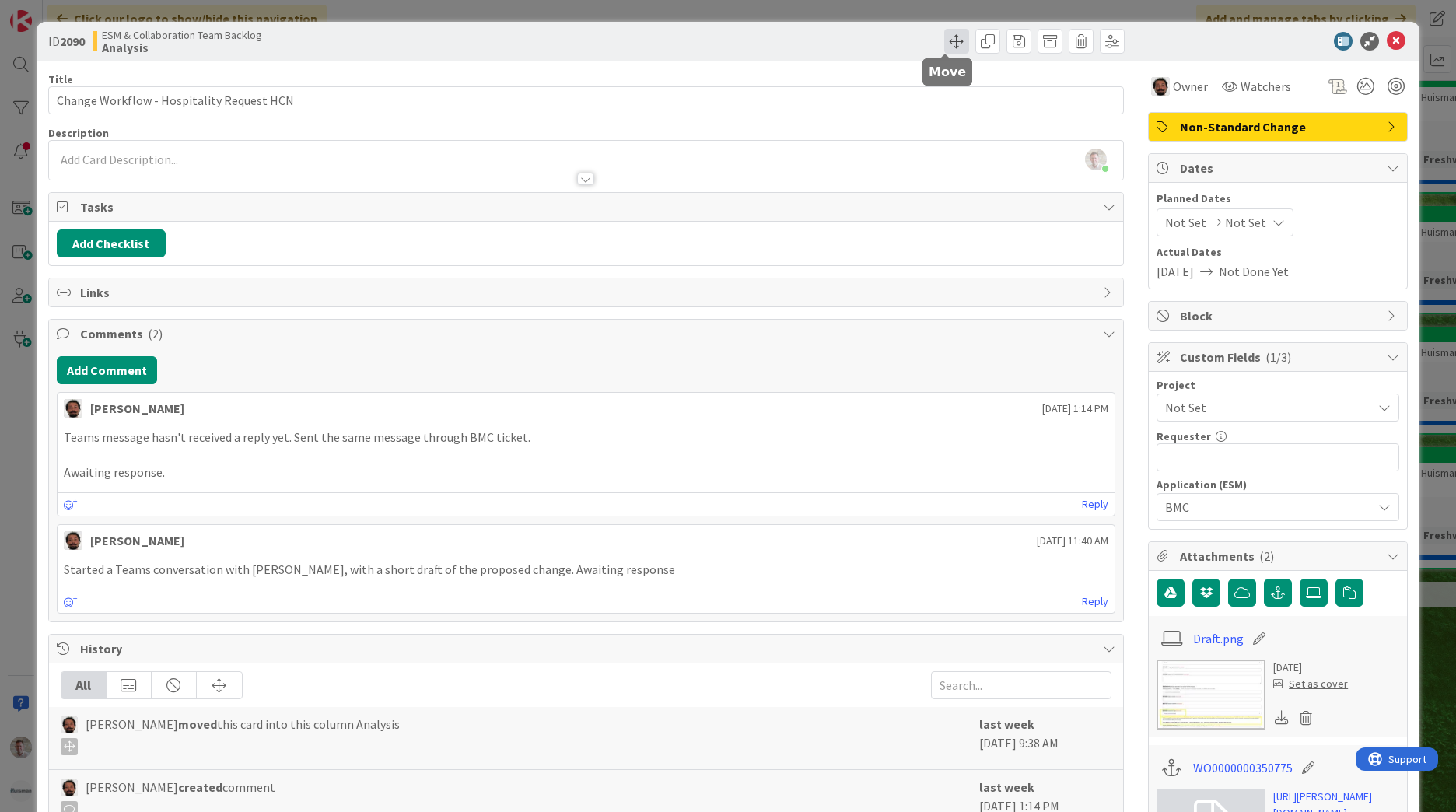
click at [950, 42] on span at bounding box center [956, 42] width 25 height 25
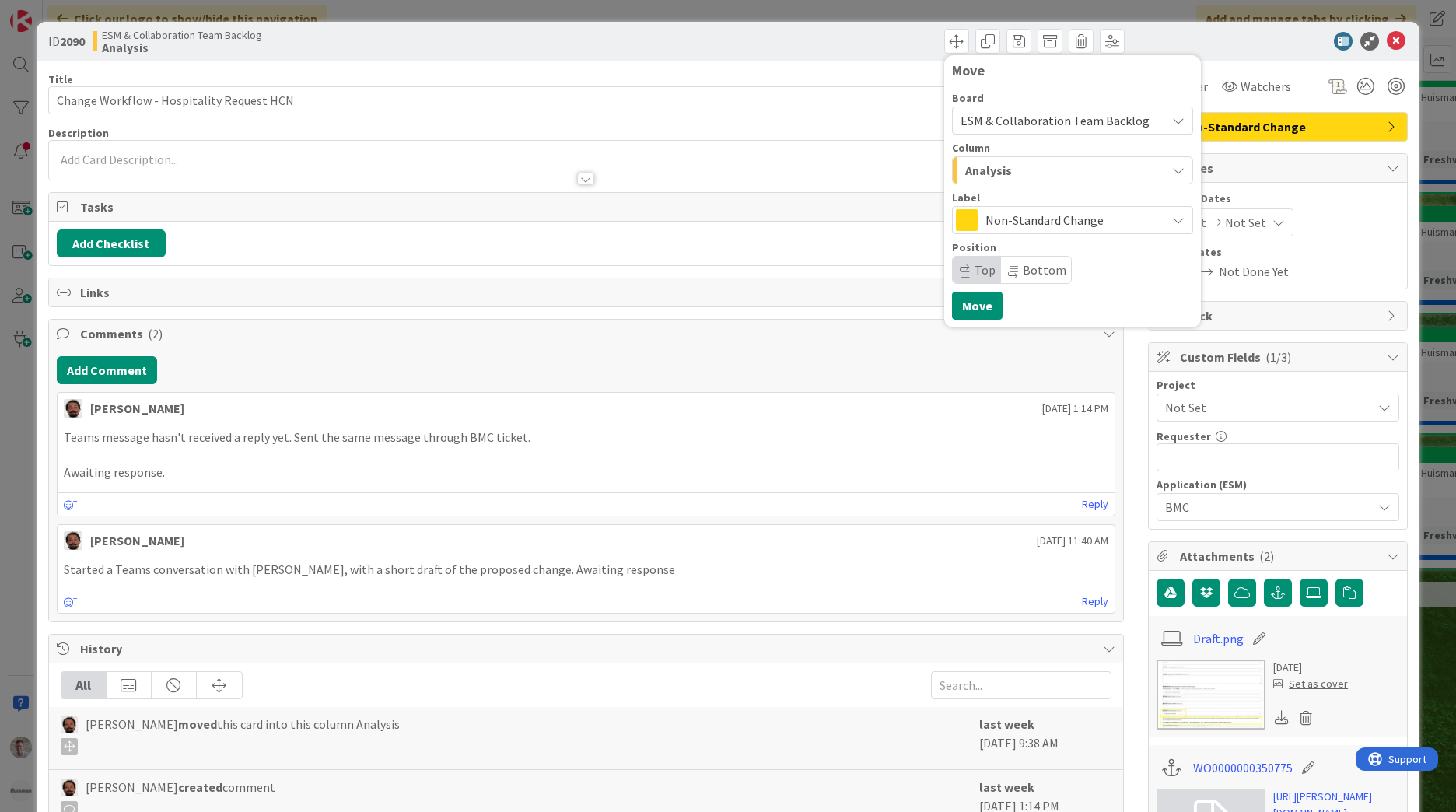
click at [995, 180] on span "Analysis" at bounding box center [988, 170] width 46 height 20
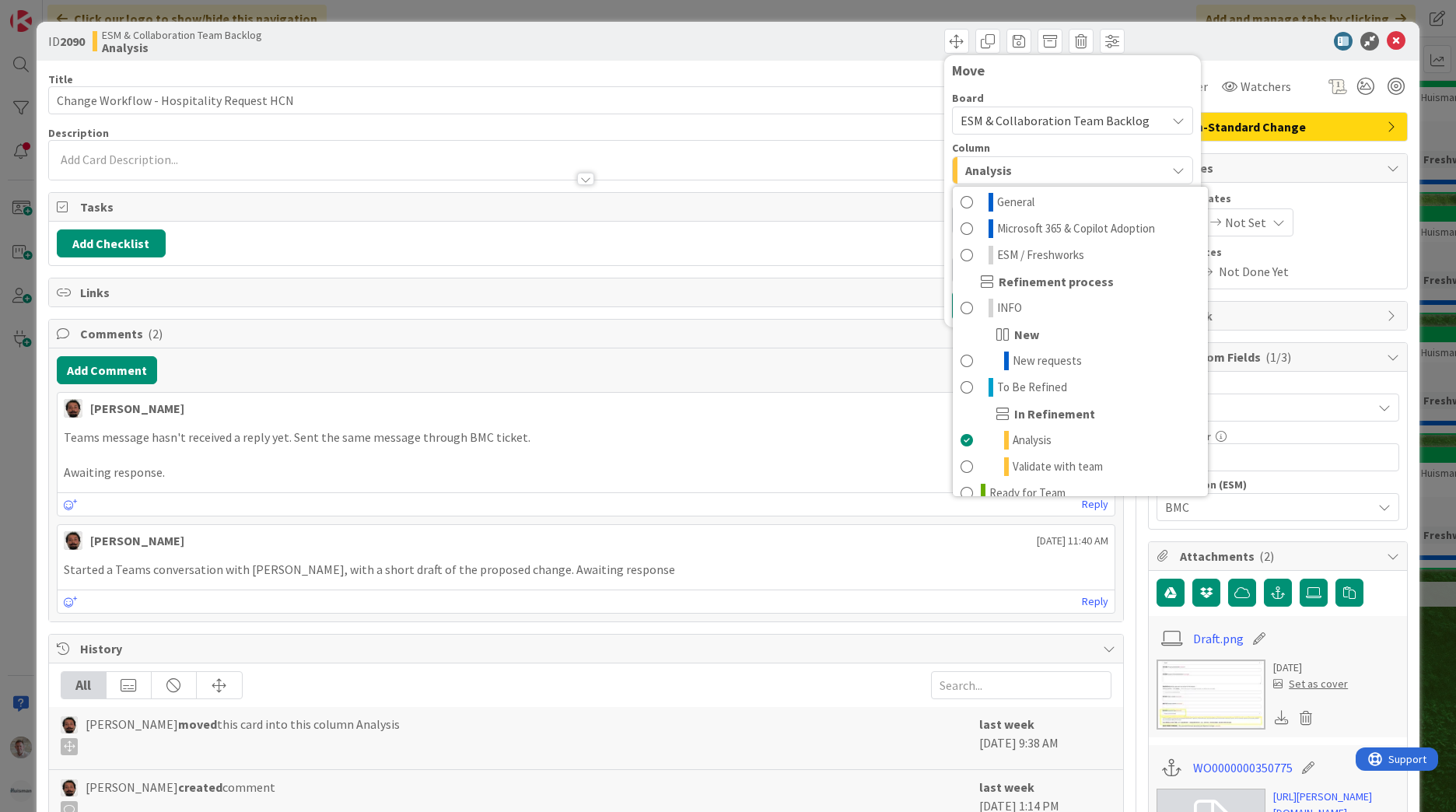
scroll to position [46, 0]
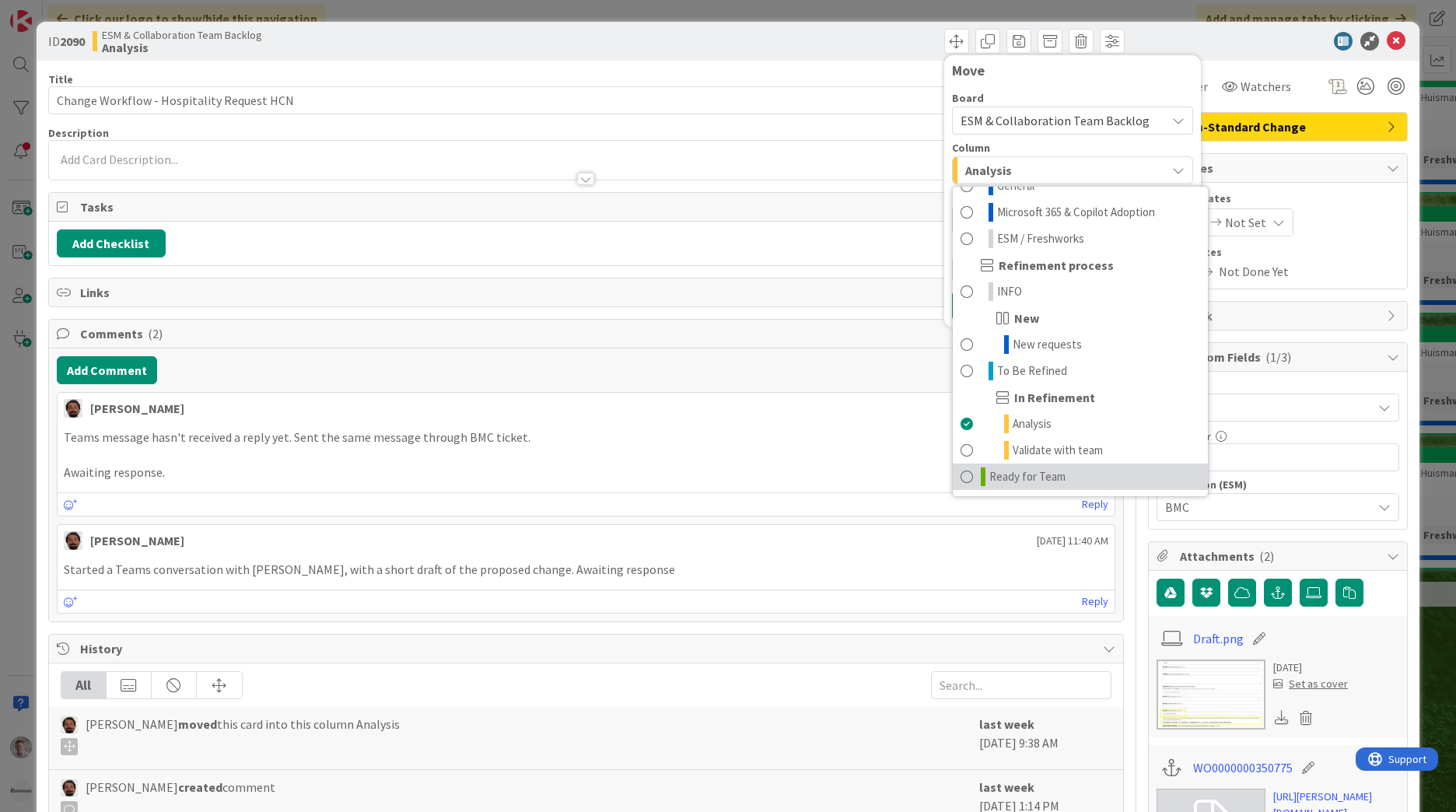
click at [1019, 477] on span "Ready for Team" at bounding box center [1027, 476] width 76 height 18
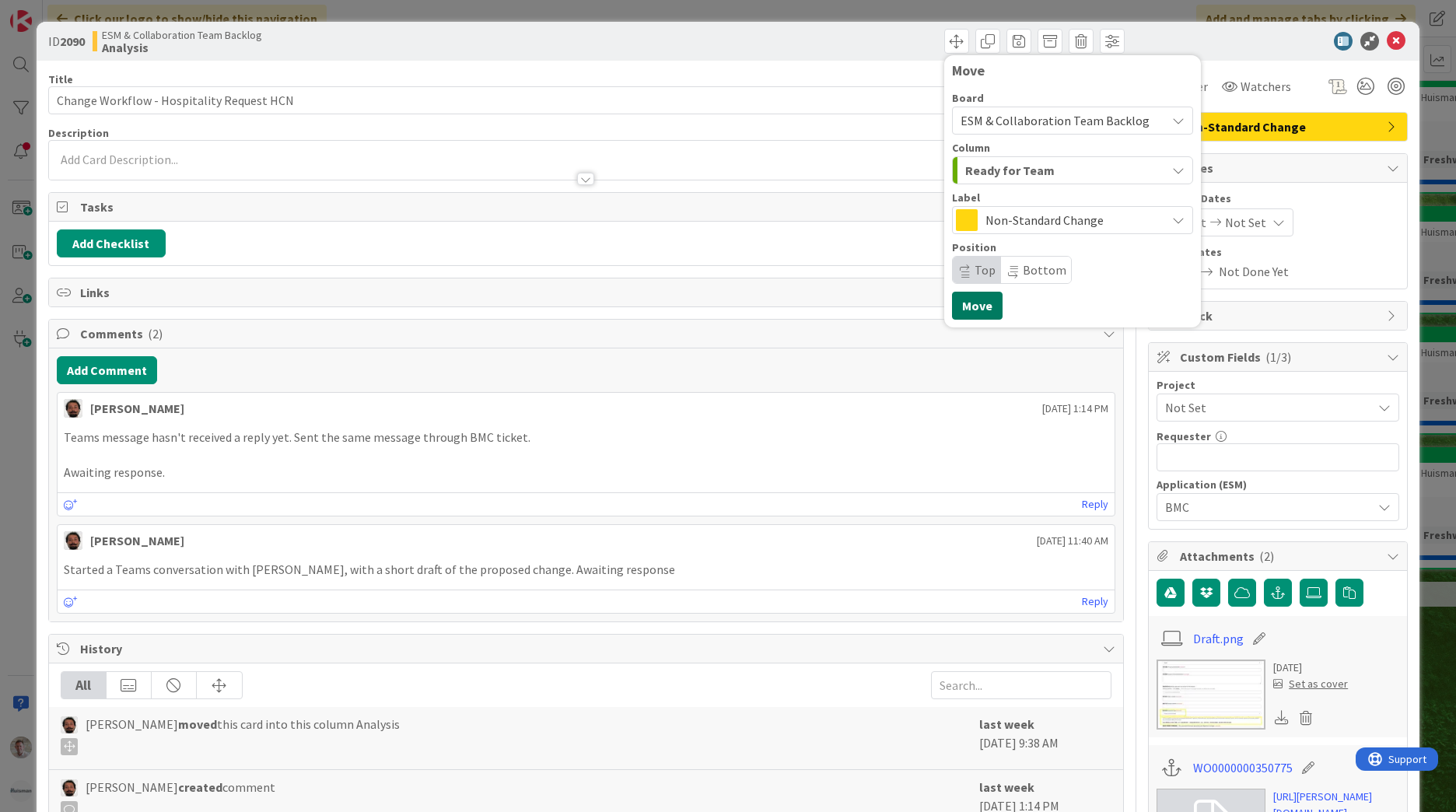
click at [957, 312] on button "Move" at bounding box center [976, 305] width 50 height 28
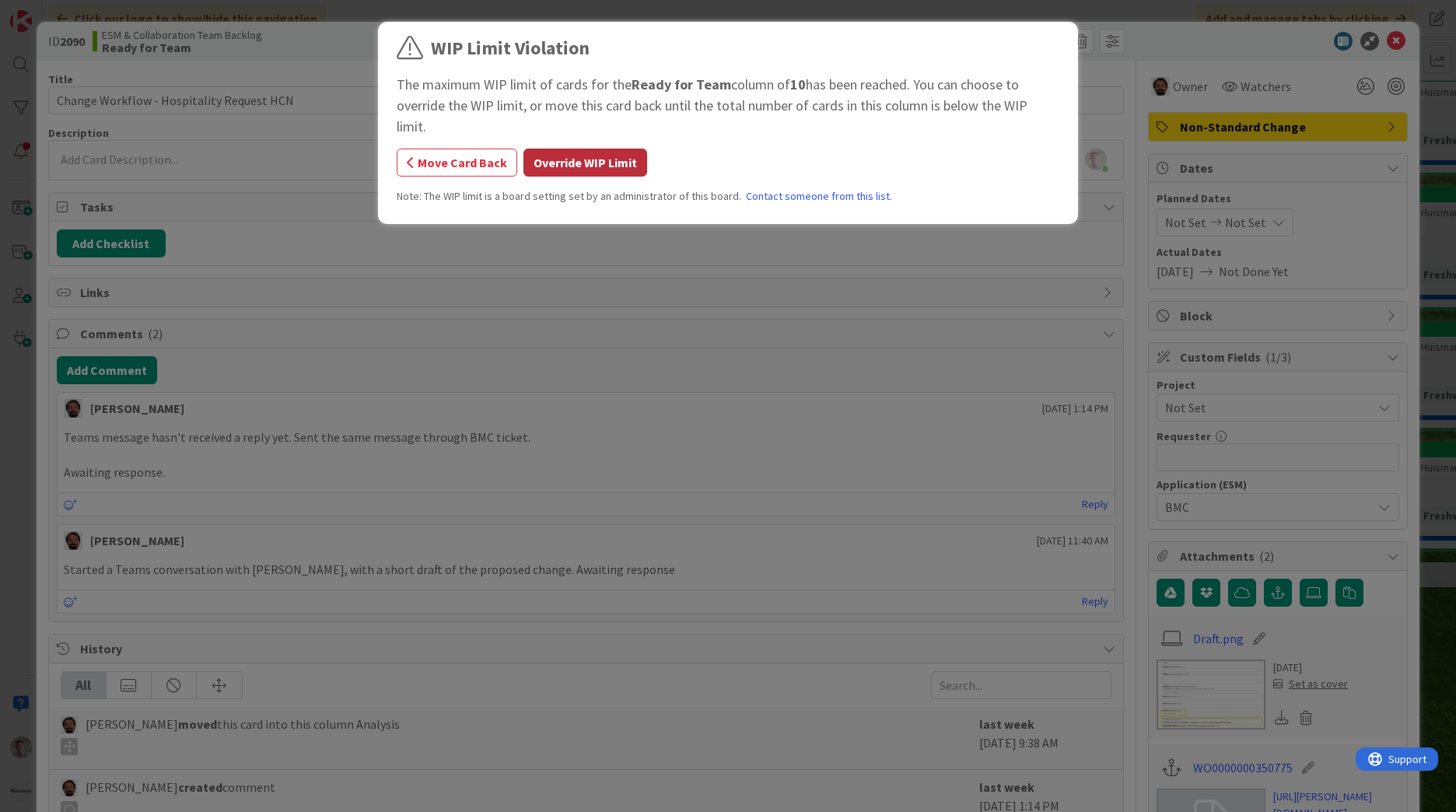
click at [591, 153] on button "Override WIP Limit" at bounding box center [585, 162] width 124 height 28
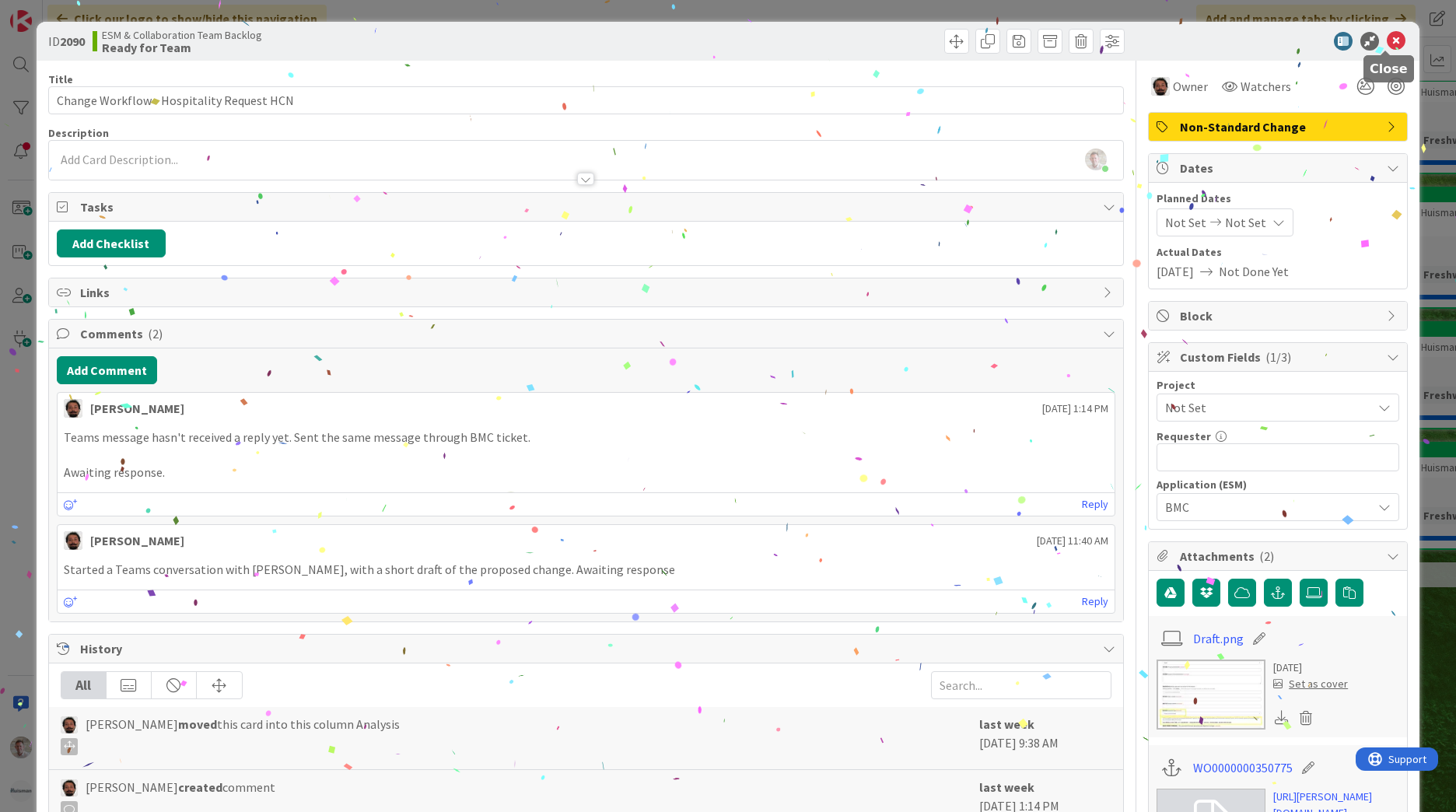
click at [1386, 41] on icon at bounding box center [1395, 41] width 18 height 18
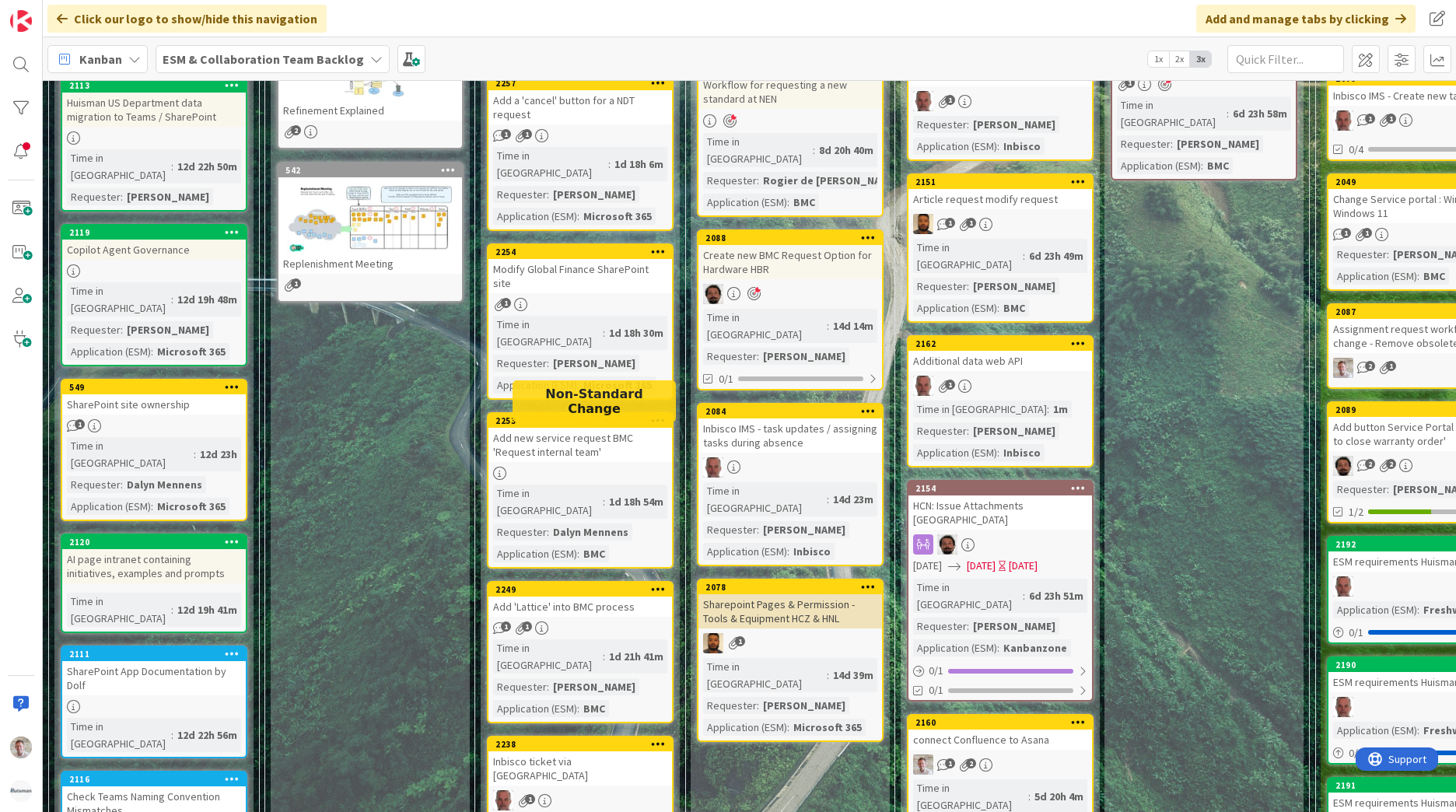
scroll to position [65, 0]
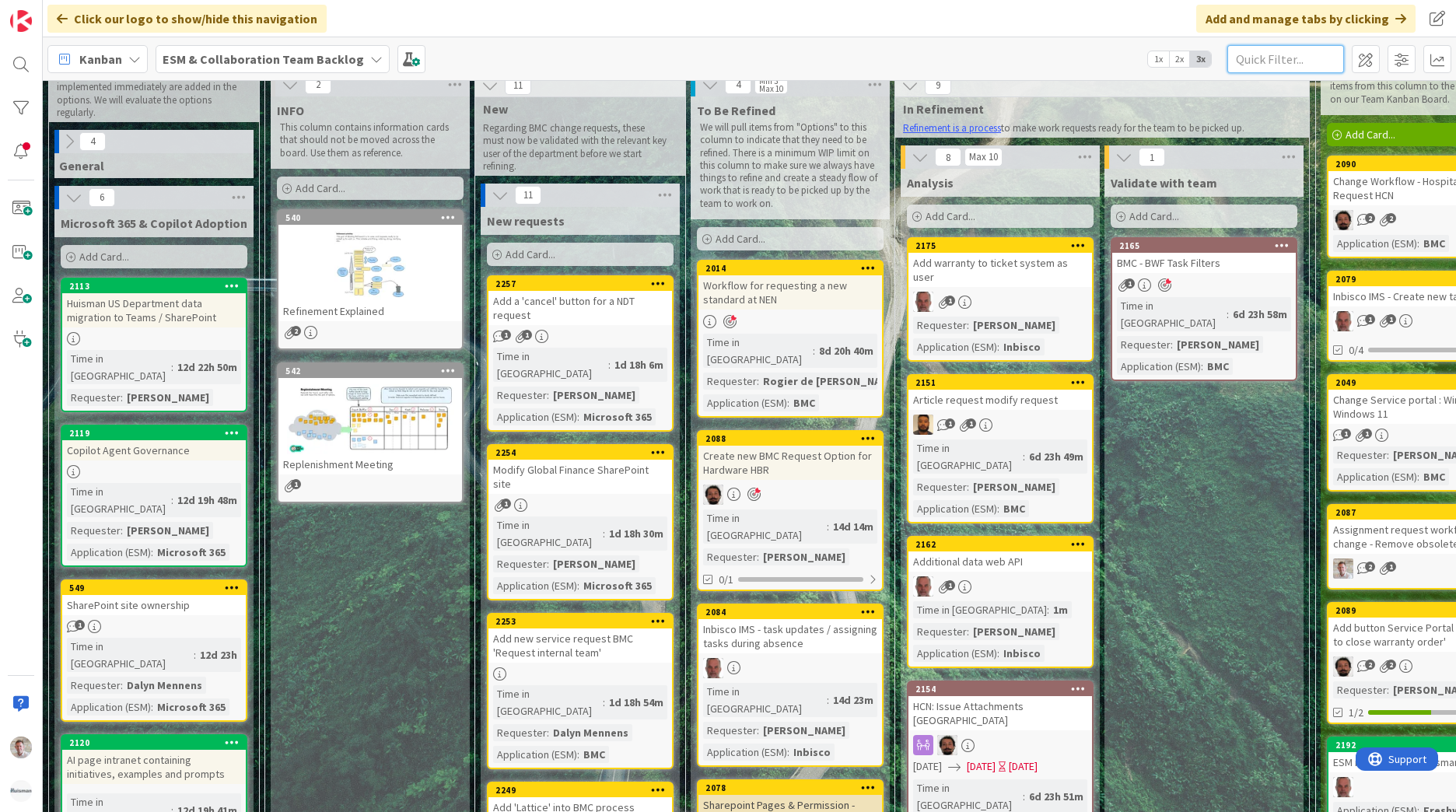
click at [1285, 58] on input "text" at bounding box center [1285, 59] width 117 height 28
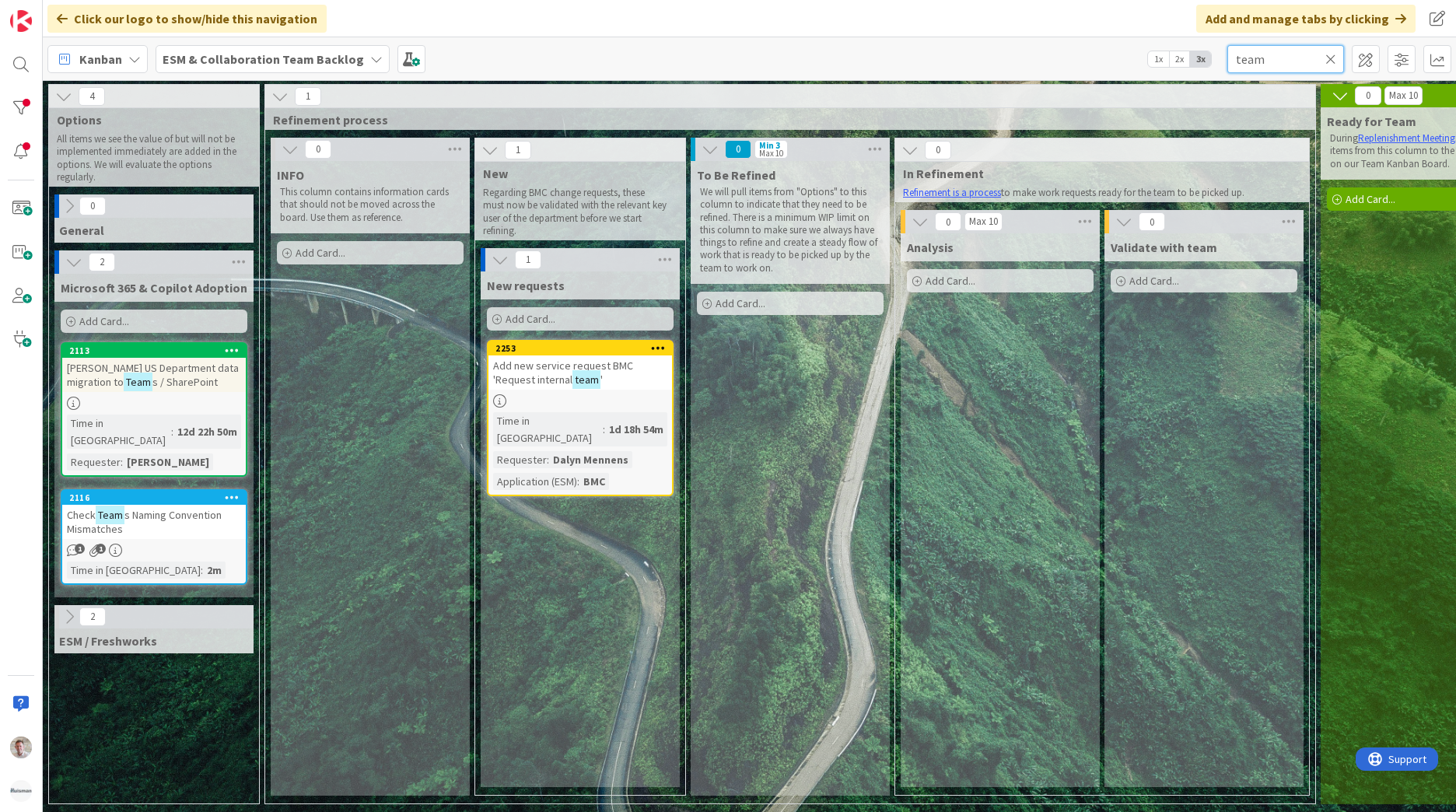
type input "team"
click at [66, 608] on icon at bounding box center [70, 617] width 17 height 17
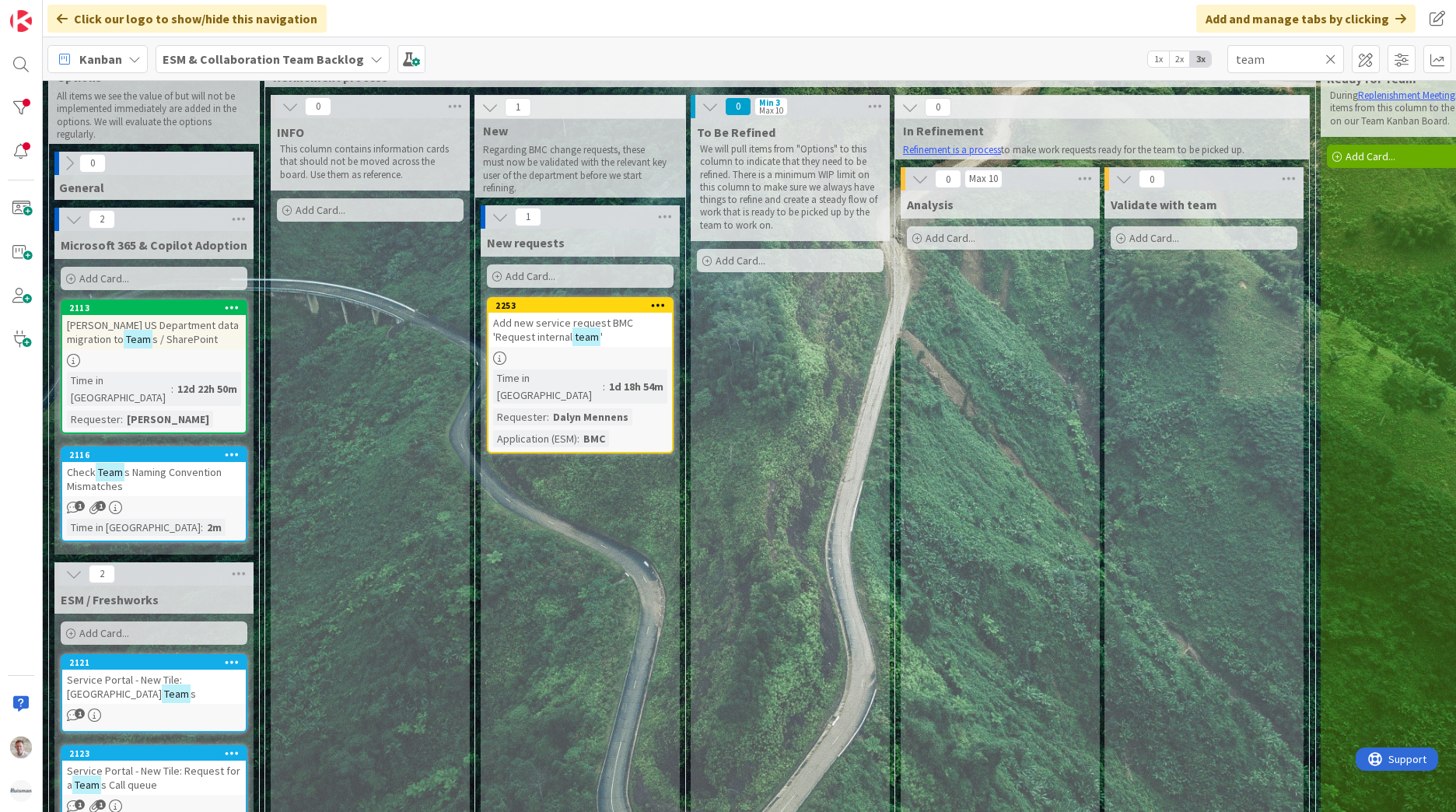
scroll to position [64, 0]
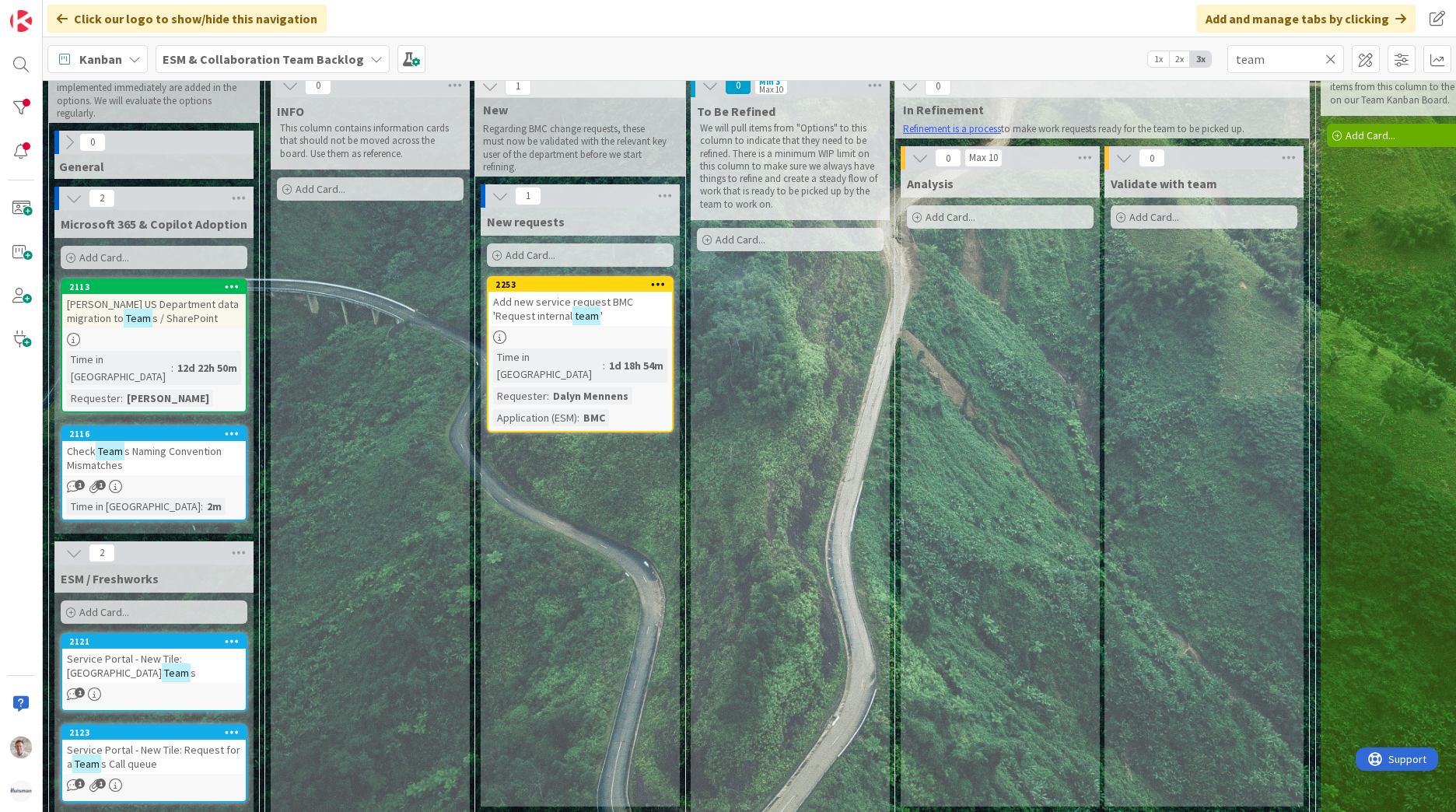
click at [165, 652] on span "Service Portal - New Tile: [GEOGRAPHIC_DATA]" at bounding box center [124, 665] width 115 height 28
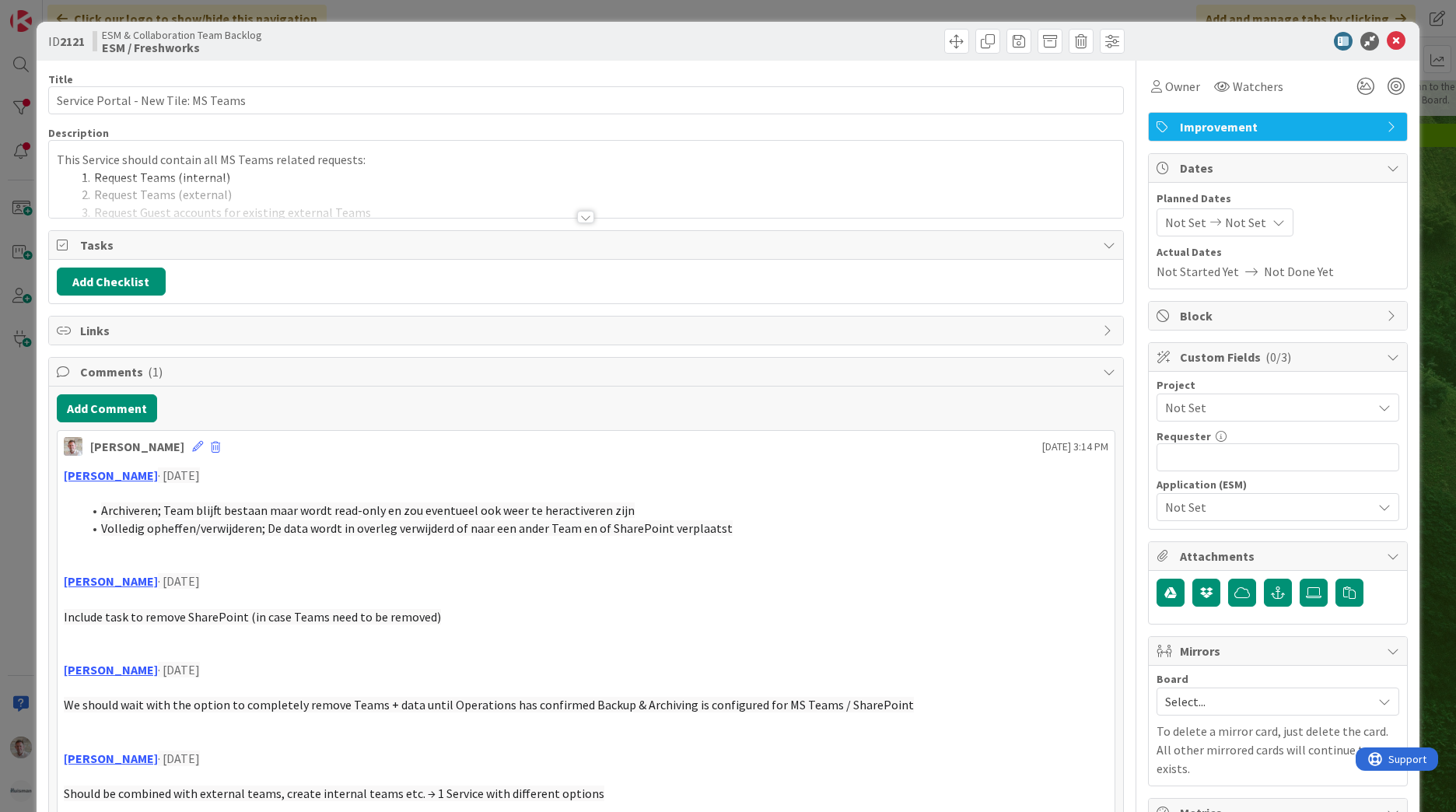
click at [577, 213] on div at bounding box center [586, 217] width 17 height 13
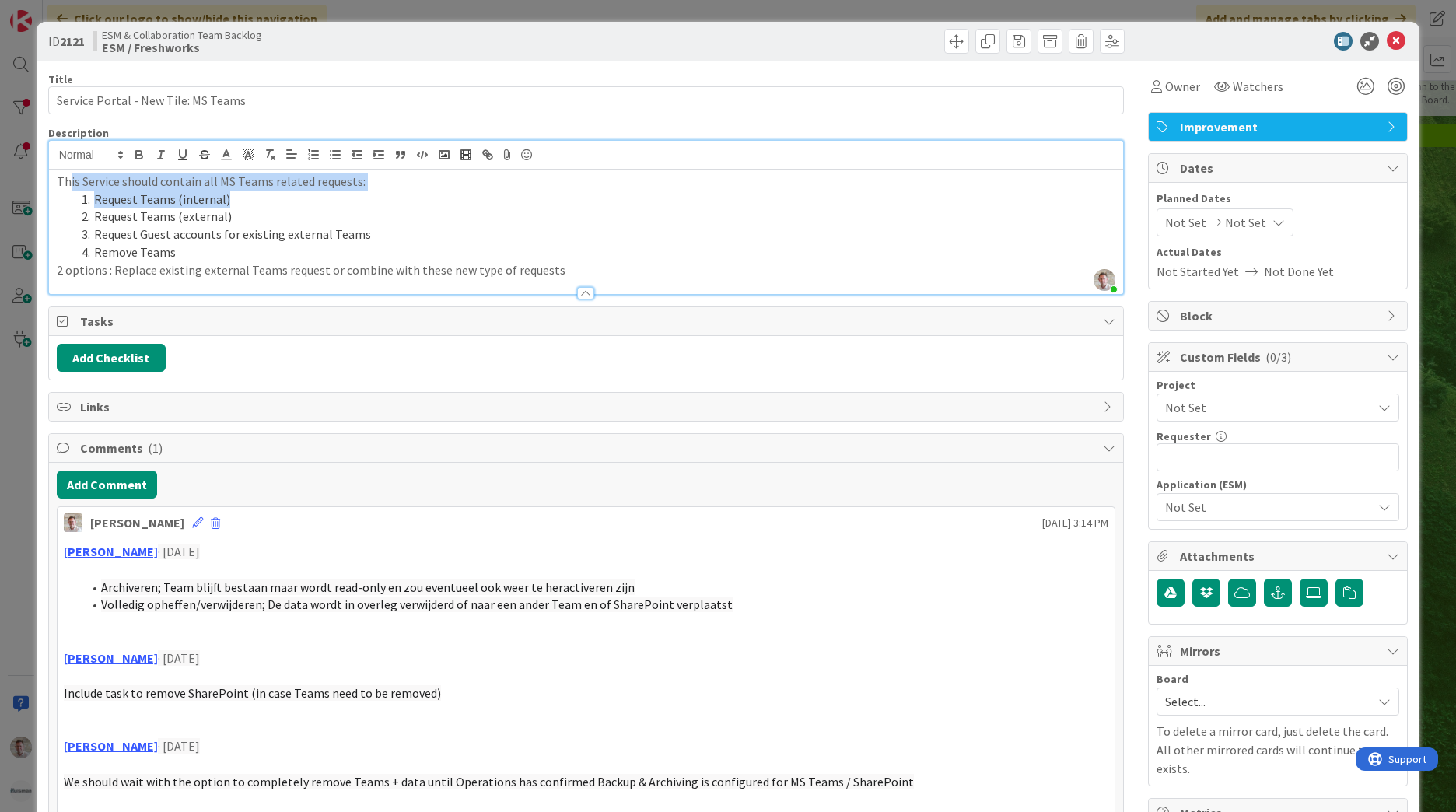
drag, startPoint x: 71, startPoint y: 180, endPoint x: 337, endPoint y: 194, distance: 266.4
click at [337, 194] on div "This Service should contain all MS Teams related requests: Request Teams (inter…" at bounding box center [586, 231] width 1074 height 125
click at [300, 210] on li "Request Teams (external)" at bounding box center [595, 217] width 1039 height 17
drag, startPoint x: 99, startPoint y: 201, endPoint x: 230, endPoint y: 198, distance: 131.0
click at [230, 198] on li "Request Teams (internal)" at bounding box center [595, 199] width 1039 height 17
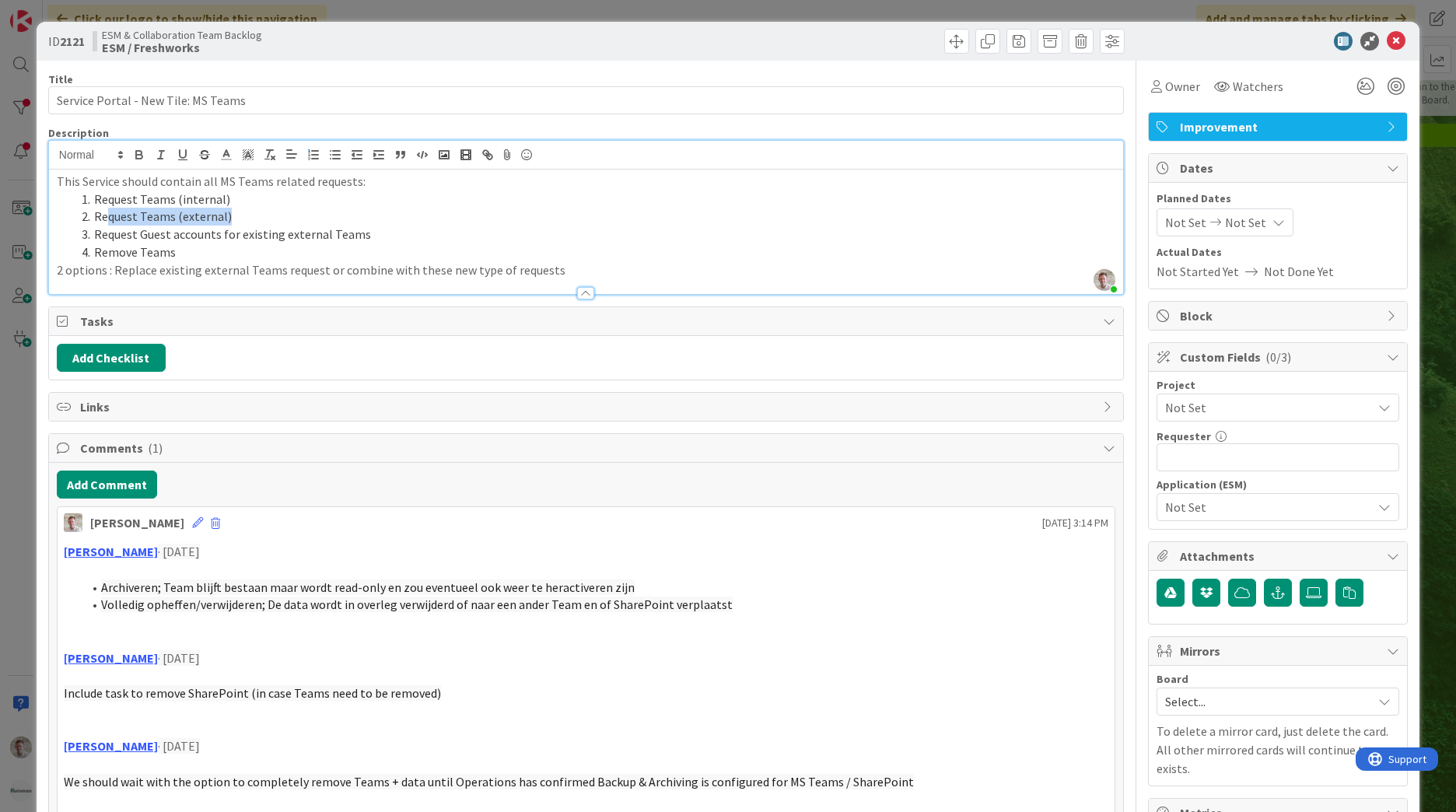
drag, startPoint x: 104, startPoint y: 217, endPoint x: 232, endPoint y: 222, distance: 128.1
click at [242, 220] on li "Request Teams (external)" at bounding box center [595, 217] width 1039 height 17
click at [105, 227] on li "Request Guest accounts for existing external Teams" at bounding box center [595, 234] width 1039 height 17
drag, startPoint x: 104, startPoint y: 234, endPoint x: 402, endPoint y: 244, distance: 298.2
click at [397, 245] on ol "Request Teams (internal) Request Teams (external) Request Guest accounts for ex…" at bounding box center [586, 225] width 1059 height 71
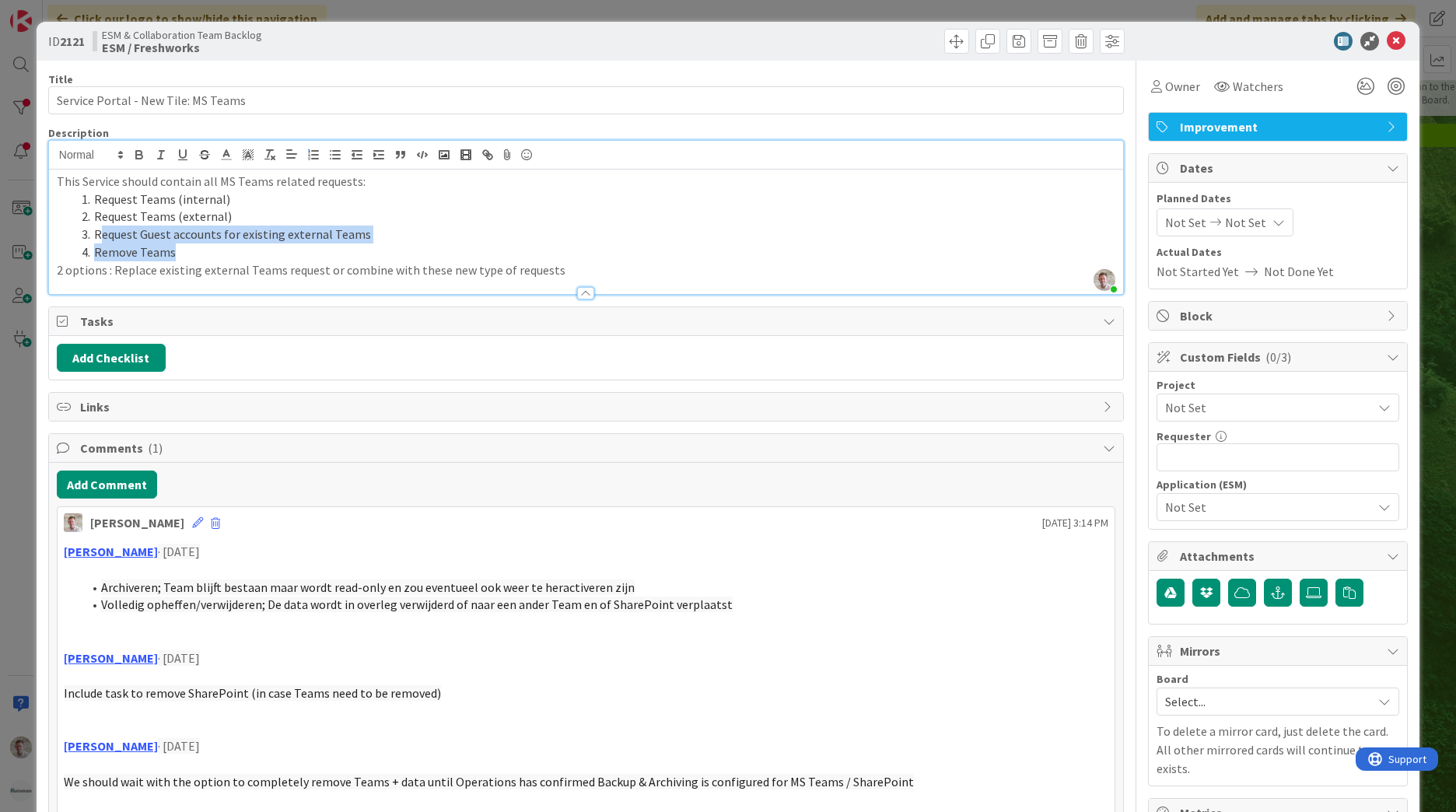
click at [388, 251] on li "Remove Teams" at bounding box center [595, 252] width 1039 height 17
click at [1386, 41] on icon at bounding box center [1395, 41] width 18 height 18
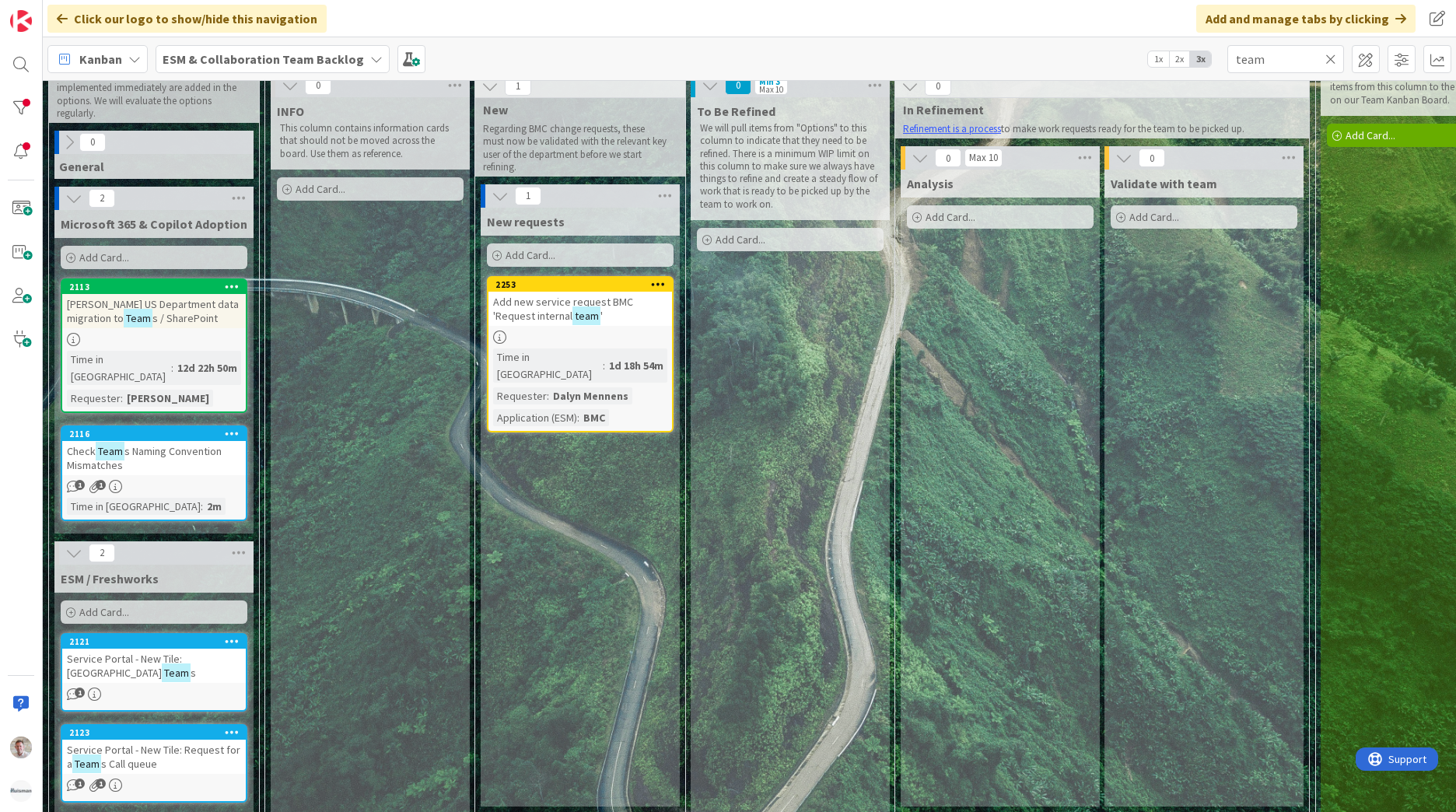
click at [602, 312] on span "'" at bounding box center [601, 315] width 2 height 14
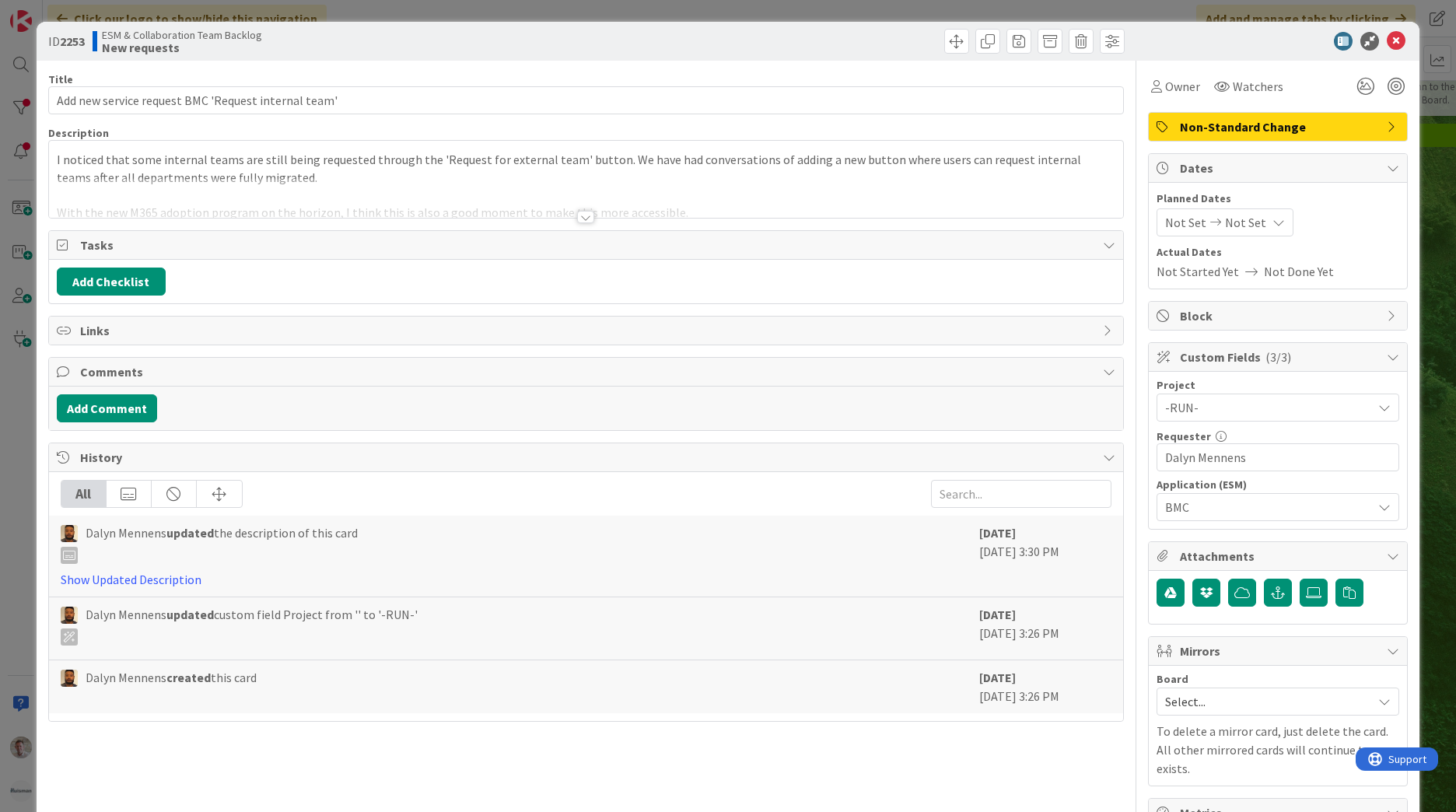
click at [586, 218] on div at bounding box center [586, 217] width 17 height 13
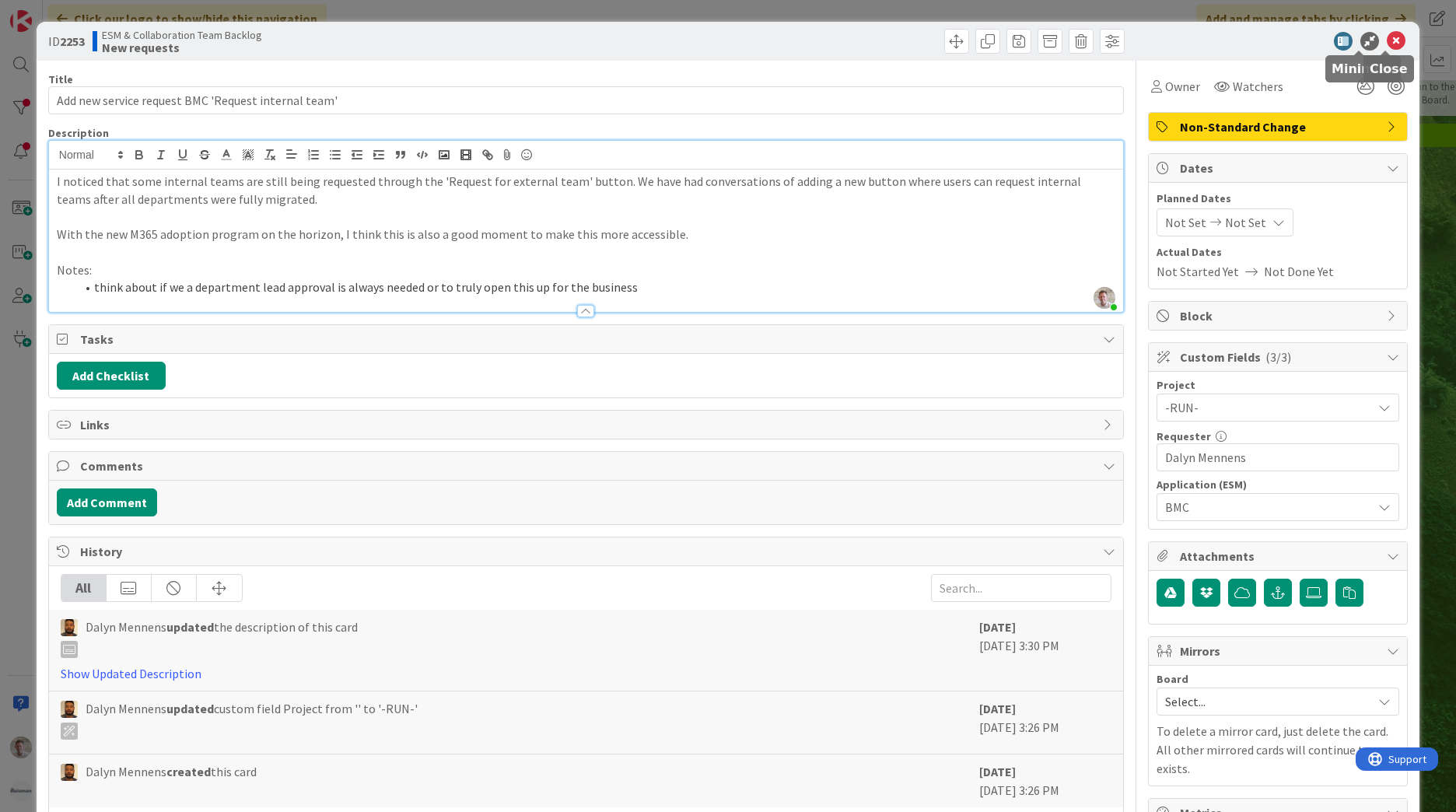
click at [1386, 38] on icon at bounding box center [1395, 41] width 18 height 18
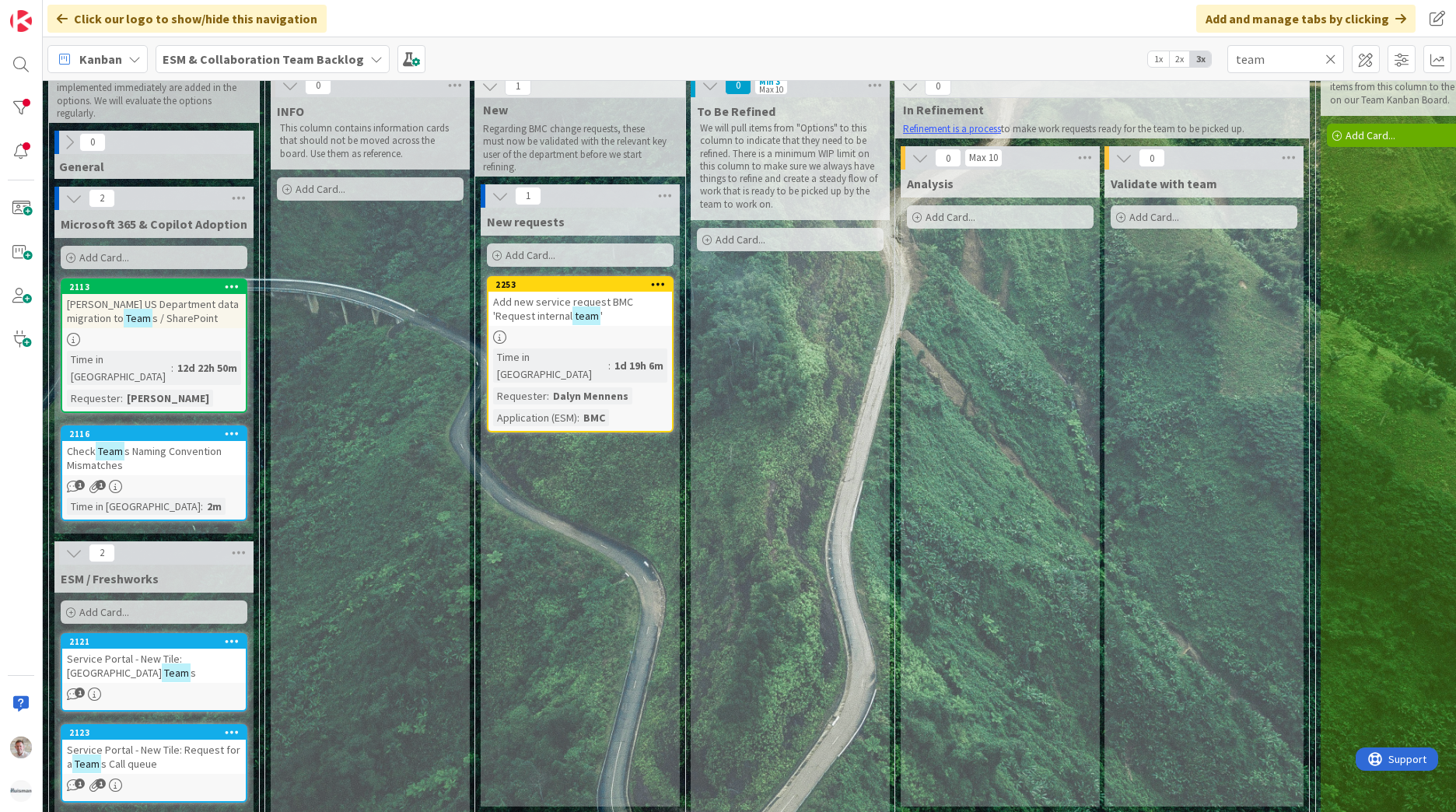
click at [142, 652] on span "Service Portal - New Tile: [GEOGRAPHIC_DATA]" at bounding box center [124, 665] width 115 height 28
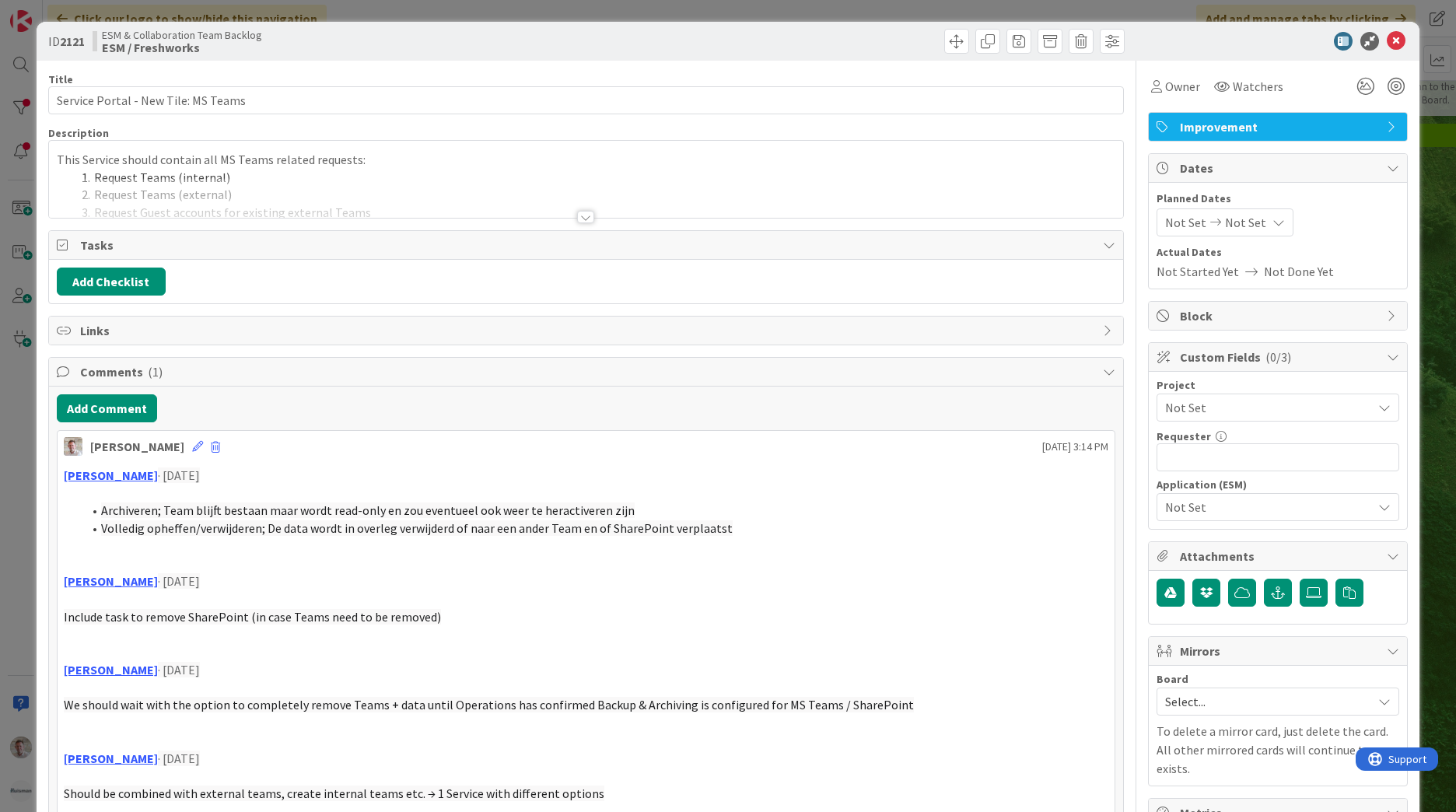
scroll to position [233, 0]
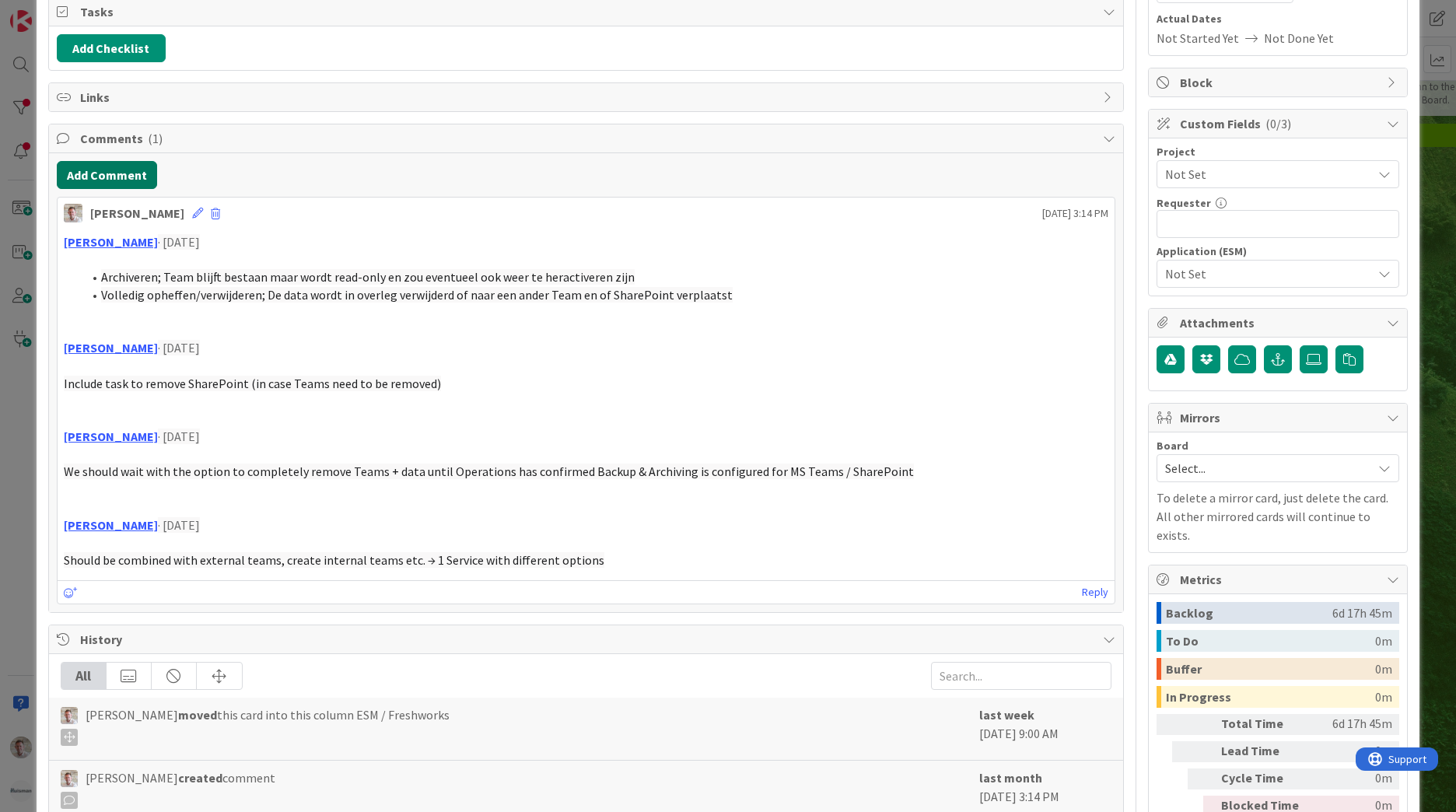
click at [96, 181] on button "Add Comment" at bounding box center [107, 174] width 101 height 28
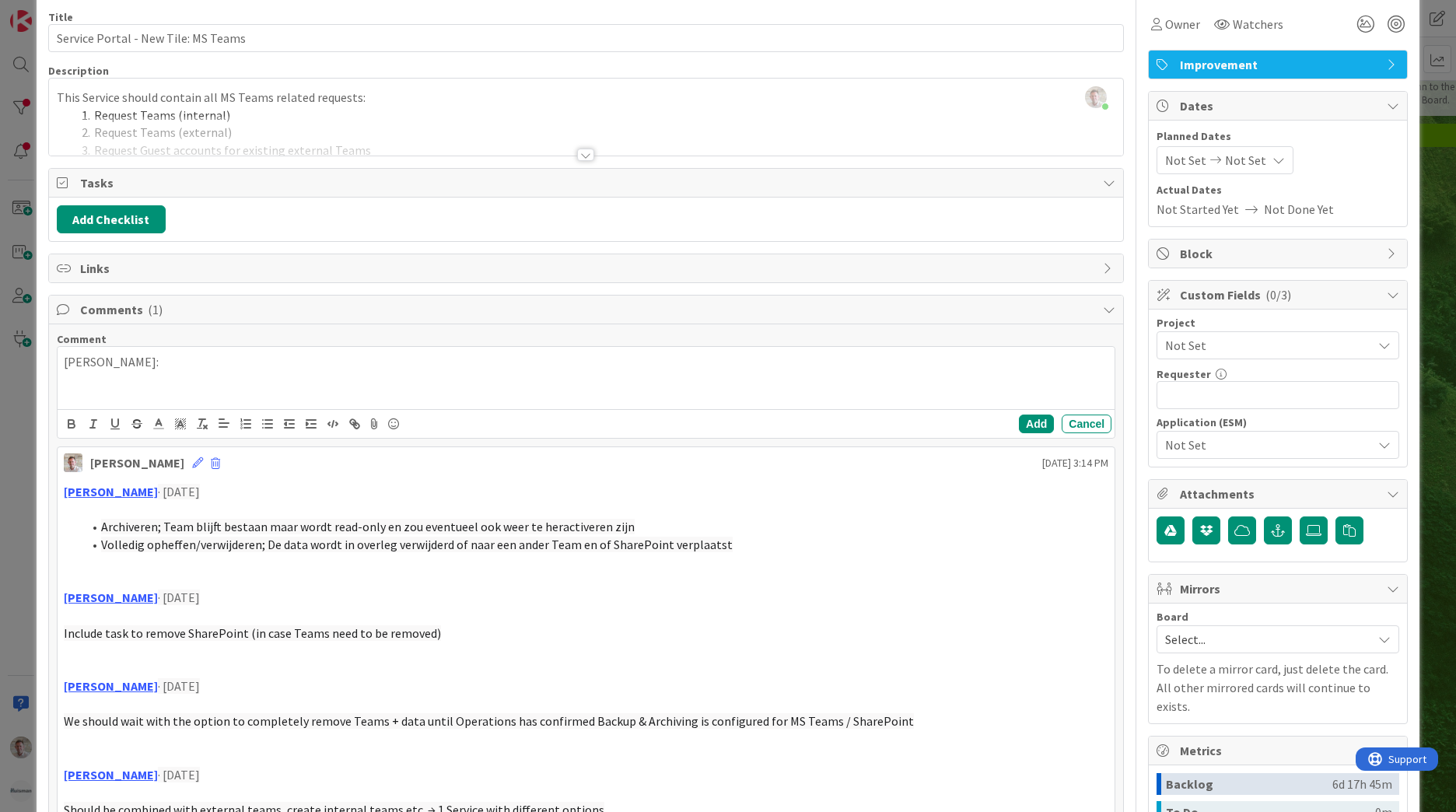
scroll to position [0, 0]
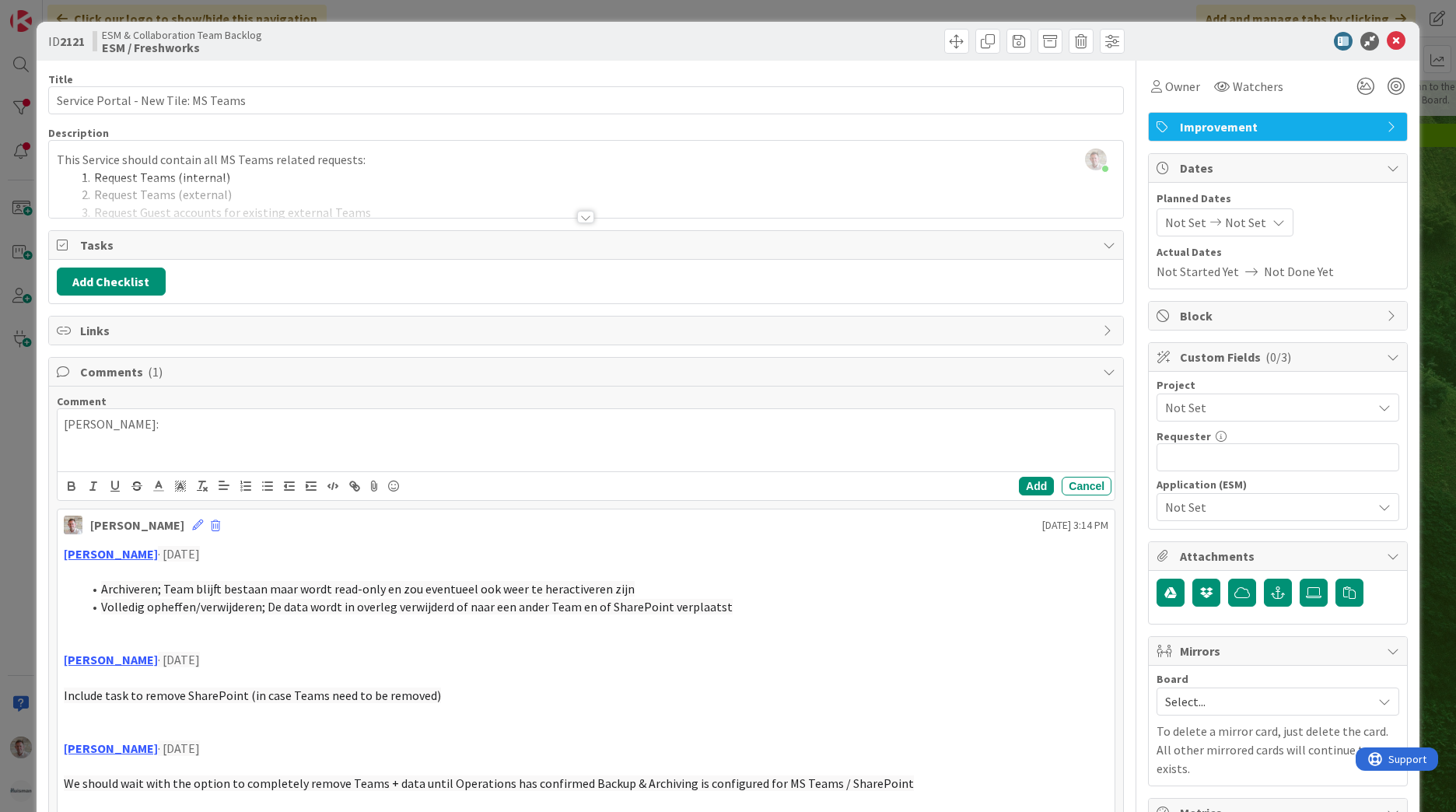
click at [430, 260] on div "Add Checklist" at bounding box center [586, 281] width 1074 height 44
click at [374, 486] on icon at bounding box center [374, 485] width 18 height 22
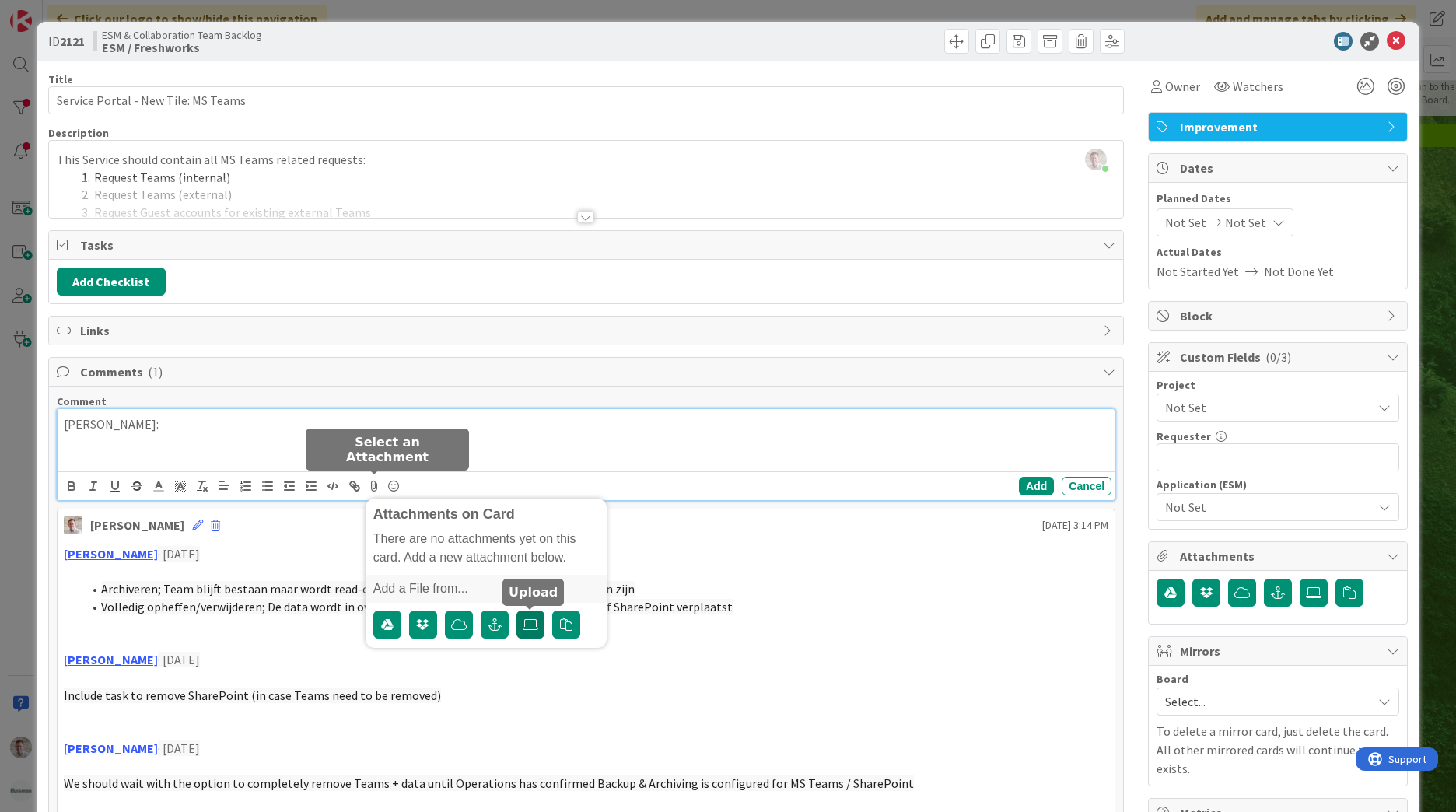
click at [536, 629] on icon at bounding box center [530, 624] width 15 height 13
click at [516, 610] on input "file" at bounding box center [516, 610] width 0 height 0
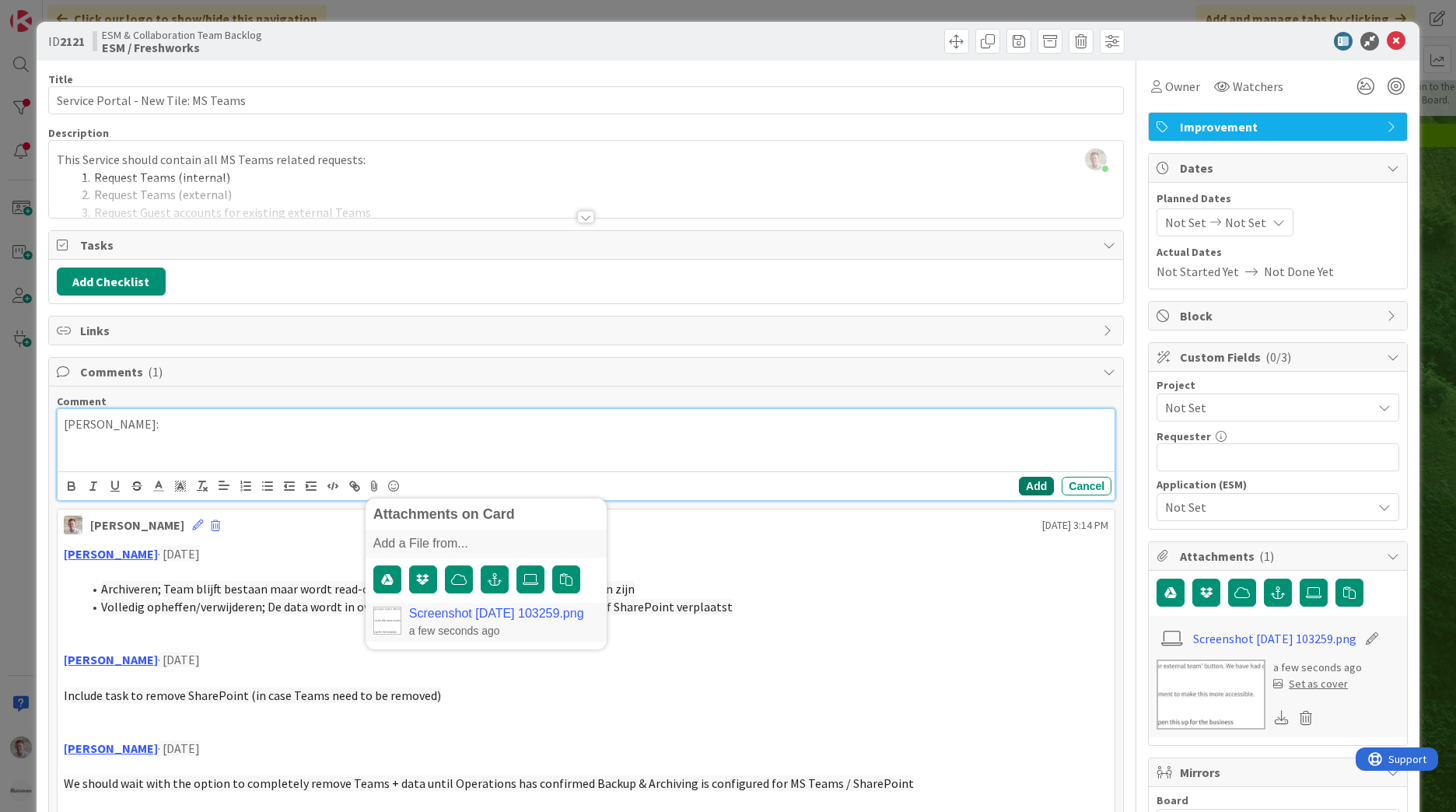
click at [1019, 484] on button "Add" at bounding box center [1036, 485] width 35 height 18
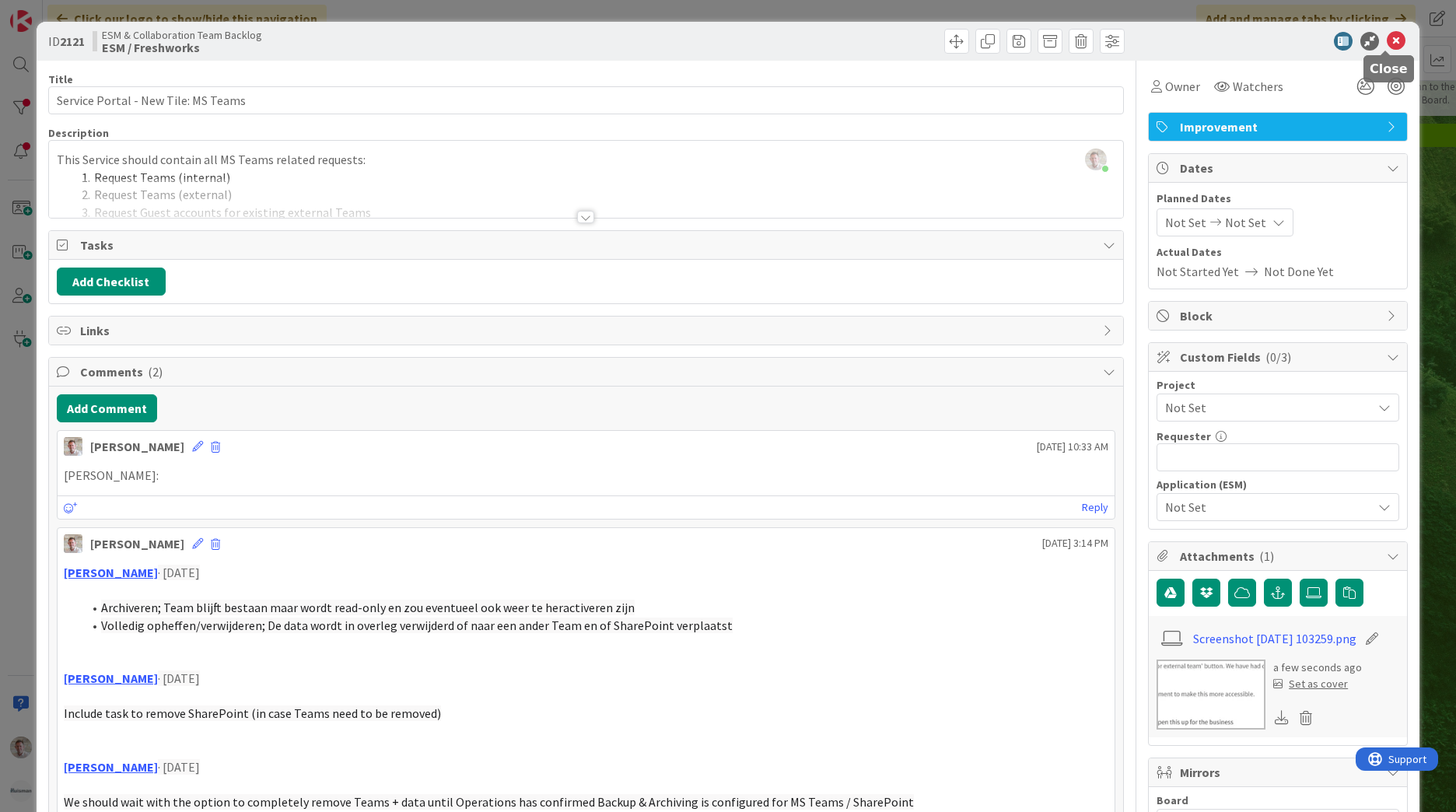
click at [1386, 36] on icon at bounding box center [1395, 41] width 18 height 18
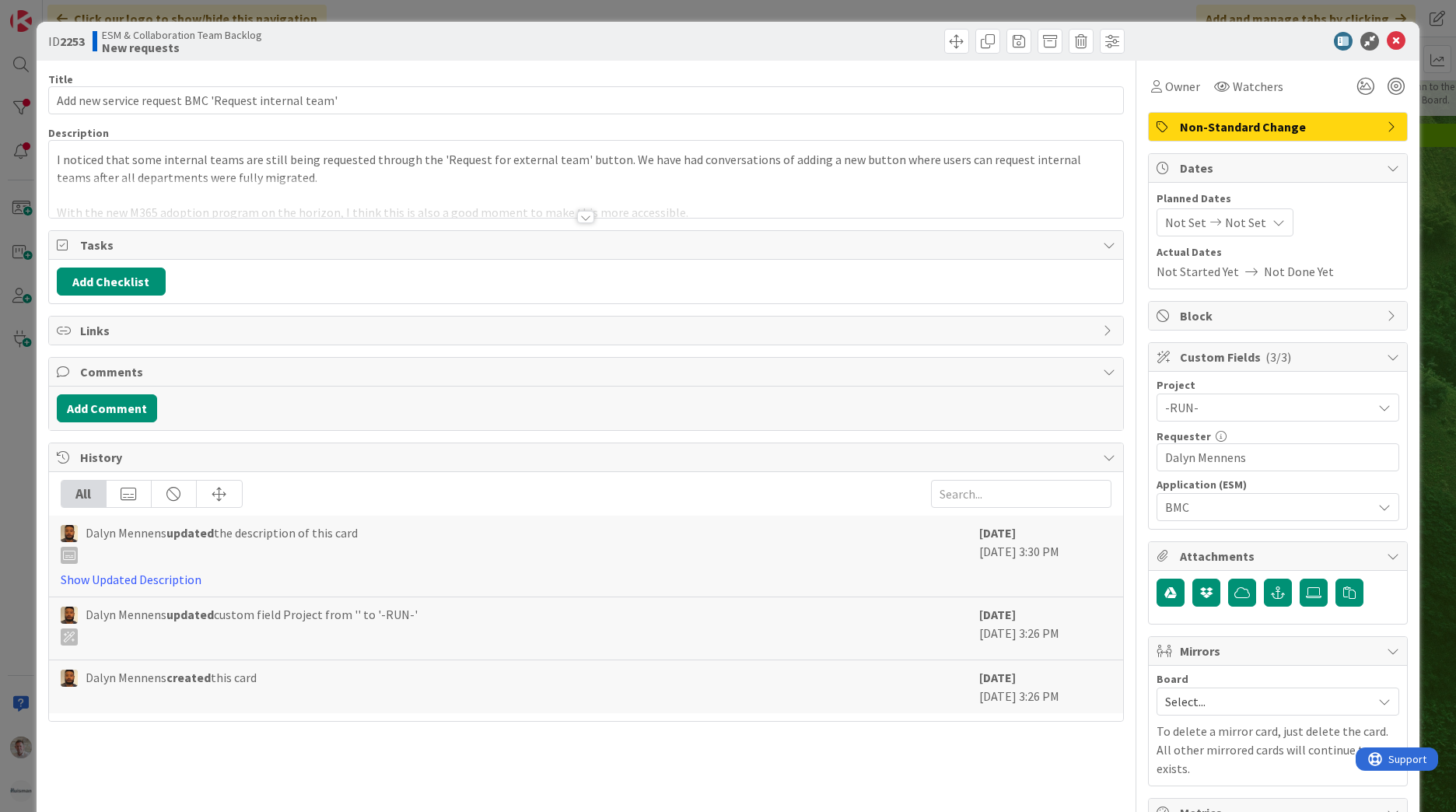
drag, startPoint x: 598, startPoint y: 303, endPoint x: 1164, endPoint y: 49, distance: 620.4
click at [1164, 49] on div at bounding box center [1269, 41] width 276 height 18
click at [66, 332] on icon at bounding box center [65, 330] width 15 height 13
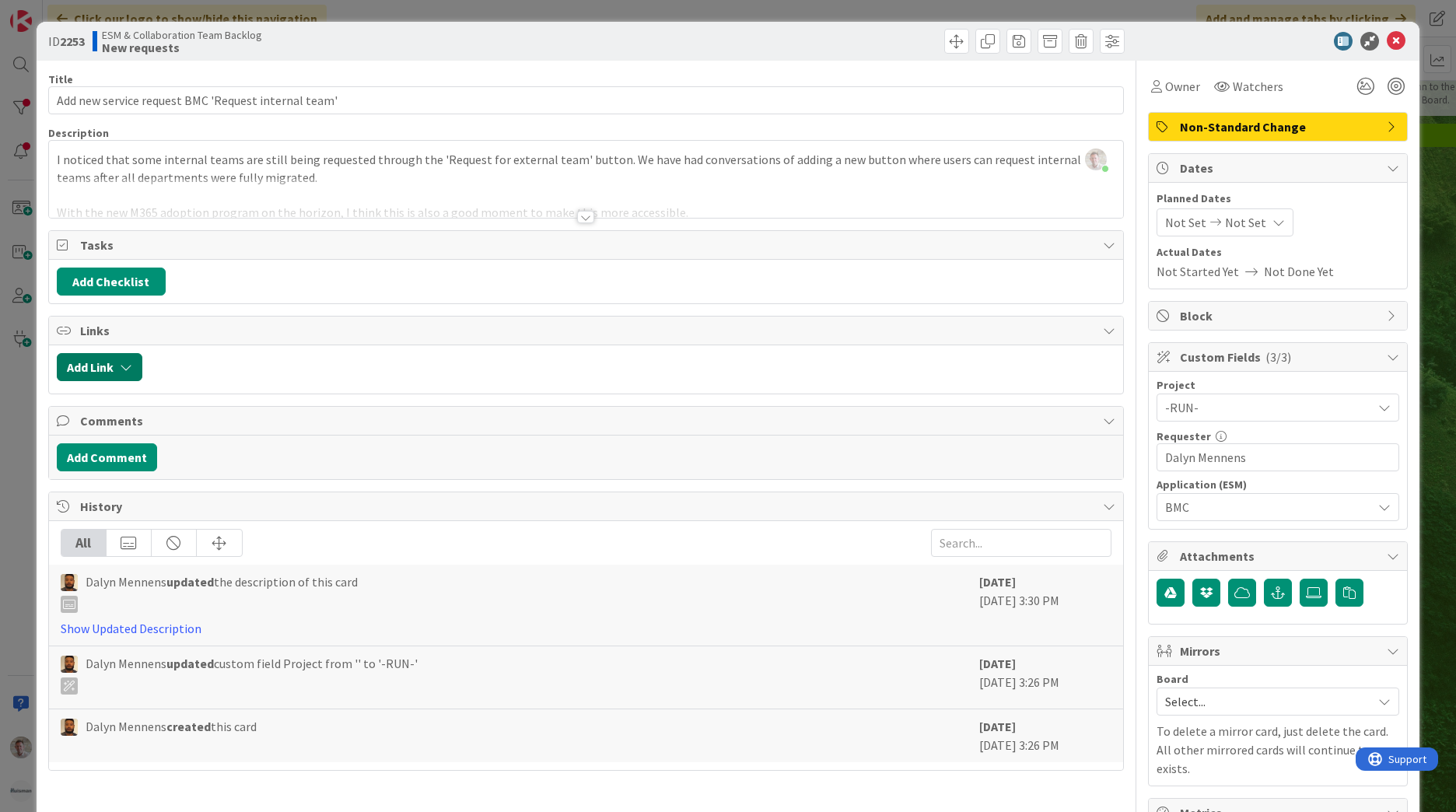
click at [109, 367] on button "Add Link" at bounding box center [100, 366] width 85 height 28
click at [152, 467] on span "Current Board" at bounding box center [160, 463] width 174 height 22
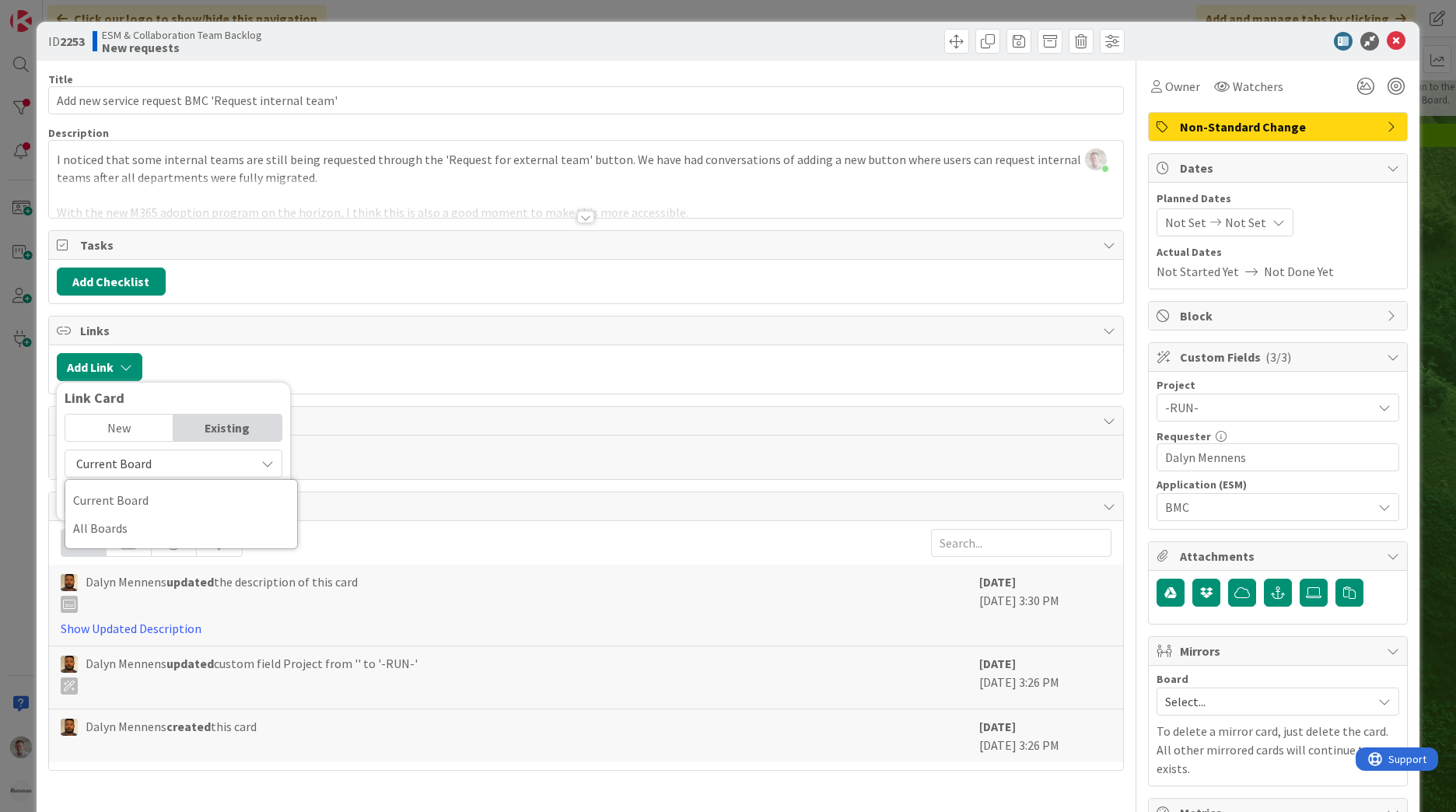
click at [137, 467] on span "Current Board" at bounding box center [114, 463] width 75 height 15
click at [125, 499] on input "text" at bounding box center [173, 499] width 218 height 28
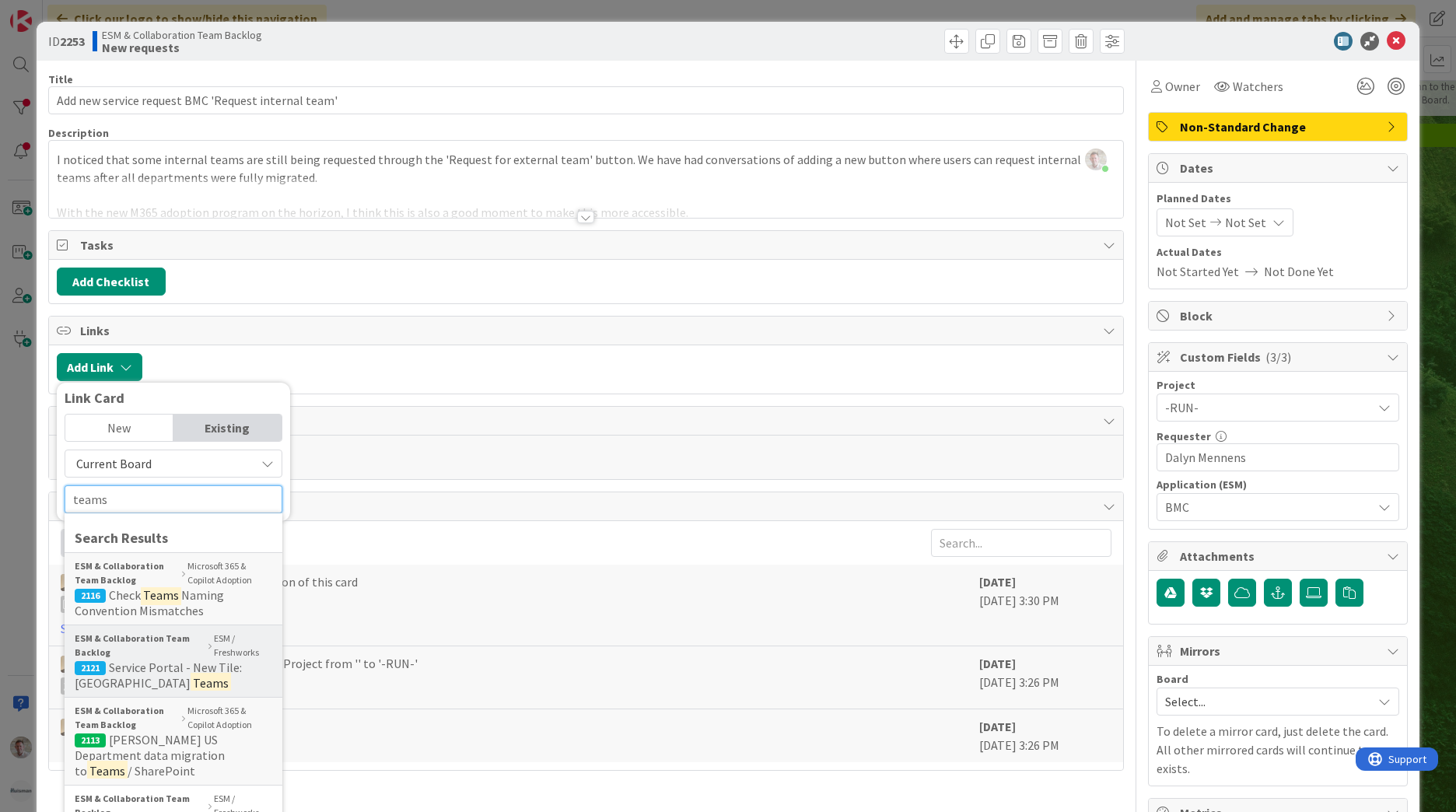
type input "teams"
click at [181, 670] on span "Service Portal - New Tile: [GEOGRAPHIC_DATA]" at bounding box center [158, 675] width 167 height 31
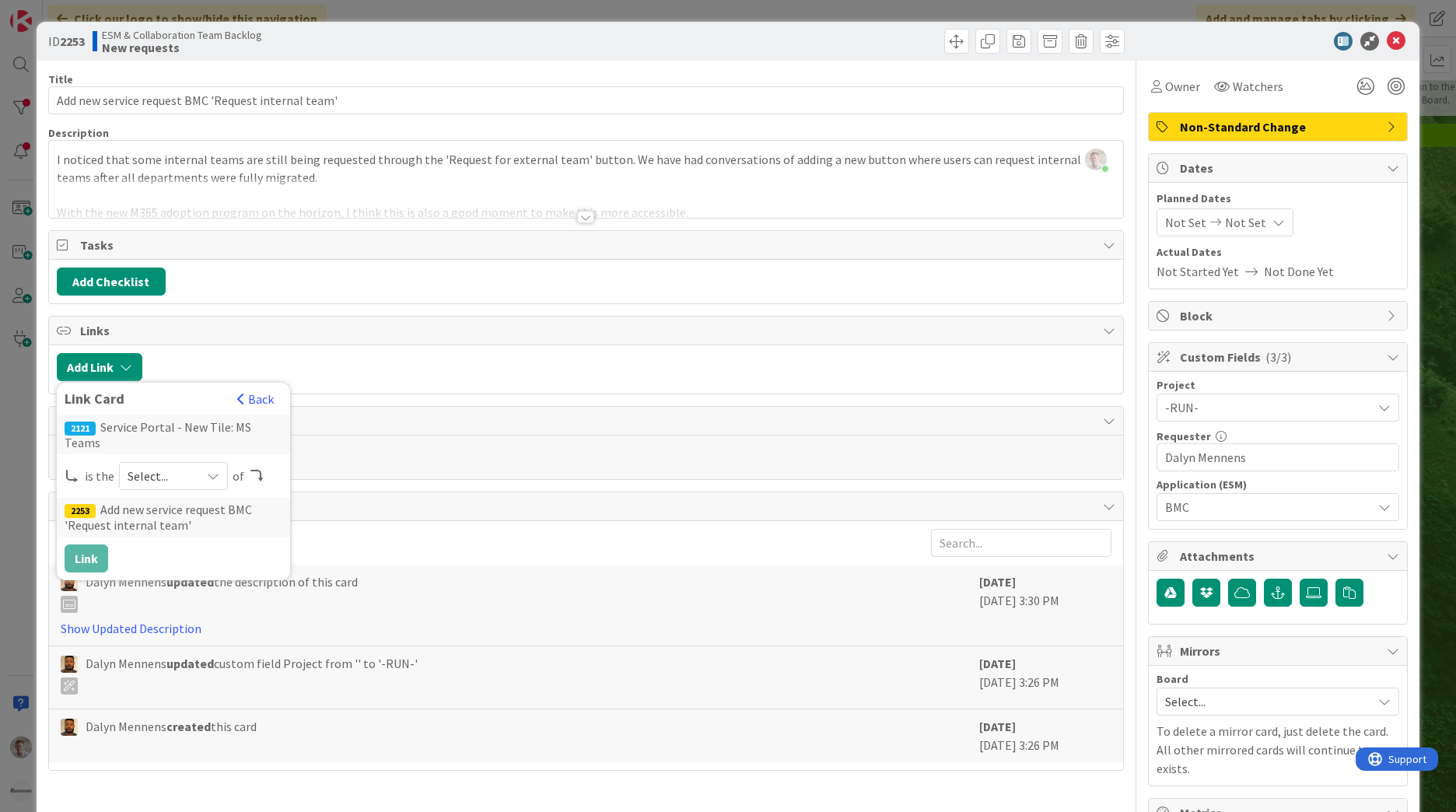
click at [163, 484] on span "Select..." at bounding box center [160, 476] width 66 height 22
click at [280, 470] on div "is the Select... parent child predecessor successor of" at bounding box center [173, 476] width 218 height 28
drag, startPoint x: 539, startPoint y: 377, endPoint x: 543, endPoint y: 364, distance: 13.6
click at [540, 377] on div at bounding box center [632, 366] width 965 height 28
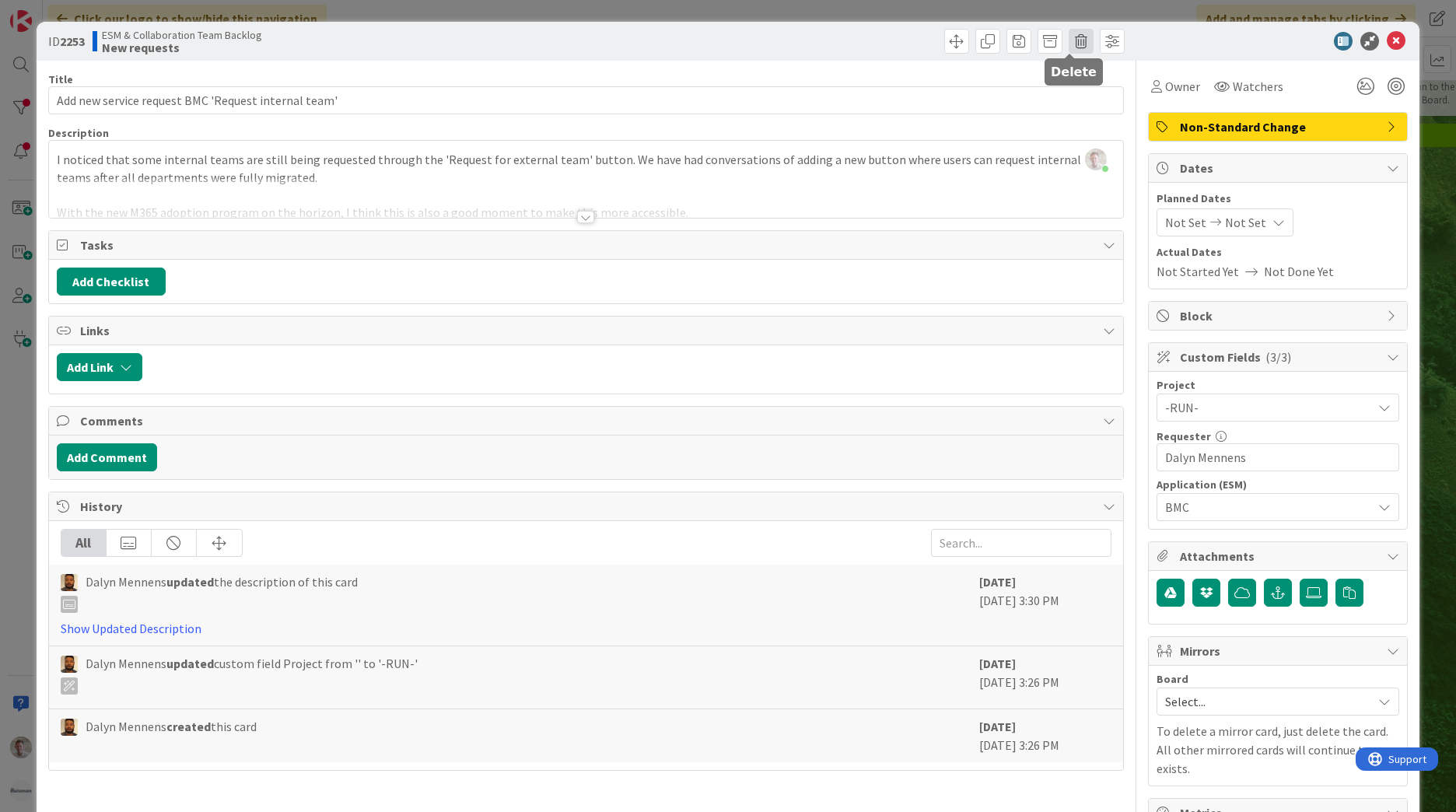
click at [1075, 43] on span at bounding box center [1081, 42] width 25 height 25
click at [1102, 109] on button "Delete" at bounding box center [1105, 114] width 58 height 28
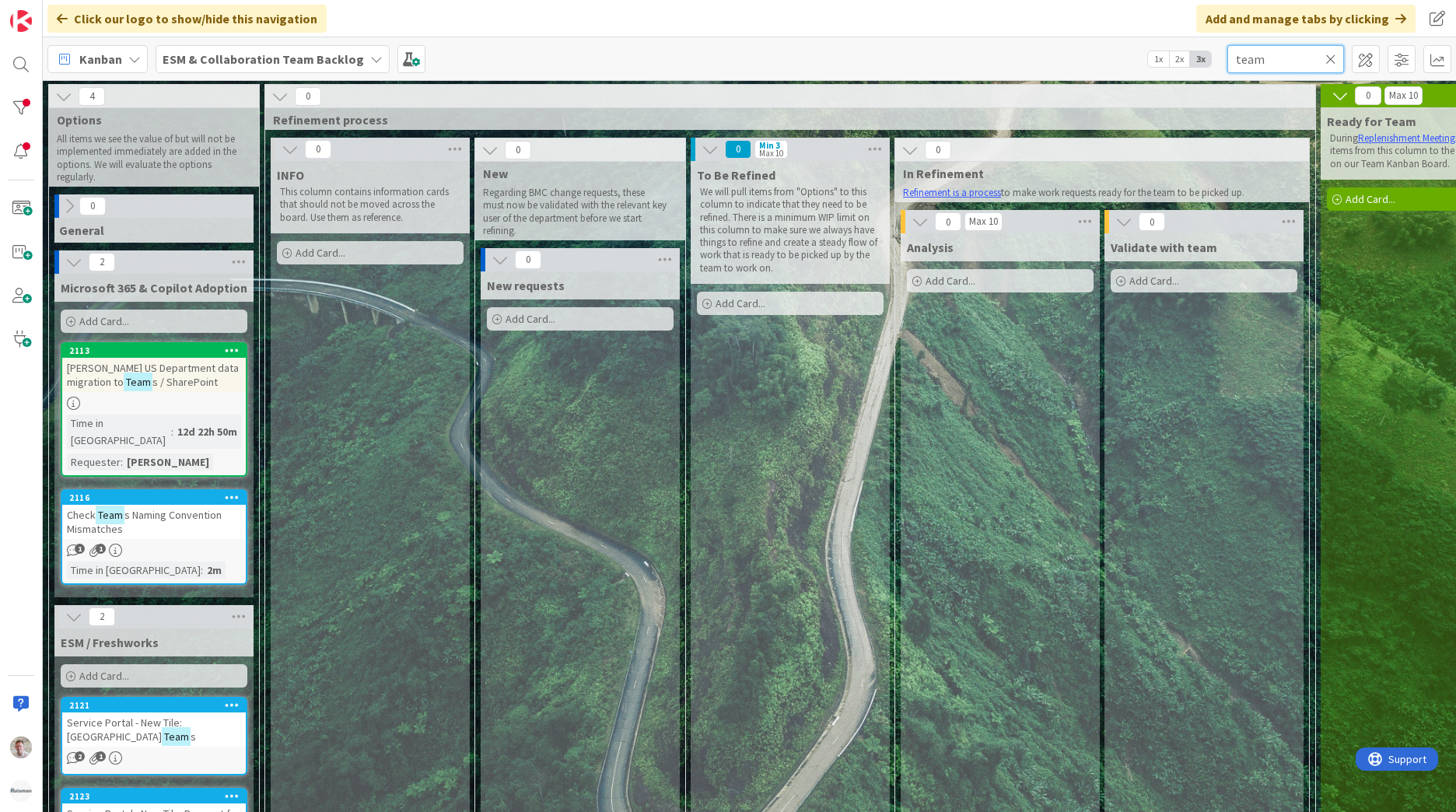
click at [1284, 51] on input "team" at bounding box center [1285, 59] width 117 height 28
click at [1284, 52] on input "team" at bounding box center [1285, 59] width 117 height 28
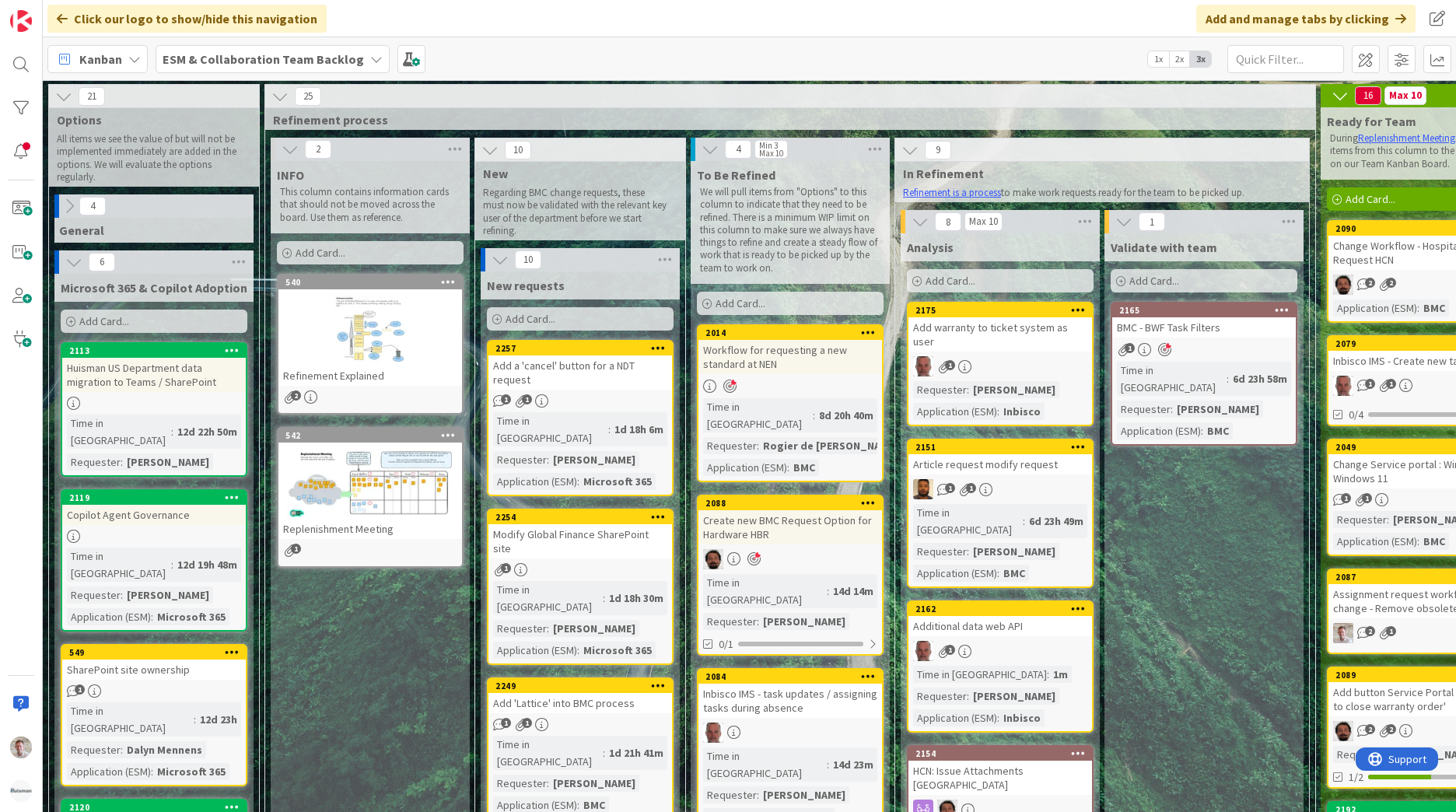
click at [346, 61] on b "ESM & Collaboration Team Backlog" at bounding box center [263, 59] width 201 height 15
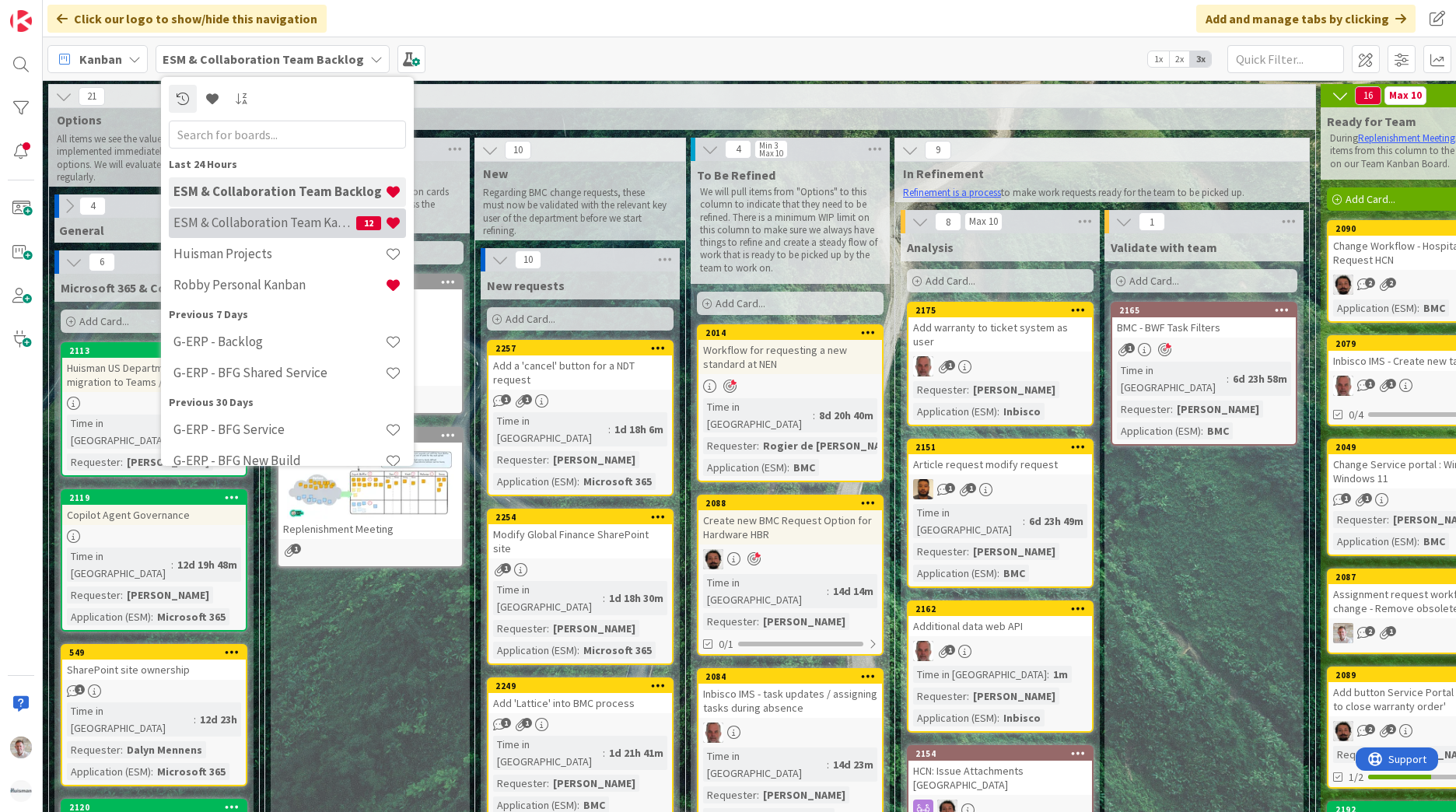
click at [286, 231] on div "ESM & Collaboration Team Kanban 12" at bounding box center [287, 223] width 237 height 30
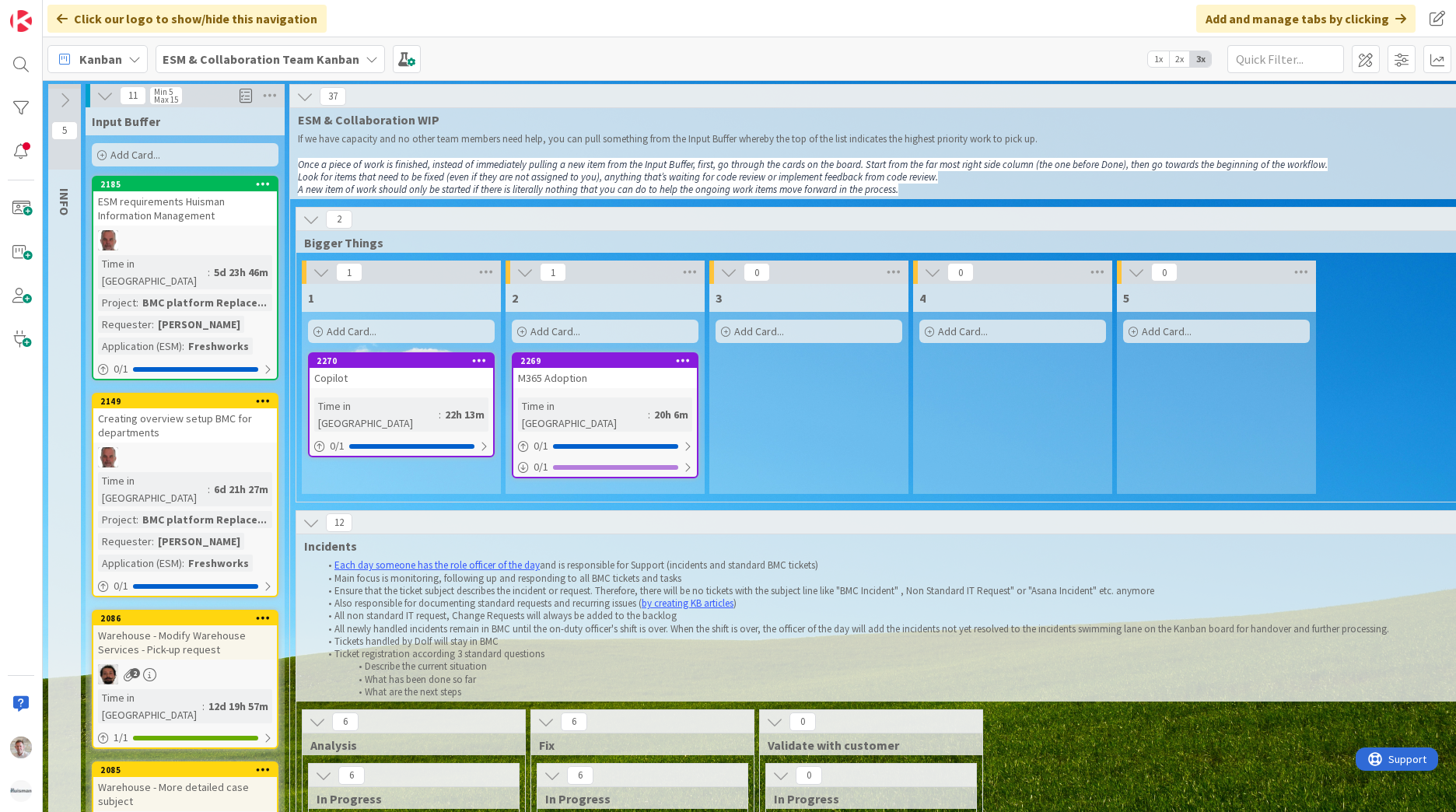
click at [320, 224] on button at bounding box center [310, 218] width 20 height 20
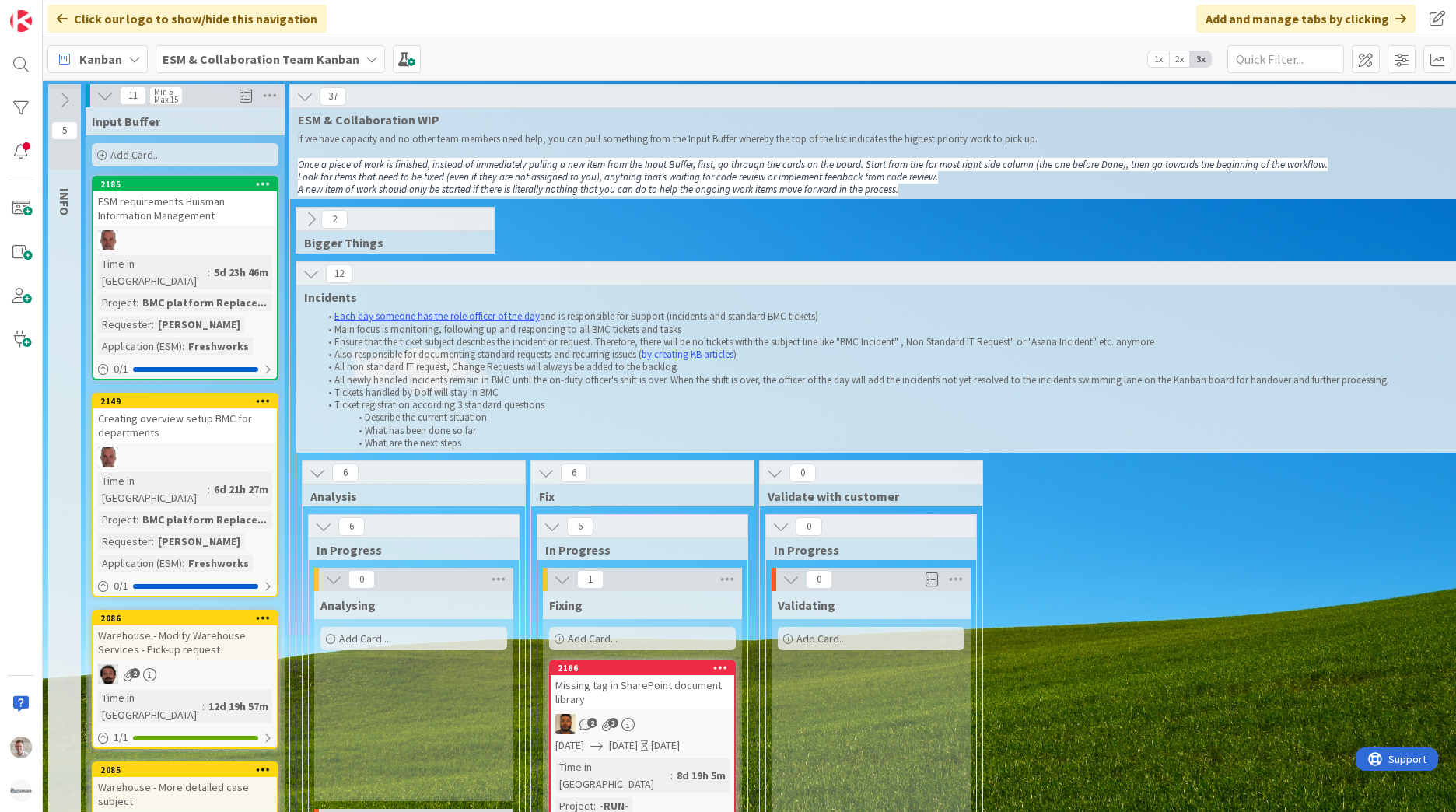
click at [314, 220] on icon at bounding box center [311, 219] width 17 height 17
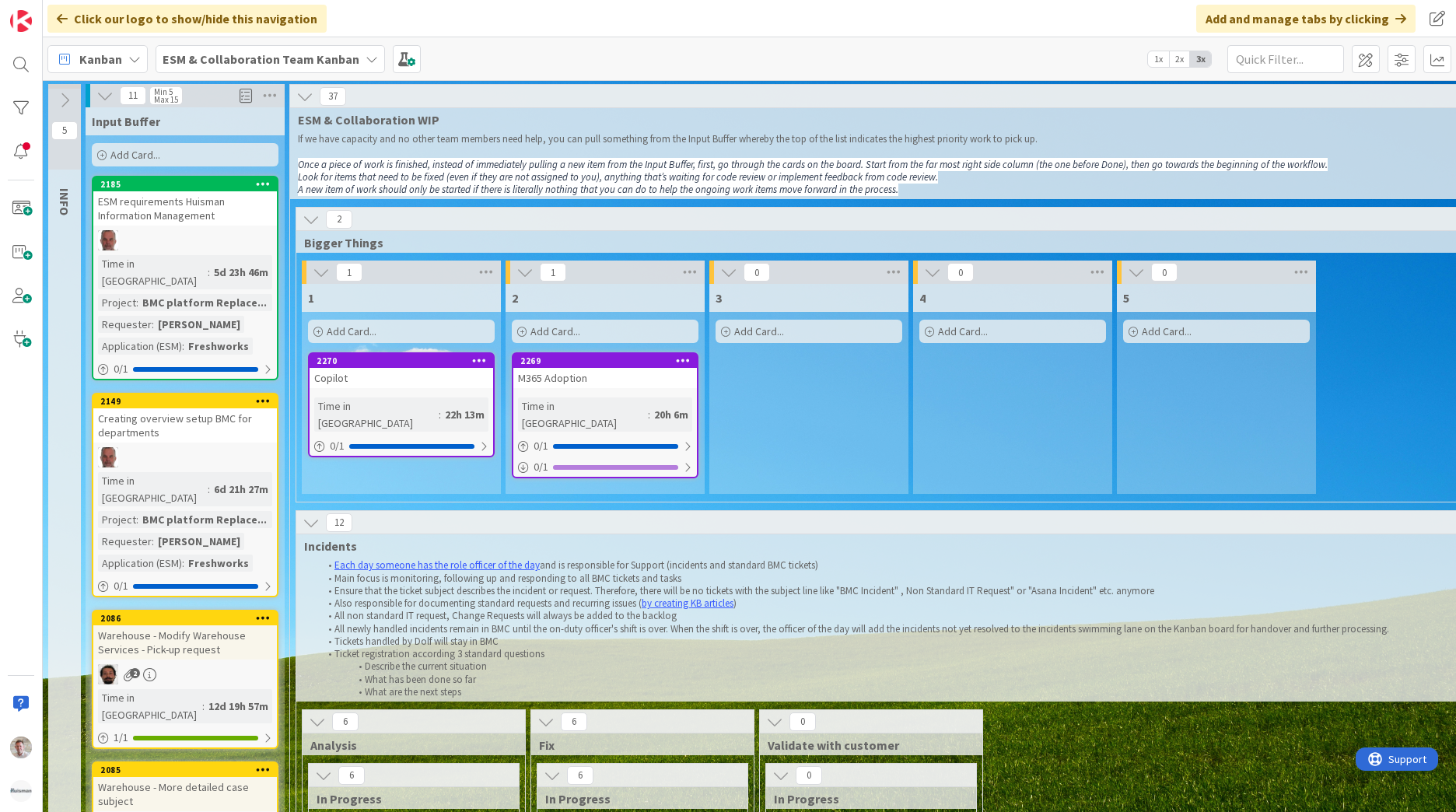
click at [312, 219] on icon at bounding box center [311, 219] width 17 height 17
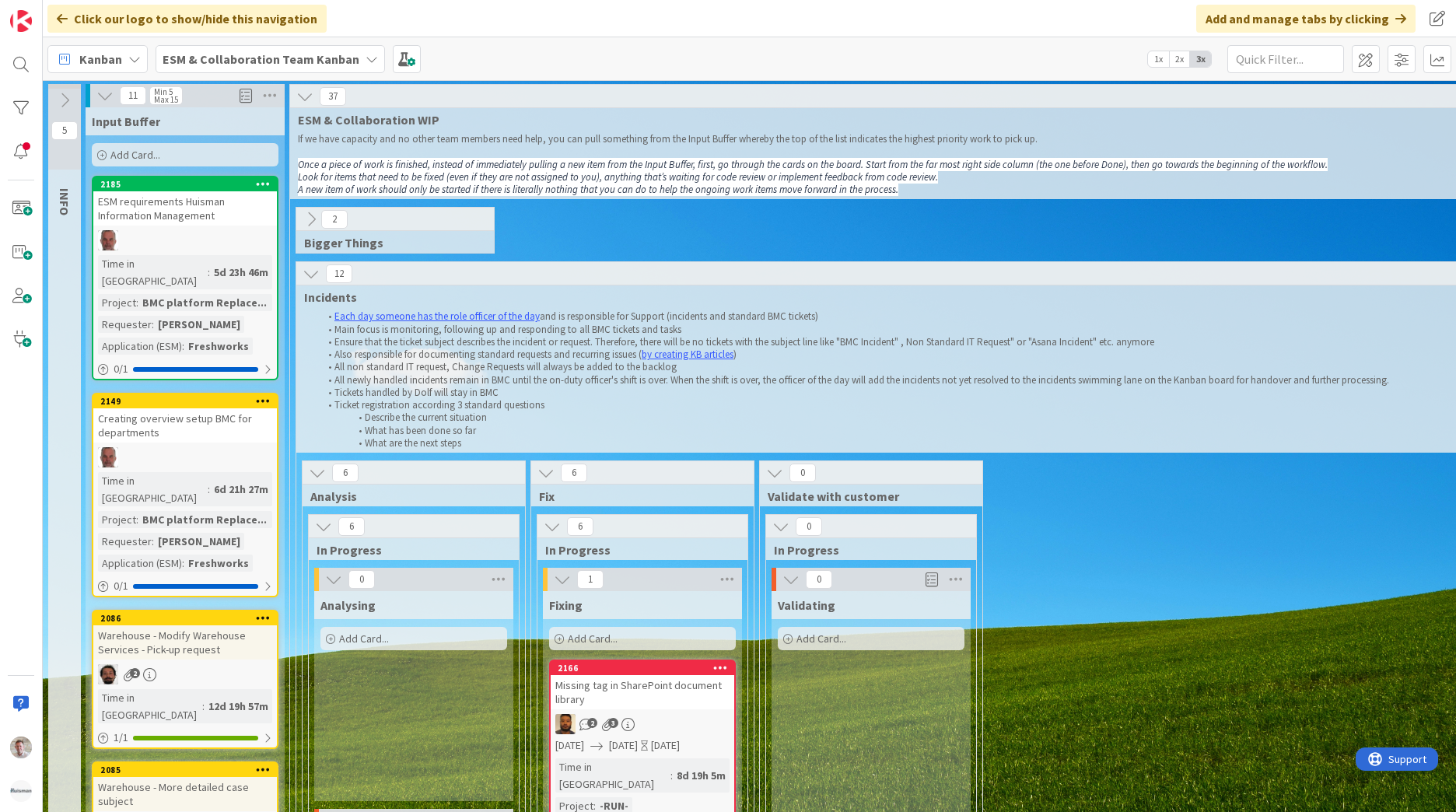
click at [312, 219] on icon at bounding box center [311, 219] width 17 height 17
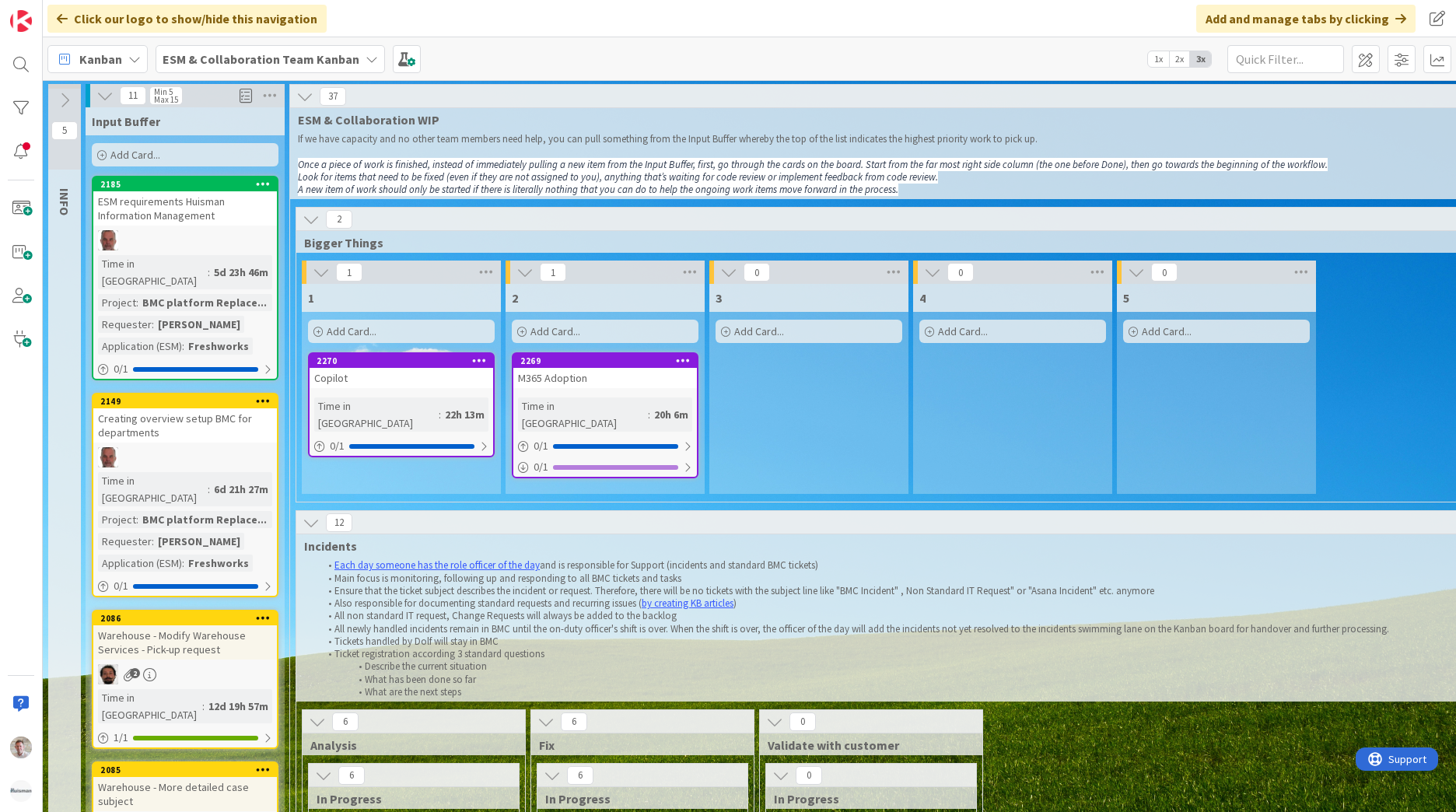
click at [312, 219] on icon at bounding box center [311, 219] width 17 height 17
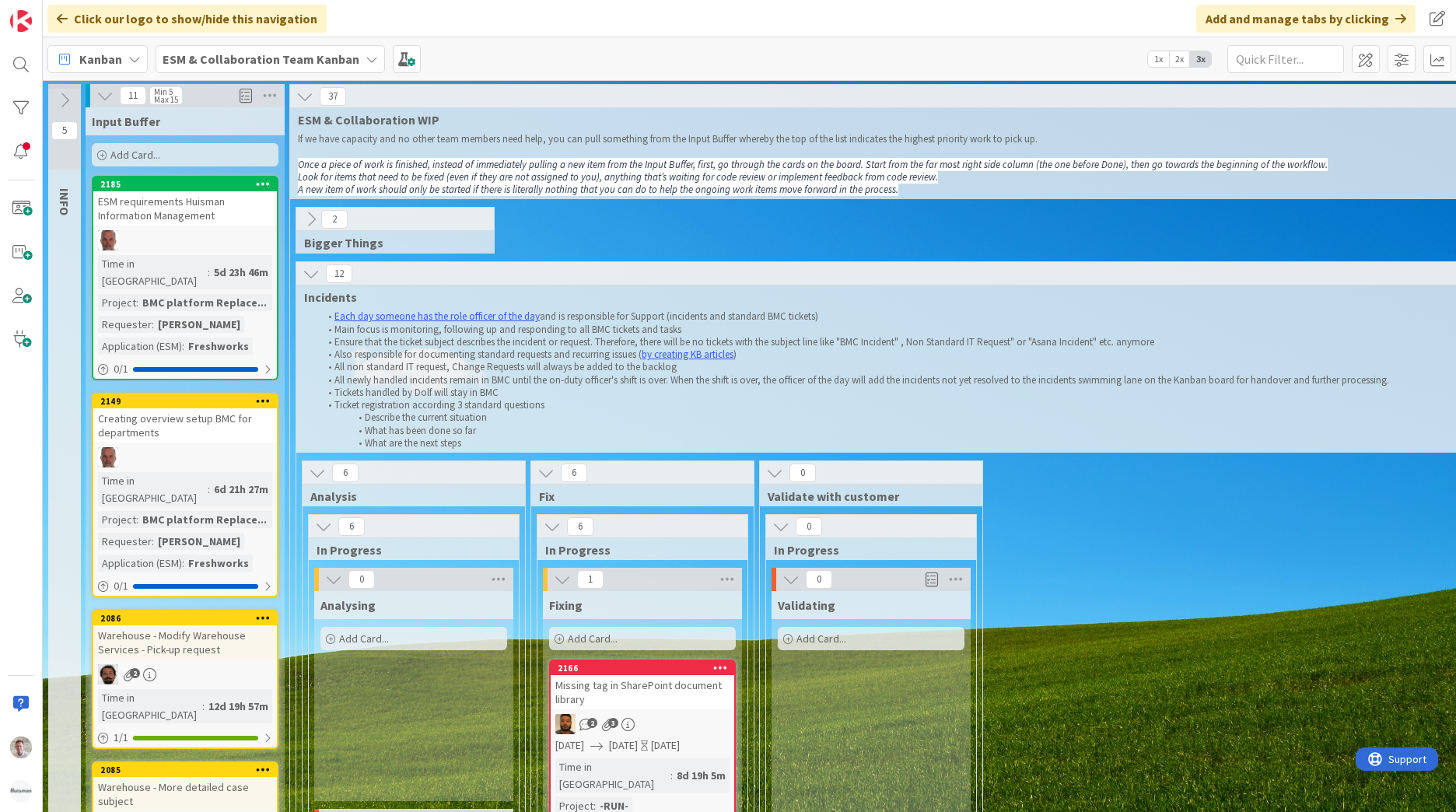
click at [312, 219] on icon at bounding box center [311, 219] width 17 height 17
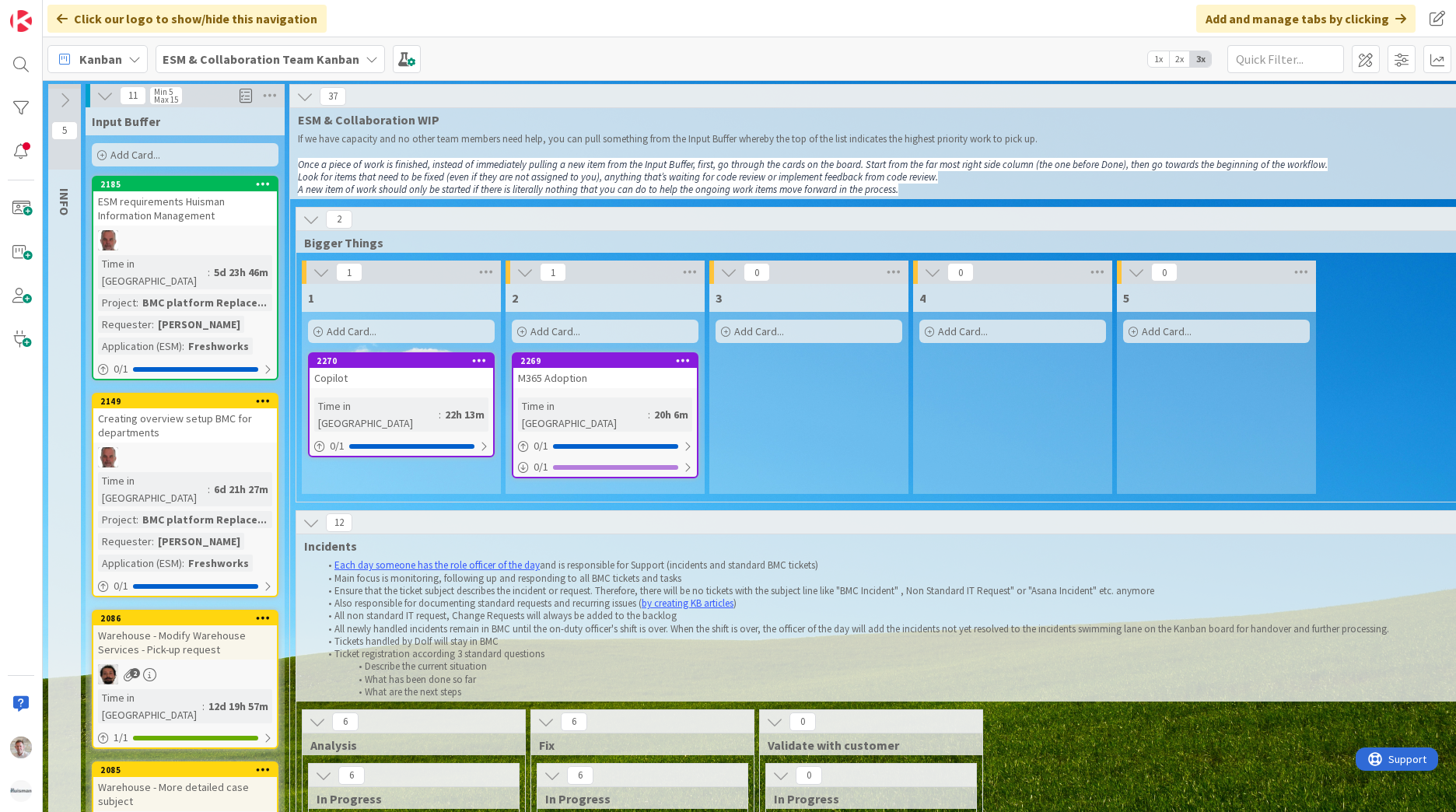
click at [351, 391] on div "2270 Copilot Time in Column : 22h 13m 0 / 1" at bounding box center [401, 404] width 187 height 105
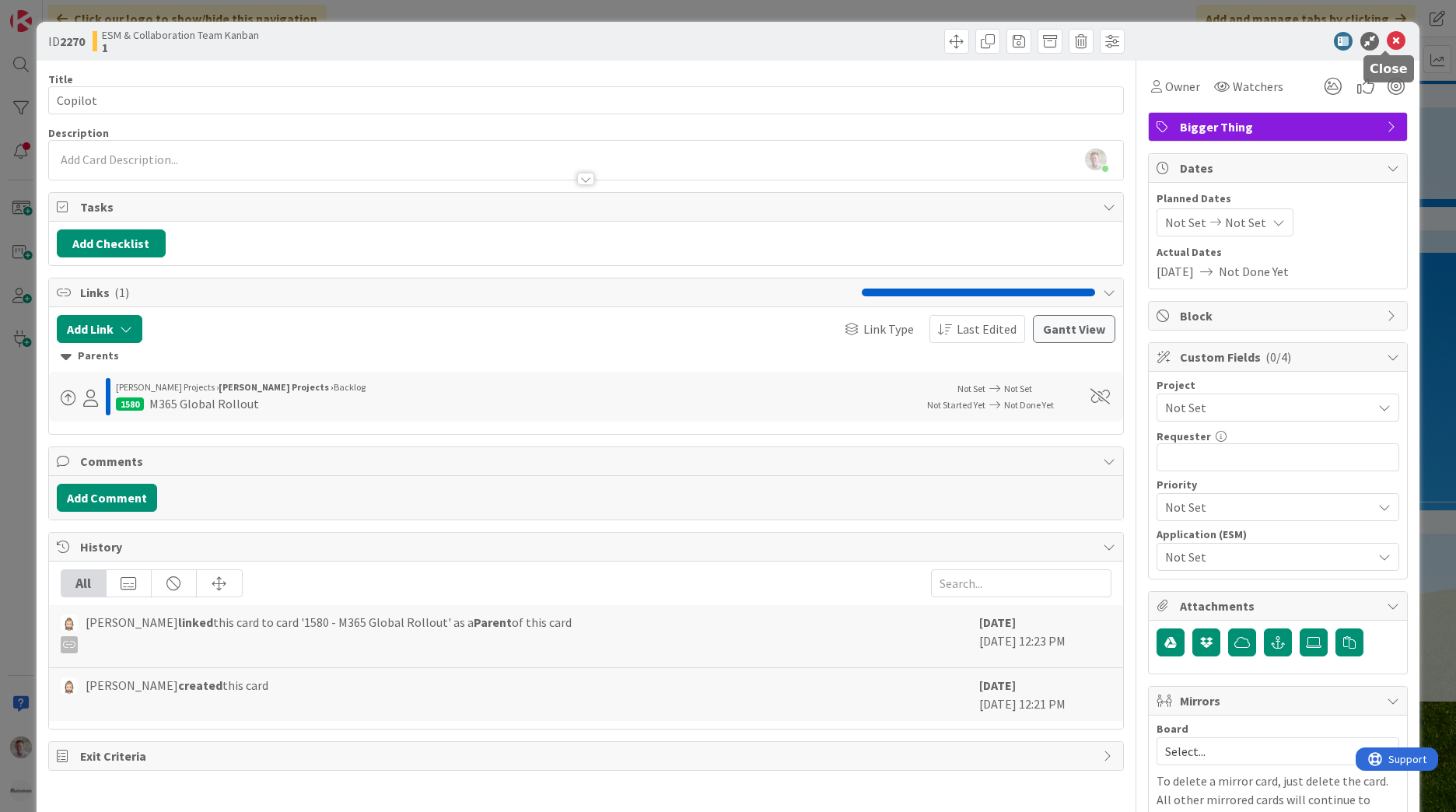
click at [1386, 44] on icon at bounding box center [1395, 41] width 18 height 18
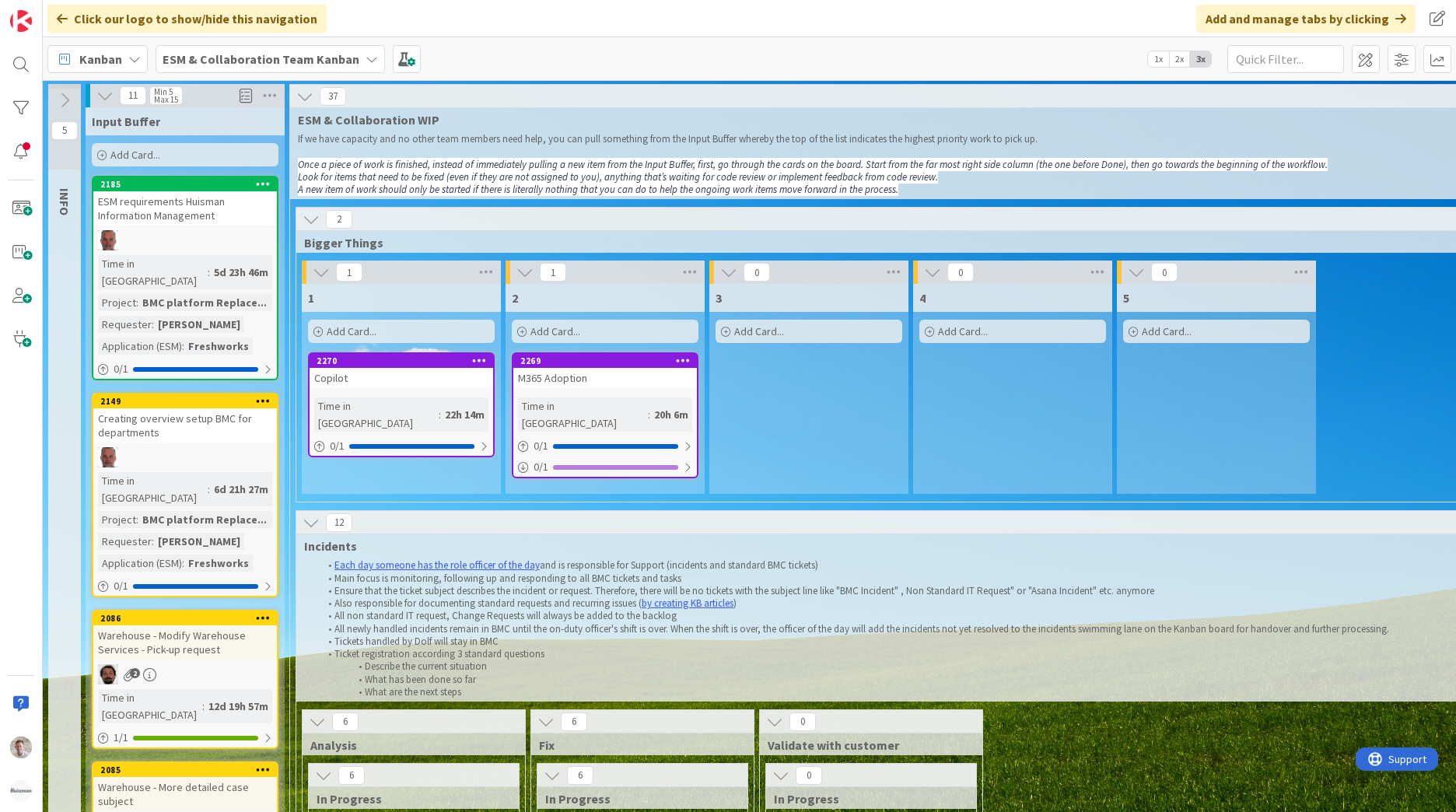
click at [309, 220] on icon at bounding box center [311, 219] width 17 height 17
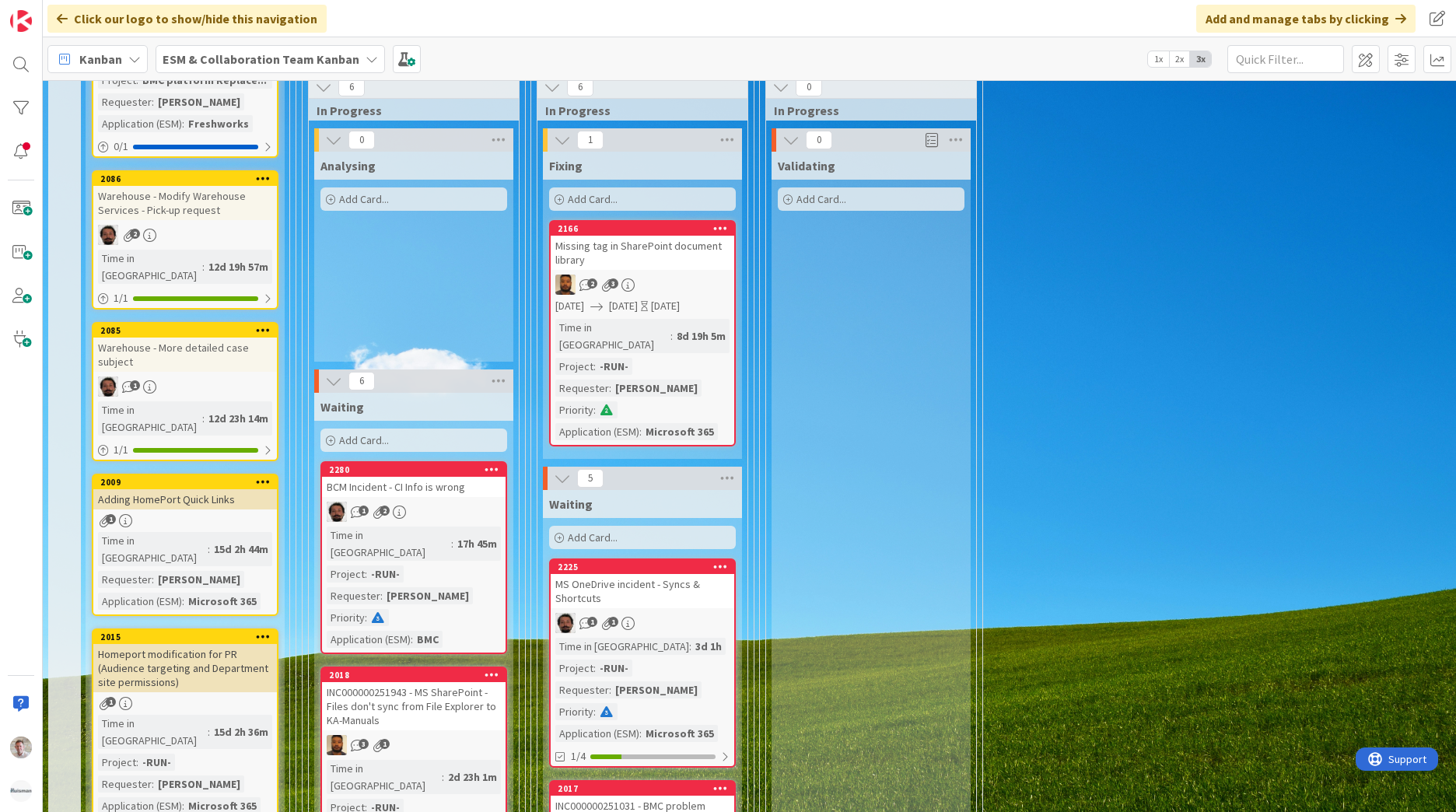
scroll to position [467, 0]
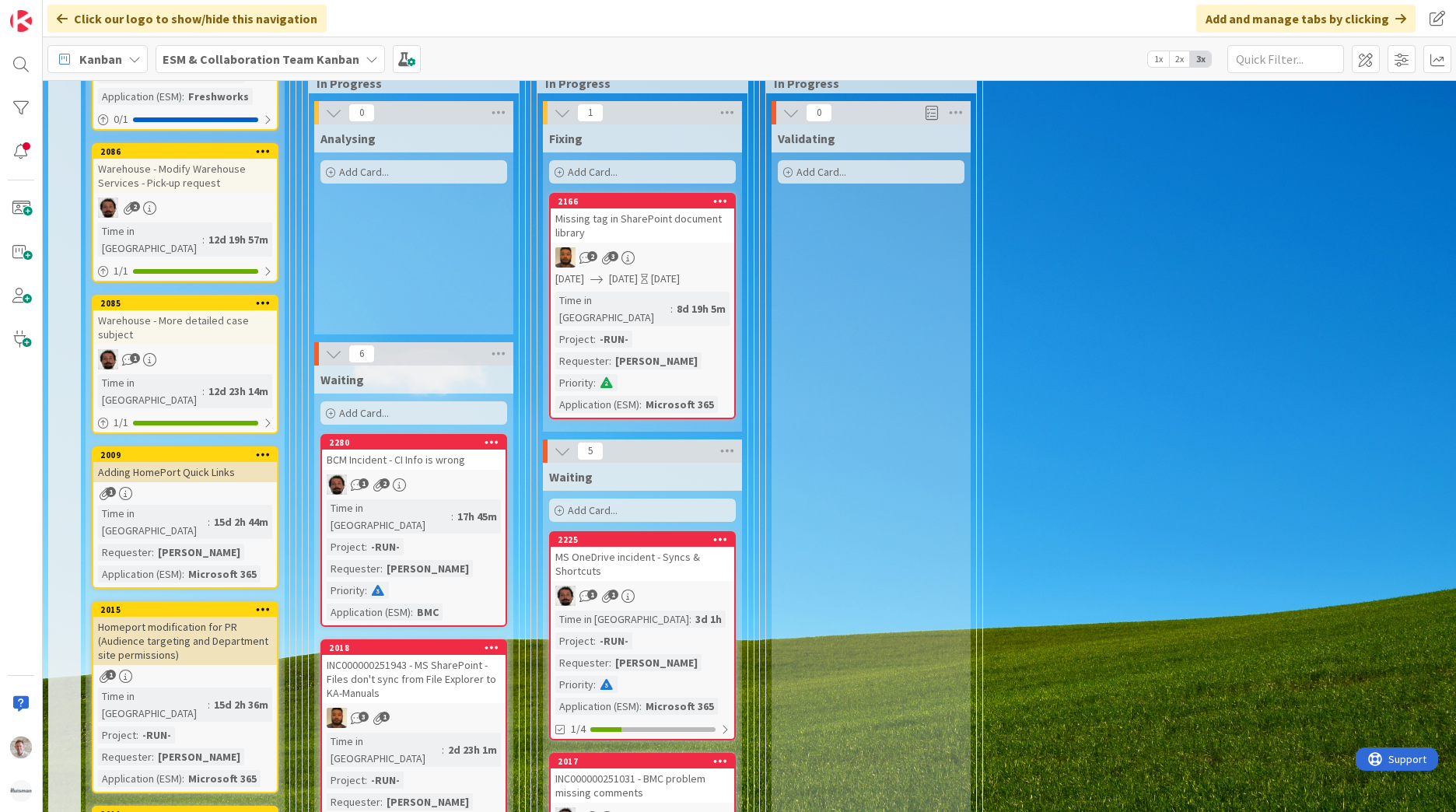
click at [471, 453] on div "BCM Incident - CI Info is wrong" at bounding box center [414, 459] width 184 height 20
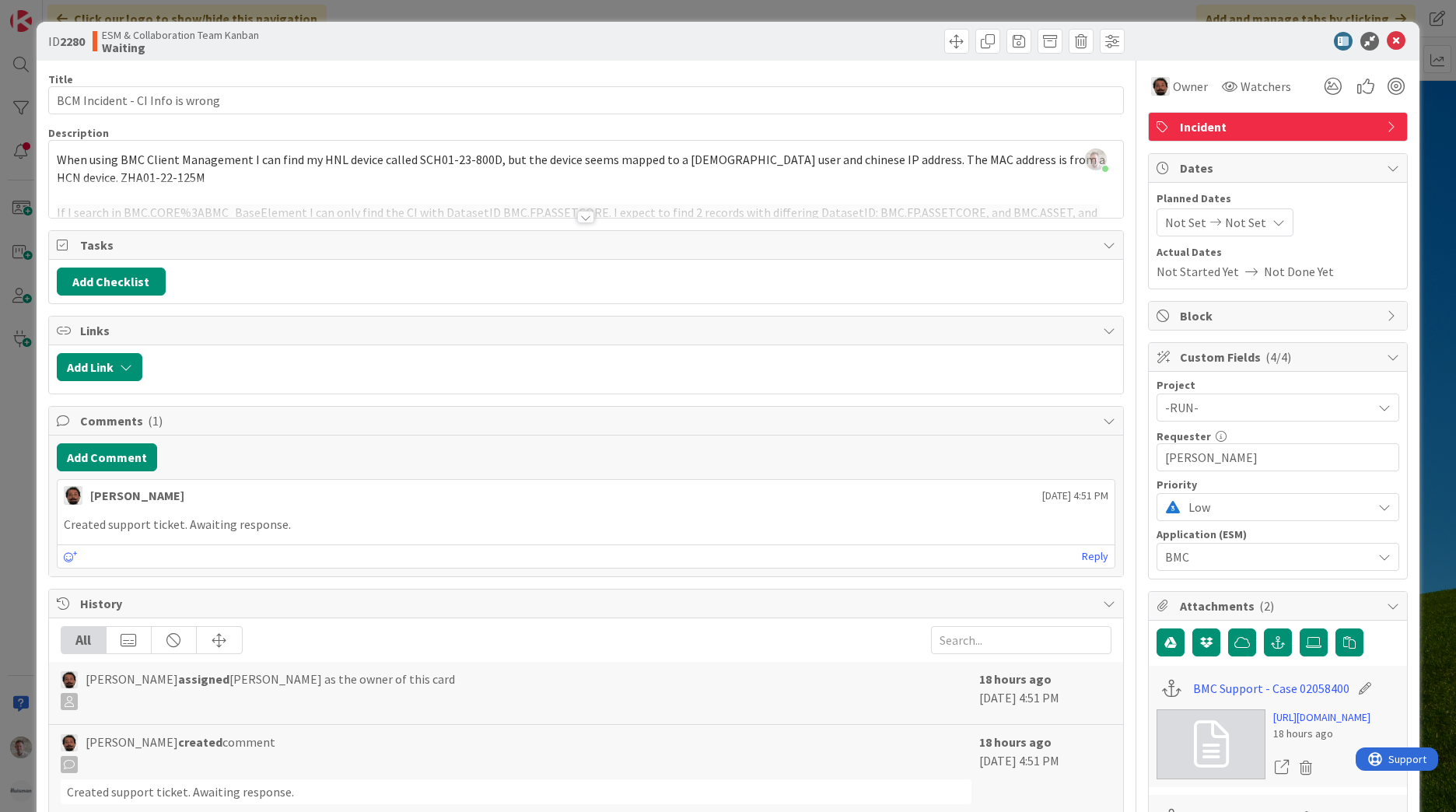
click at [584, 213] on div at bounding box center [586, 217] width 17 height 13
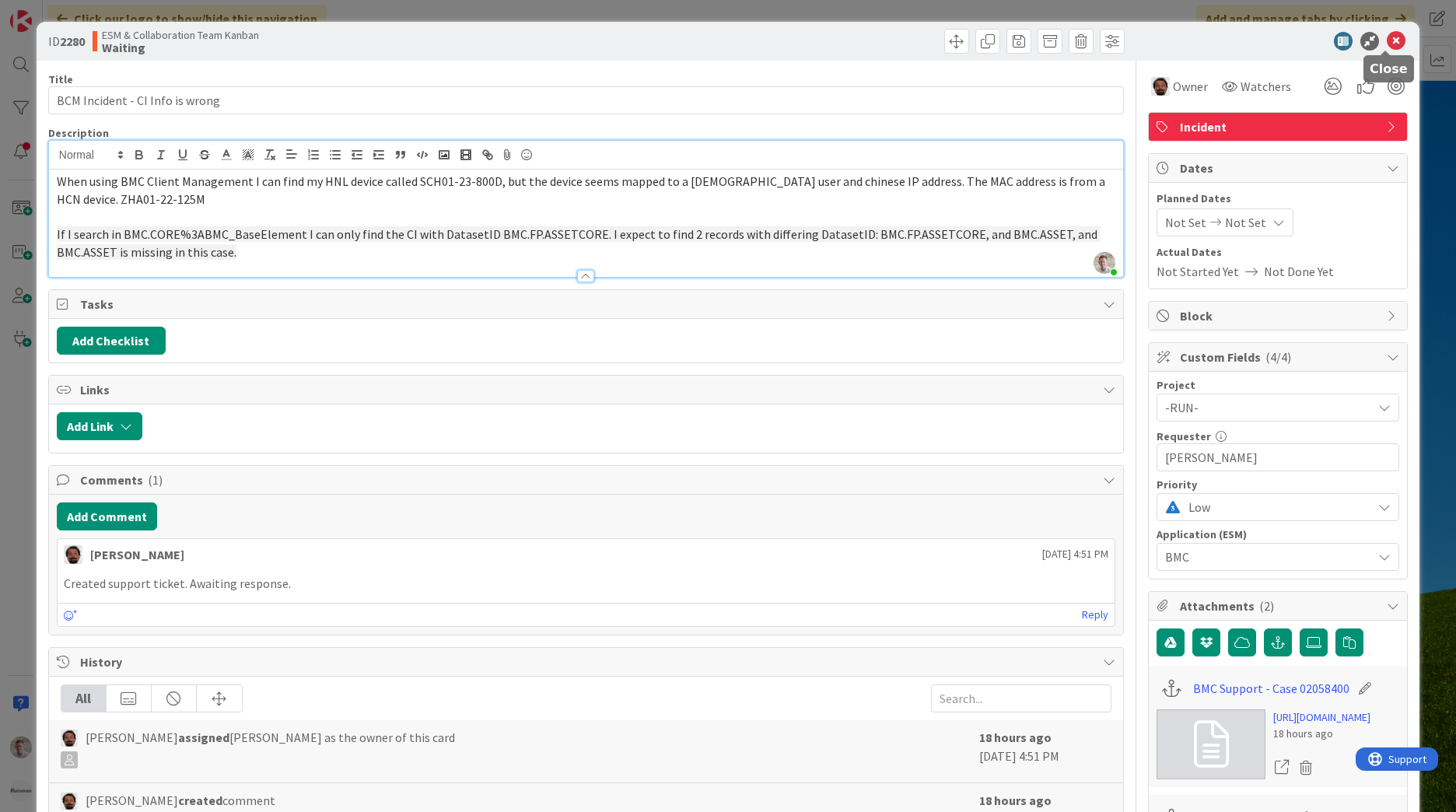
click at [1390, 42] on icon at bounding box center [1395, 41] width 18 height 18
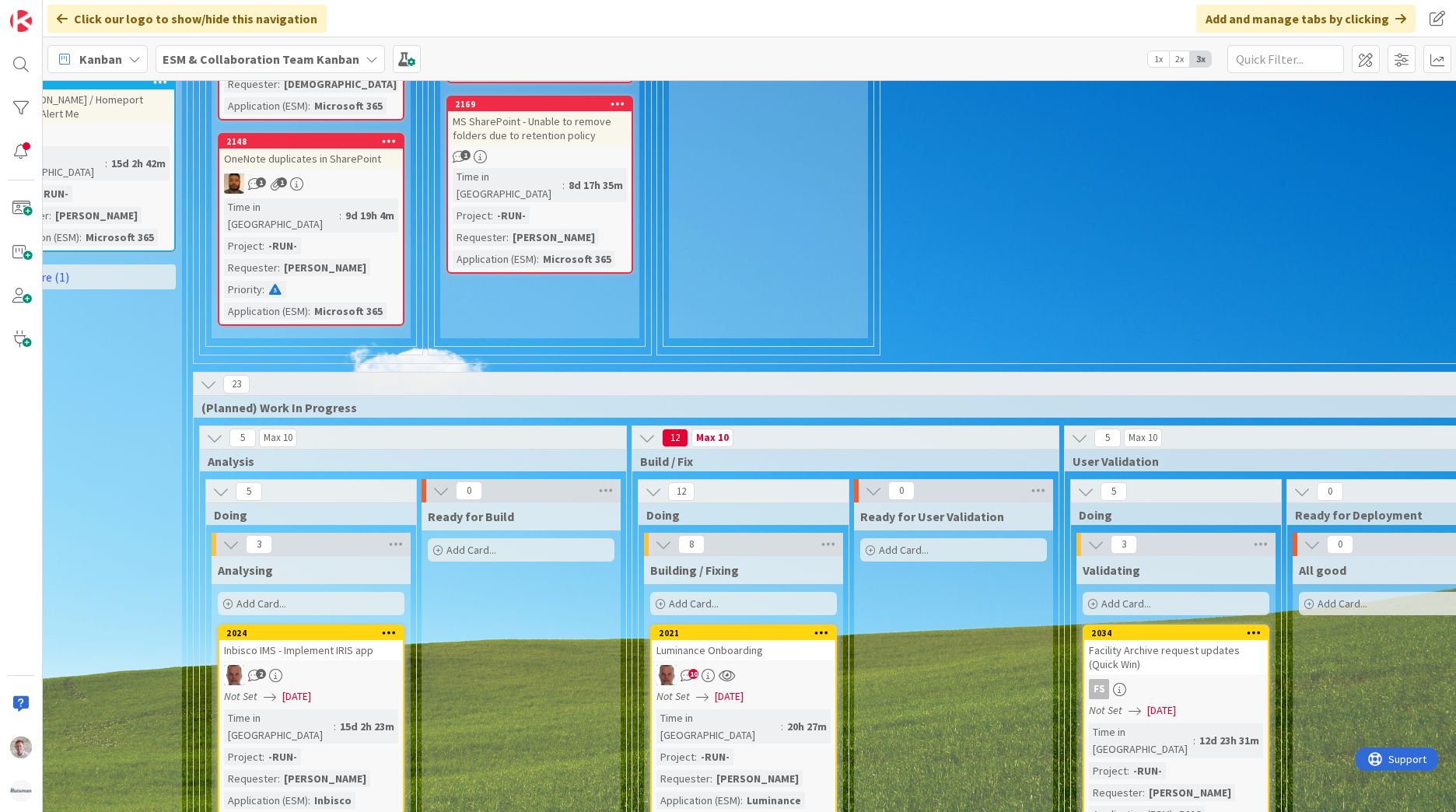
scroll to position [1782, 34]
